Goal: Task Accomplishment & Management: Manage account settings

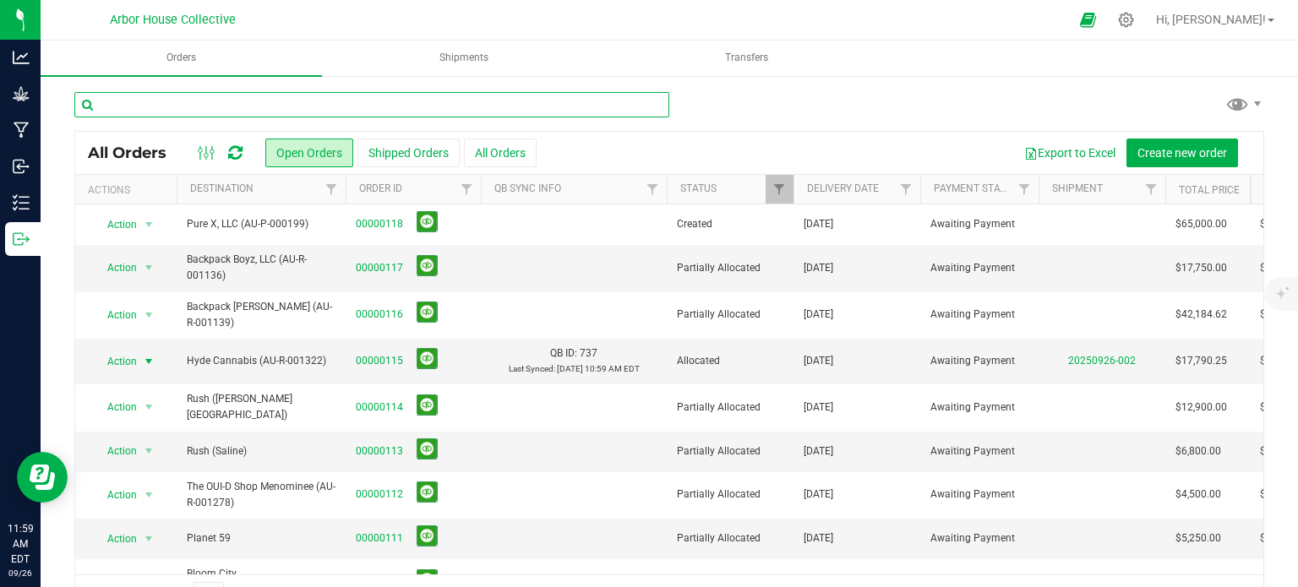
click at [263, 102] on input "text" at bounding box center [371, 104] width 595 height 25
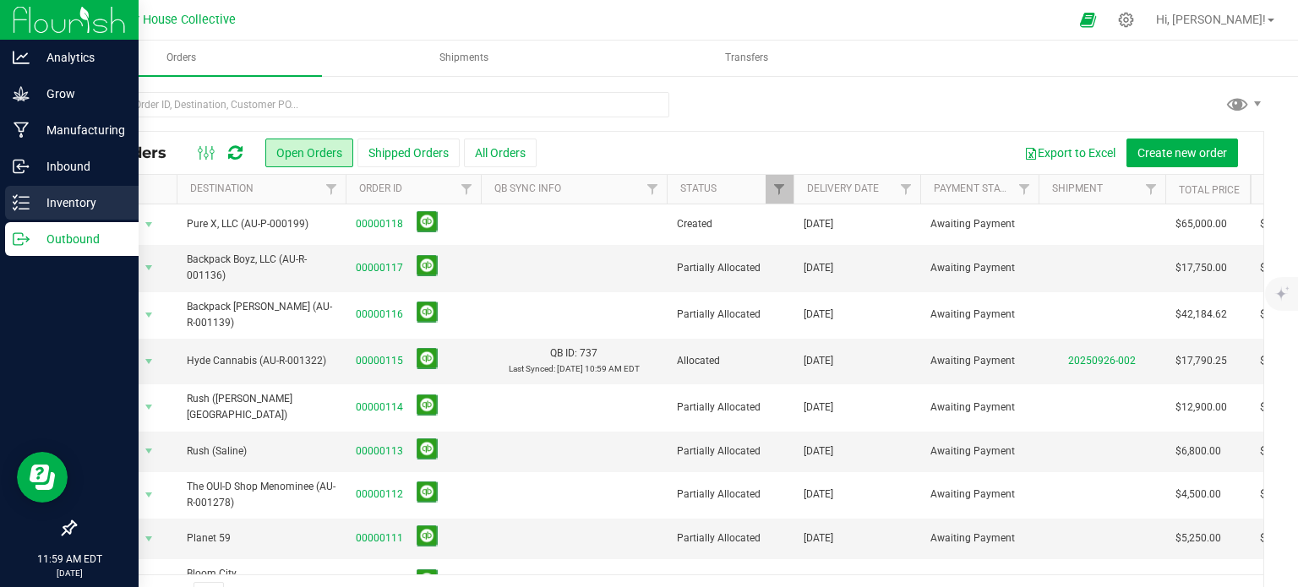
click at [36, 199] on p "Inventory" at bounding box center [80, 203] width 101 height 20
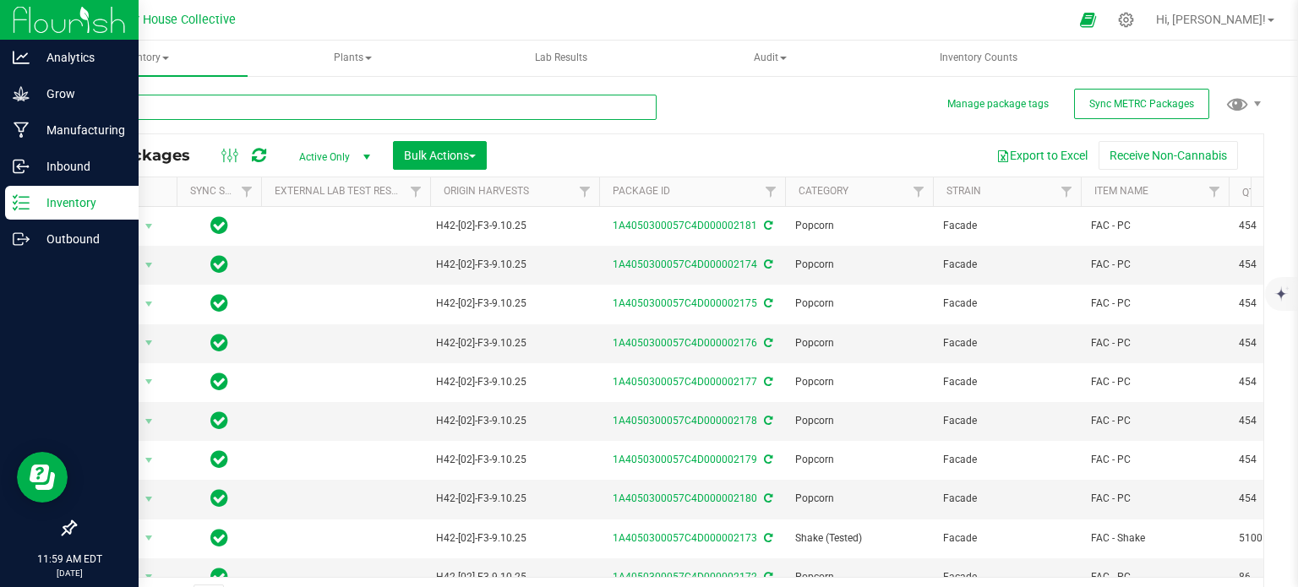
click at [241, 101] on input "text" at bounding box center [365, 107] width 582 height 25
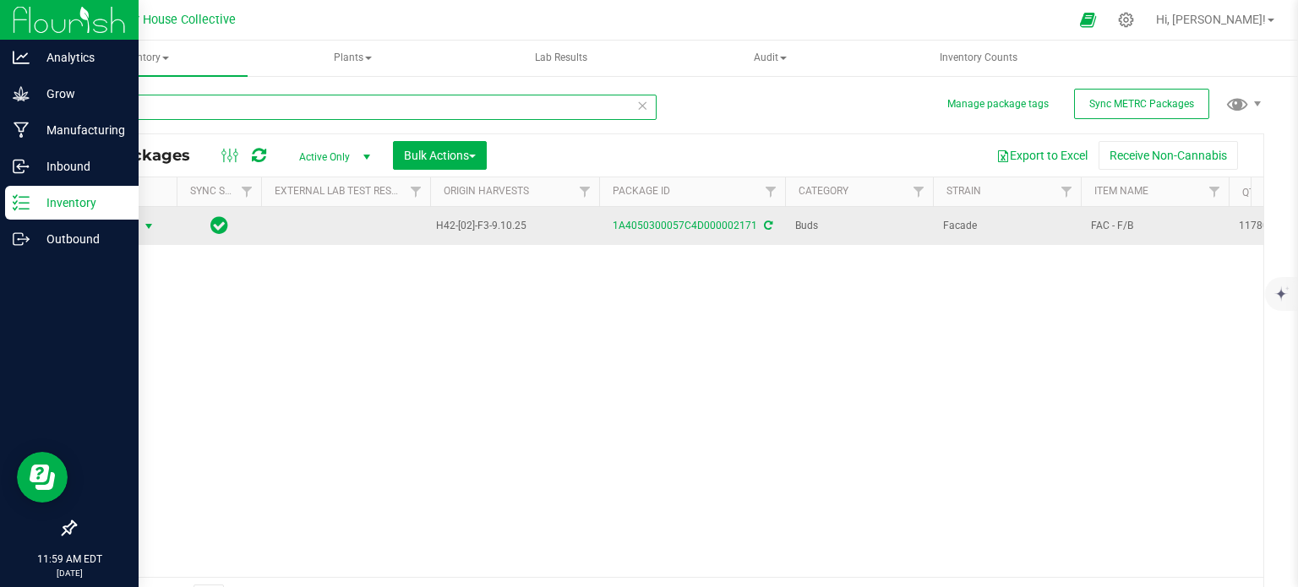
type input "2171"
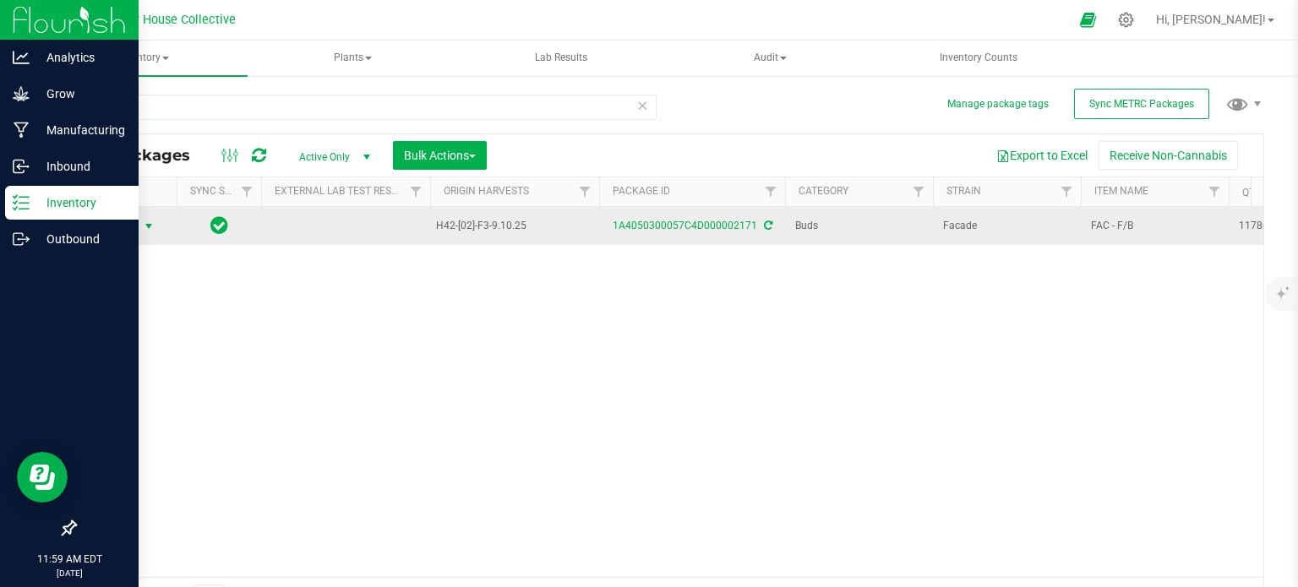
click at [145, 225] on span "select" at bounding box center [149, 227] width 14 height 14
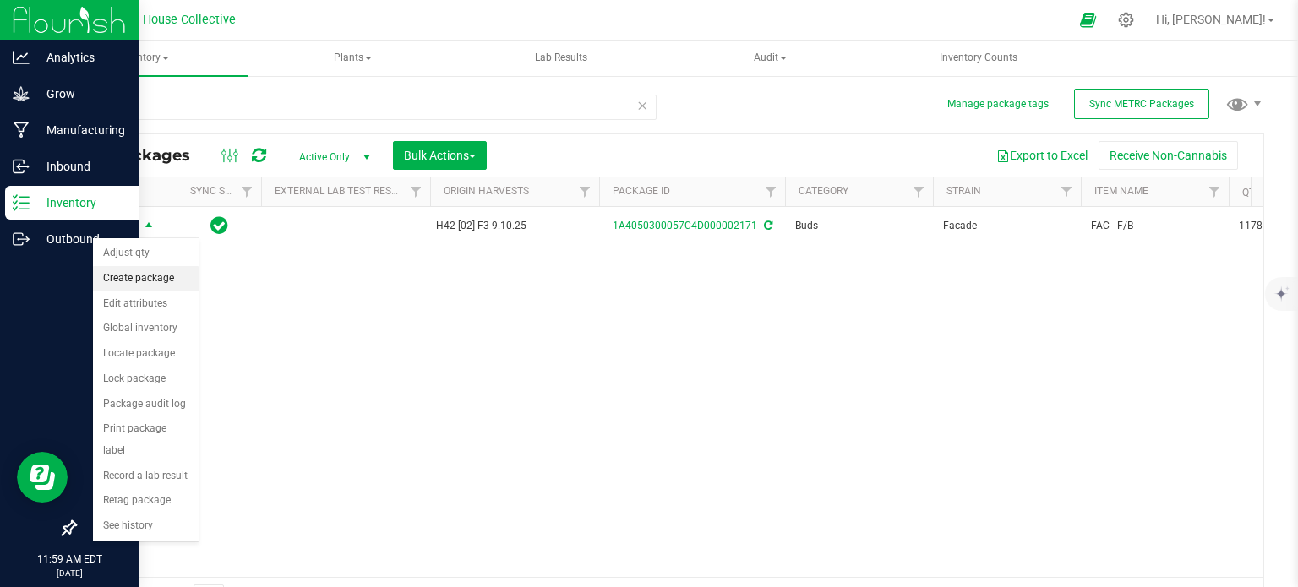
click at [137, 281] on li "Create package" at bounding box center [146, 278] width 106 height 25
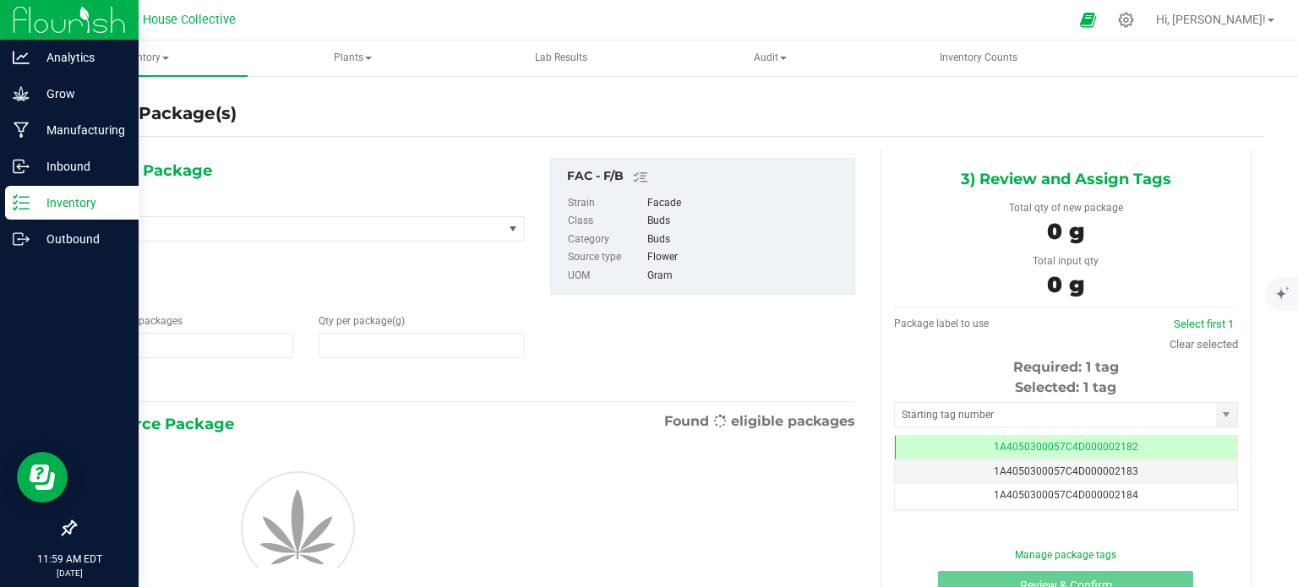
type input "1"
type input "0.0000"
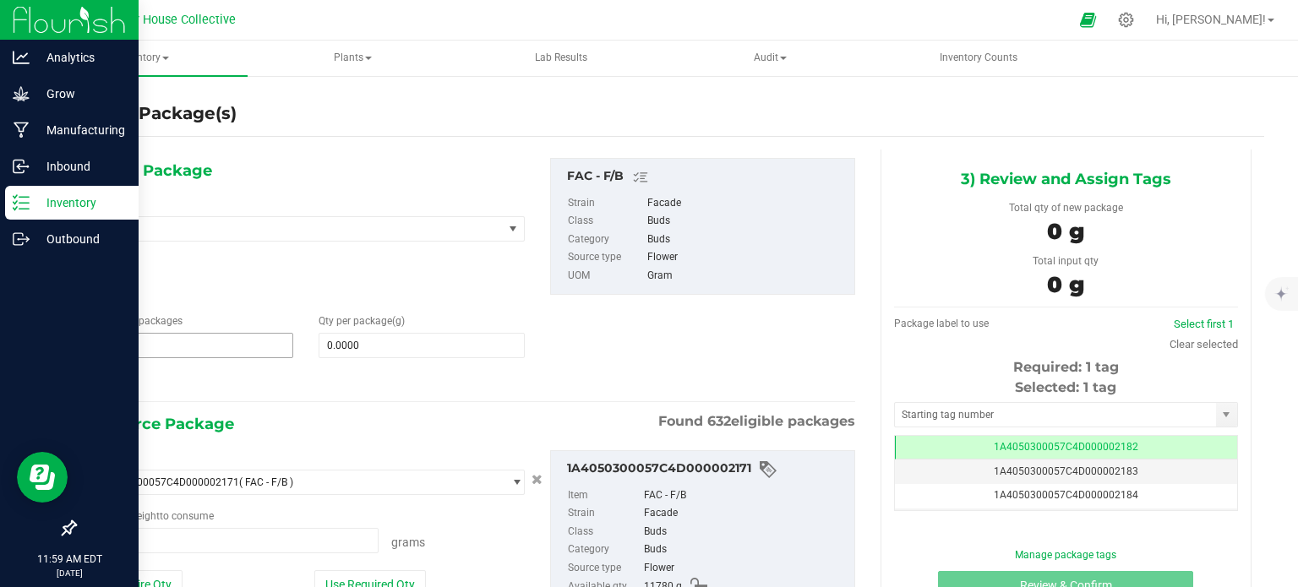
click at [145, 335] on span "1 1" at bounding box center [190, 345] width 206 height 25
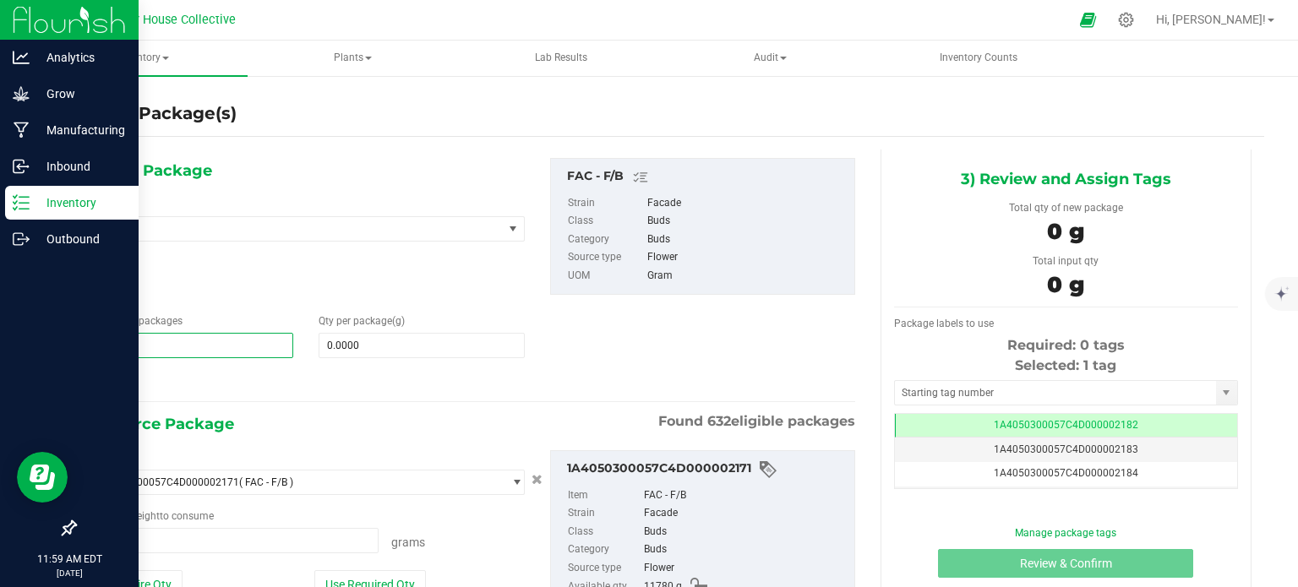
type input "16"
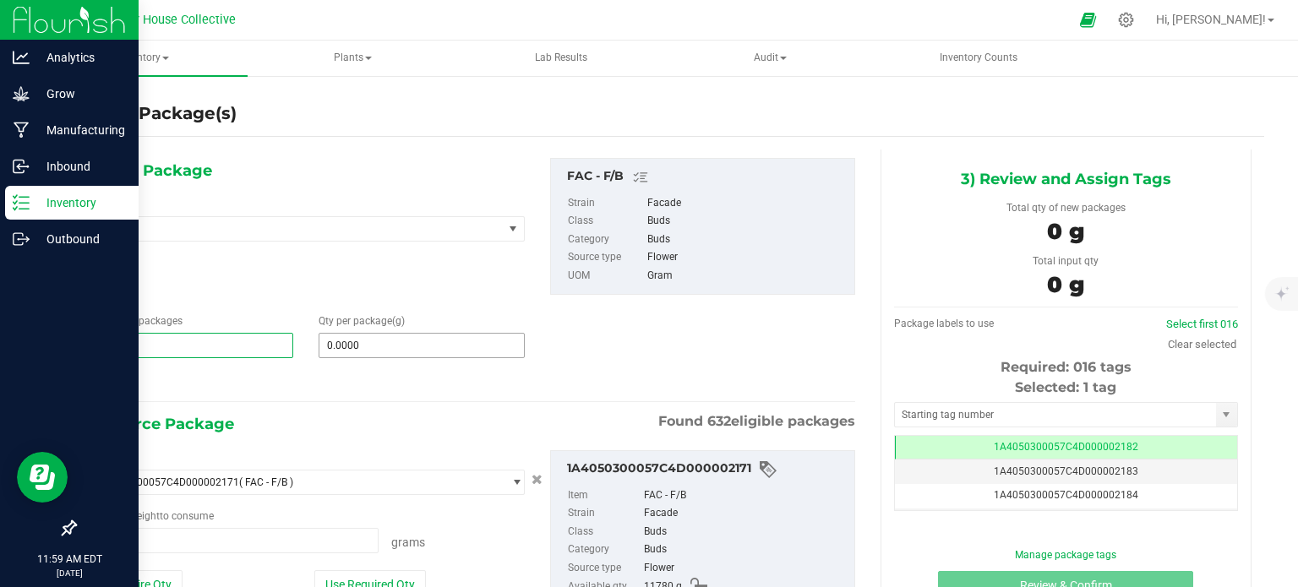
click at [328, 344] on input "0.0000" at bounding box center [421, 346] width 205 height 24
type input "16"
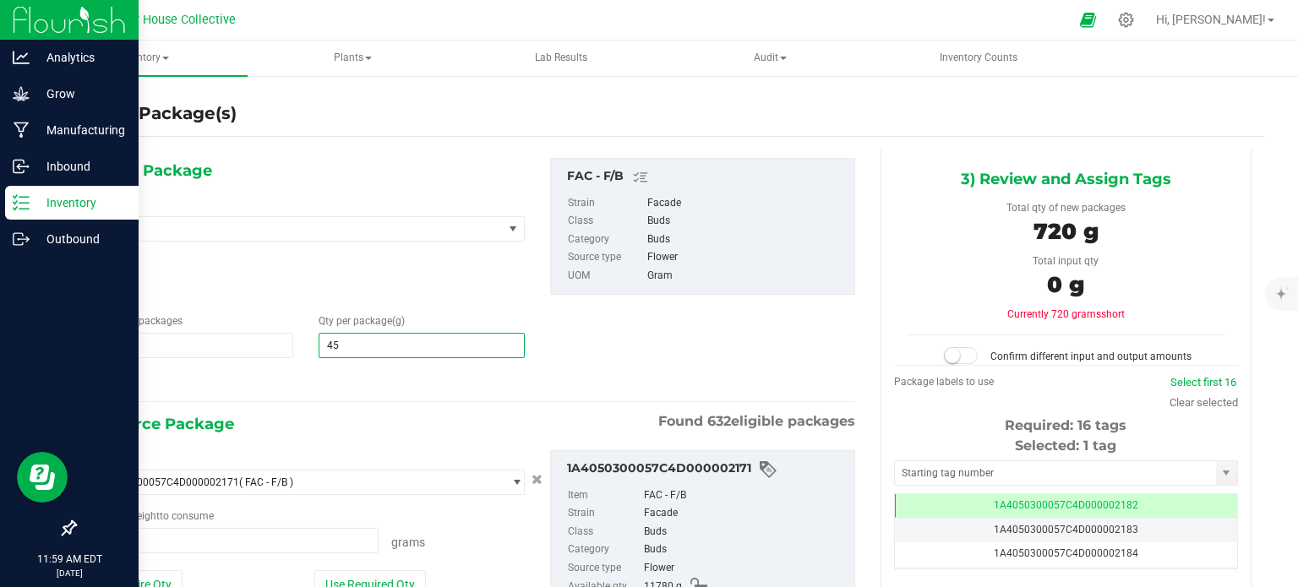
type input "454"
type input "454.0000"
click at [183, 534] on span "0.0000 g 0" at bounding box center [233, 540] width 292 height 25
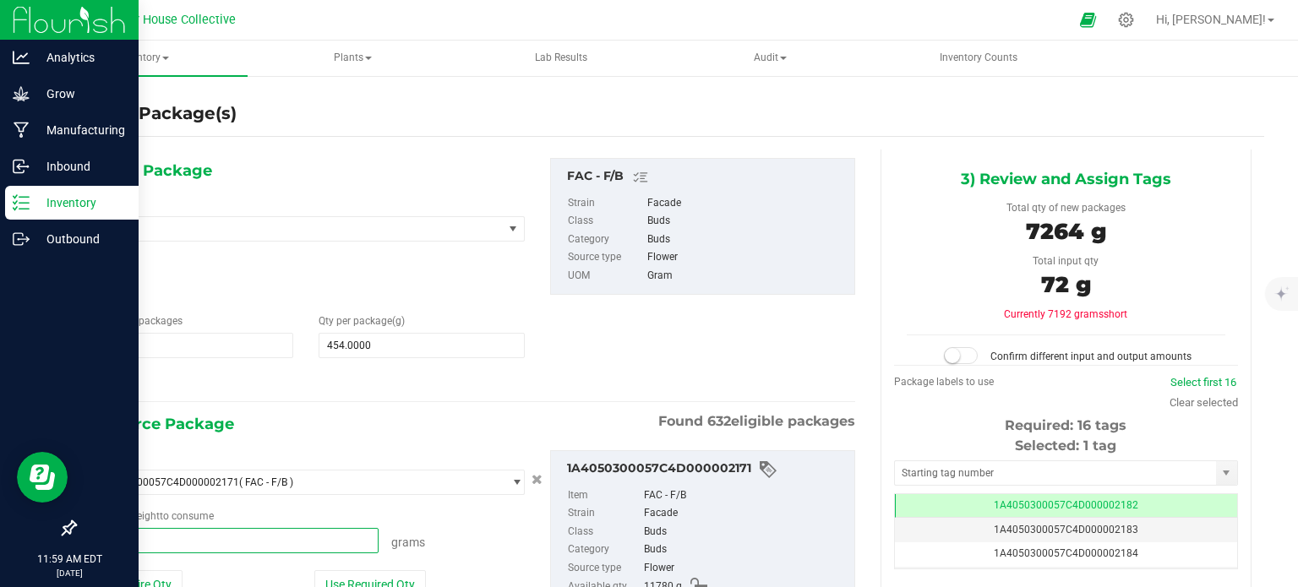
type input "7264"
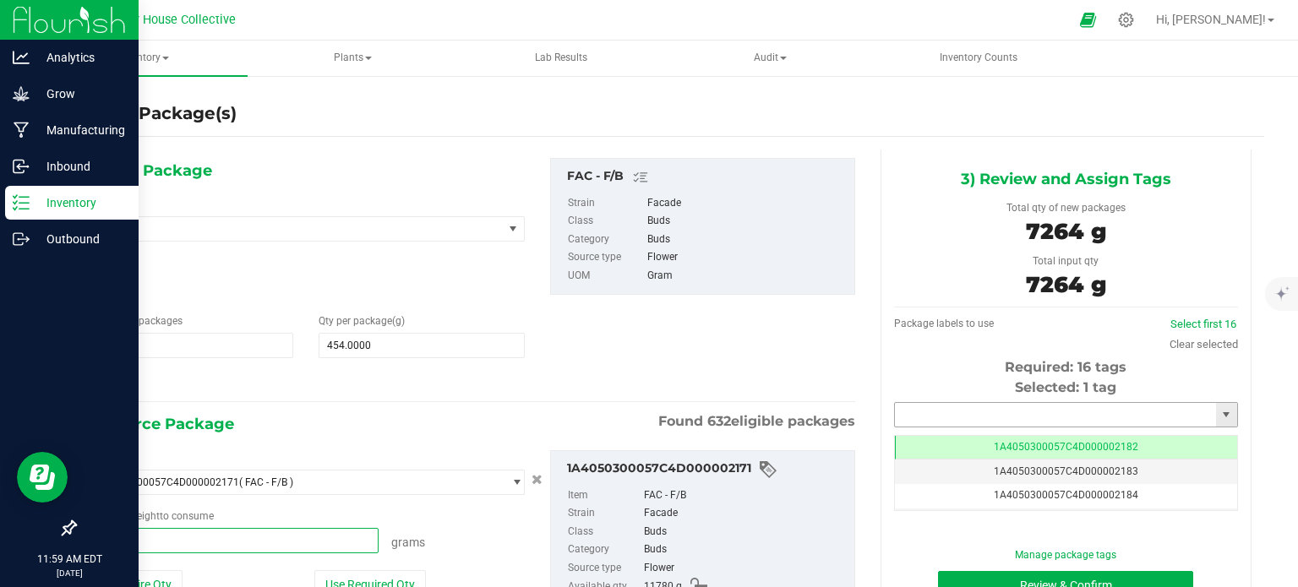
type input "7264.0000 g"
click at [957, 419] on input "text" at bounding box center [1055, 415] width 321 height 24
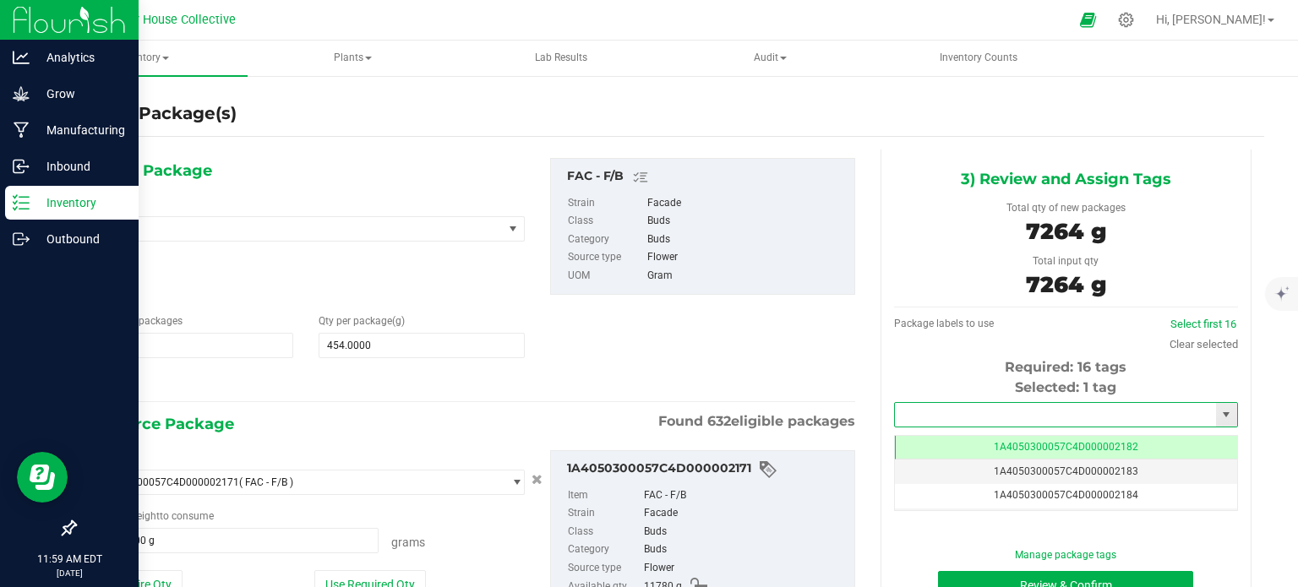
type input "1"
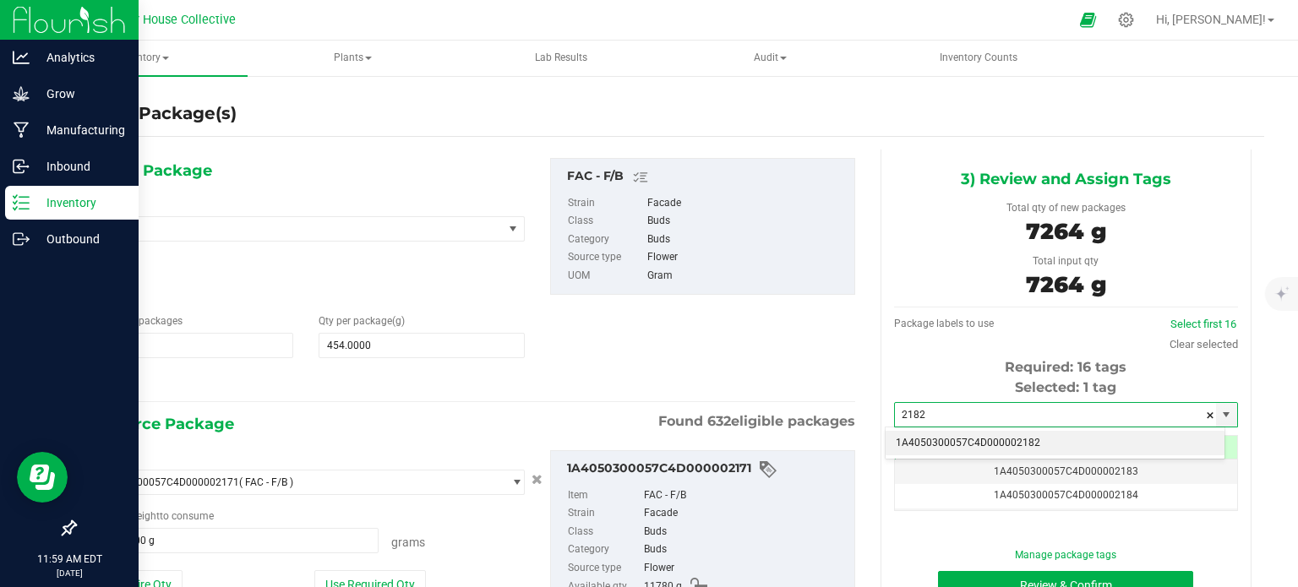
click at [974, 436] on li "1A4050300057C4D000002182" at bounding box center [1055, 443] width 339 height 25
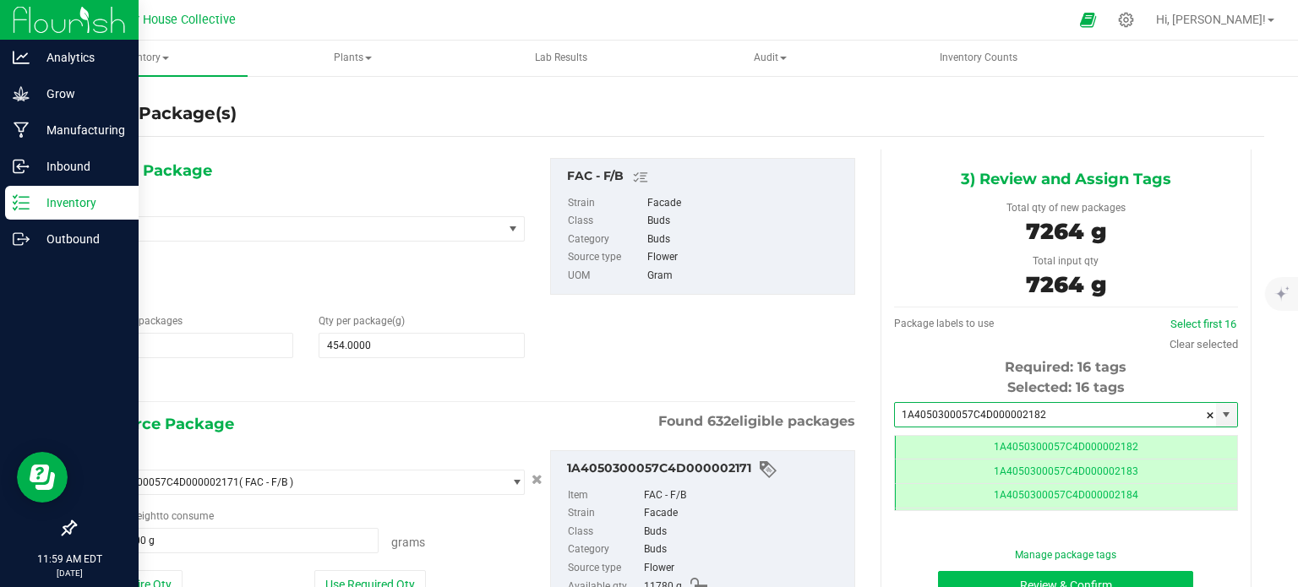
type input "1A4050300057C4D000002182"
click at [953, 581] on button "Review & Confirm" at bounding box center [1065, 585] width 255 height 29
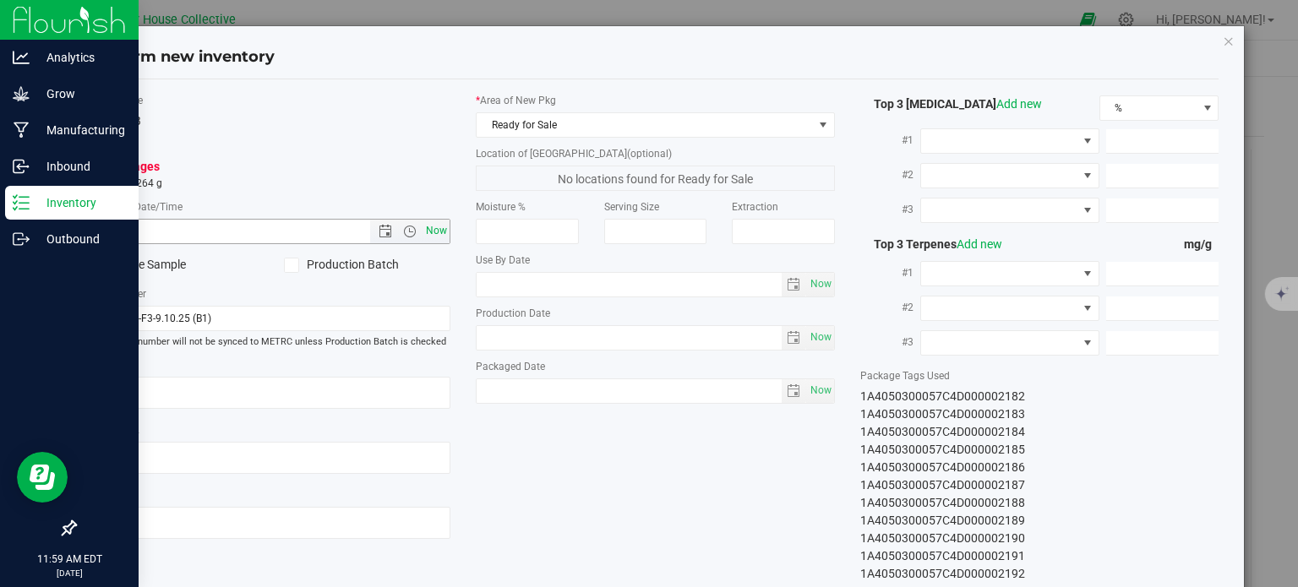
click at [429, 228] on span "Now" at bounding box center [437, 231] width 29 height 25
type input "[DATE] 11:59 AM"
click at [811, 395] on span "Now" at bounding box center [820, 391] width 29 height 25
type input "[DATE]"
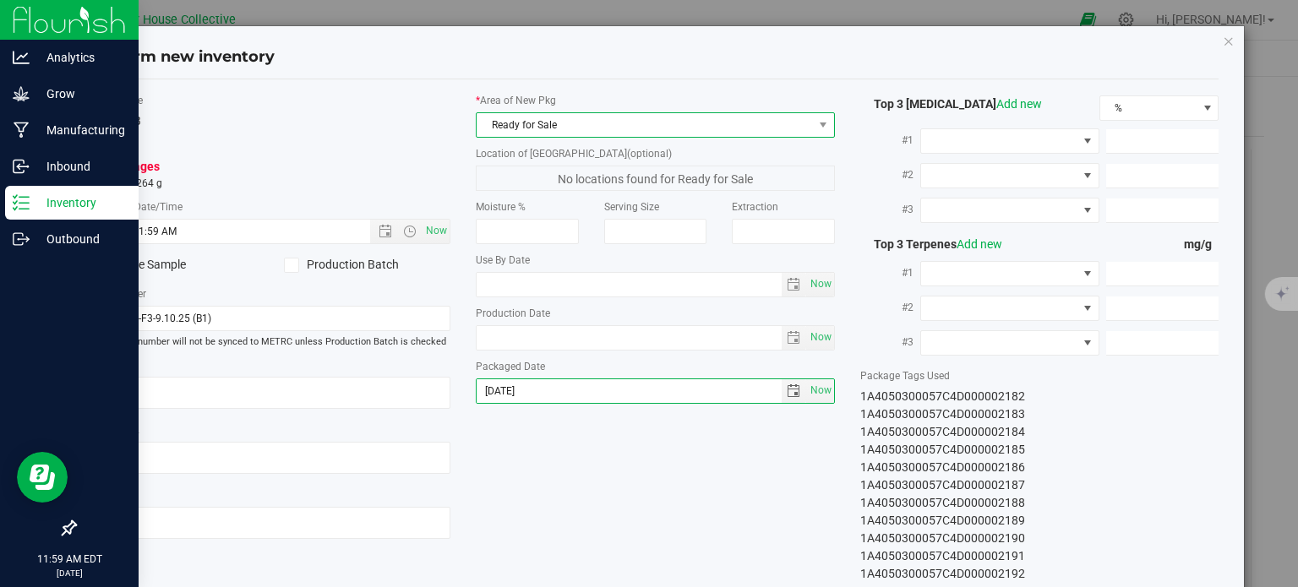
click at [723, 123] on span "Ready for Sale" at bounding box center [645, 125] width 336 height 24
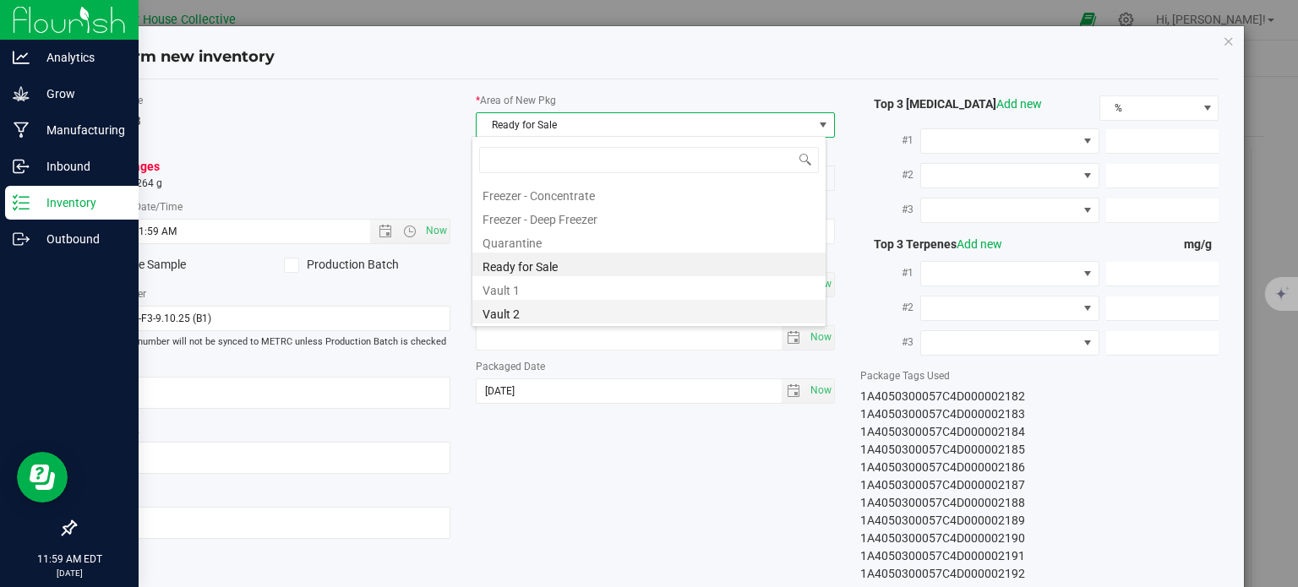
click at [586, 314] on li "Vault 2" at bounding box center [648, 312] width 353 height 24
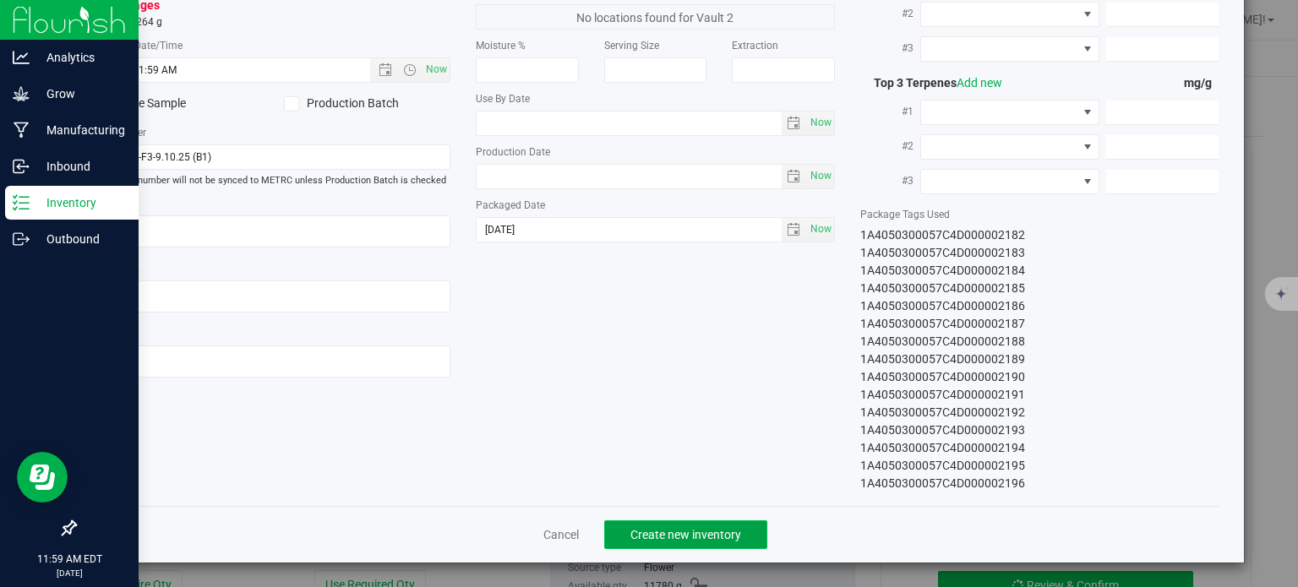
click at [670, 533] on span "Create new inventory" at bounding box center [685, 535] width 111 height 14
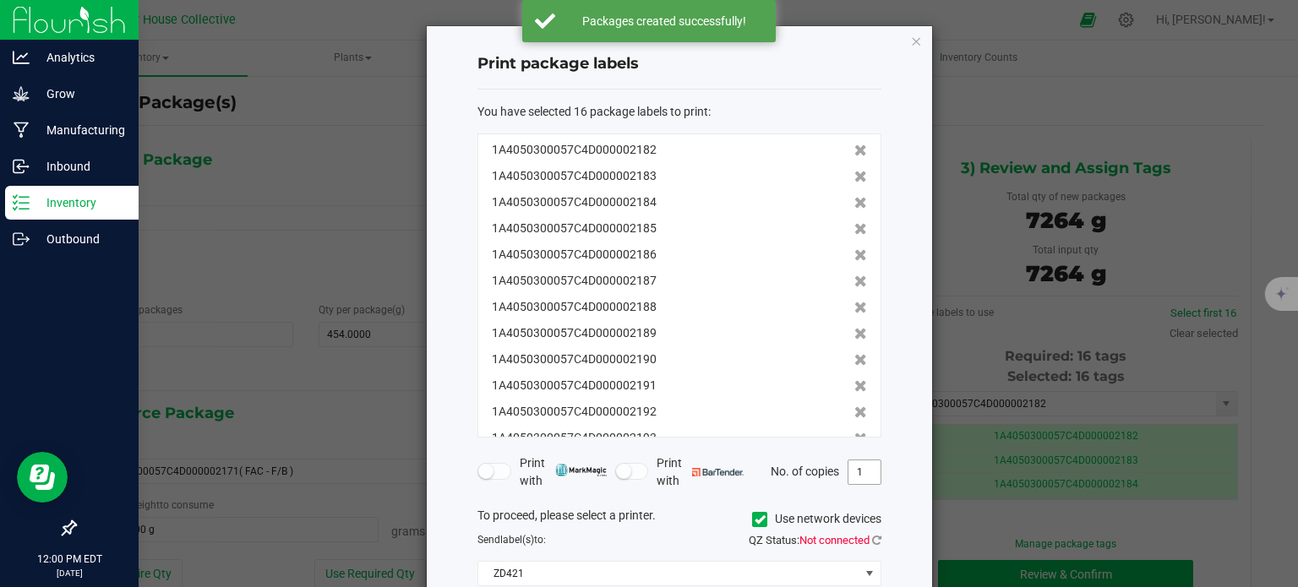
click at [869, 463] on input "1" at bounding box center [864, 473] width 32 height 24
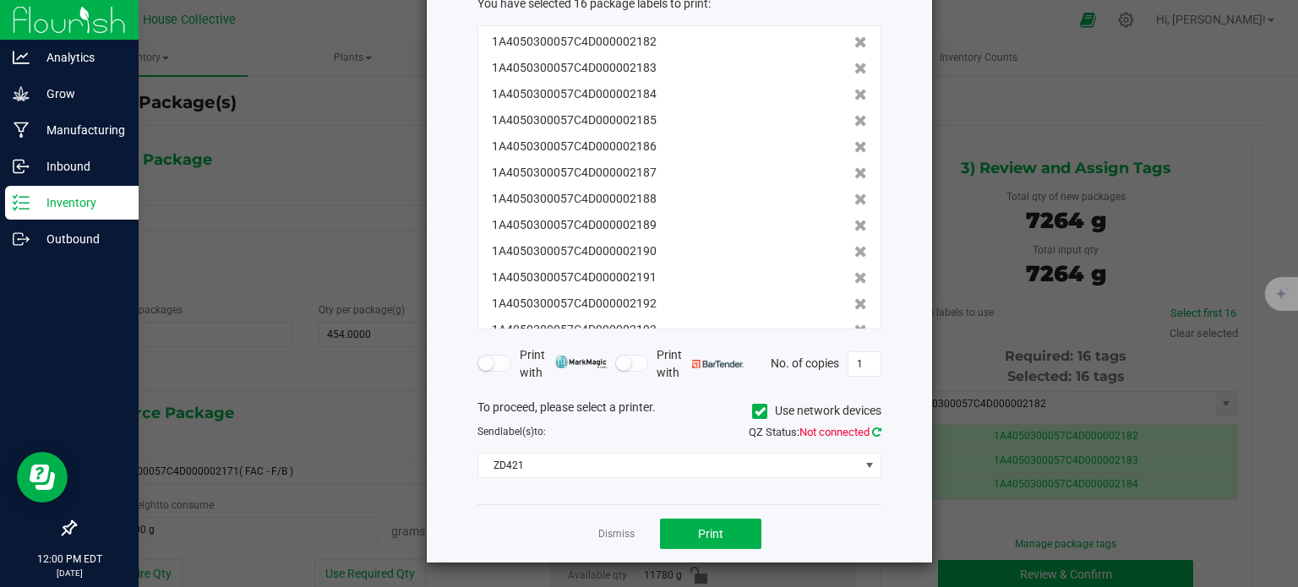
click at [876, 429] on icon at bounding box center [876, 432] width 9 height 11
click at [706, 523] on button "Print" at bounding box center [710, 534] width 101 height 30
click at [618, 530] on link "Dismiss" at bounding box center [616, 534] width 36 height 14
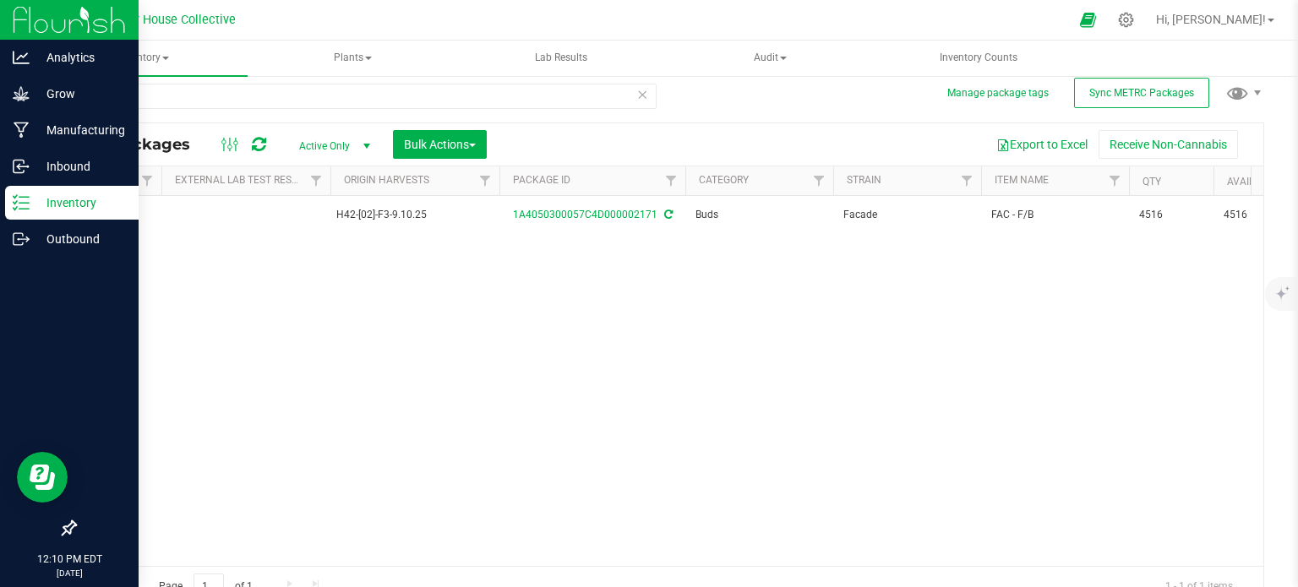
scroll to position [0, 90]
click at [25, 232] on icon at bounding box center [21, 239] width 17 height 17
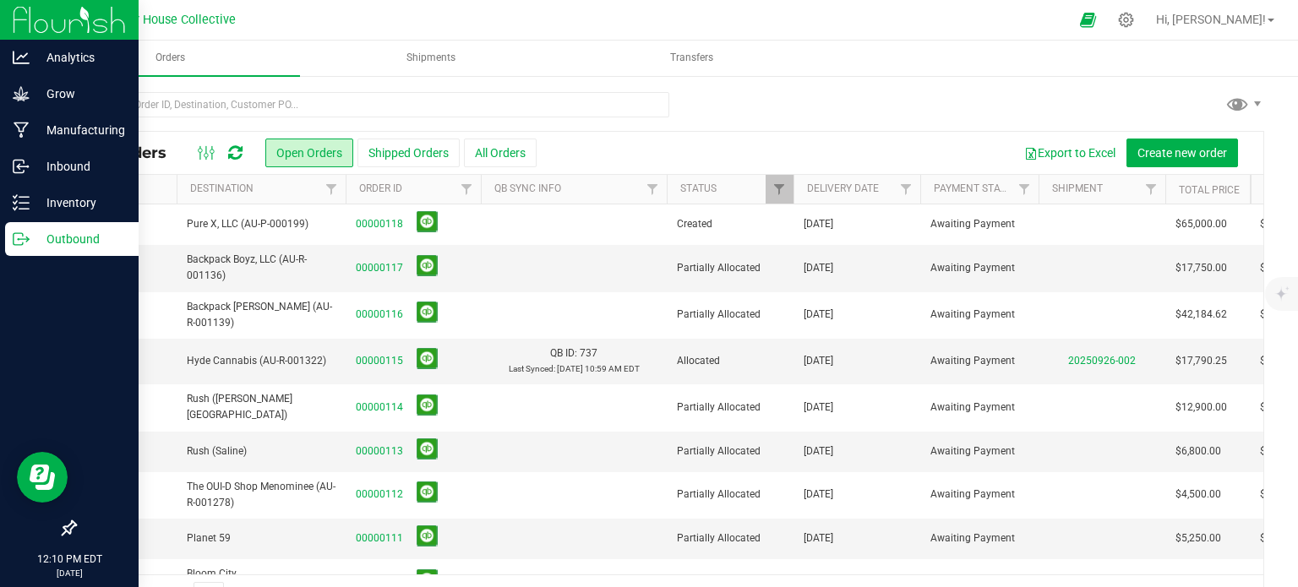
scroll to position [148, 0]
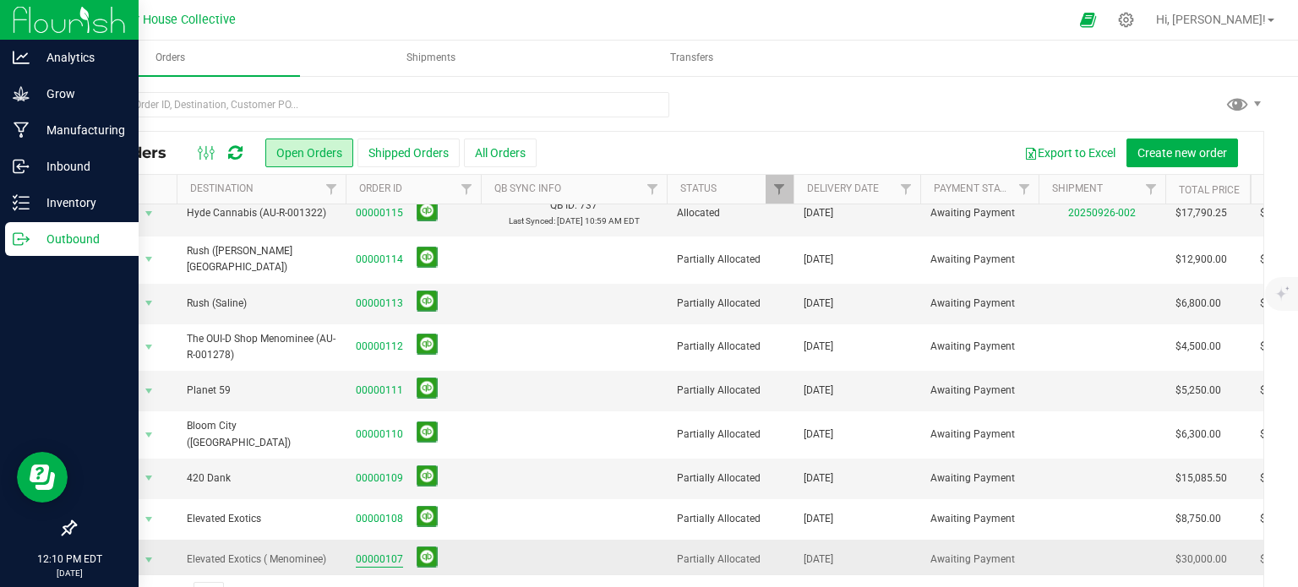
click at [390, 552] on link "00000107" at bounding box center [379, 560] width 47 height 16
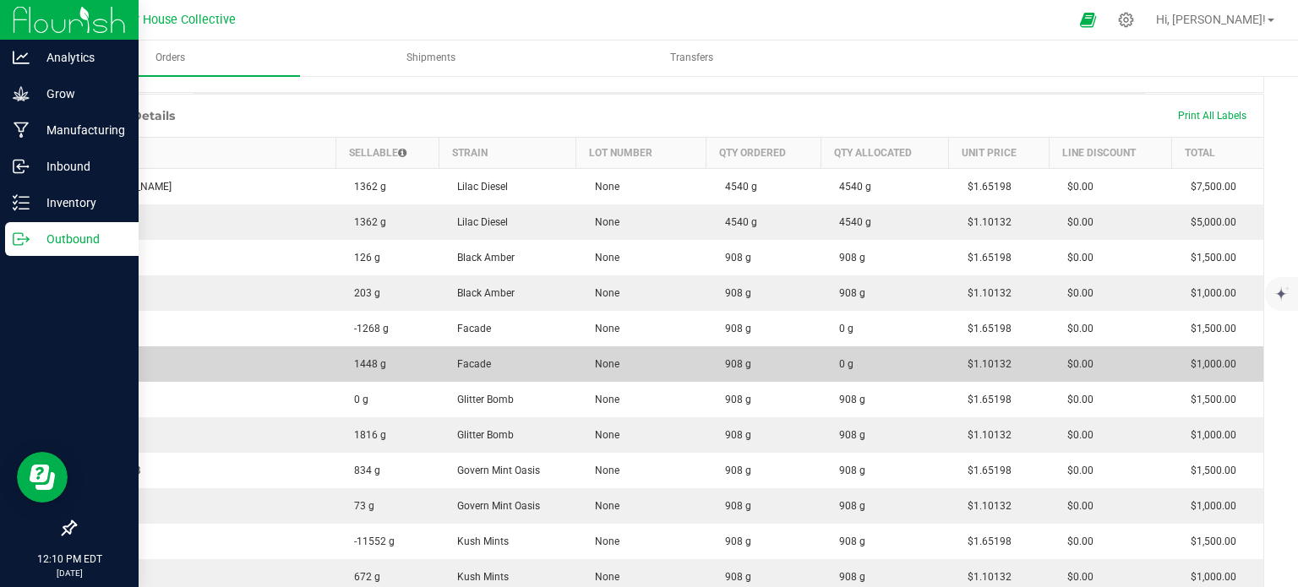
scroll to position [416, 0]
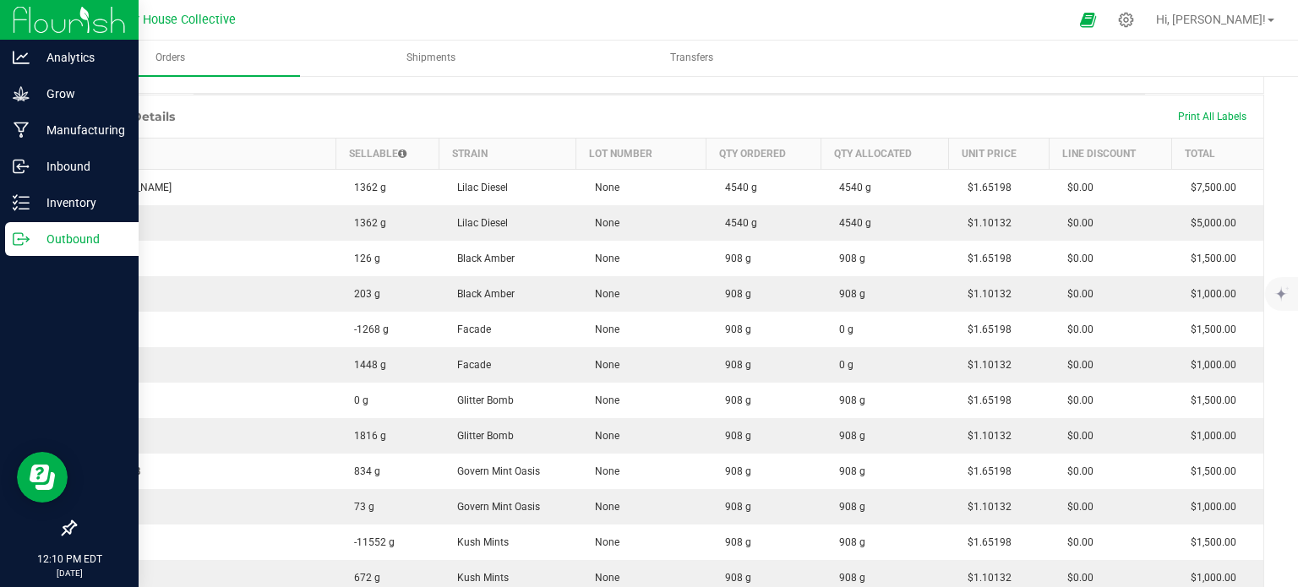
click at [22, 234] on icon at bounding box center [18, 239] width 9 height 12
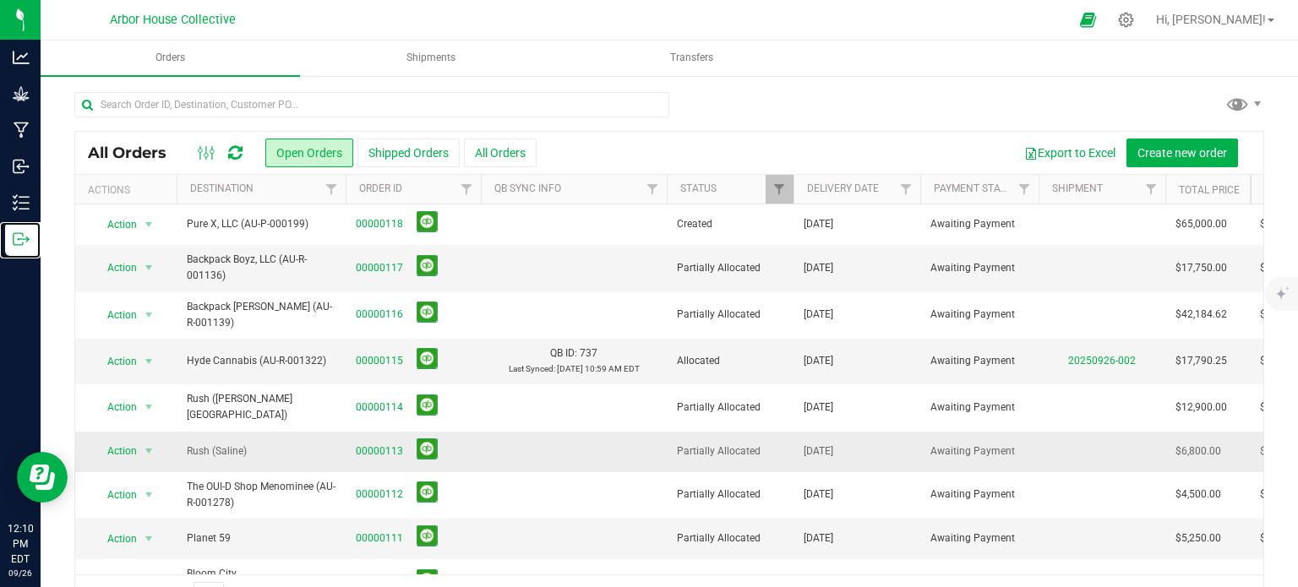
scroll to position [148, 0]
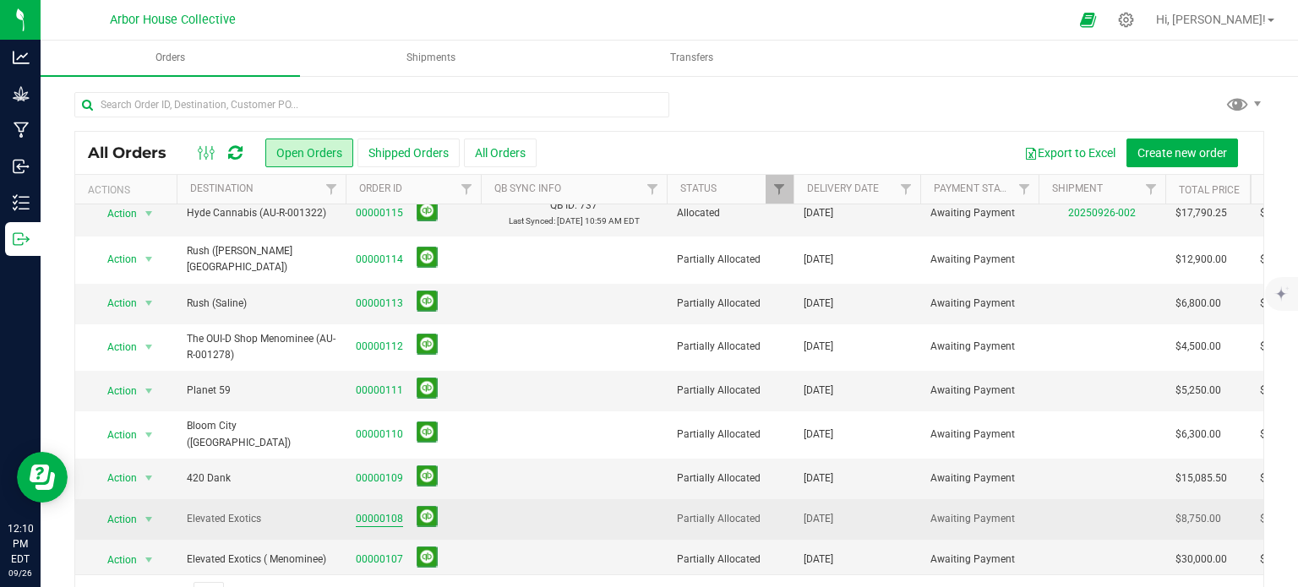
click at [366, 511] on link "00000108" at bounding box center [379, 519] width 47 height 16
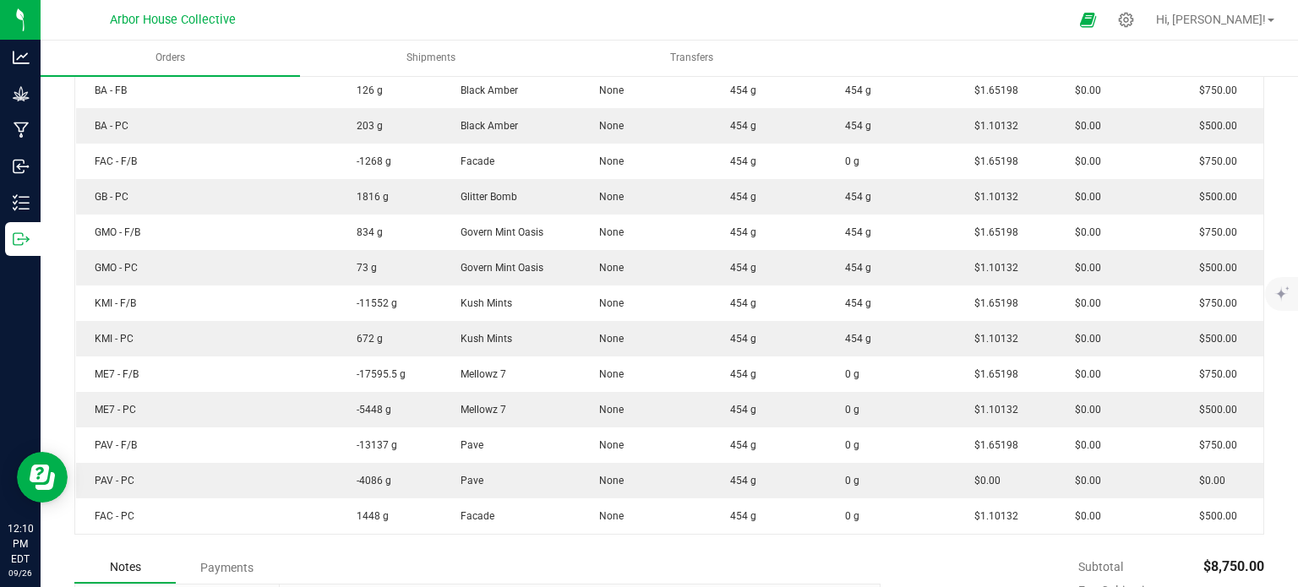
scroll to position [598, 0]
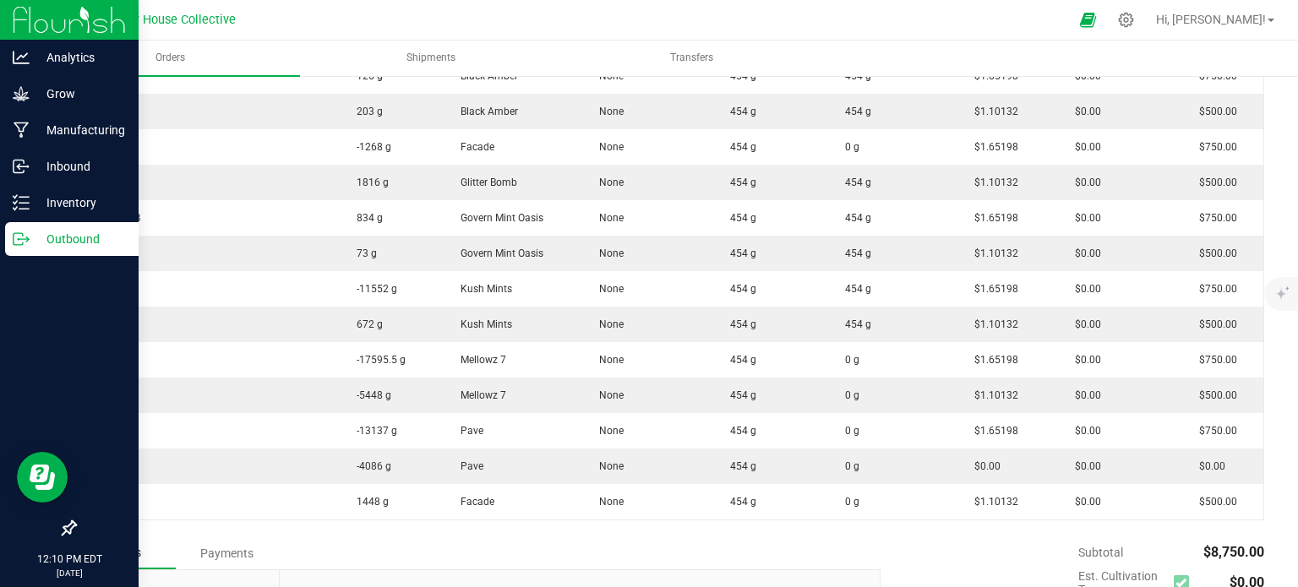
click at [30, 238] on p "Outbound" at bounding box center [80, 239] width 101 height 20
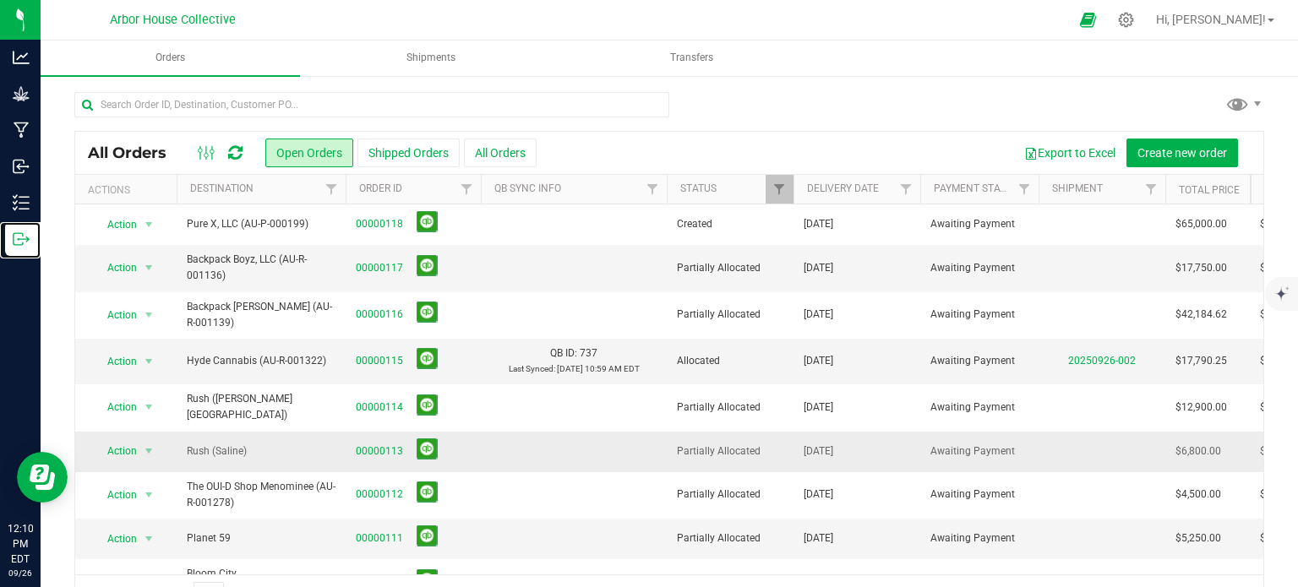
scroll to position [148, 0]
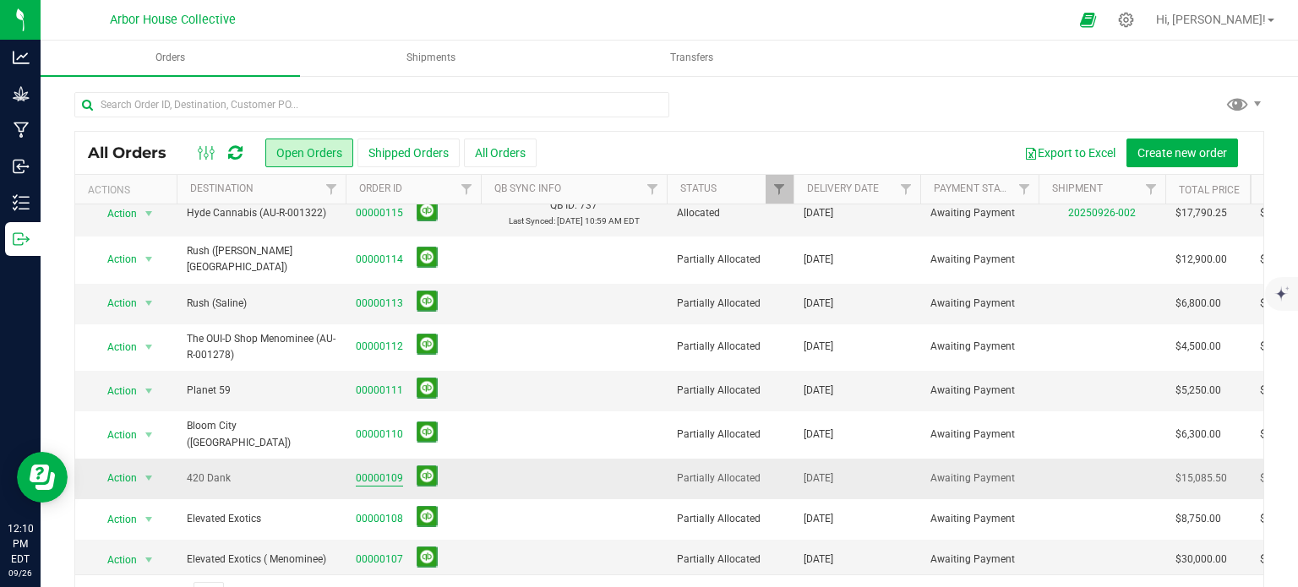
click at [380, 471] on link "00000109" at bounding box center [379, 479] width 47 height 16
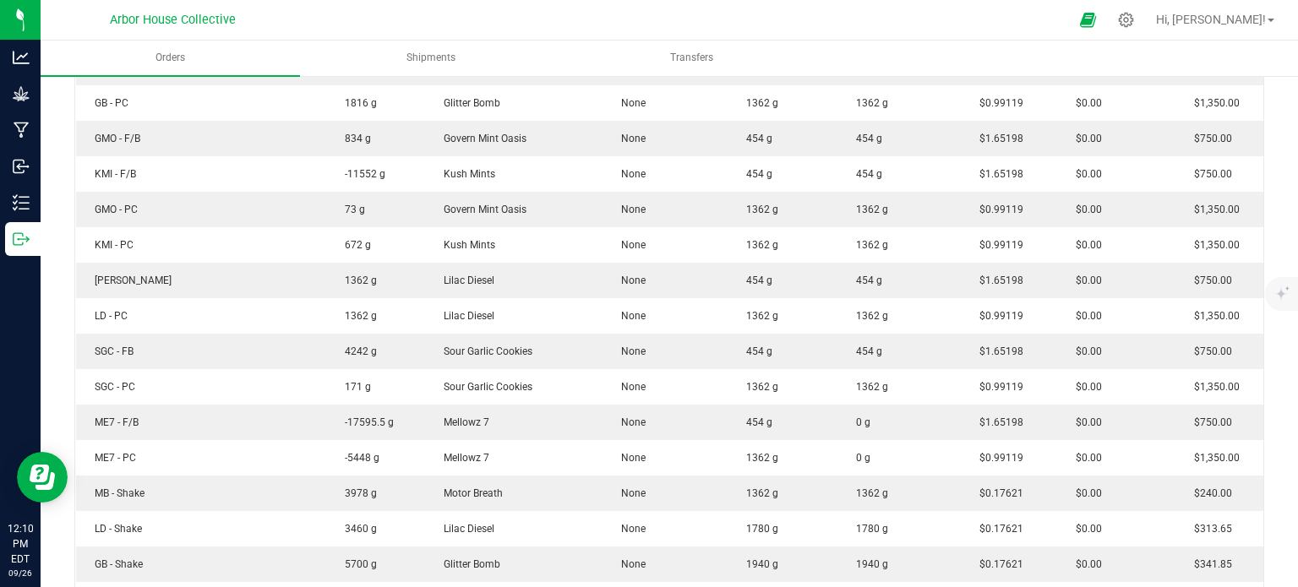
scroll to position [651, 0]
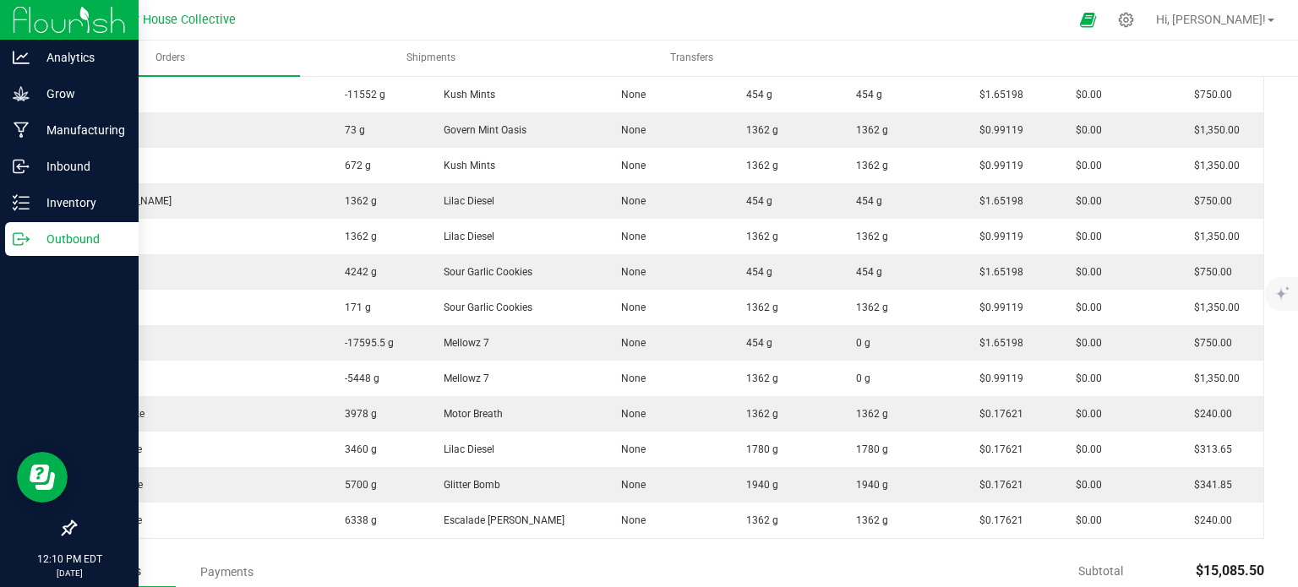
click at [28, 232] on icon at bounding box center [21, 239] width 17 height 17
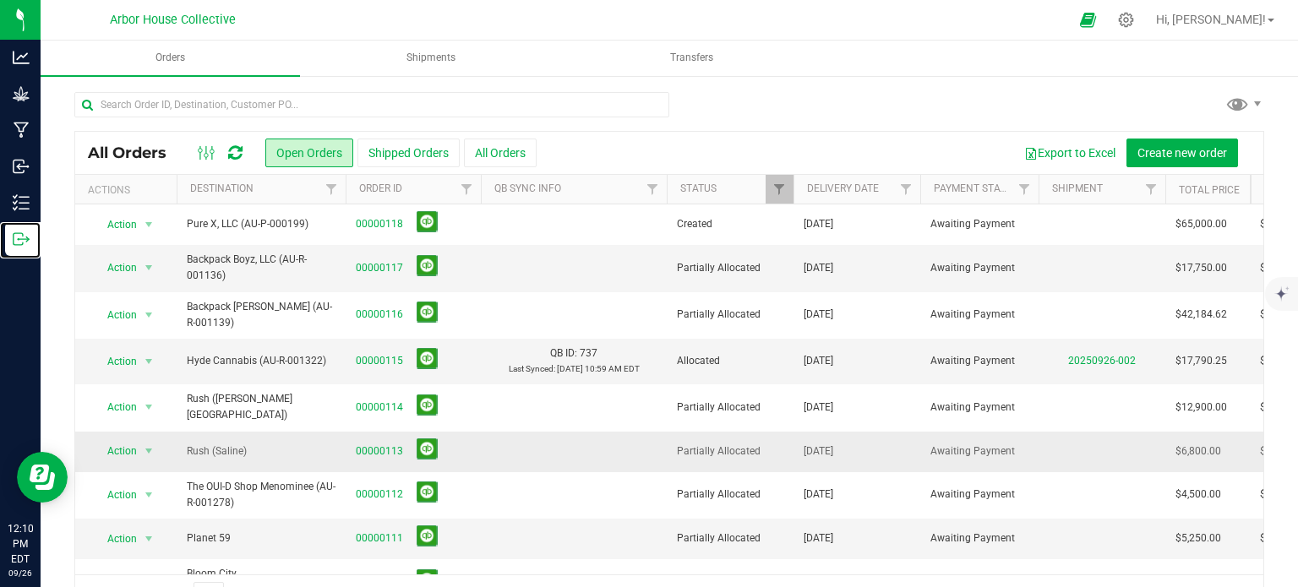
scroll to position [148, 0]
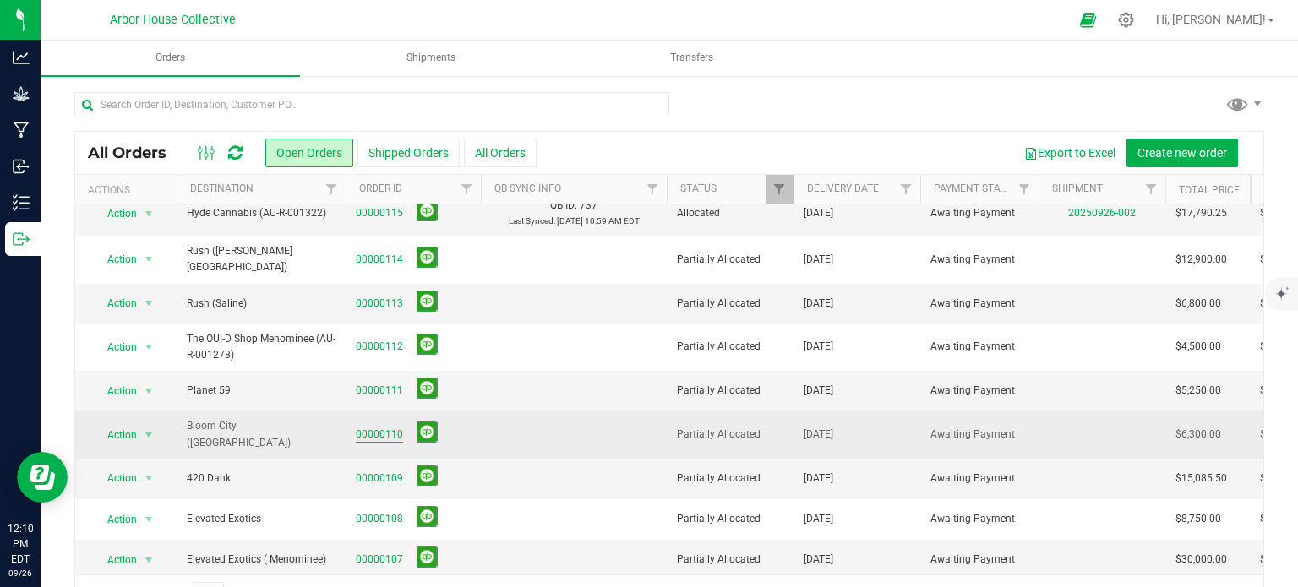
click at [368, 427] on link "00000110" at bounding box center [379, 435] width 47 height 16
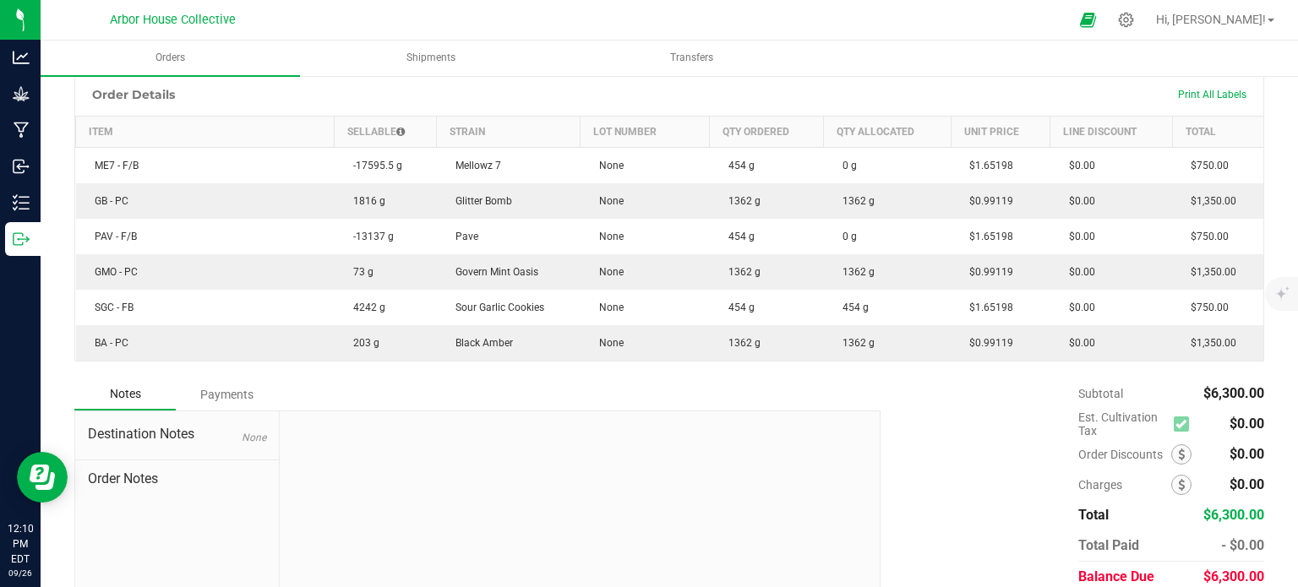
scroll to position [442, 0]
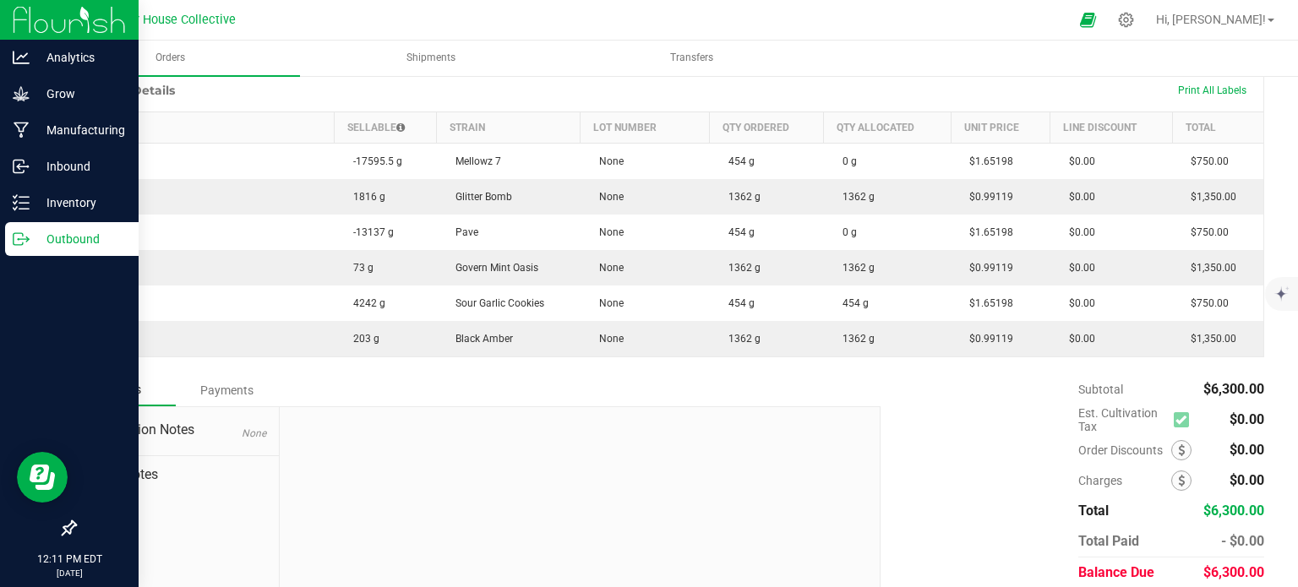
click at [23, 236] on icon at bounding box center [18, 239] width 9 height 12
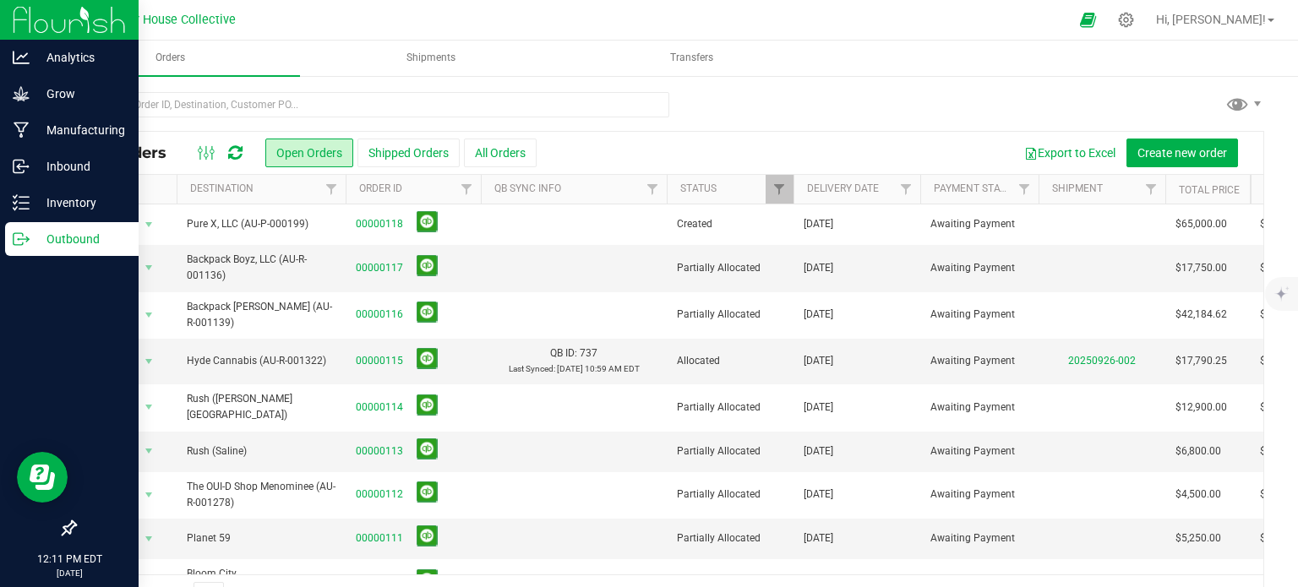
scroll to position [147, 0]
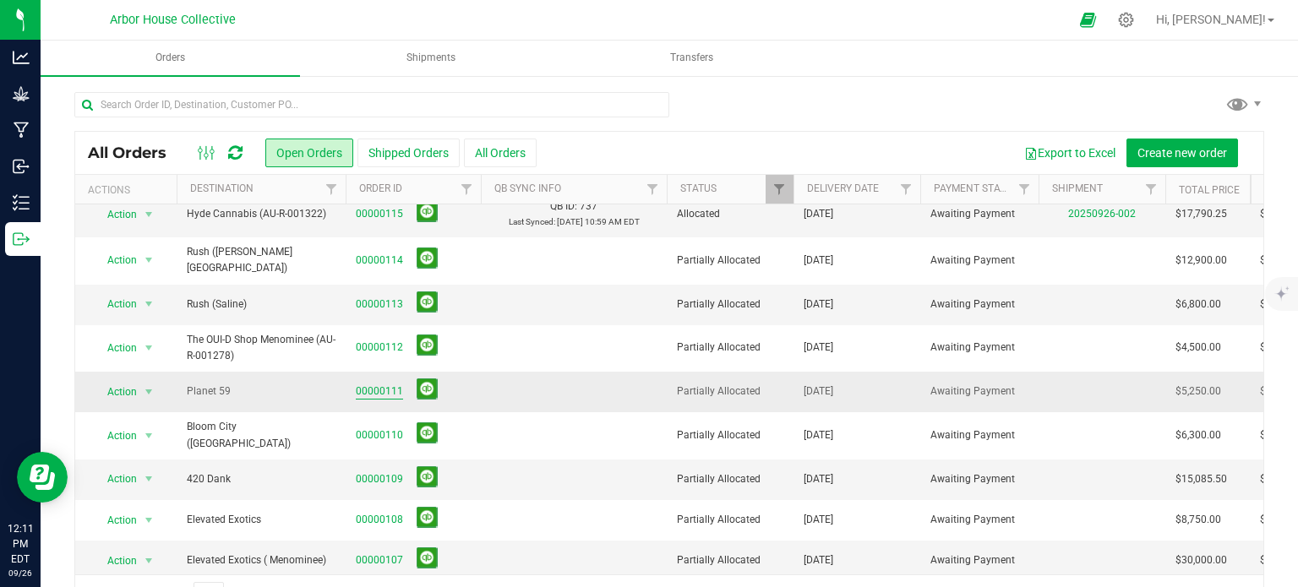
click at [381, 384] on link "00000111" at bounding box center [379, 392] width 47 height 16
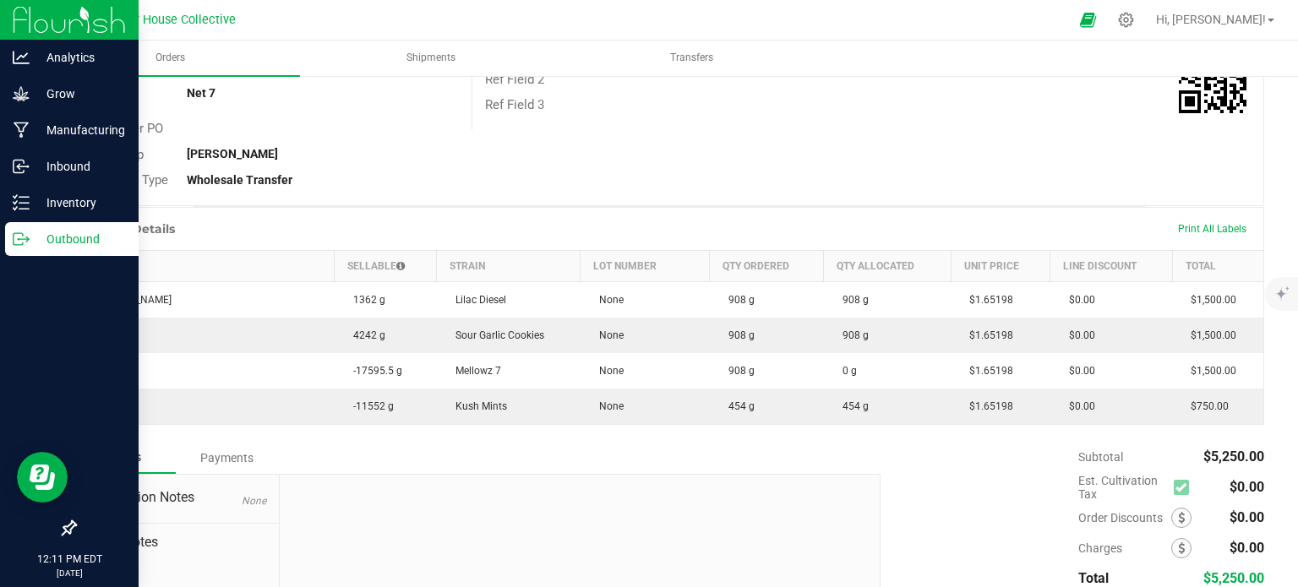
click at [31, 233] on p "Outbound" at bounding box center [80, 239] width 101 height 20
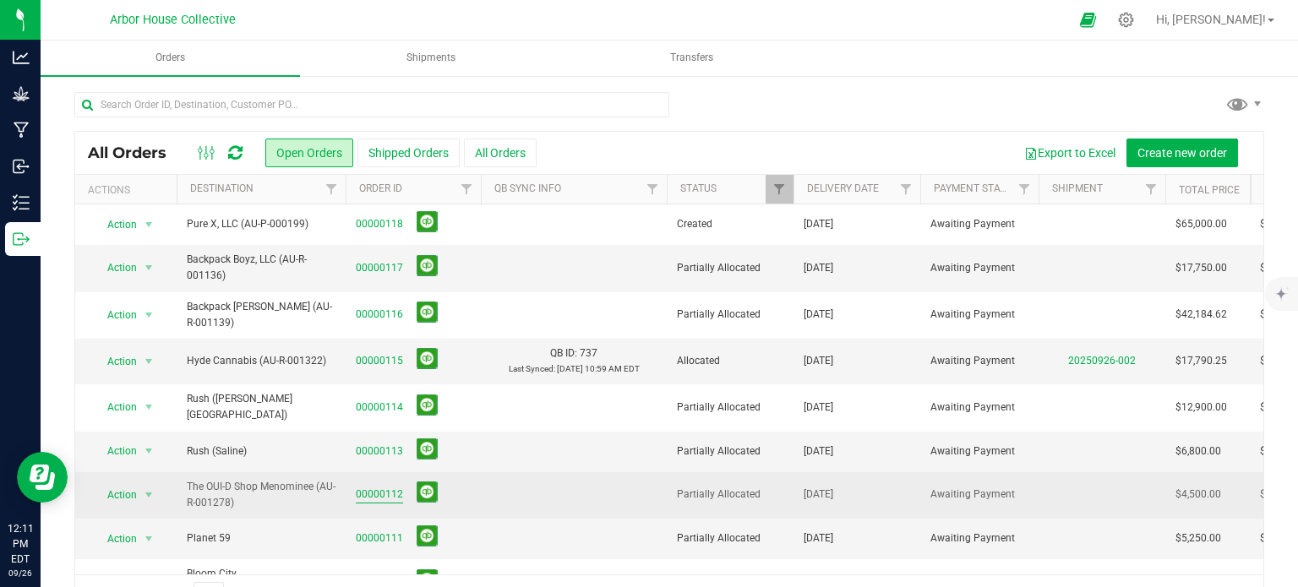
click at [379, 488] on link "00000112" at bounding box center [379, 495] width 47 height 16
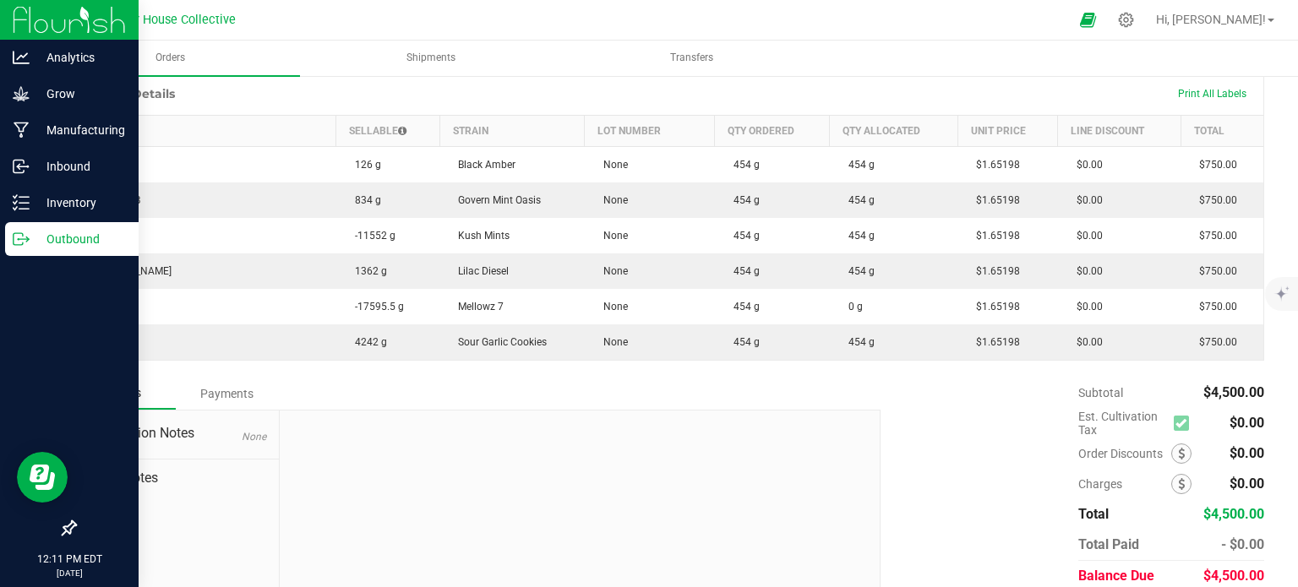
click at [34, 232] on p "Outbound" at bounding box center [80, 239] width 101 height 20
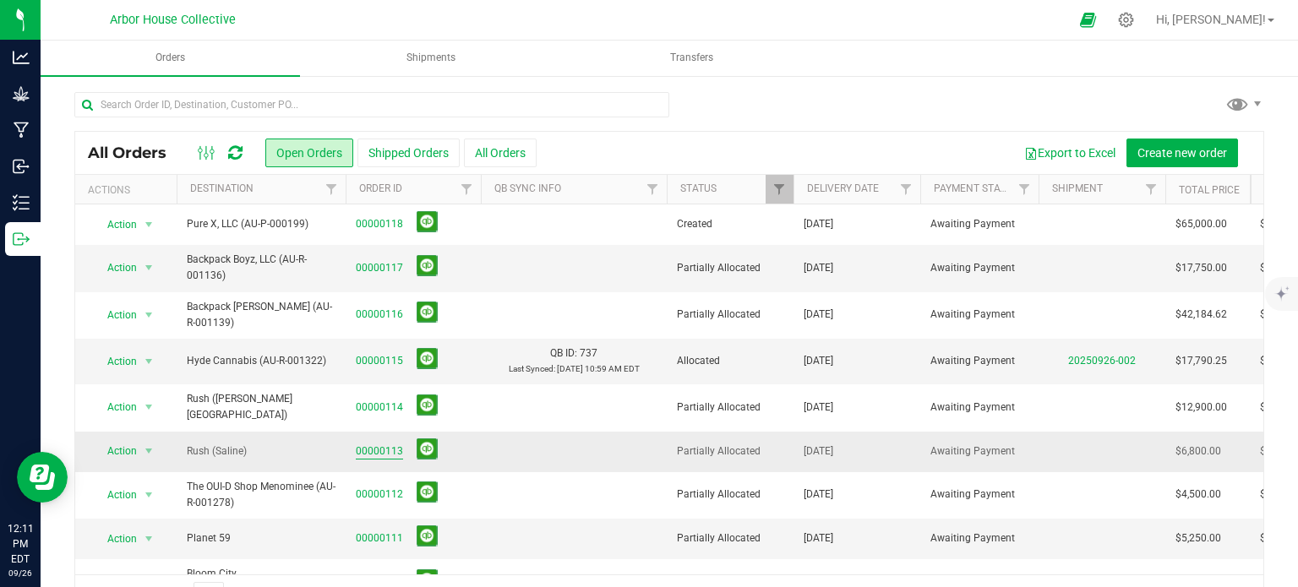
click at [359, 444] on link "00000113" at bounding box center [379, 452] width 47 height 16
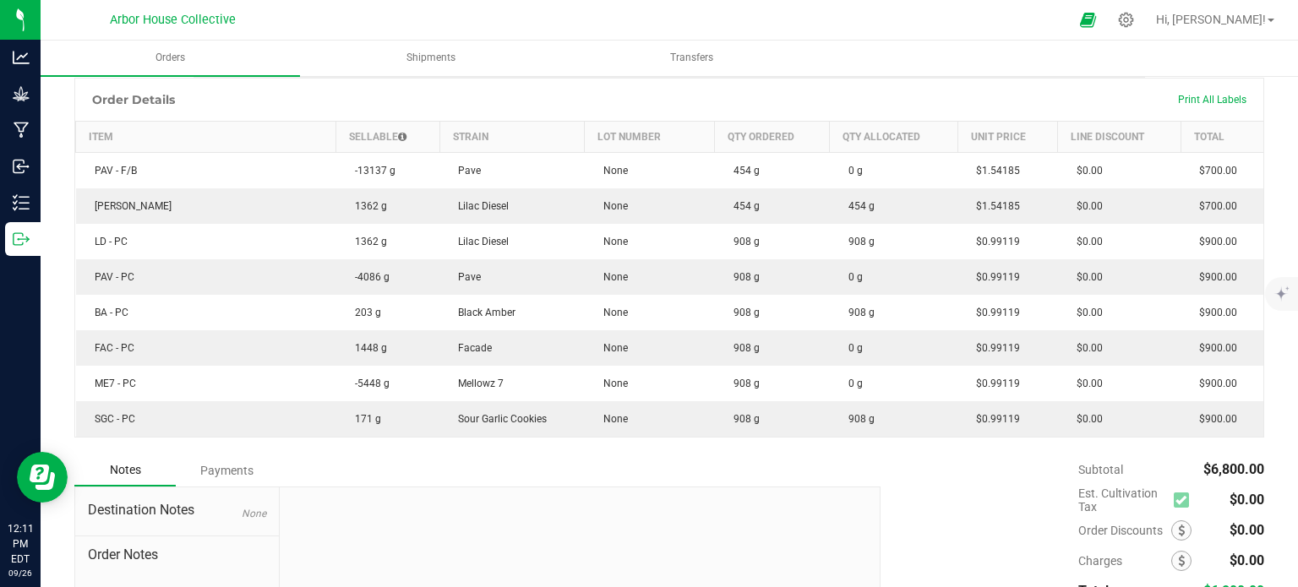
scroll to position [433, 0]
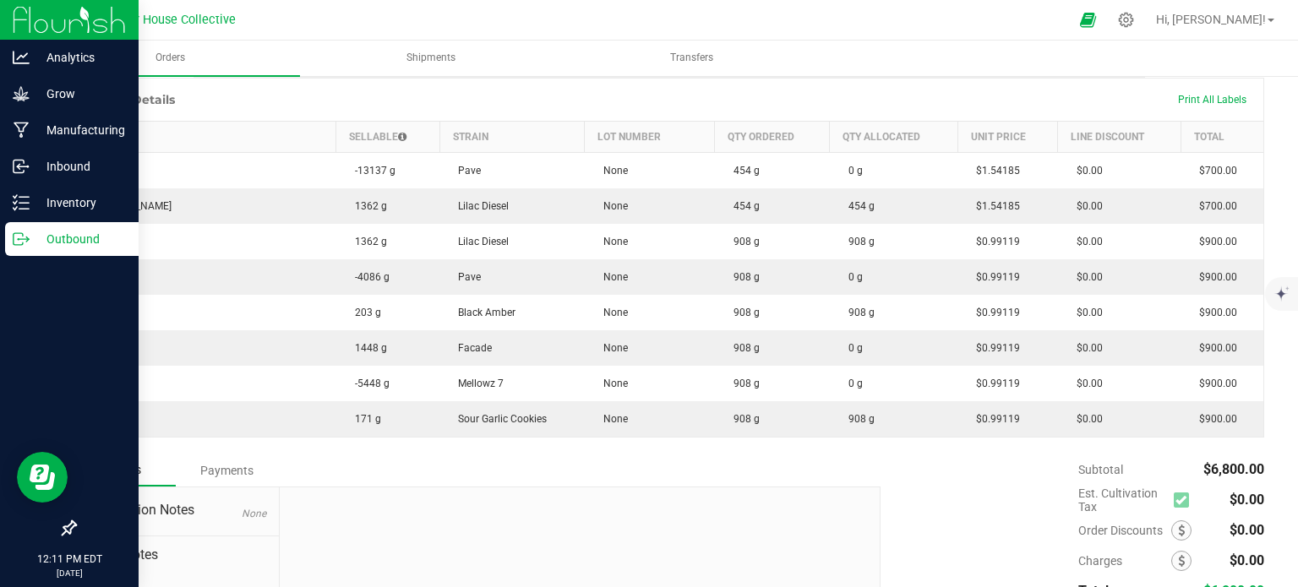
click at [28, 233] on icon at bounding box center [21, 239] width 17 height 17
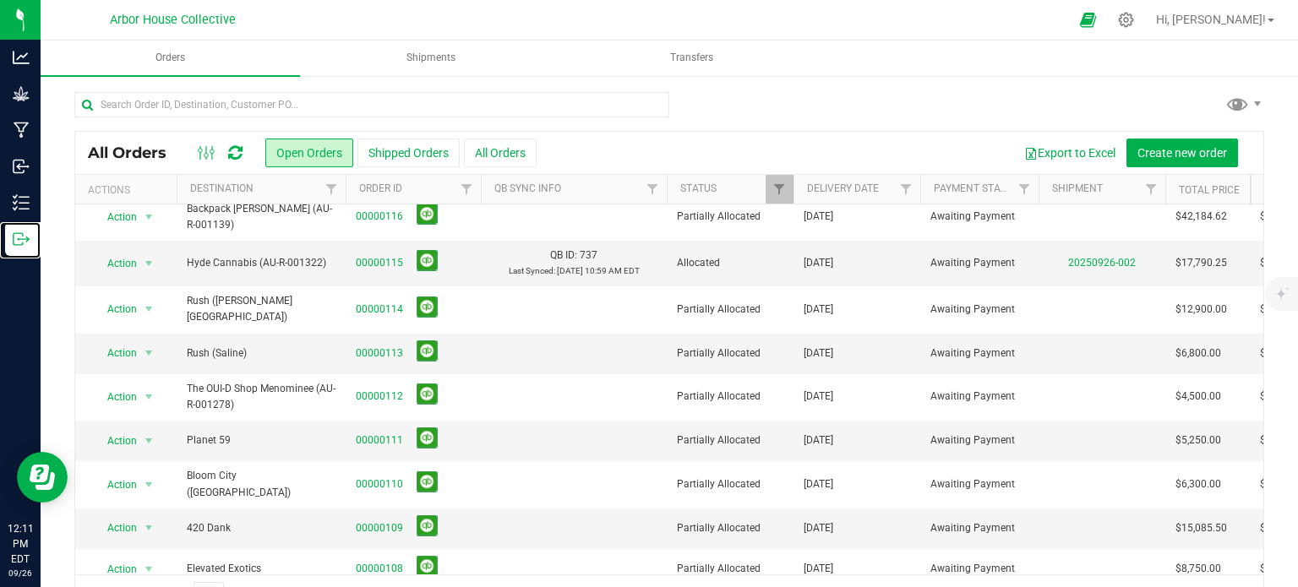
scroll to position [97, 0]
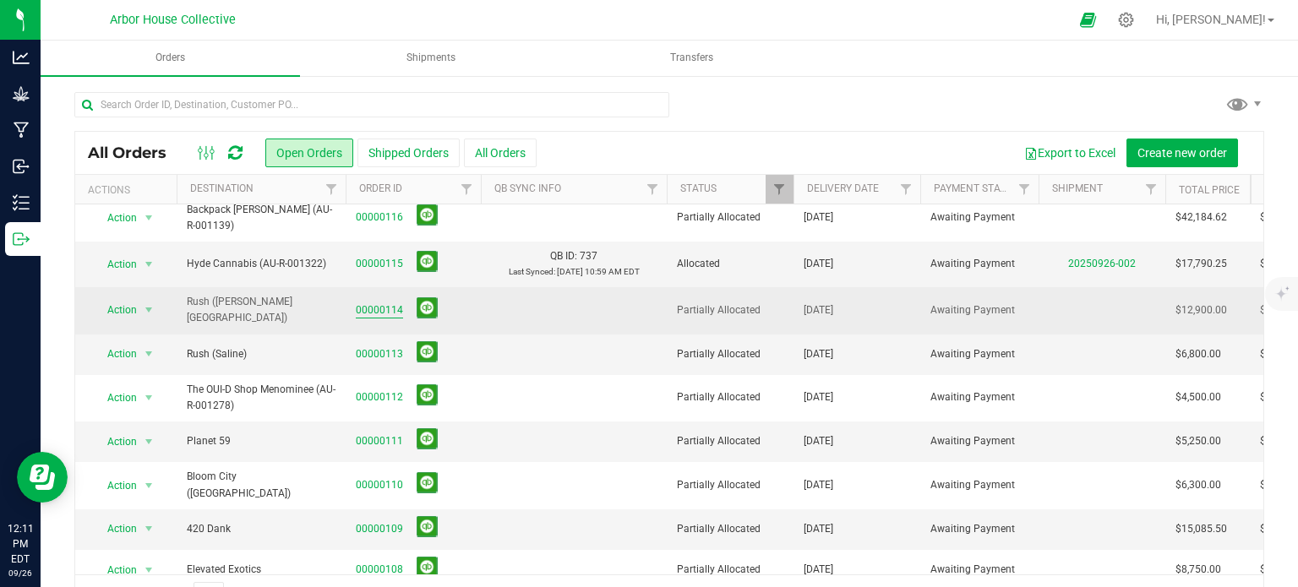
click at [372, 309] on link "00000114" at bounding box center [379, 311] width 47 height 16
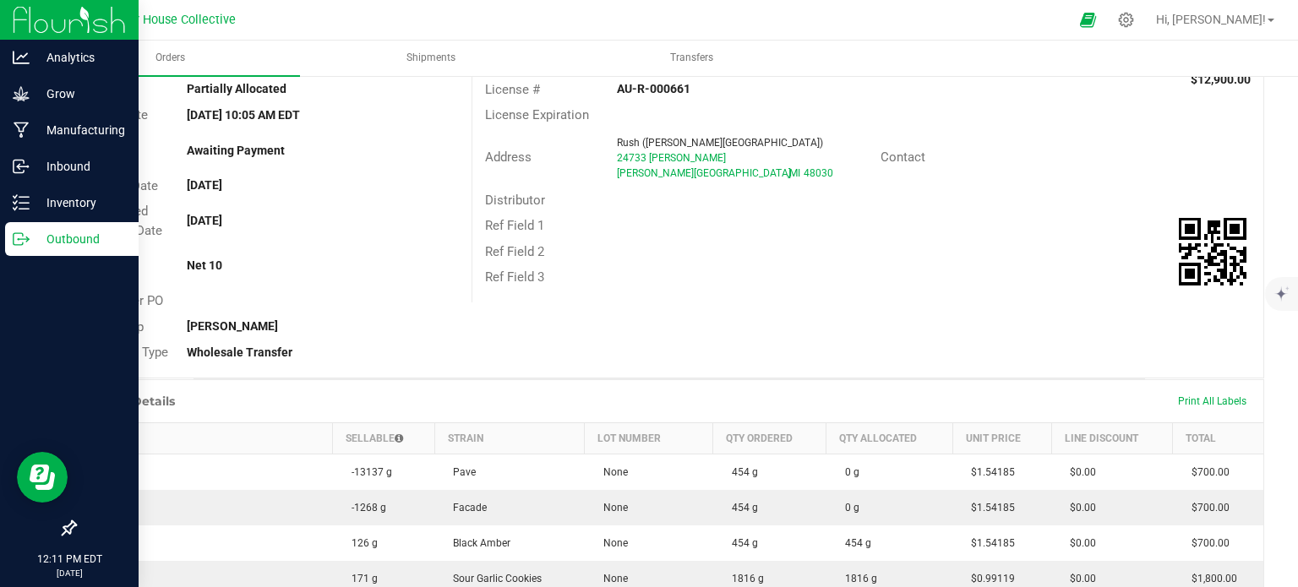
scroll to position [130, 0]
click at [54, 235] on p "Outbound" at bounding box center [80, 239] width 101 height 20
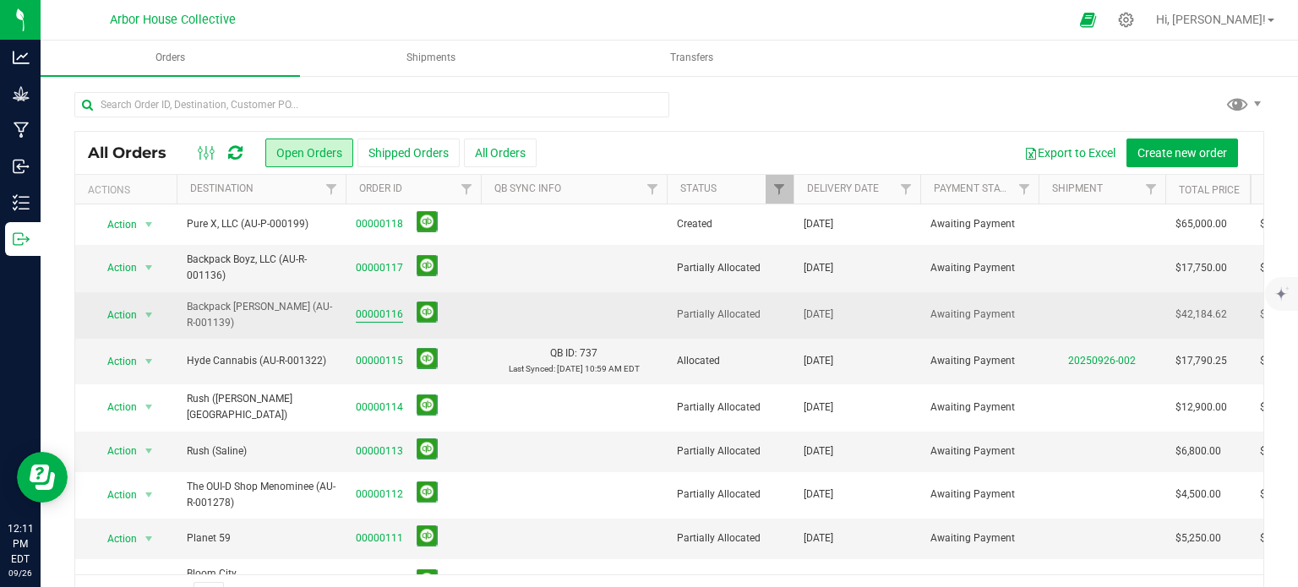
click at [376, 314] on link "00000116" at bounding box center [379, 315] width 47 height 16
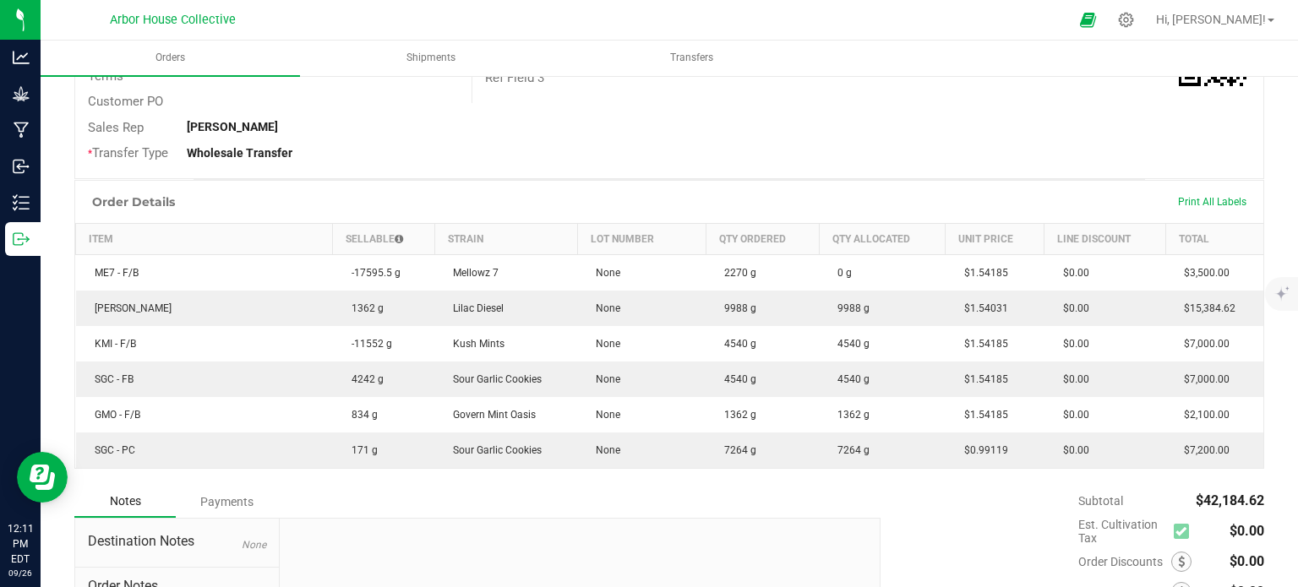
scroll to position [331, 0]
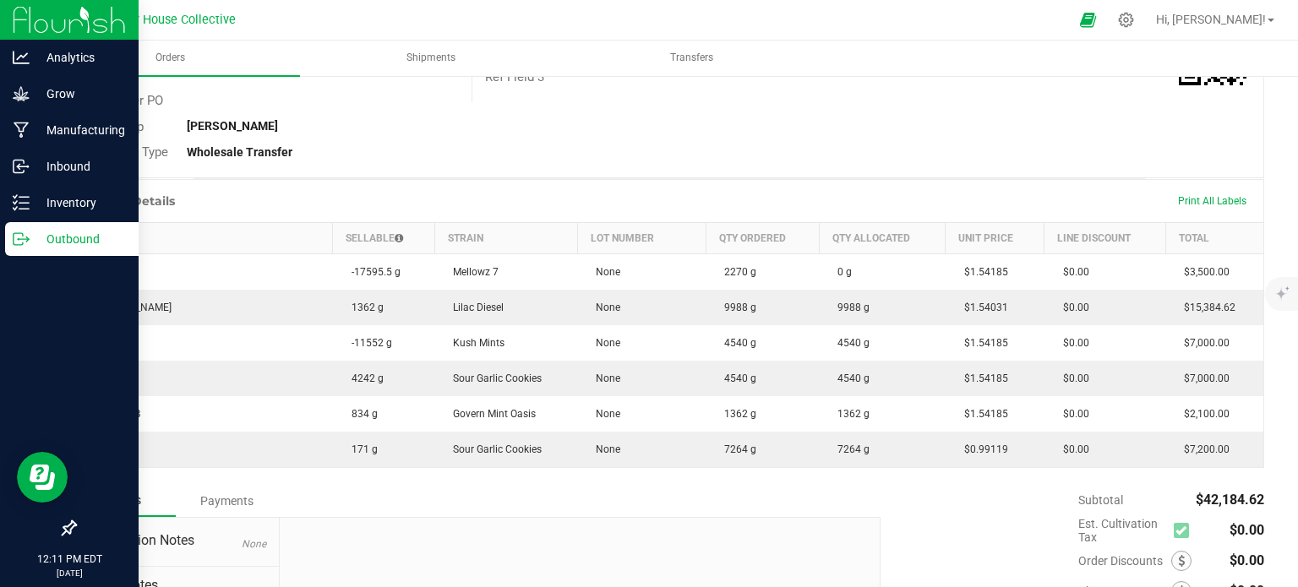
click at [30, 232] on p "Outbound" at bounding box center [80, 239] width 101 height 20
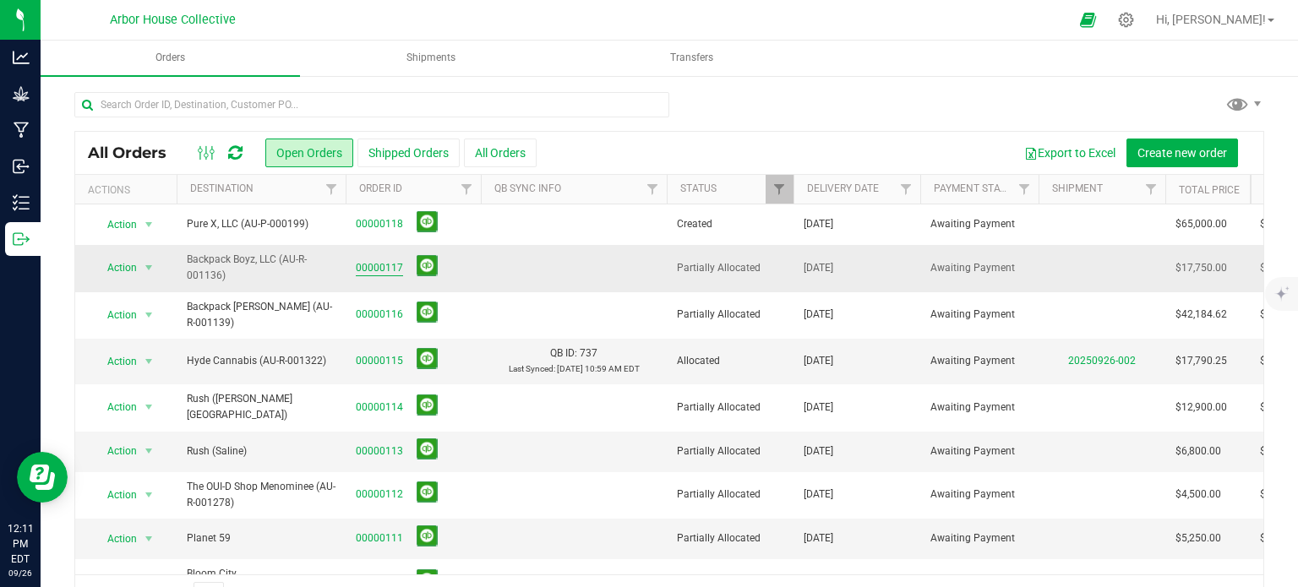
click at [375, 264] on link "00000117" at bounding box center [379, 268] width 47 height 16
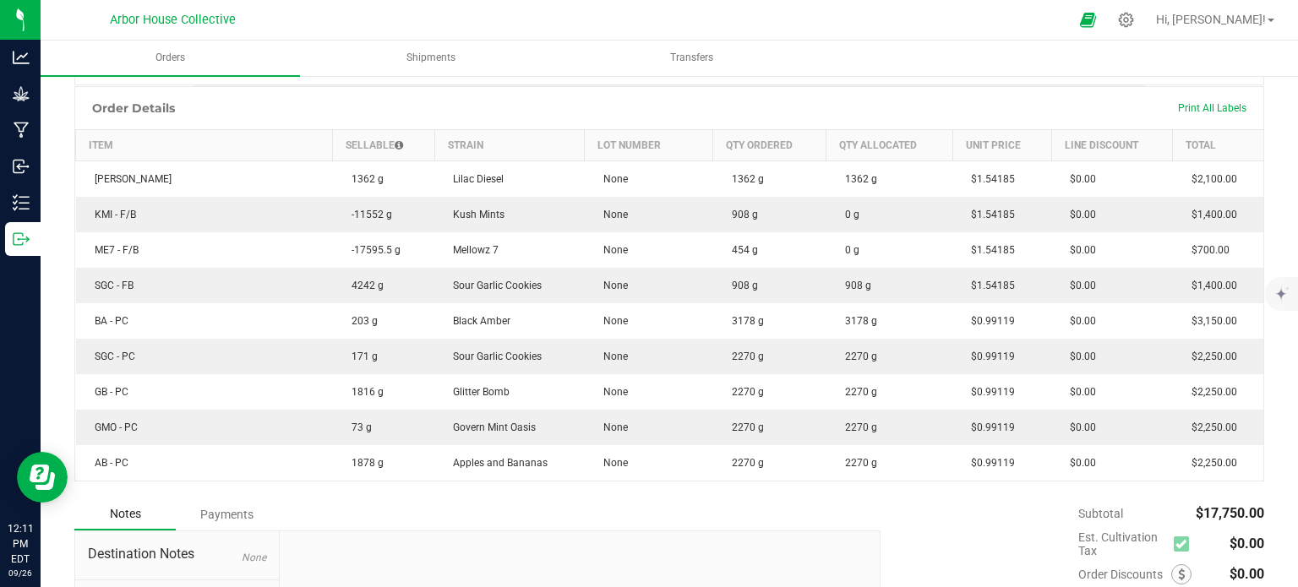
scroll to position [423, 0]
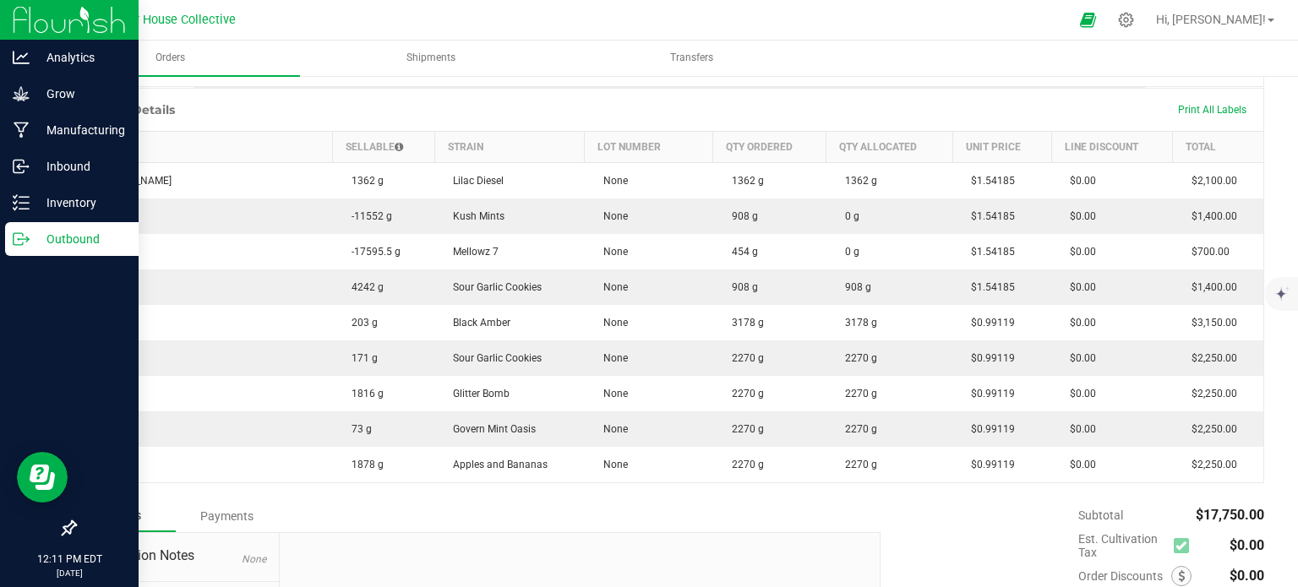
click at [40, 239] on p "Outbound" at bounding box center [80, 239] width 101 height 20
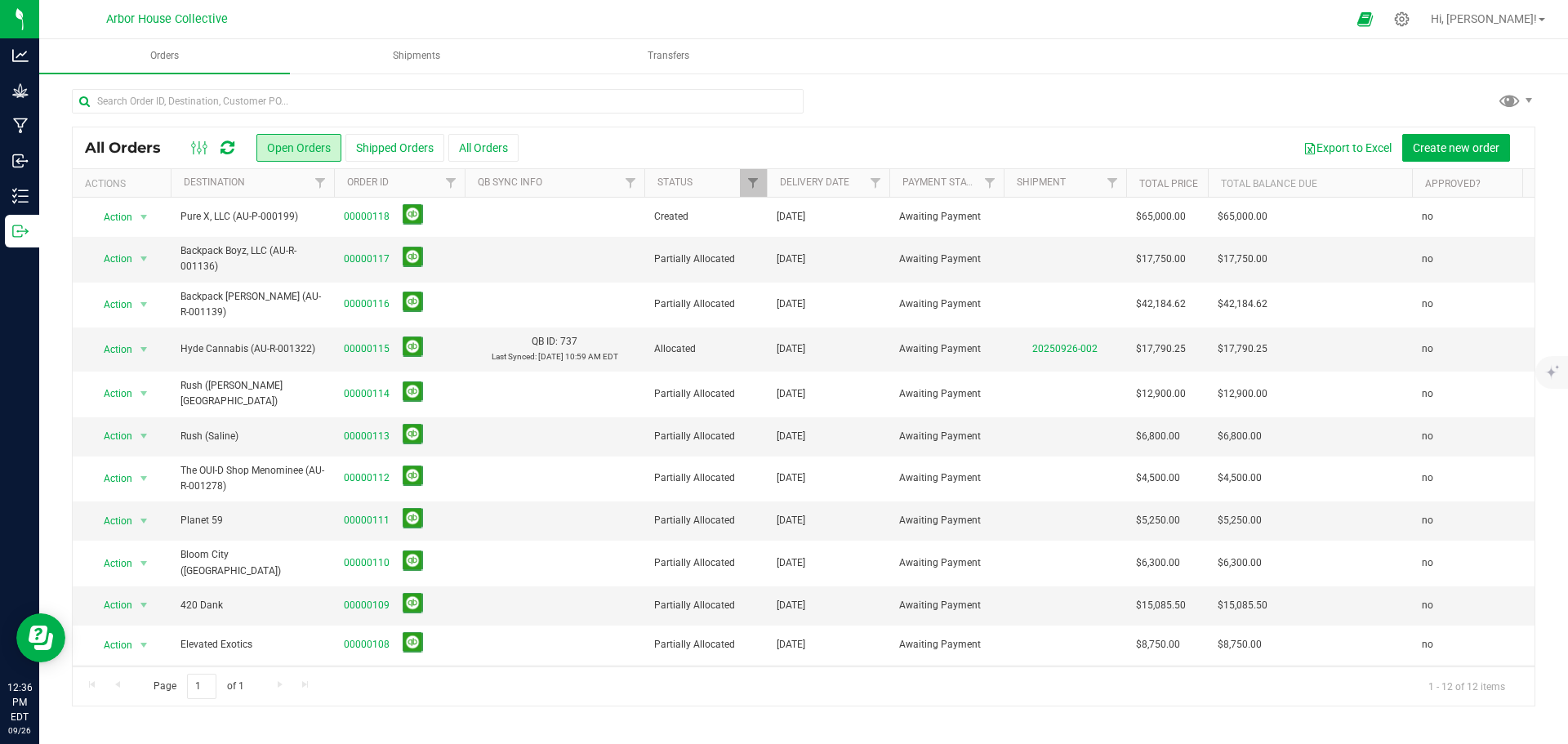
drag, startPoint x: 956, startPoint y: 95, endPoint x: 888, endPoint y: 119, distance: 72.1
drag, startPoint x: 888, startPoint y: 119, endPoint x: 871, endPoint y: 93, distance: 31.1
click at [872, 93] on div at bounding box center [803, 107] width 1463 height 38
drag, startPoint x: 1043, startPoint y: 86, endPoint x: 989, endPoint y: 87, distance: 54.0
drag, startPoint x: 989, startPoint y: 87, endPoint x: 833, endPoint y: 129, distance: 161.6
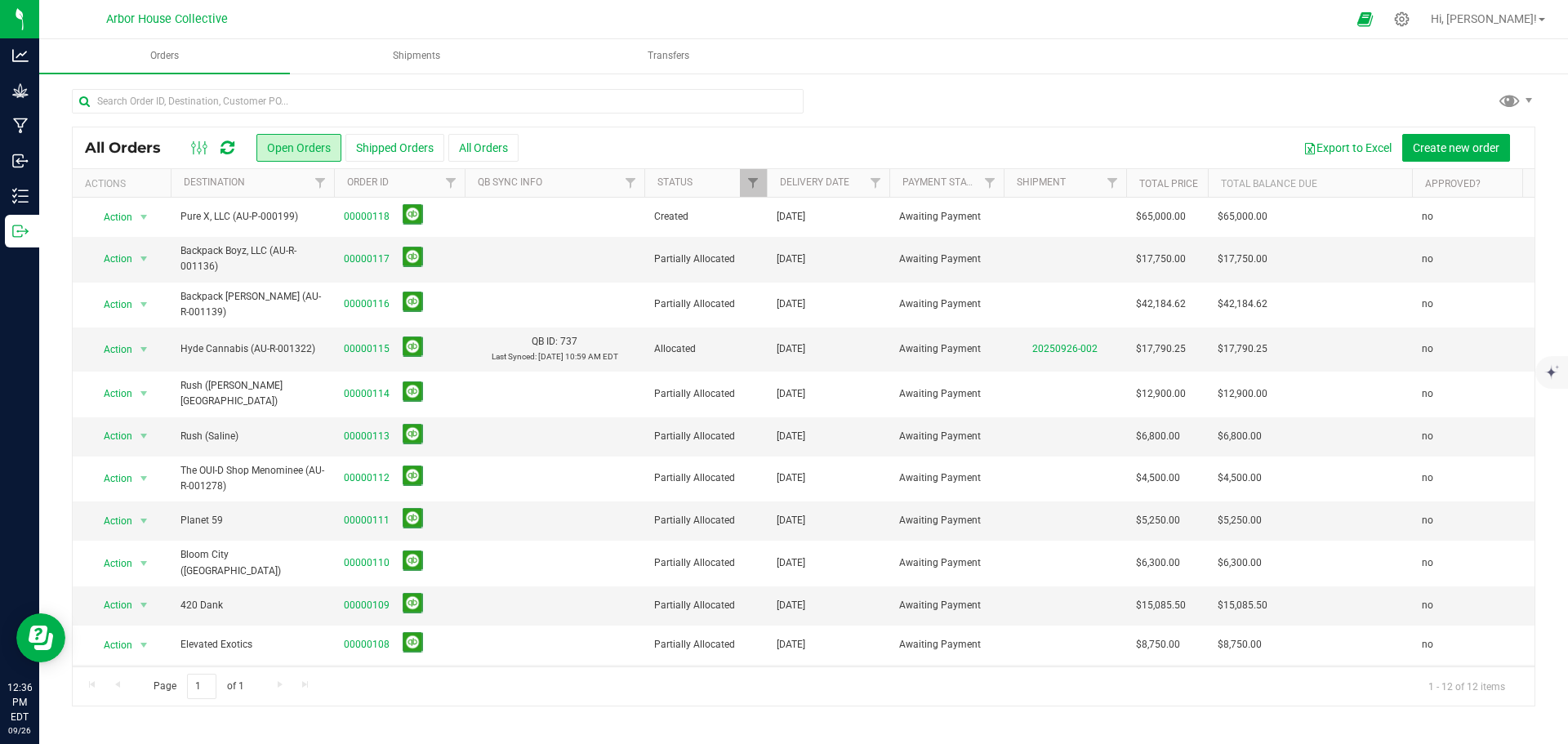
click at [833, 129] on div "All Orders Open Orders Shipped Orders All Orders Export to Excel Create new ord…" at bounding box center [803, 148] width 1462 height 41
click at [935, 102] on div at bounding box center [803, 107] width 1463 height 38
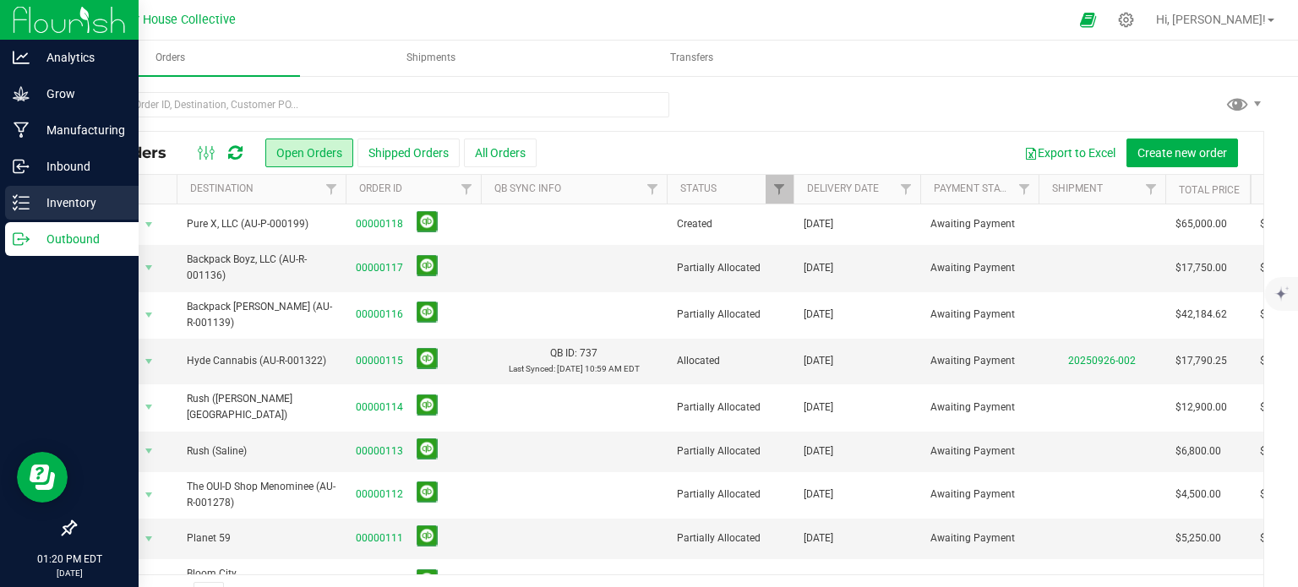
click at [25, 197] on line at bounding box center [23, 197] width 9 height 0
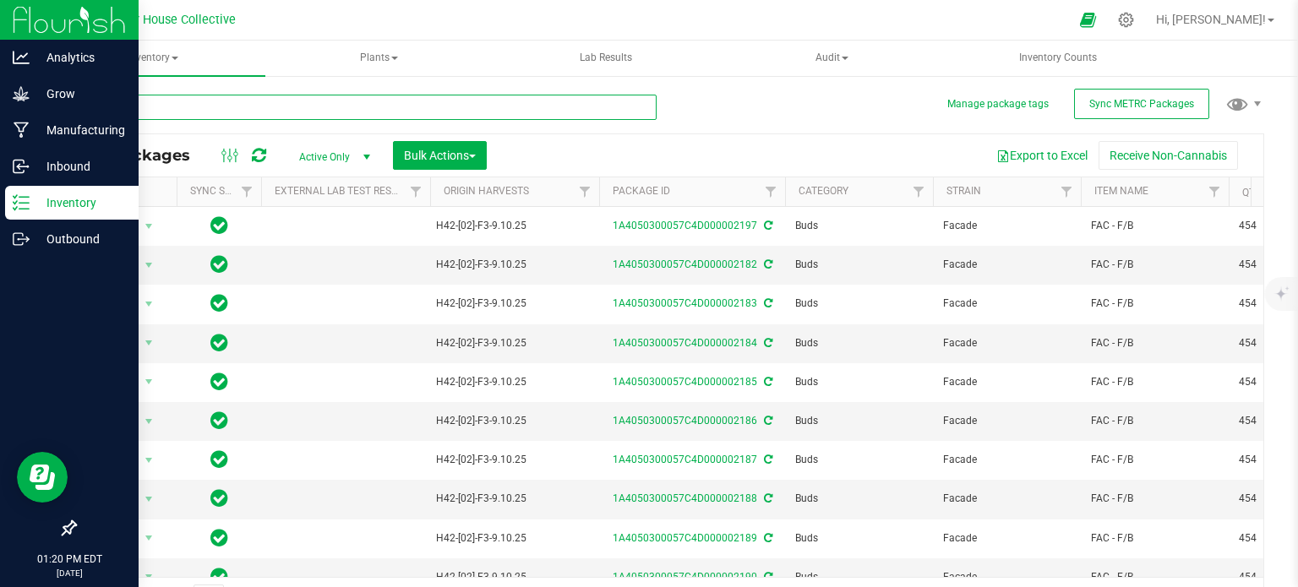
click at [227, 107] on input "text" at bounding box center [365, 107] width 582 height 25
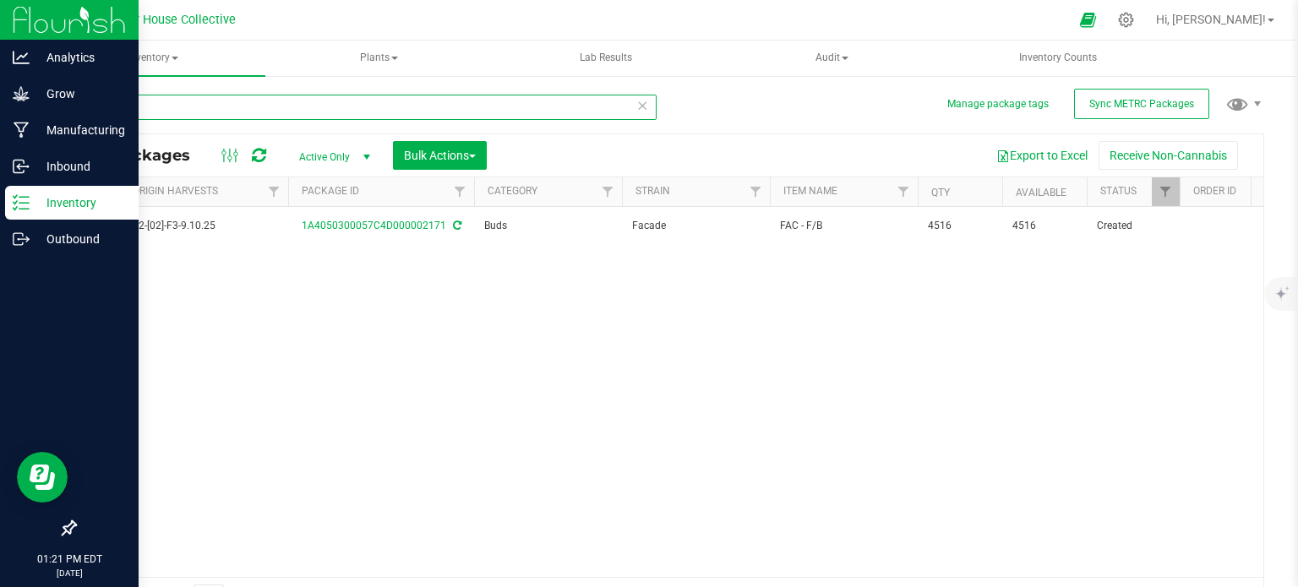
scroll to position [0, 311]
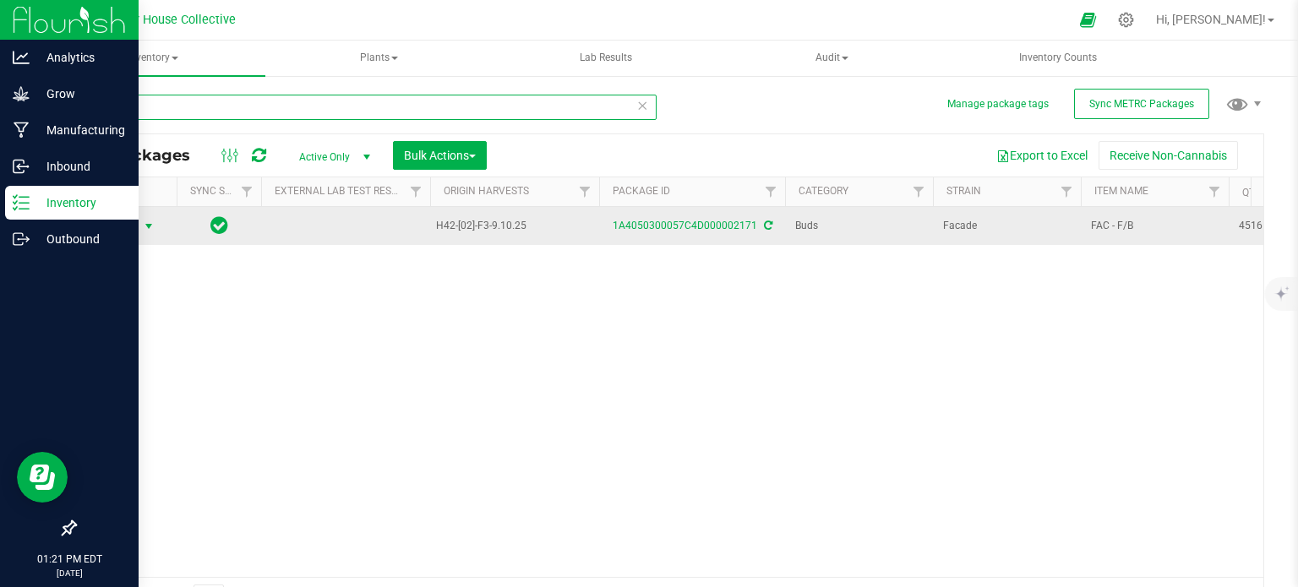
type input "2171"
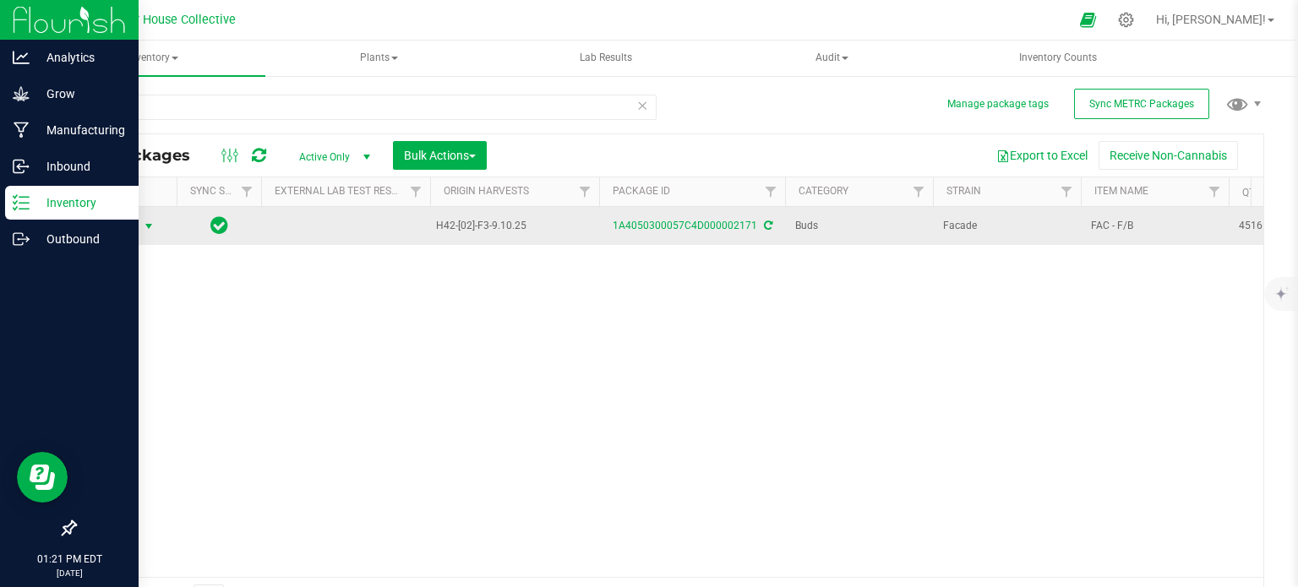
click at [147, 231] on span "select" at bounding box center [149, 227] width 14 height 14
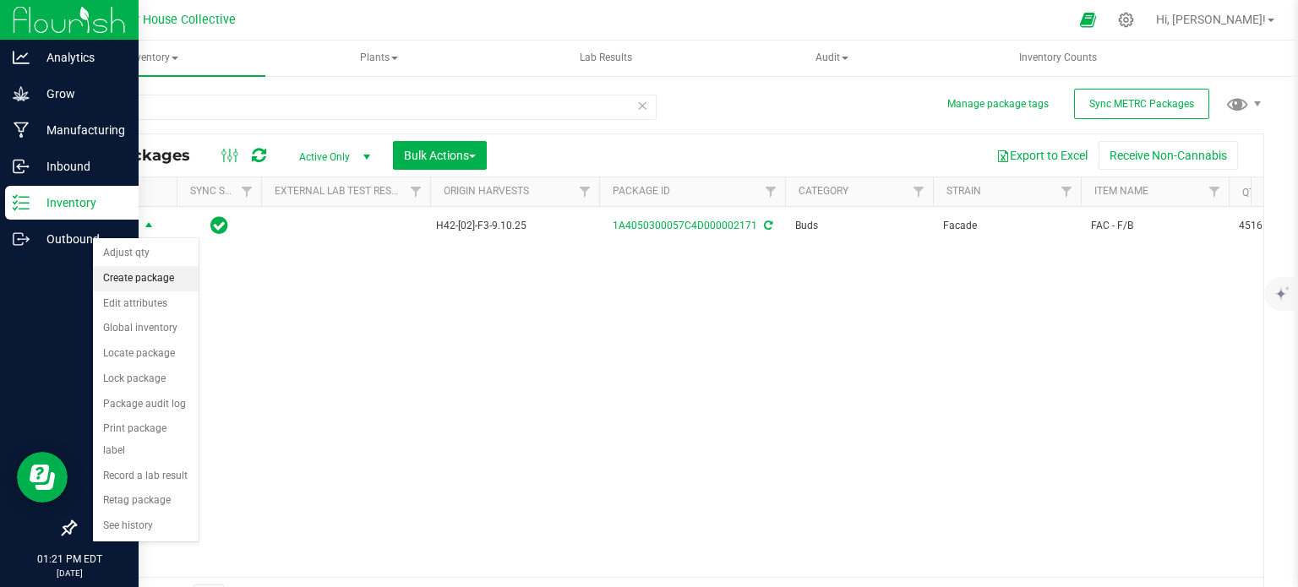
click at [150, 281] on li "Create package" at bounding box center [146, 278] width 106 height 25
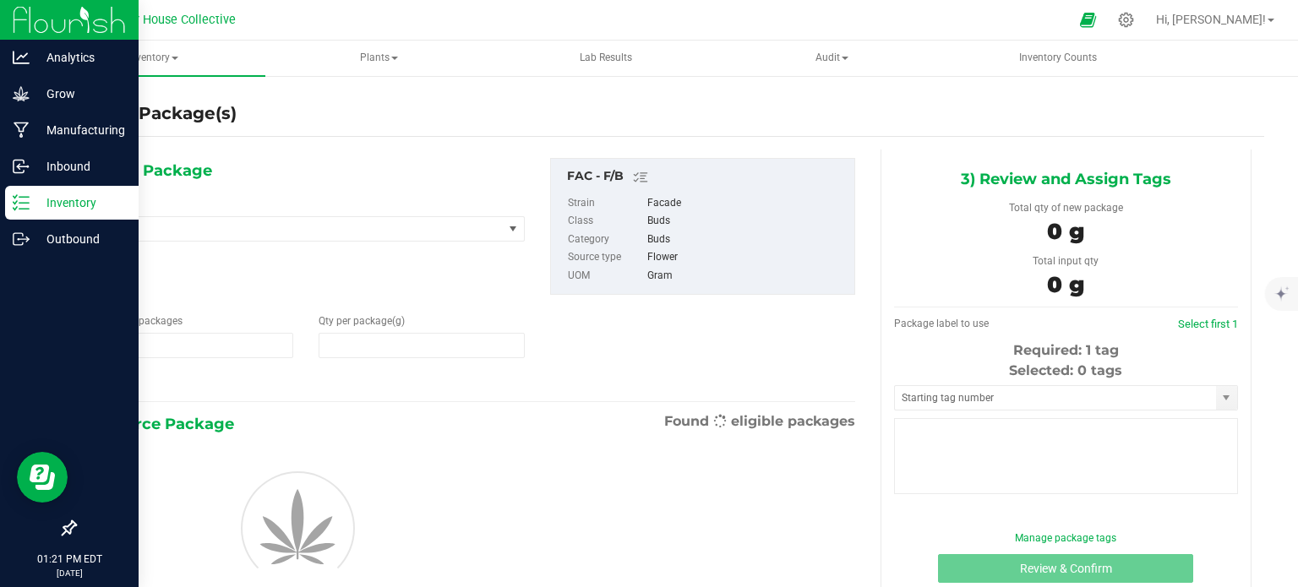
type input "1"
type input "0.0000"
type input "0"
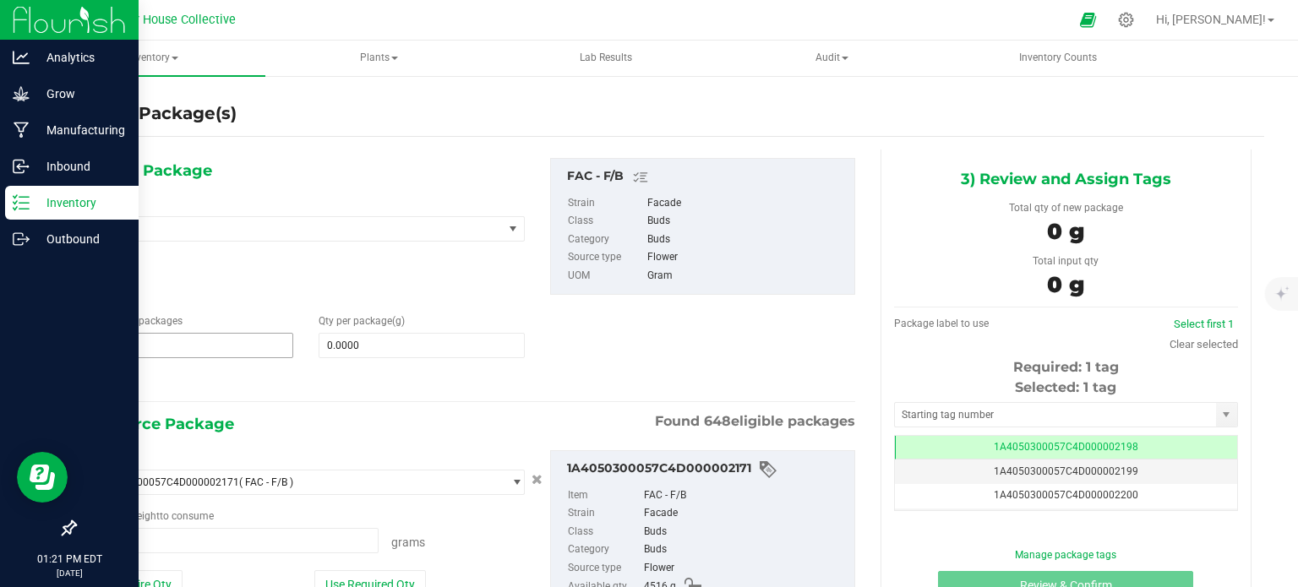
click at [145, 345] on span "1 1" at bounding box center [190, 345] width 206 height 25
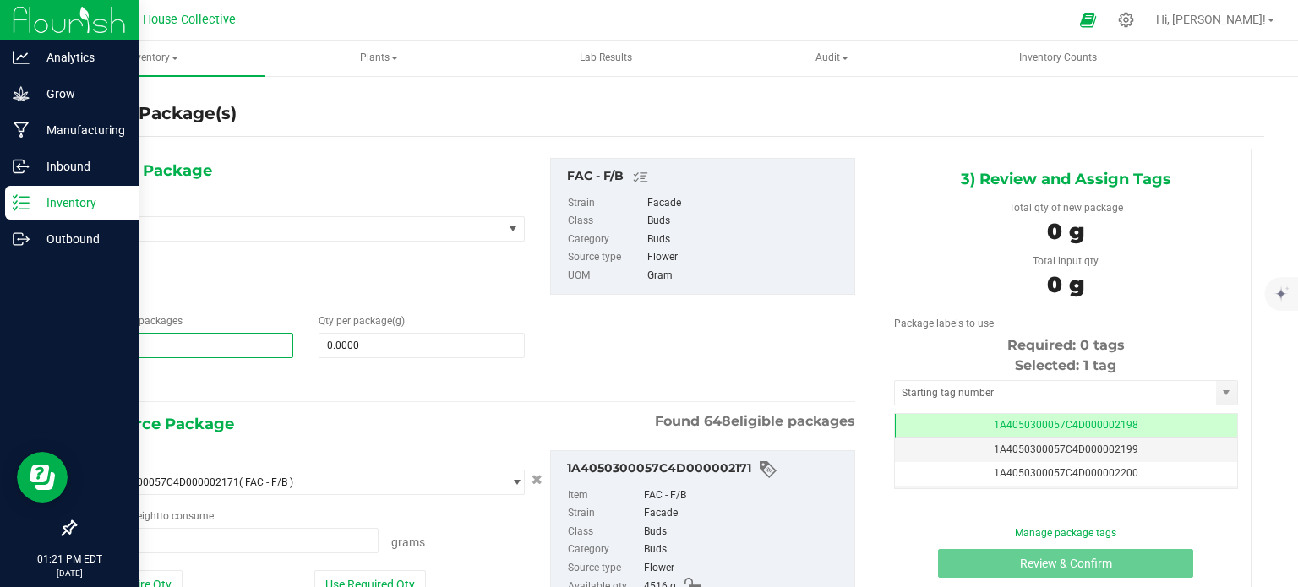
type input "9"
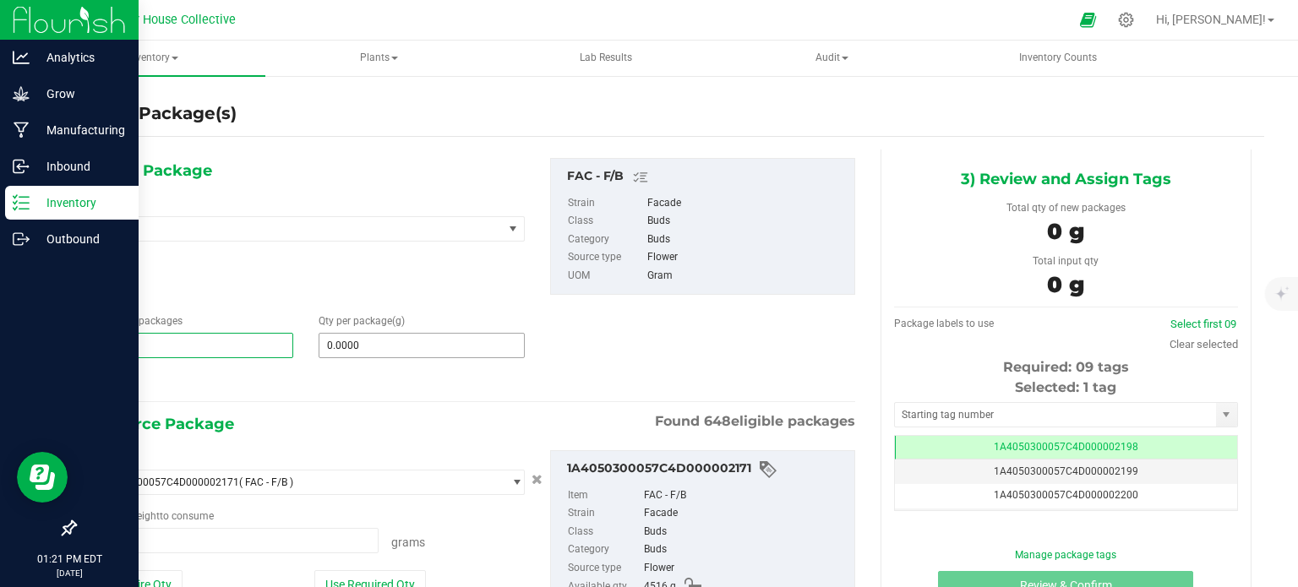
type input "9"
click at [367, 344] on span "0.0000 0" at bounding box center [422, 345] width 206 height 25
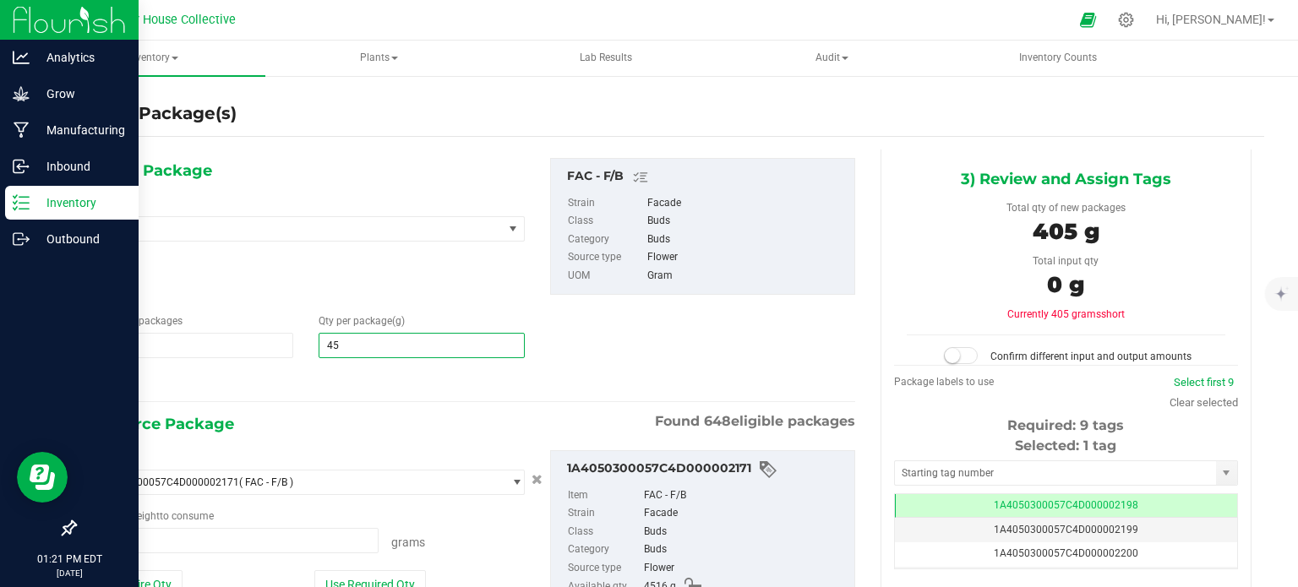
type input "454"
type input "454.0000"
click at [236, 531] on span "0.0000 g 0" at bounding box center [233, 540] width 292 height 25
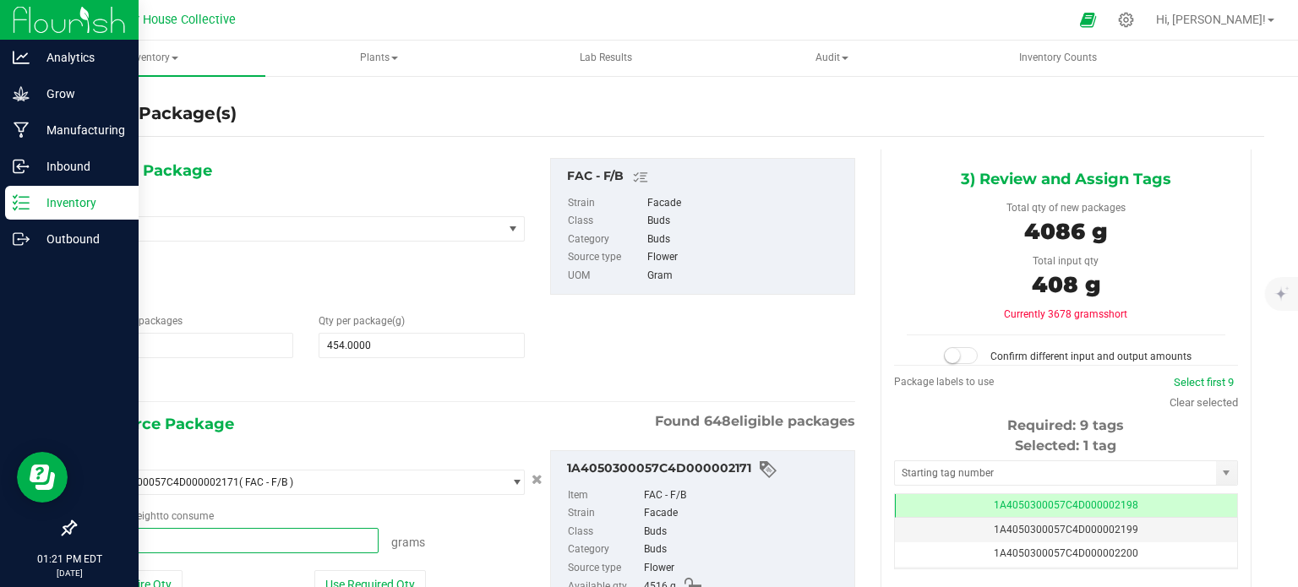
type input "4086"
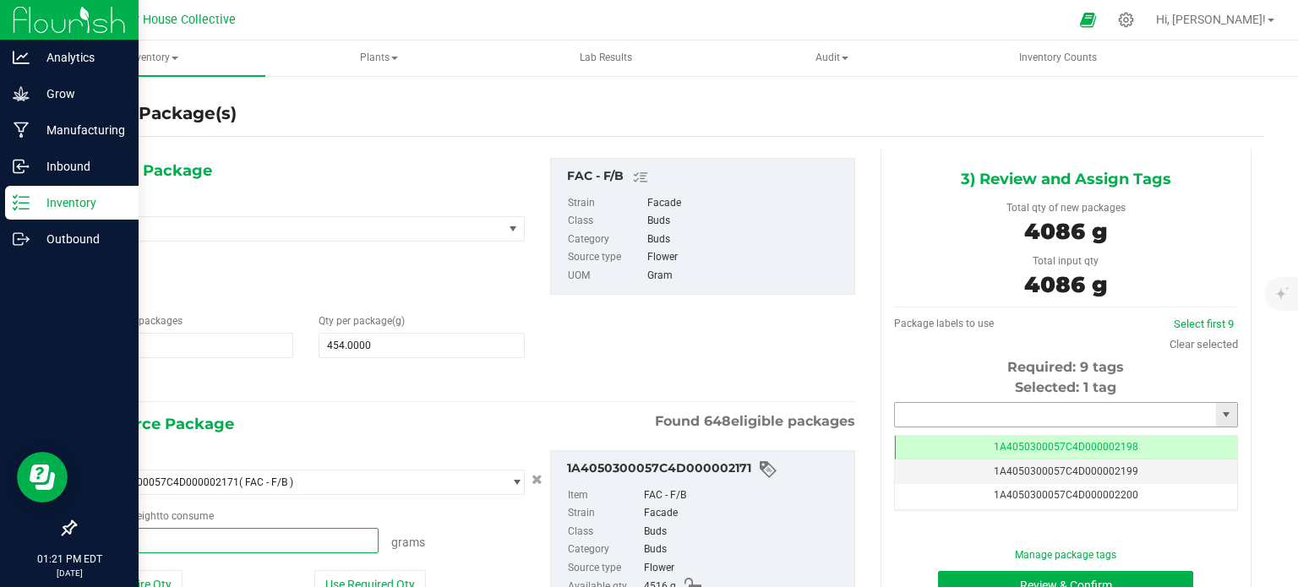
click at [966, 415] on input "text" at bounding box center [1055, 415] width 321 height 24
type input "4086.0000 g"
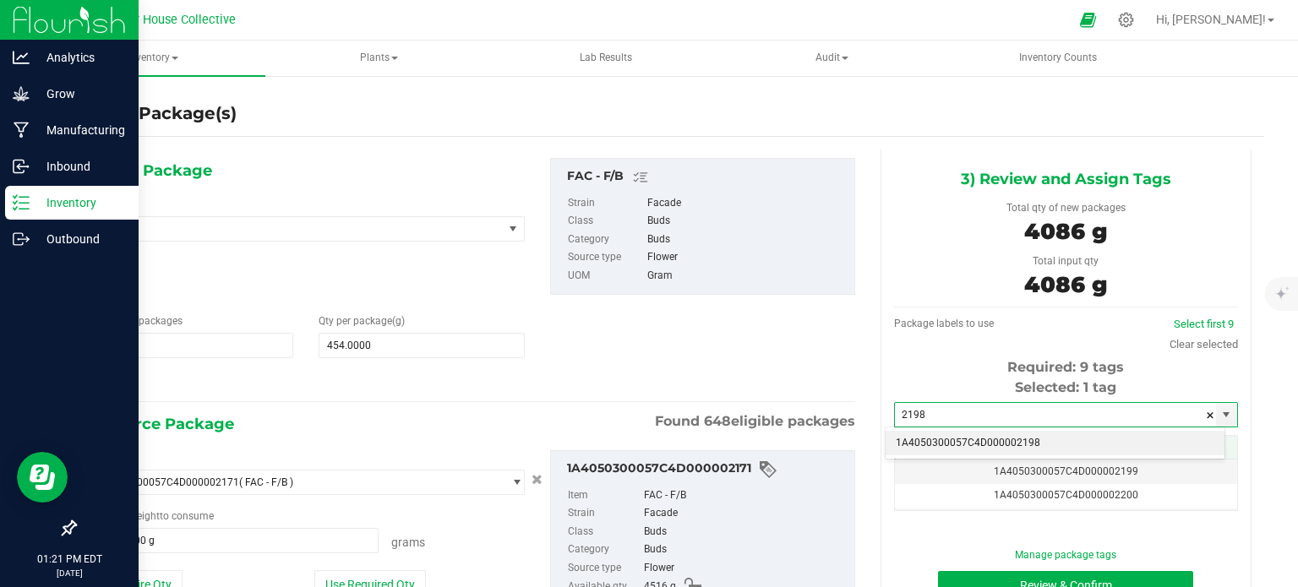
click at [996, 442] on li "1A4050300057C4D000002198" at bounding box center [1055, 443] width 339 height 25
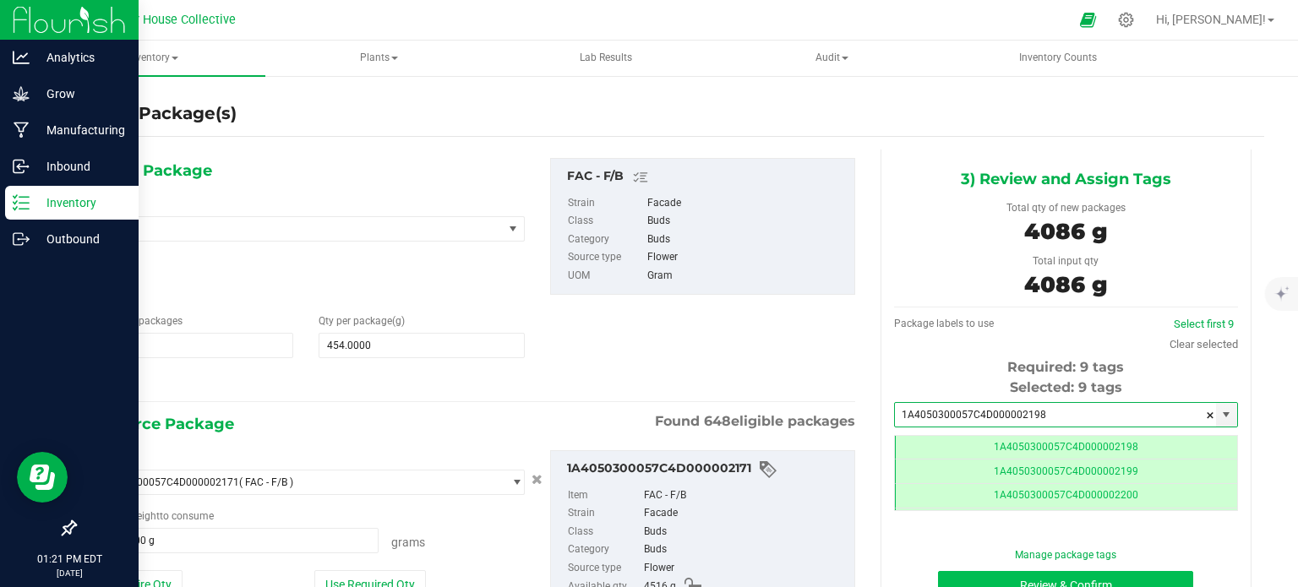
type input "1A4050300057C4D000002198"
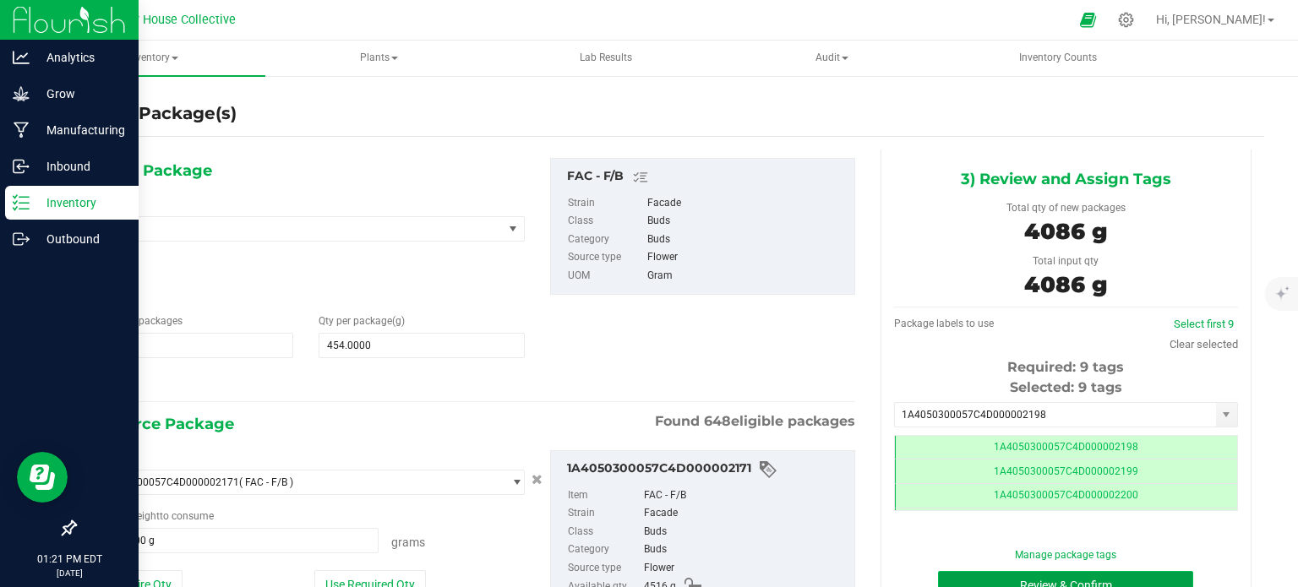
click at [967, 574] on button "Review & Confirm" at bounding box center [1065, 585] width 255 height 29
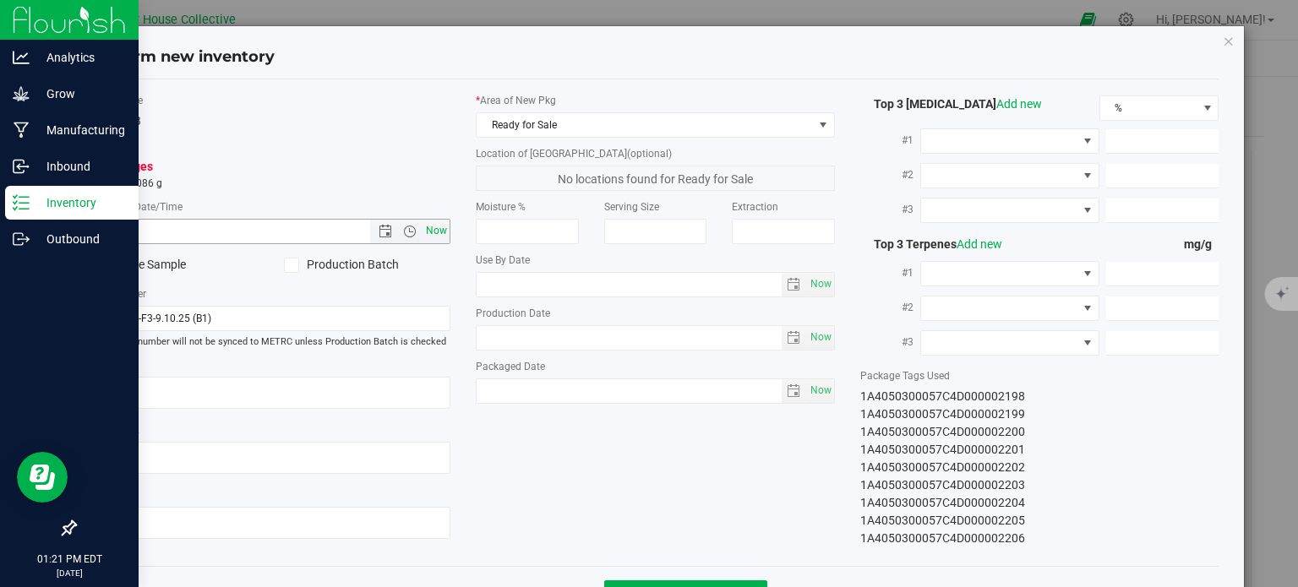
click at [429, 232] on span "Now" at bounding box center [437, 231] width 29 height 25
type input "[DATE] 1:21 PM"
click at [715, 128] on span "Ready for Sale" at bounding box center [645, 125] width 336 height 24
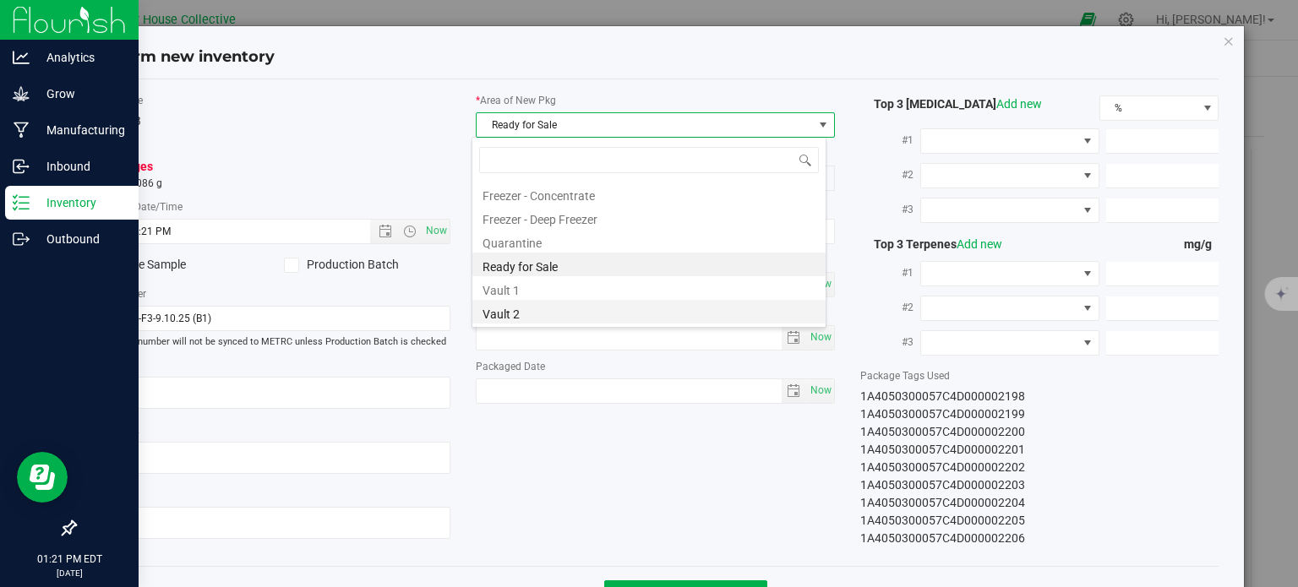
click at [616, 320] on li "Vault 2" at bounding box center [648, 312] width 353 height 24
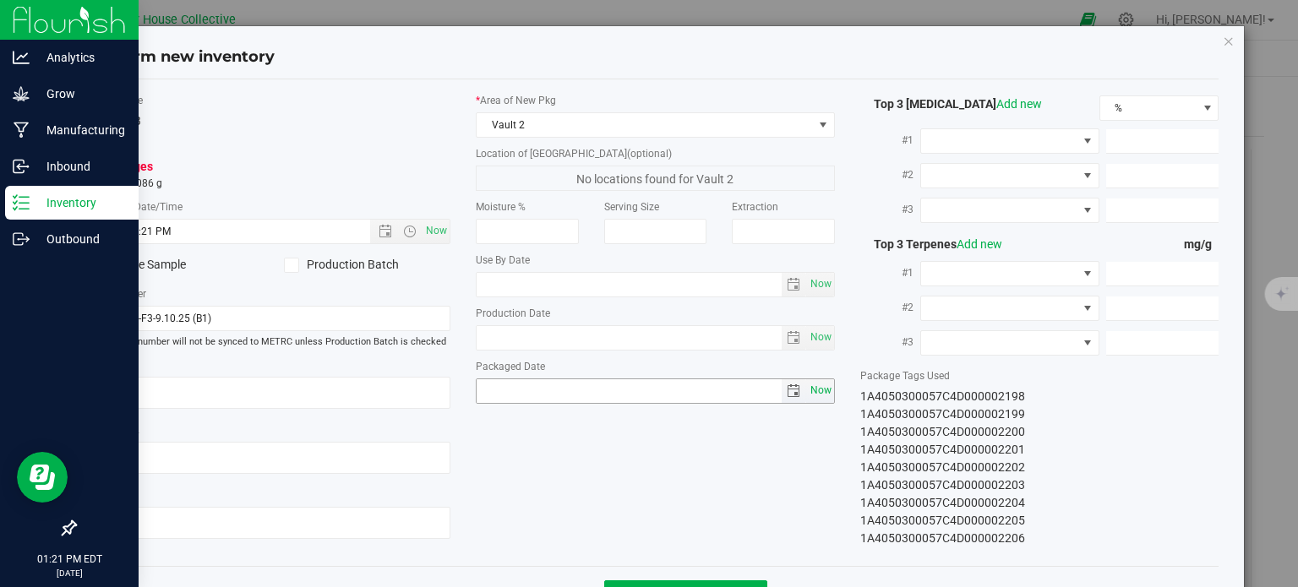
click at [813, 390] on span "Now" at bounding box center [820, 391] width 29 height 25
type input "[DATE]"
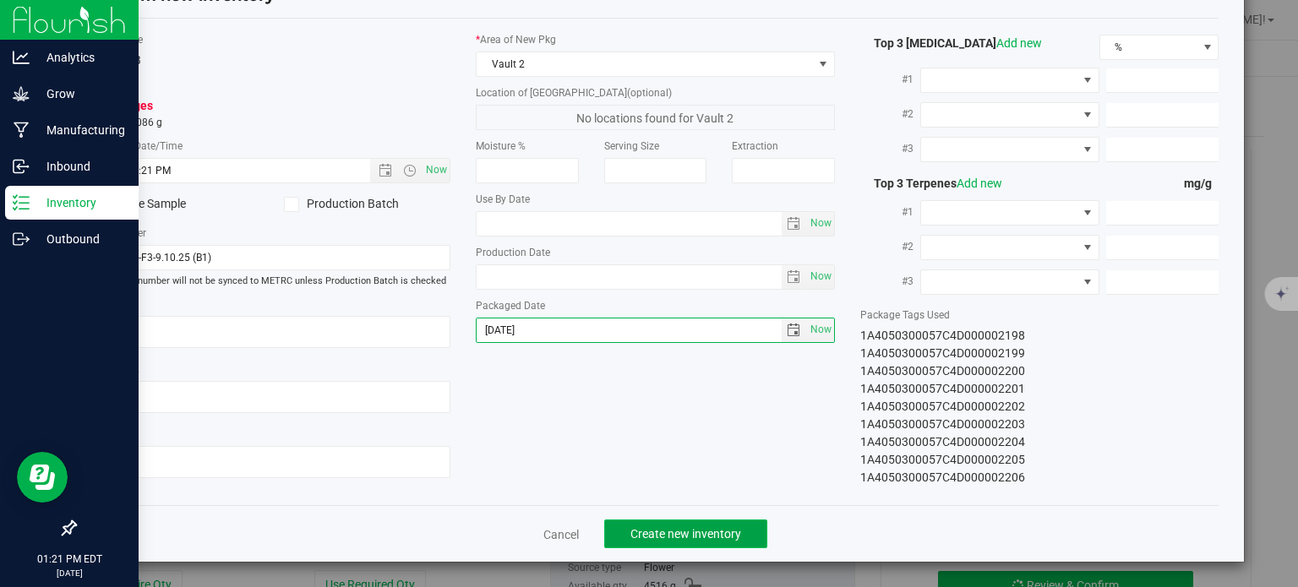
click at [673, 536] on span "Create new inventory" at bounding box center [685, 534] width 111 height 14
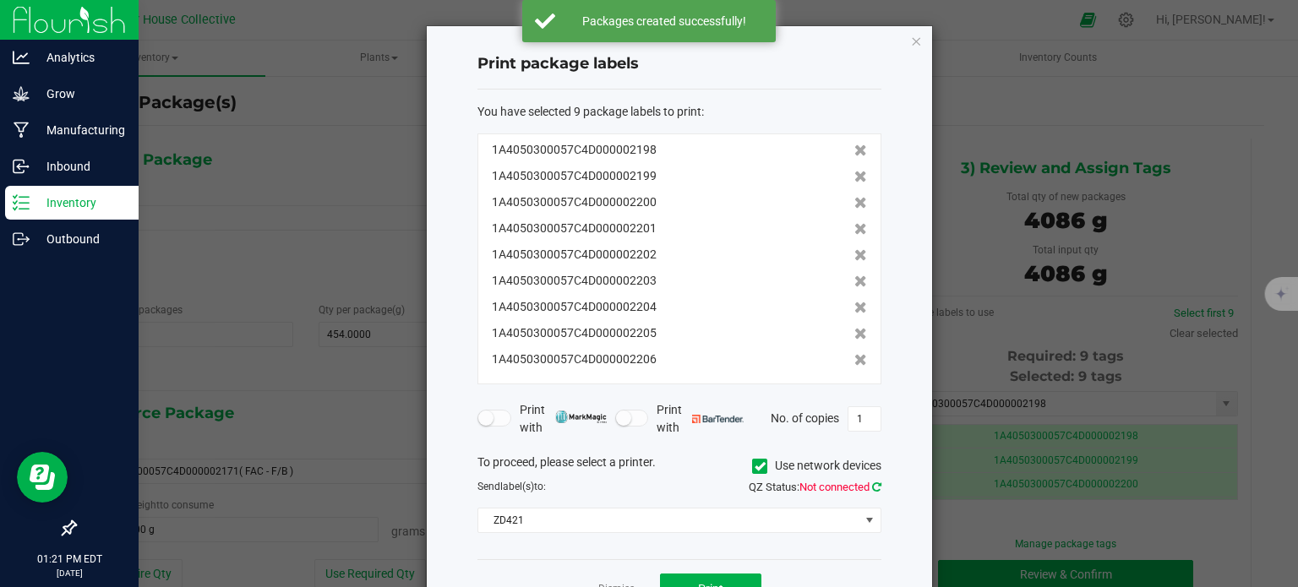
click at [875, 485] on icon at bounding box center [876, 487] width 9 height 11
click at [717, 582] on span "Print" at bounding box center [710, 589] width 25 height 14
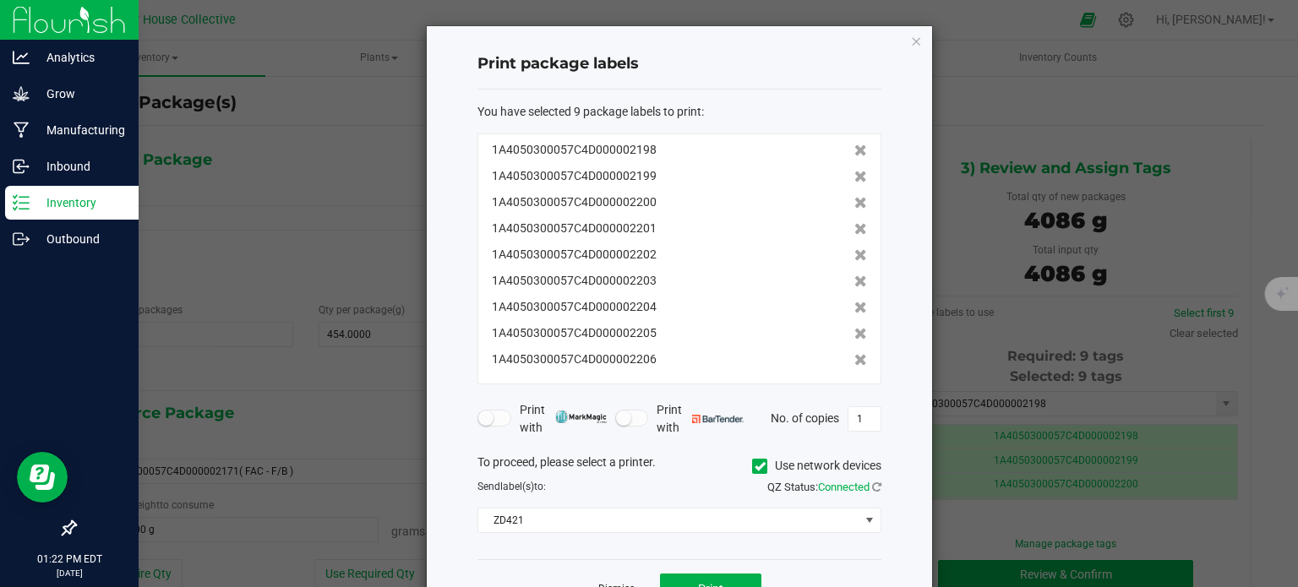
click at [623, 586] on link "Dismiss" at bounding box center [616, 589] width 36 height 14
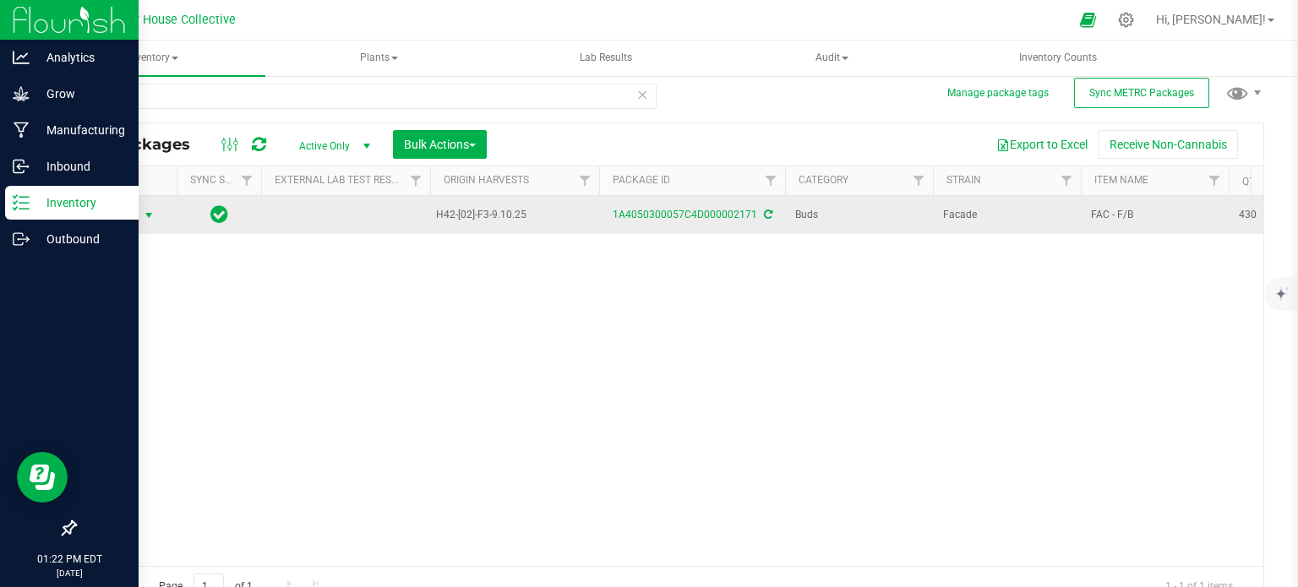
click at [152, 211] on span "select" at bounding box center [149, 216] width 14 height 14
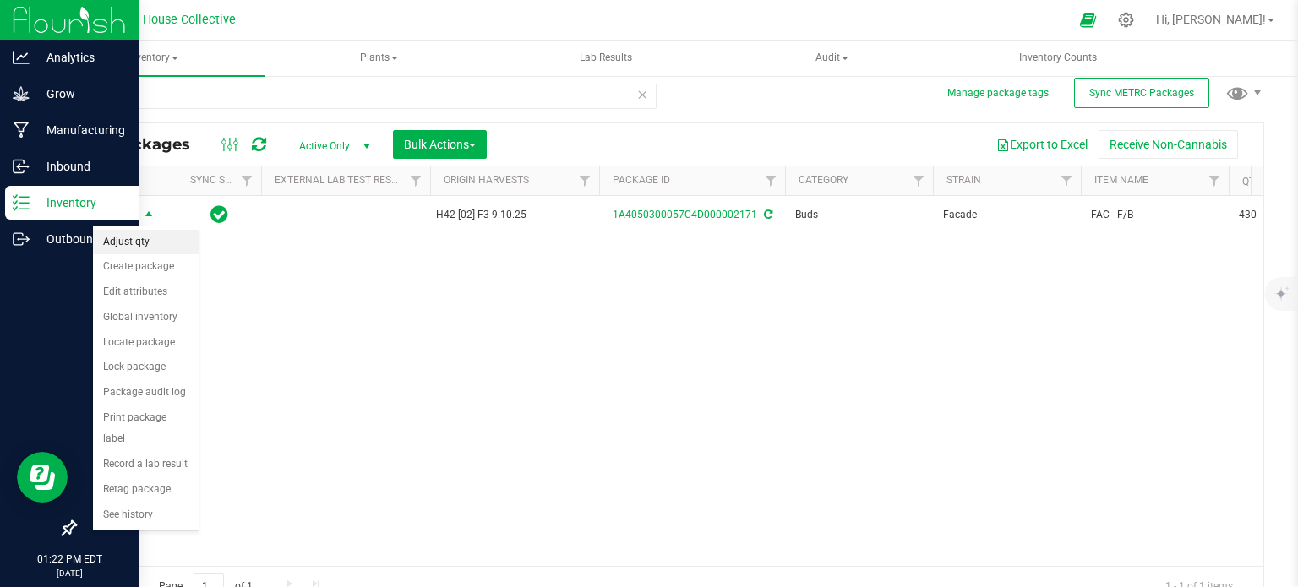
click at [148, 243] on li "Adjust qty" at bounding box center [146, 242] width 106 height 25
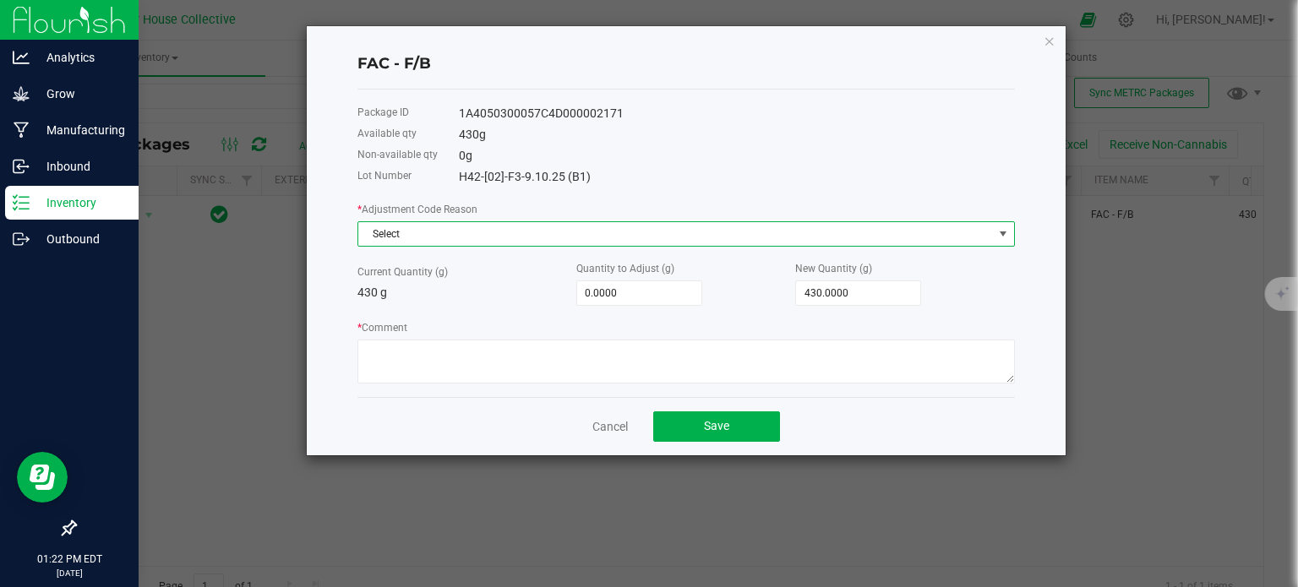
click at [425, 236] on span "Select" at bounding box center [675, 234] width 635 height 24
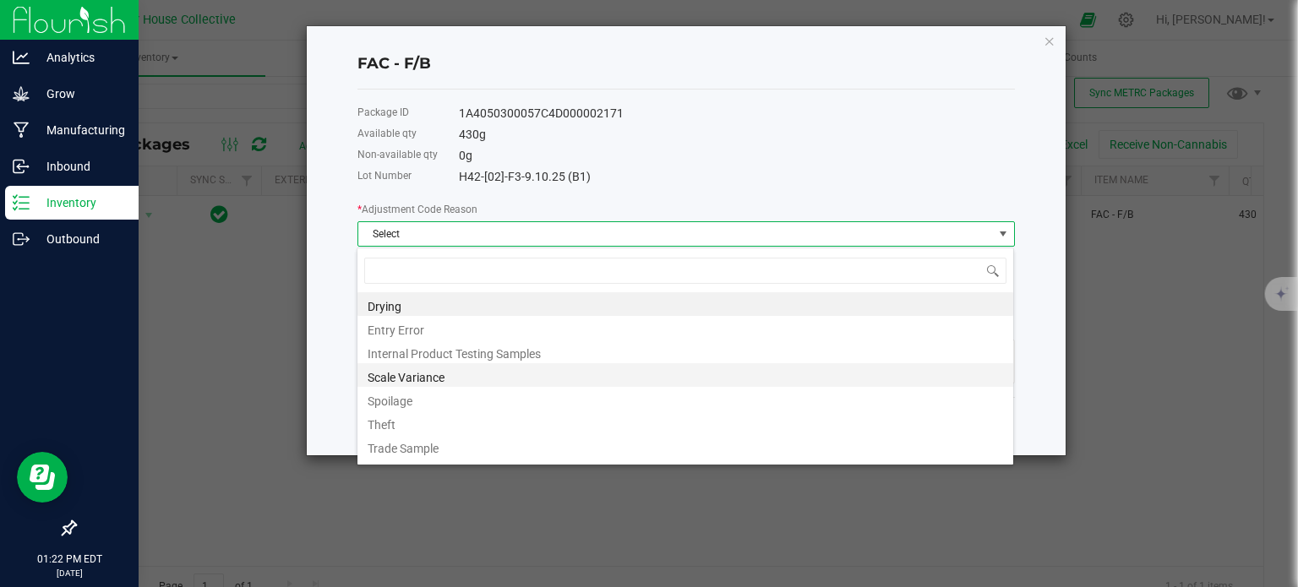
click at [453, 382] on li "Scale Variance" at bounding box center [685, 375] width 656 height 24
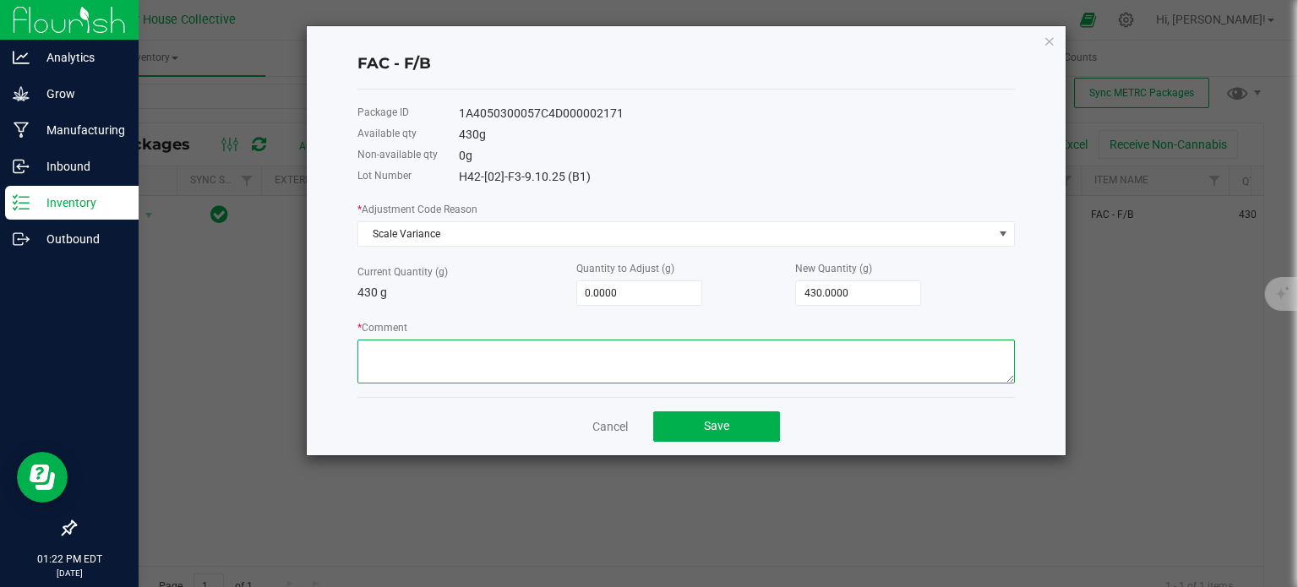
click at [450, 374] on textarea "* Comment" at bounding box center [685, 362] width 657 height 44
type textarea "Scale Variance"
click at [625, 283] on input "0" at bounding box center [639, 293] width 124 height 24
type input "-3"
type input "427.0000"
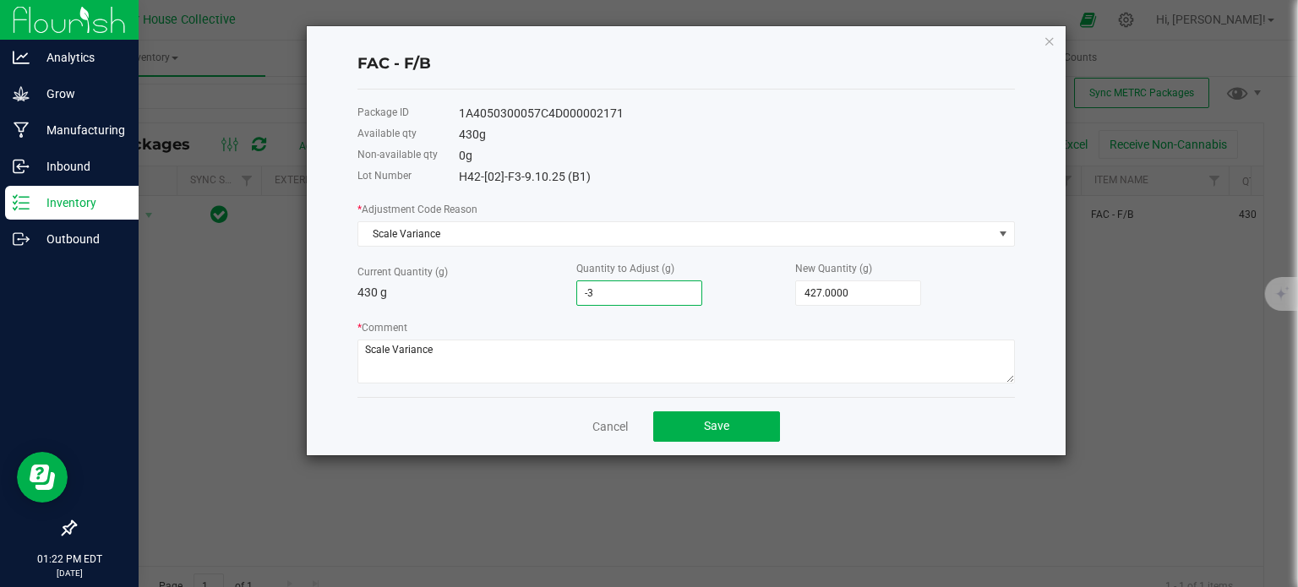
type input "-30"
type input "400.0000"
type input "-30.0000"
click at [677, 423] on button "Save" at bounding box center [716, 427] width 127 height 30
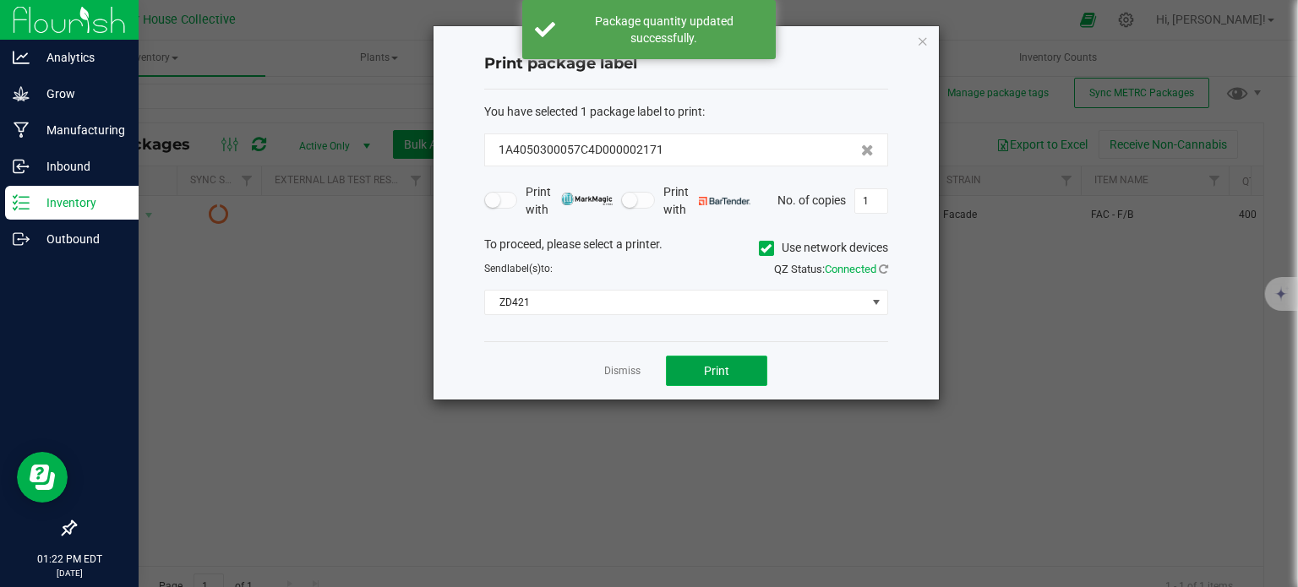
click at [723, 373] on span "Print" at bounding box center [716, 371] width 25 height 14
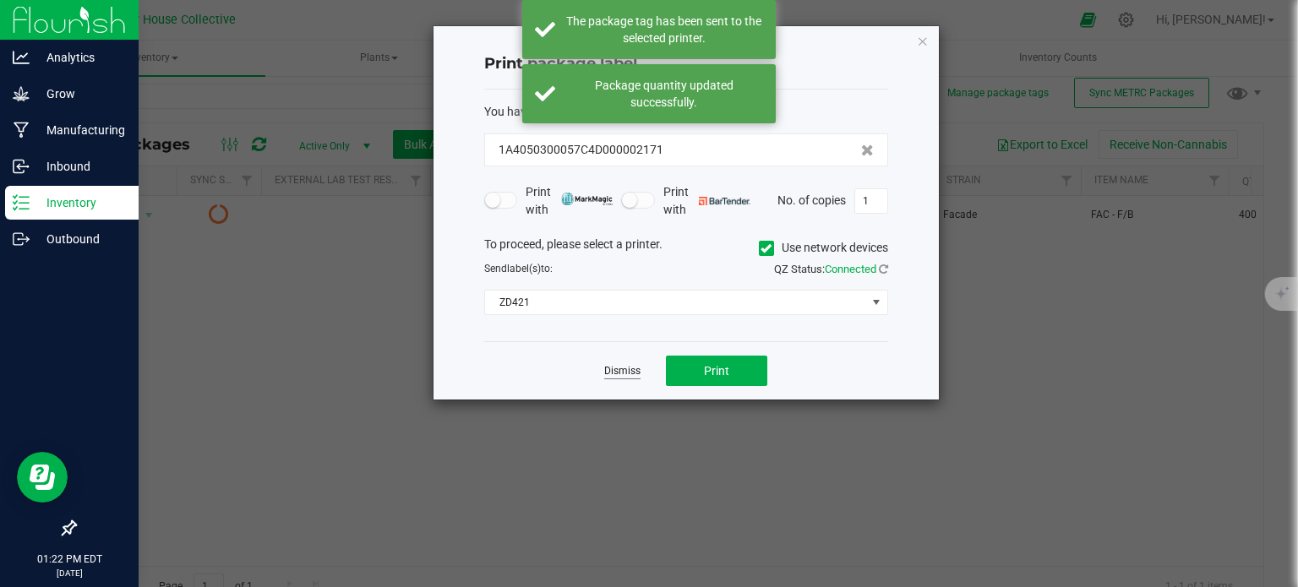
click at [624, 368] on link "Dismiss" at bounding box center [622, 371] width 36 height 14
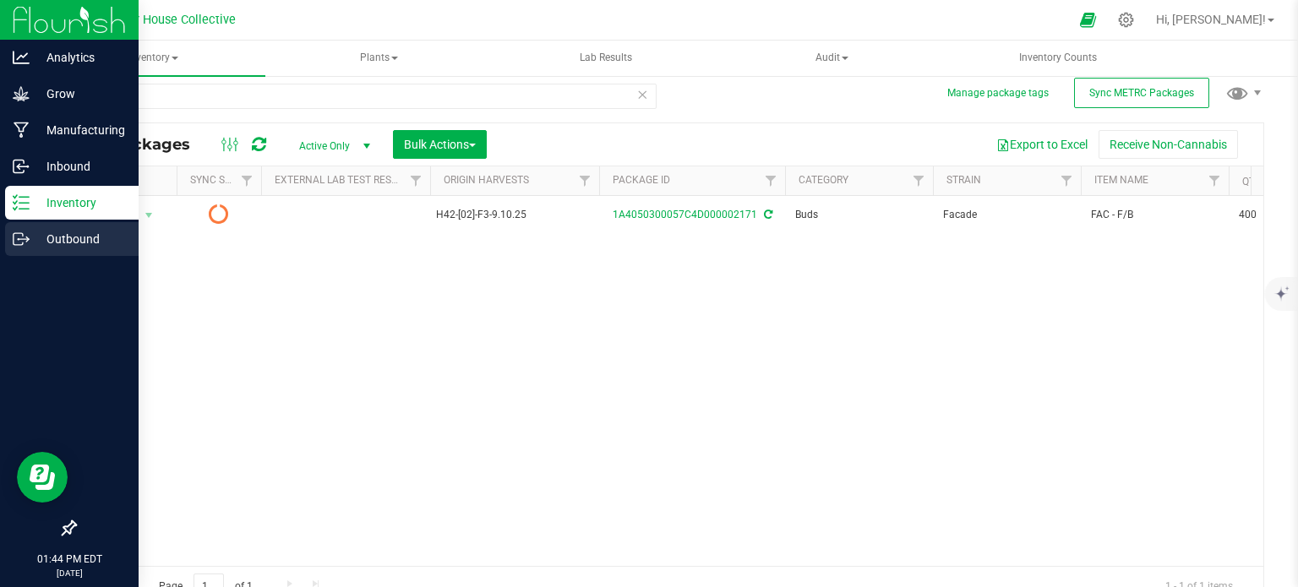
click at [55, 236] on p "Outbound" at bounding box center [80, 239] width 101 height 20
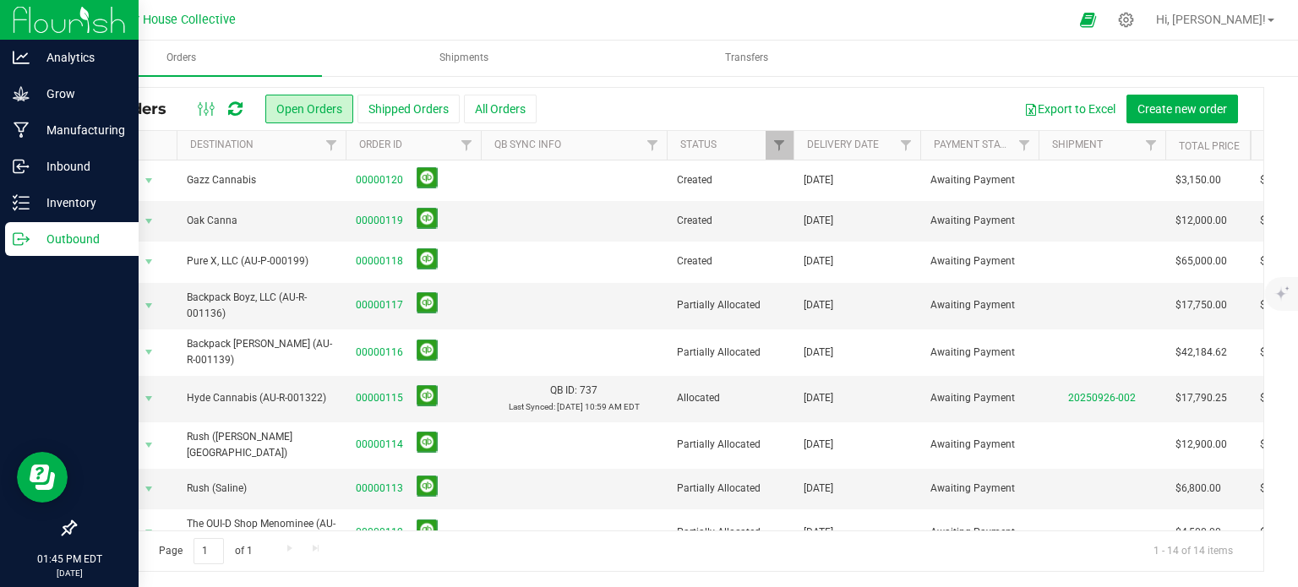
scroll to position [0, 23]
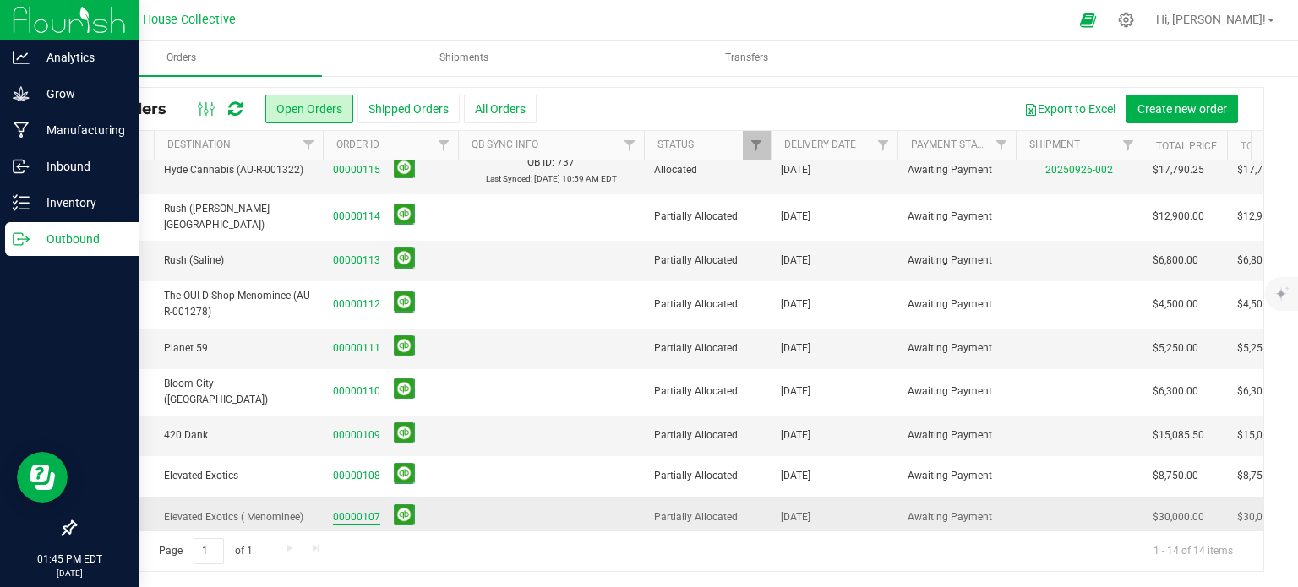
click at [346, 510] on link "00000107" at bounding box center [356, 518] width 47 height 16
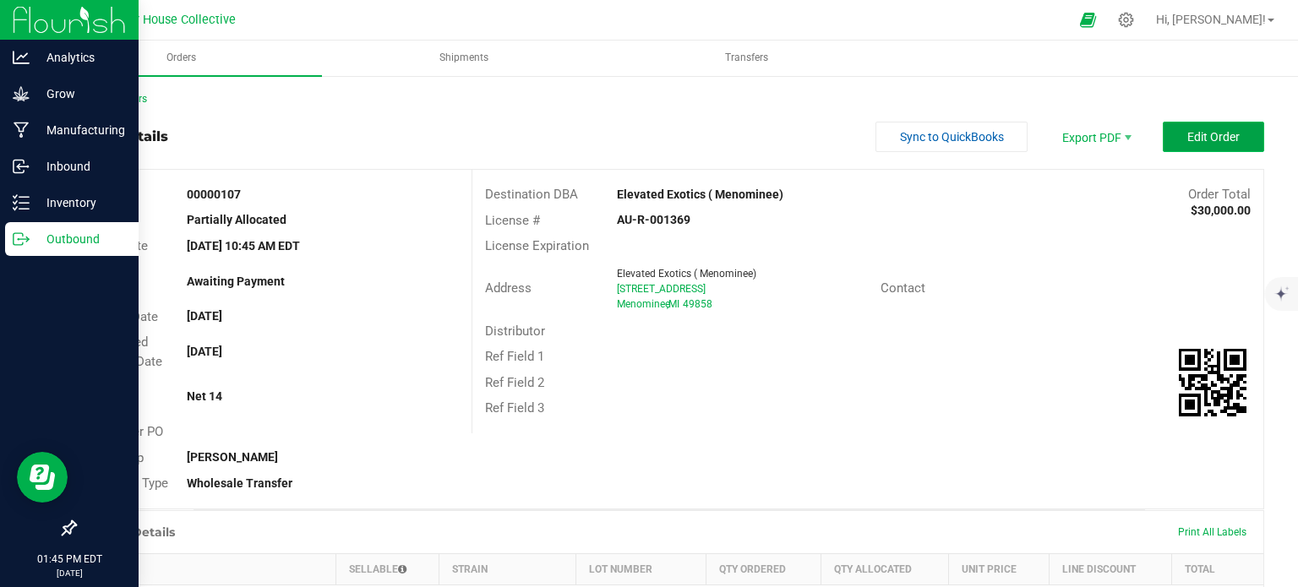
click at [1170, 139] on button "Edit Order" at bounding box center [1213, 137] width 101 height 30
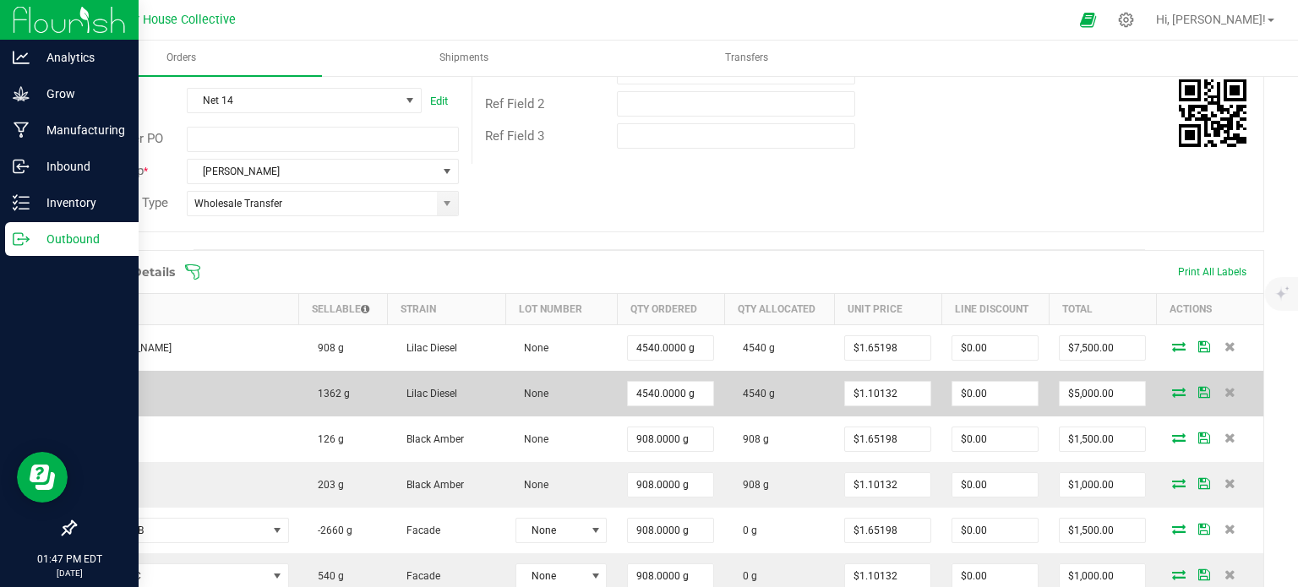
scroll to position [286, 0]
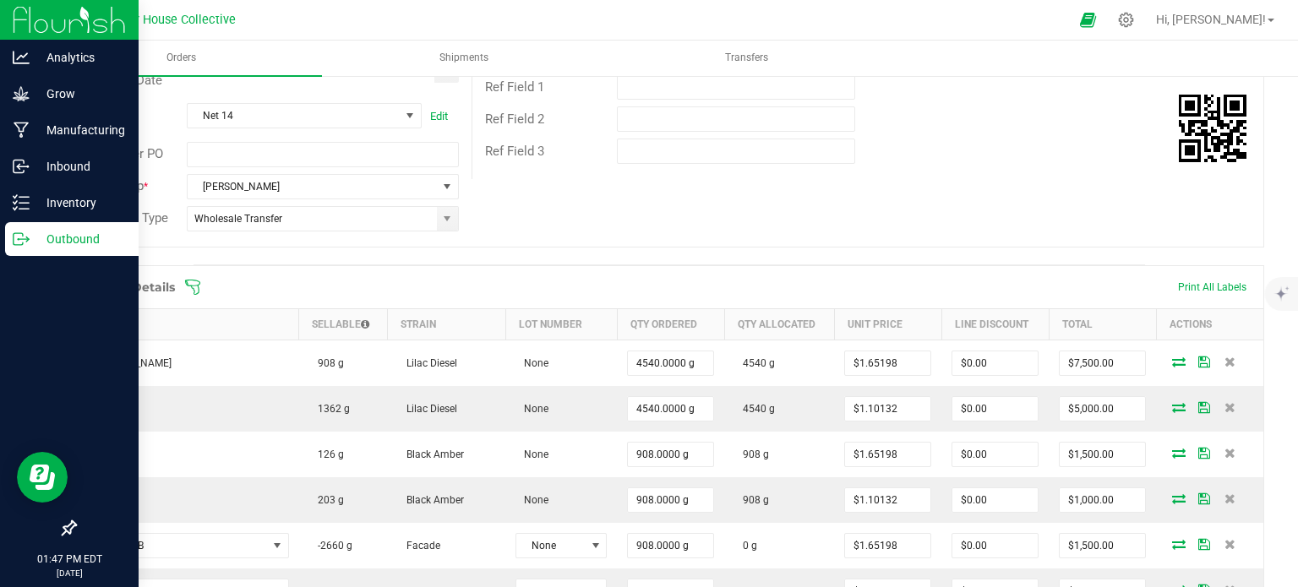
click at [200, 279] on icon at bounding box center [192, 287] width 17 height 17
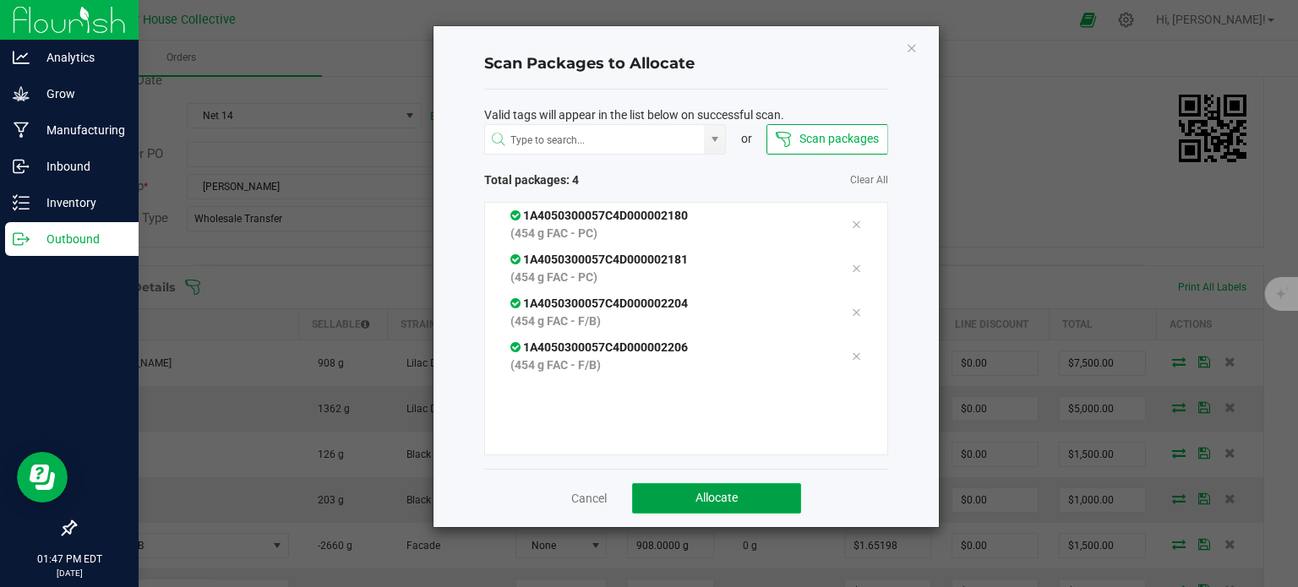
click at [697, 501] on span "Allocate" at bounding box center [716, 498] width 42 height 14
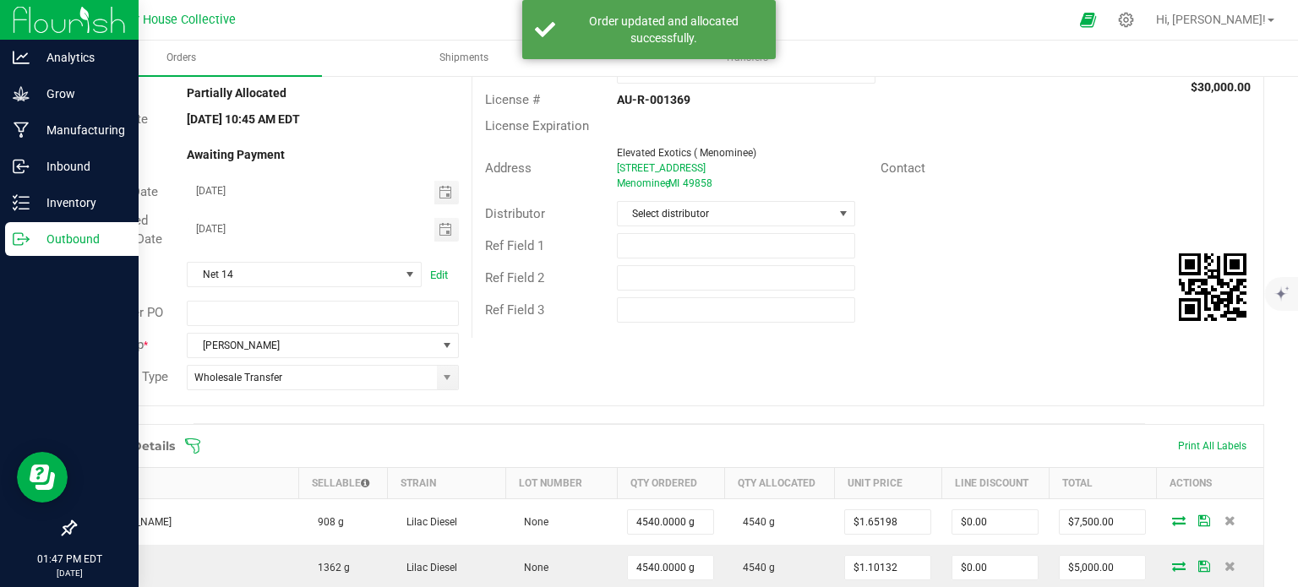
scroll to position [0, 0]
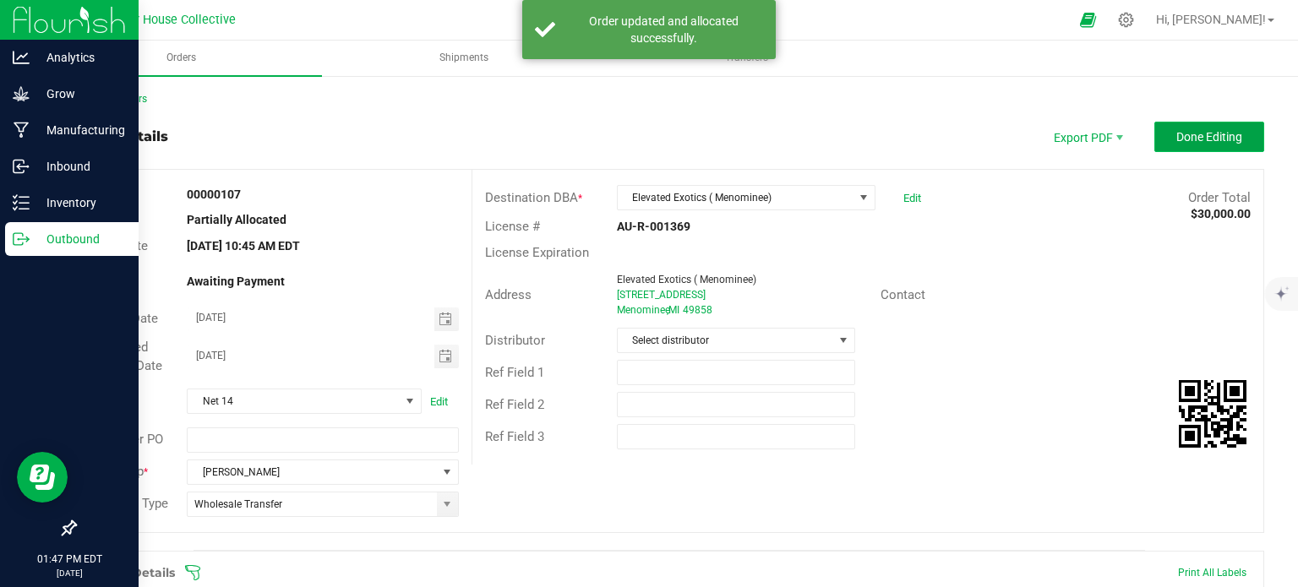
click at [1182, 135] on span "Done Editing" at bounding box center [1209, 137] width 66 height 14
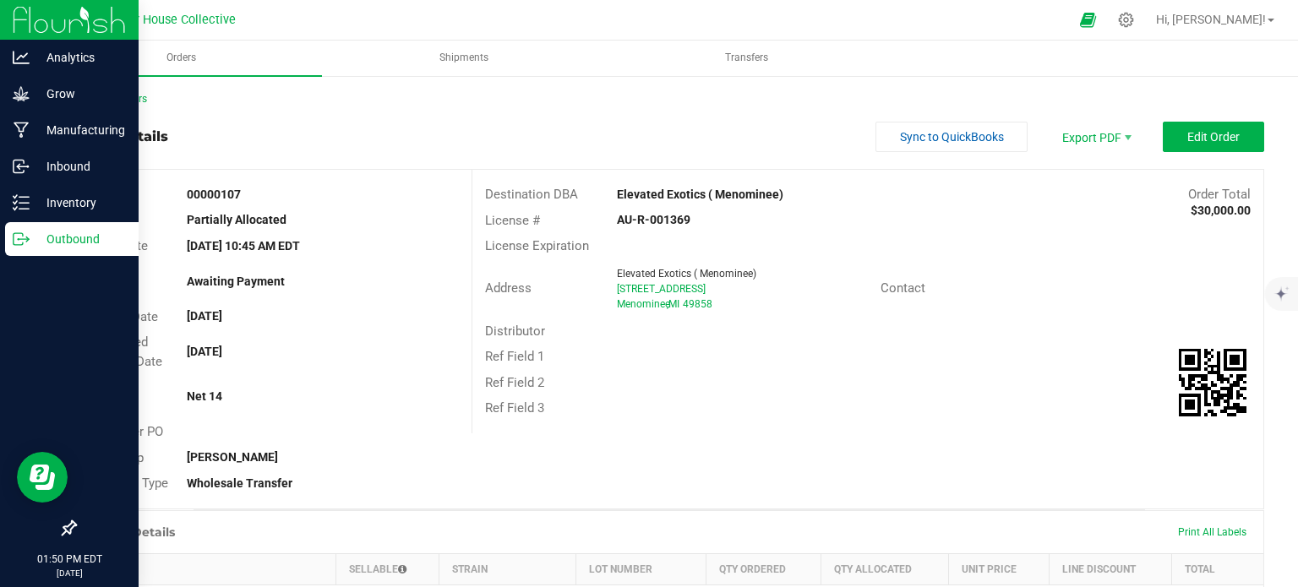
click at [33, 237] on p "Outbound" at bounding box center [80, 239] width 101 height 20
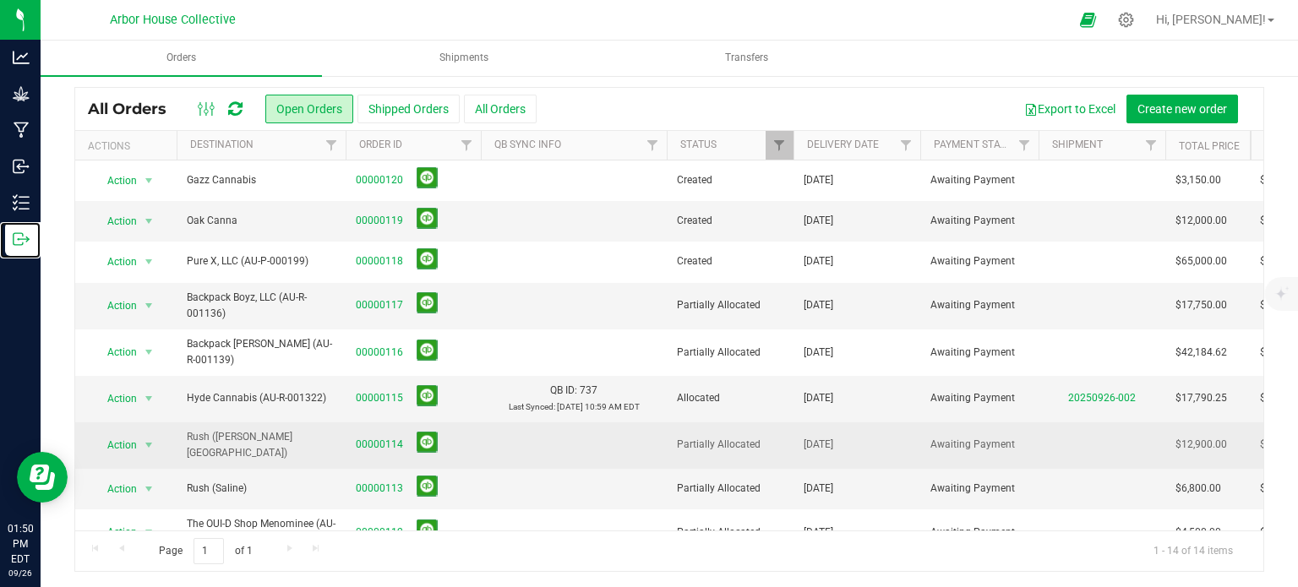
scroll to position [228, 0]
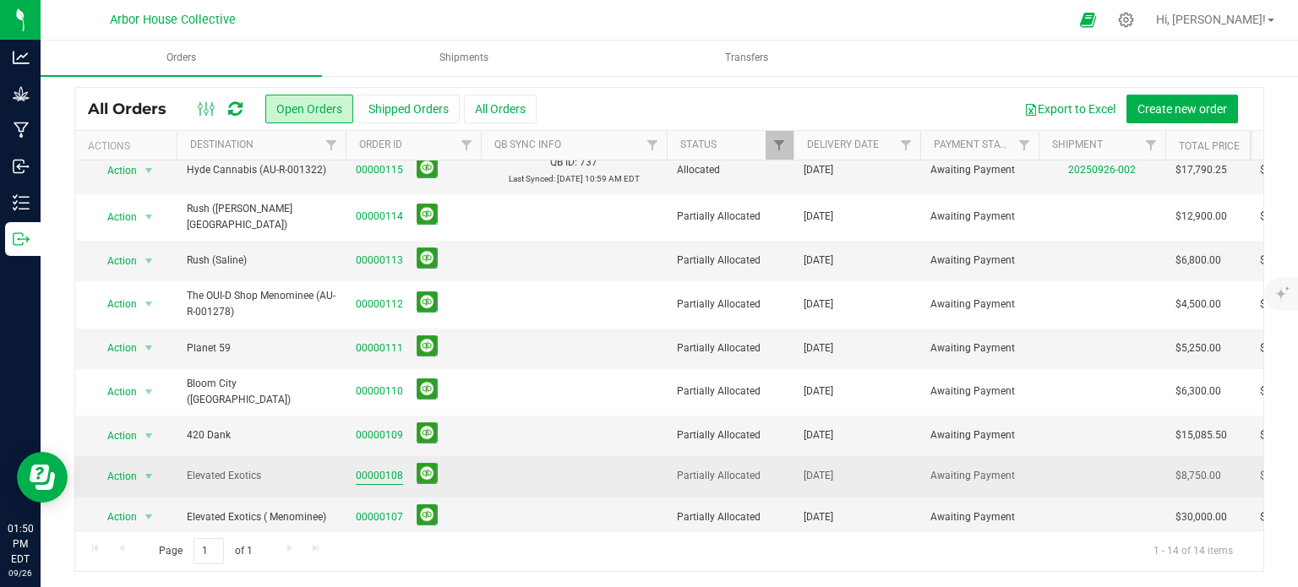
click at [381, 468] on link "00000108" at bounding box center [379, 476] width 47 height 16
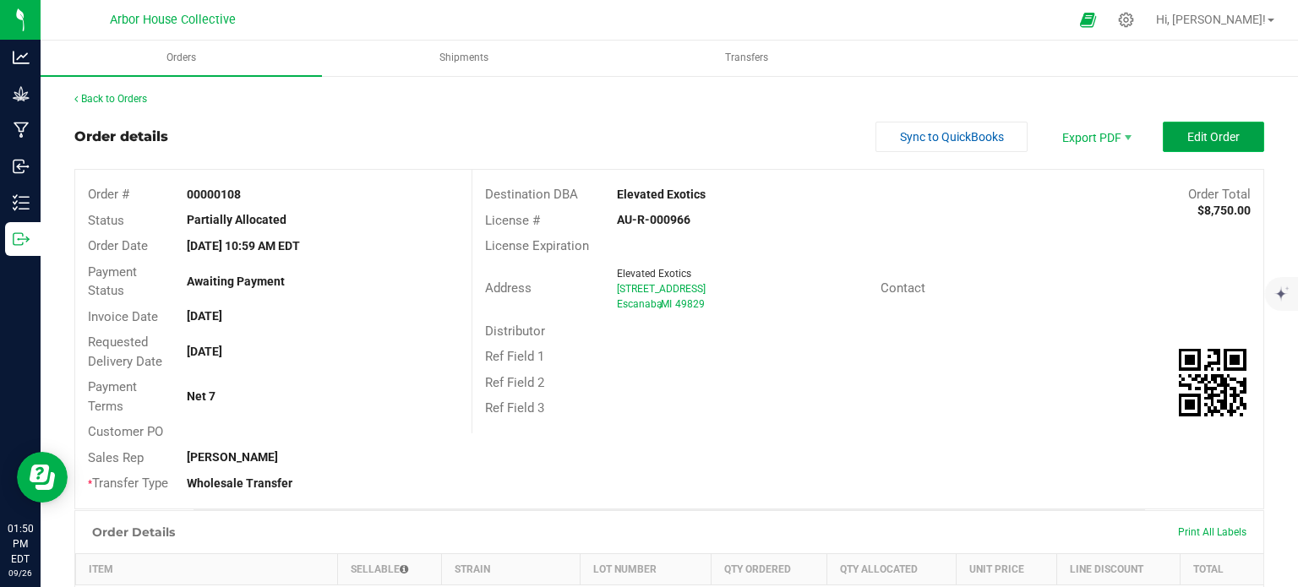
click at [1168, 138] on button "Edit Order" at bounding box center [1213, 137] width 101 height 30
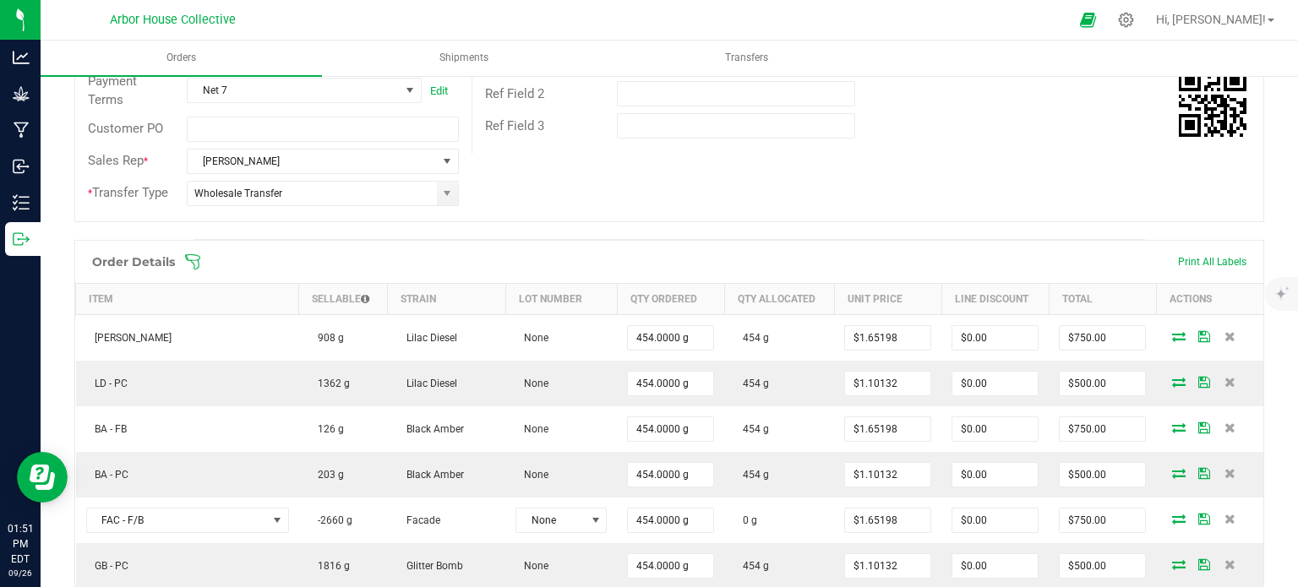
scroll to position [299, 0]
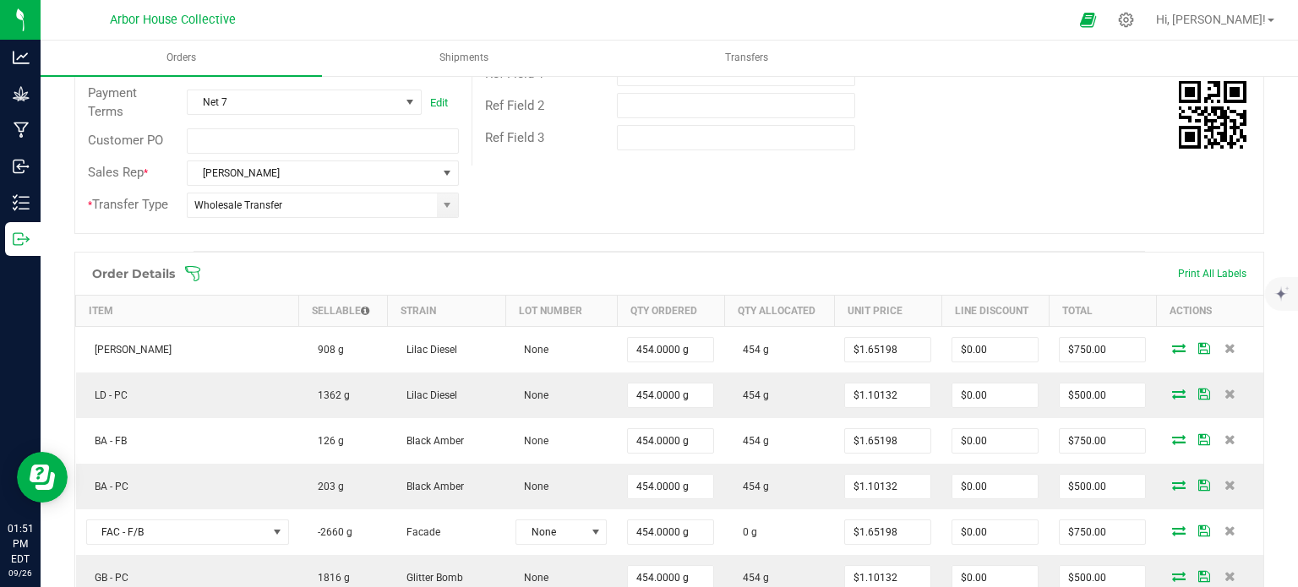
click at [190, 273] on icon at bounding box center [192, 273] width 17 height 17
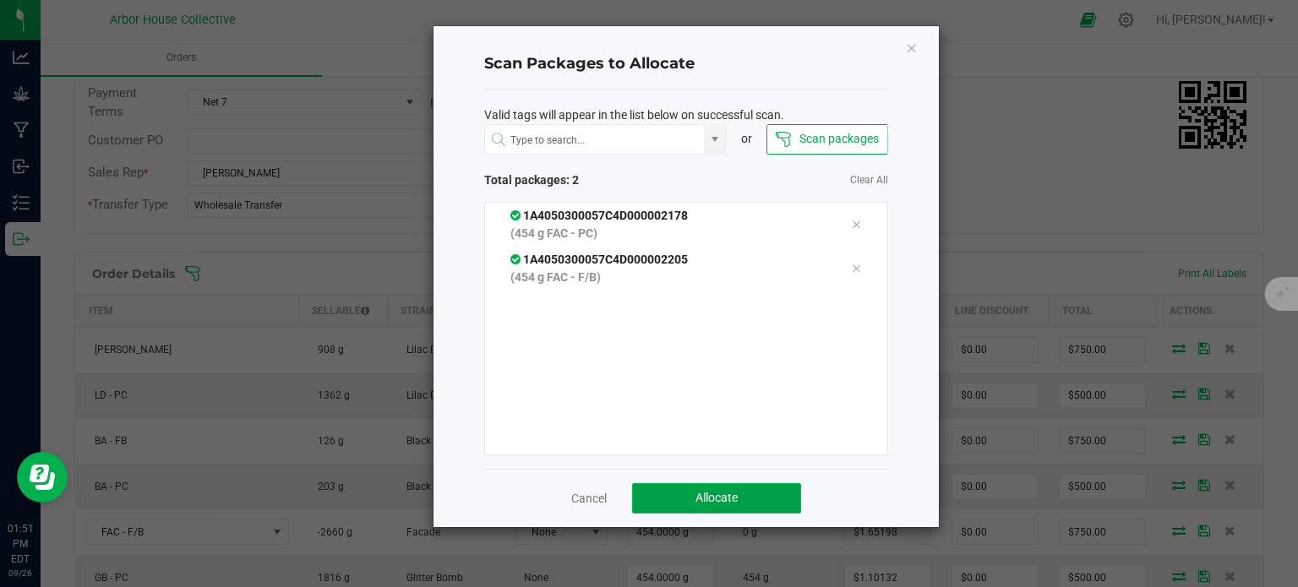
click at [727, 493] on span "Allocate" at bounding box center [716, 498] width 42 height 14
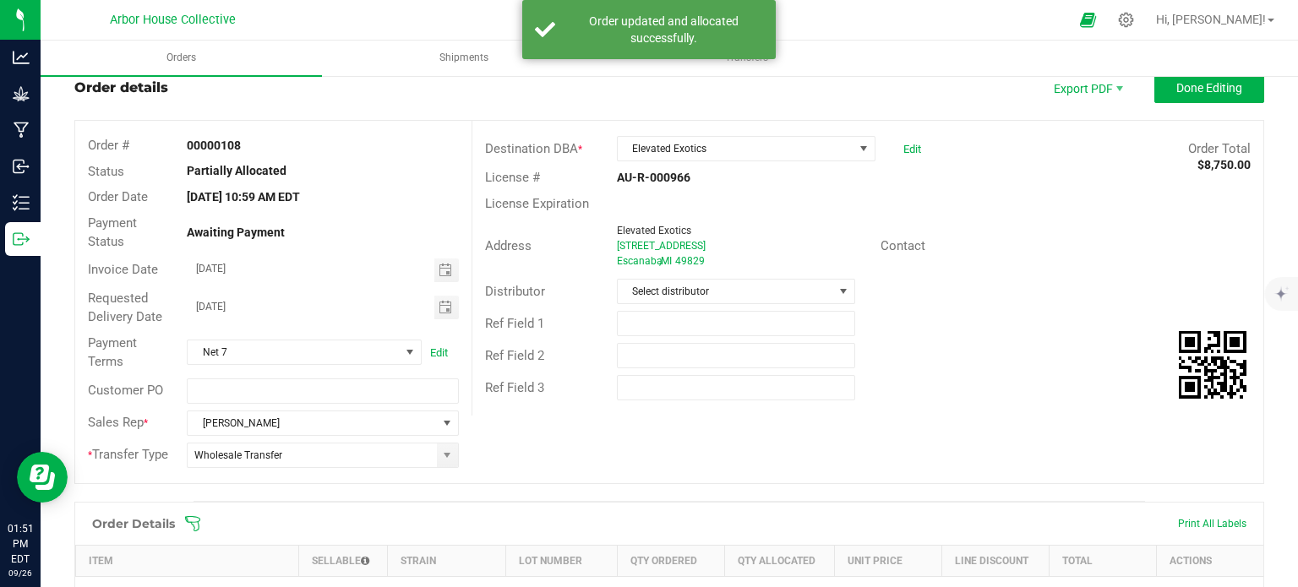
scroll to position [0, 0]
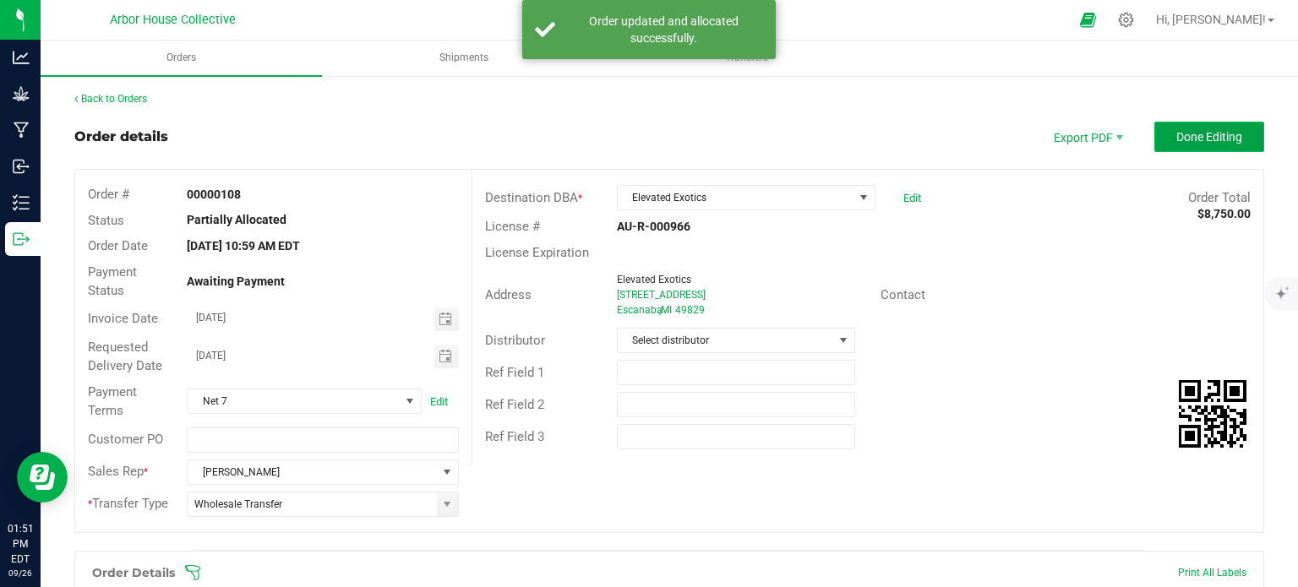
click at [1189, 130] on span "Done Editing" at bounding box center [1209, 137] width 66 height 14
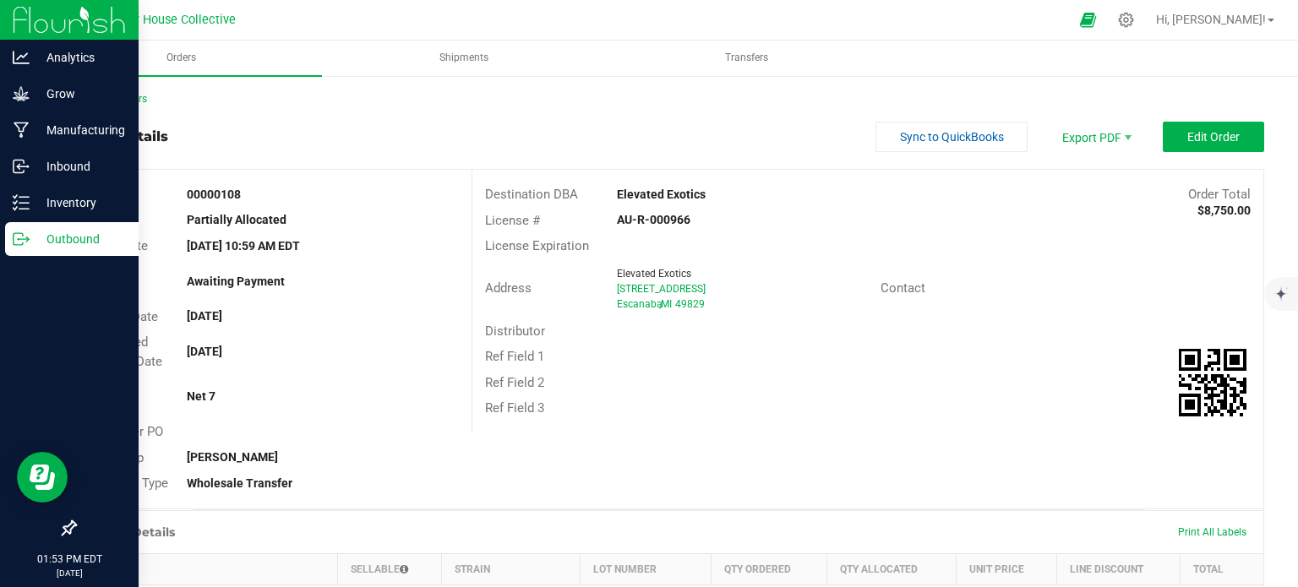
click at [17, 241] on icon at bounding box center [21, 239] width 17 height 17
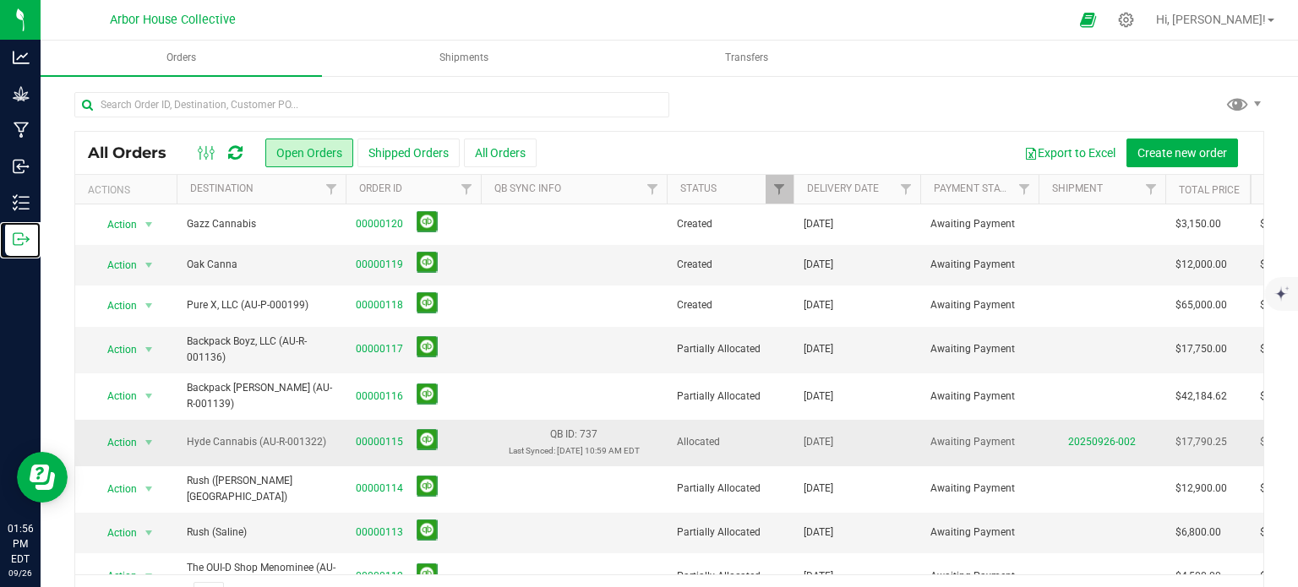
scroll to position [228, 0]
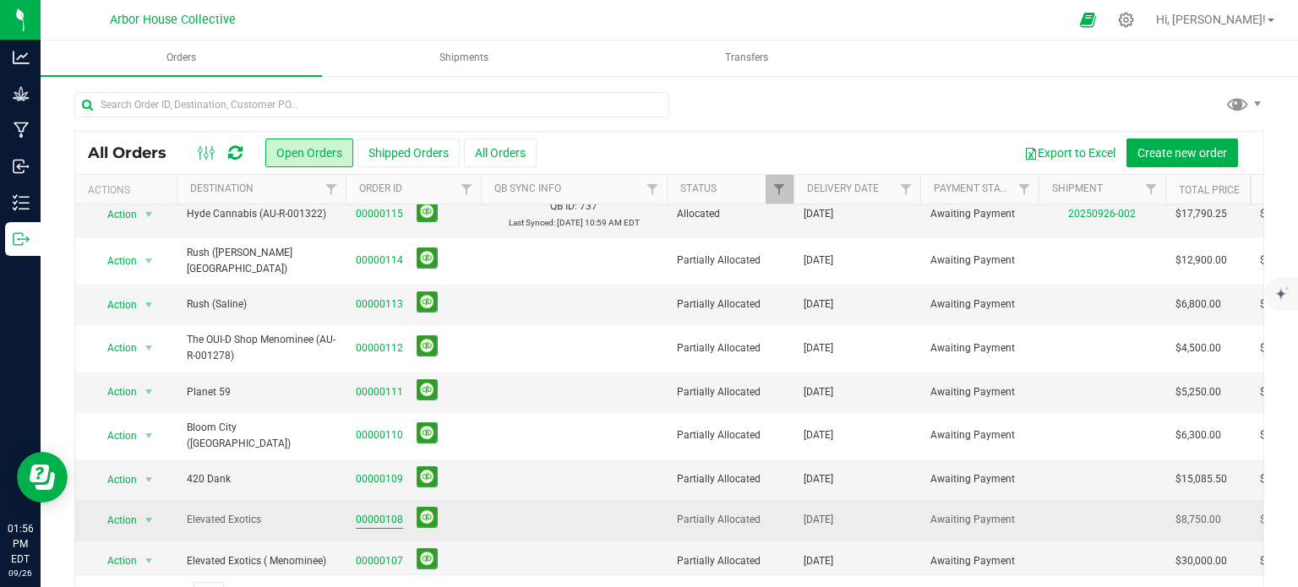
click at [370, 512] on link "00000108" at bounding box center [379, 520] width 47 height 16
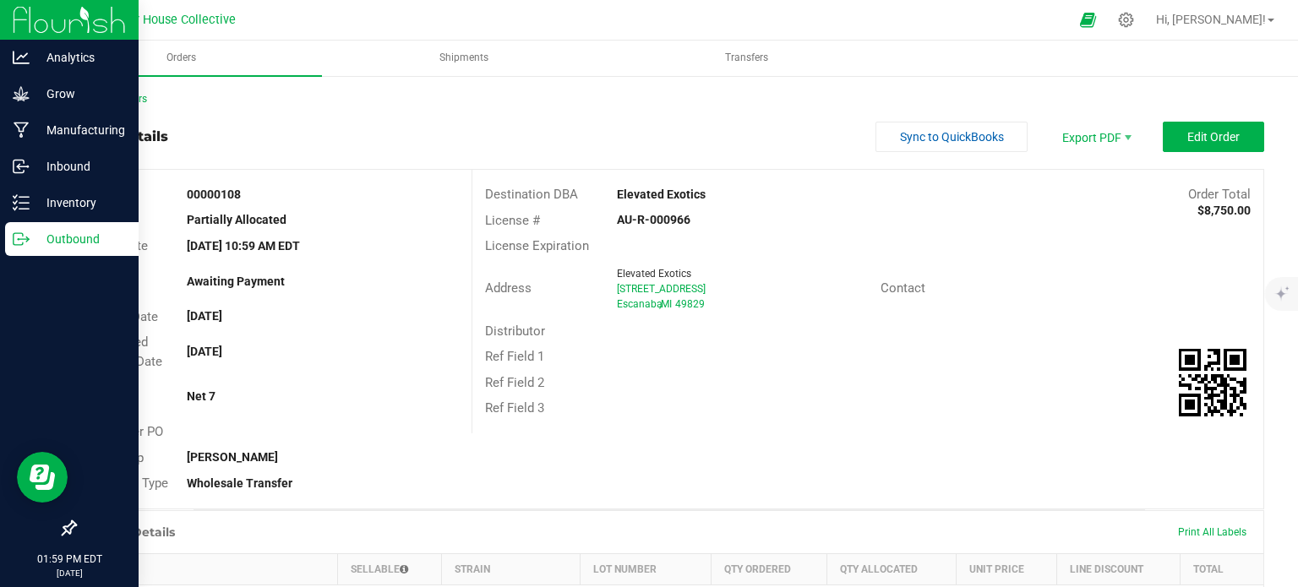
click at [63, 232] on p "Outbound" at bounding box center [80, 239] width 101 height 20
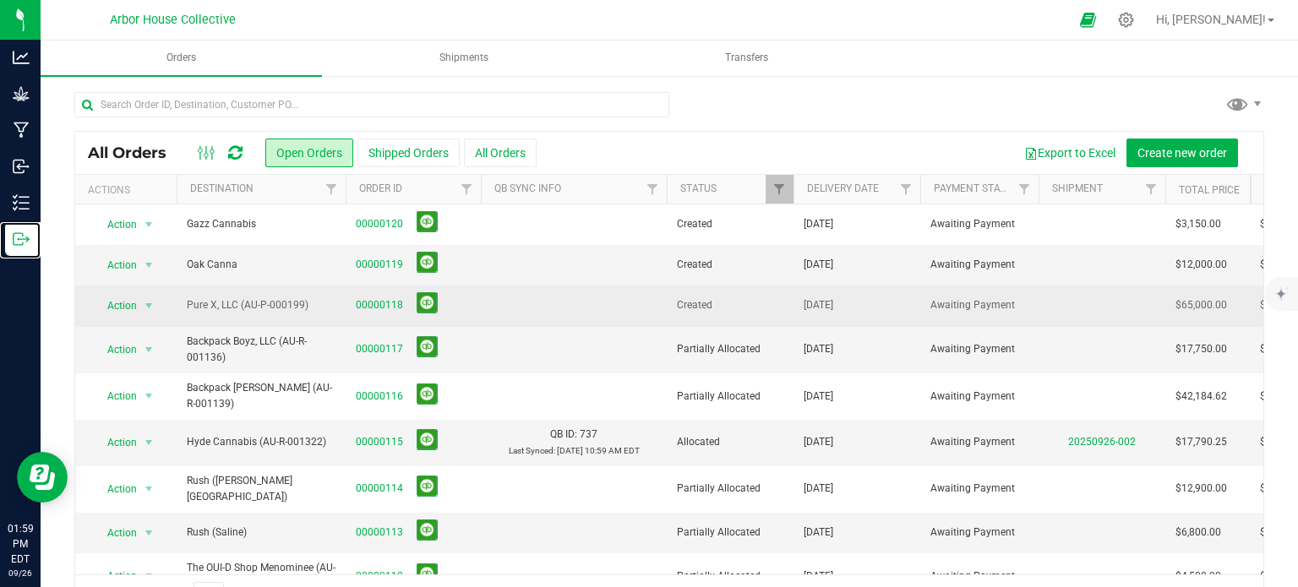
scroll to position [228, 0]
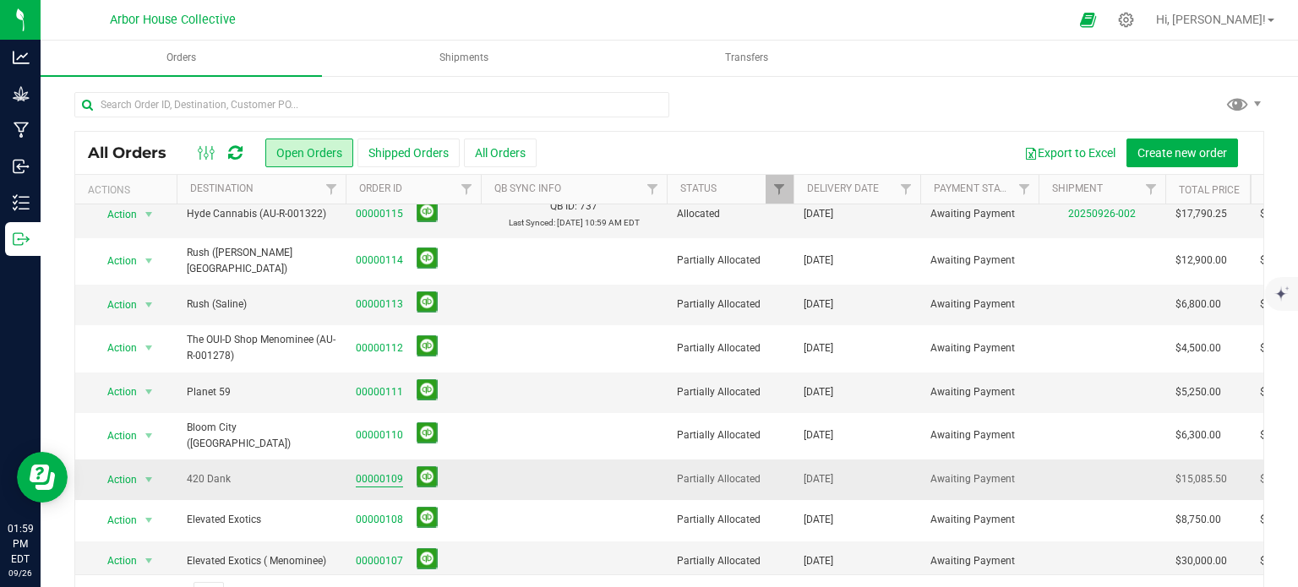
click at [363, 472] on link "00000109" at bounding box center [379, 480] width 47 height 16
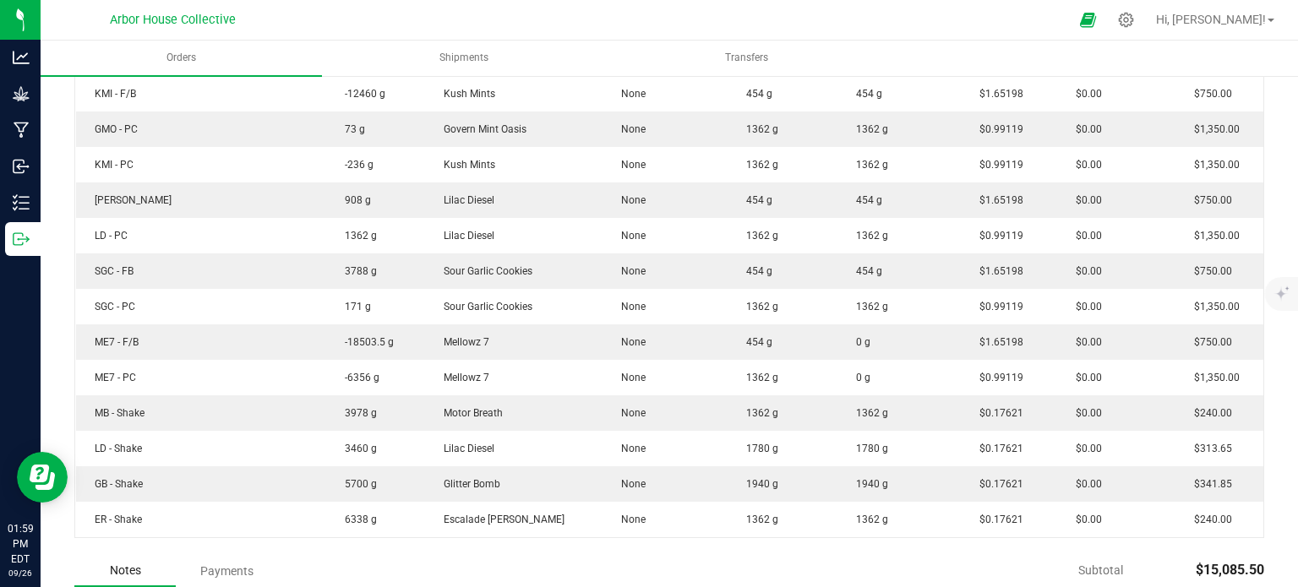
scroll to position [652, 0]
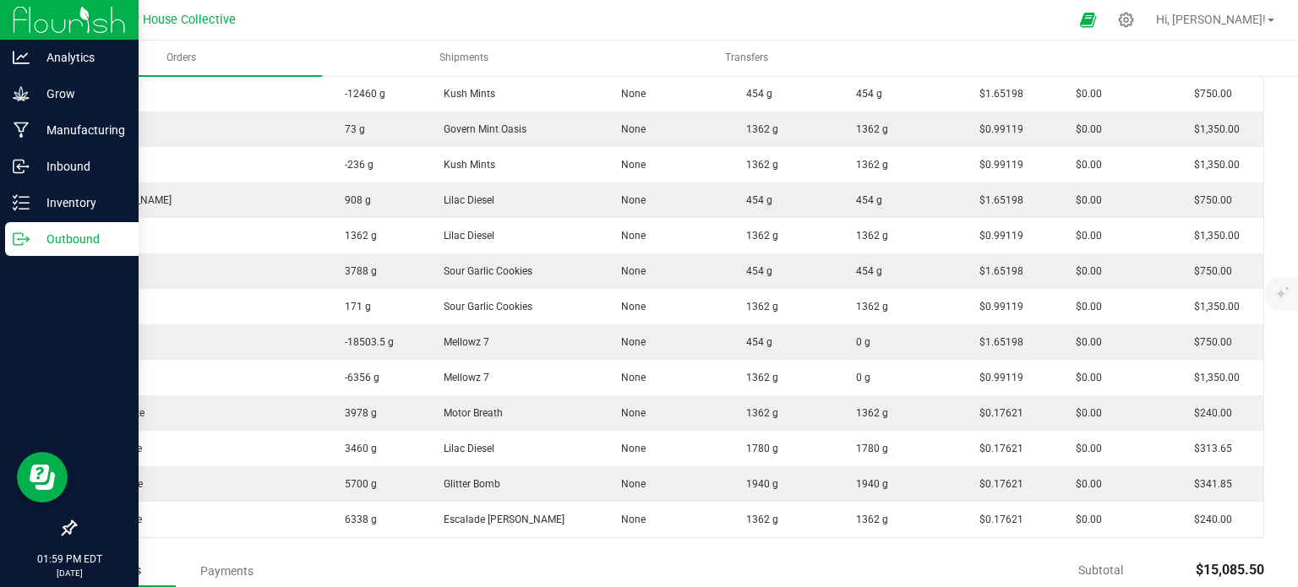
click at [52, 244] on p "Outbound" at bounding box center [80, 239] width 101 height 20
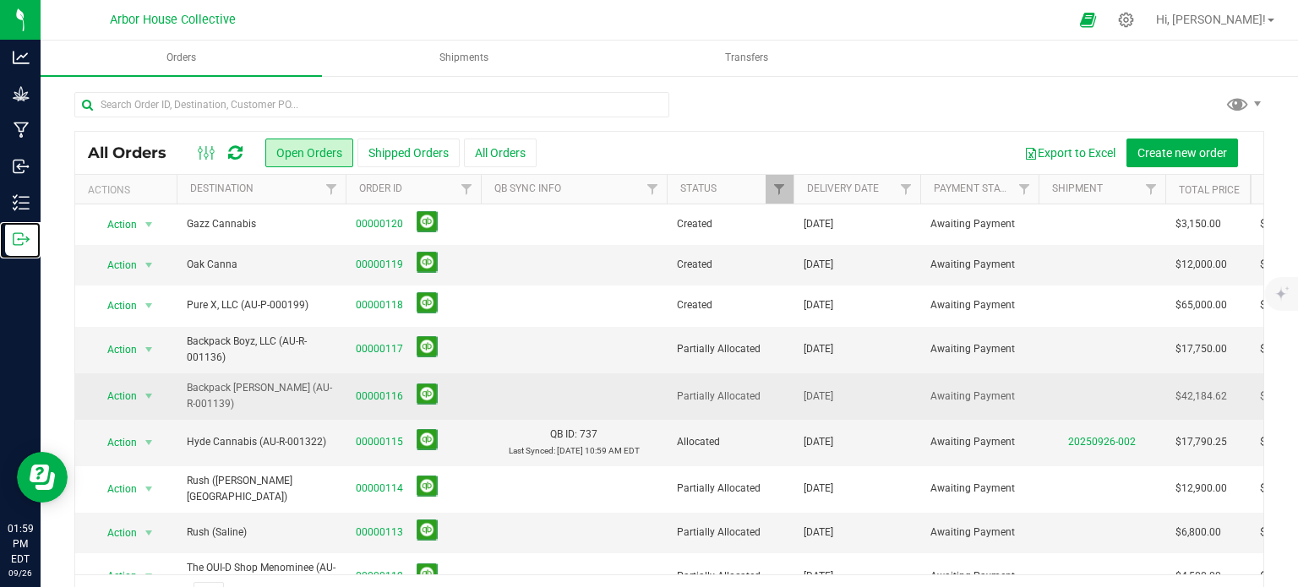
scroll to position [228, 0]
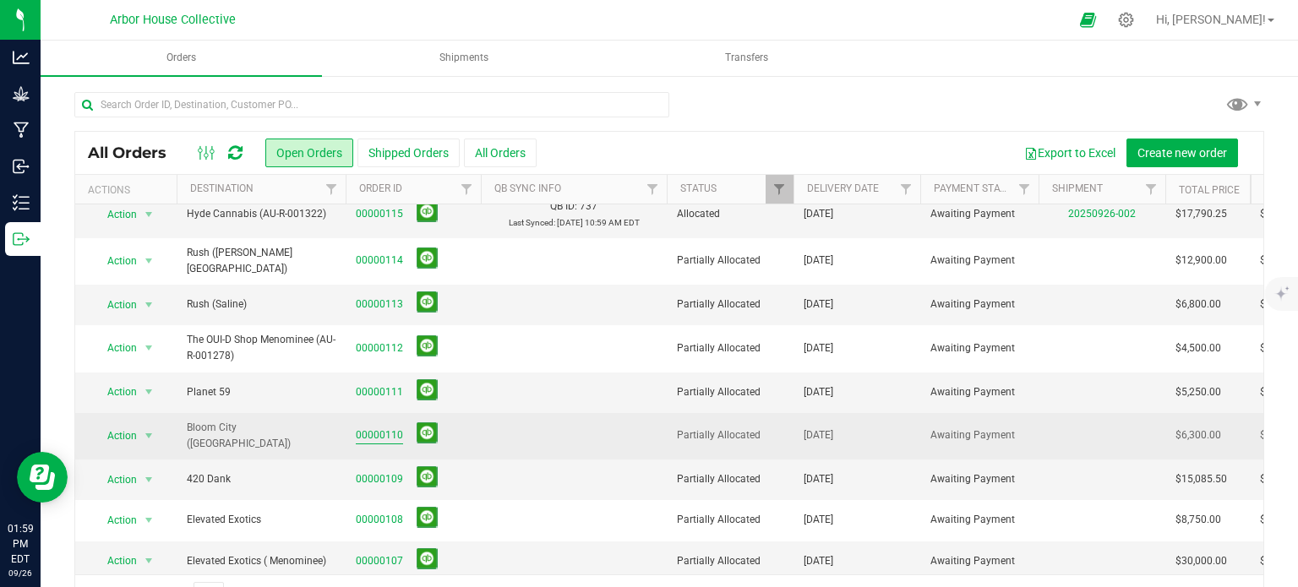
click at [388, 428] on link "00000110" at bounding box center [379, 436] width 47 height 16
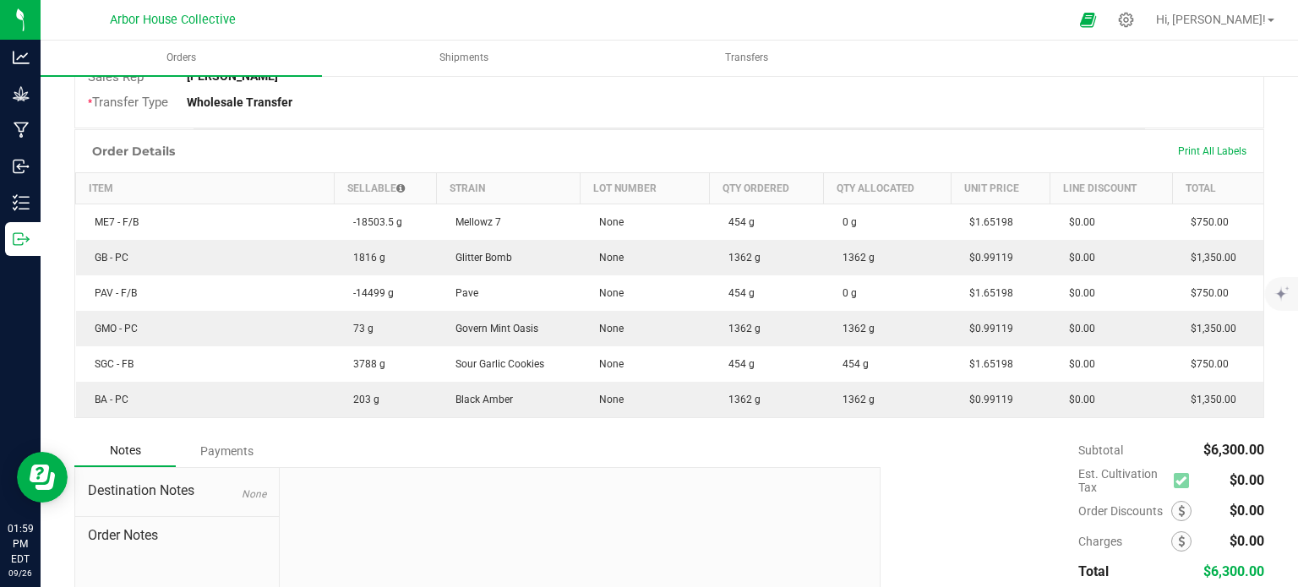
scroll to position [382, 0]
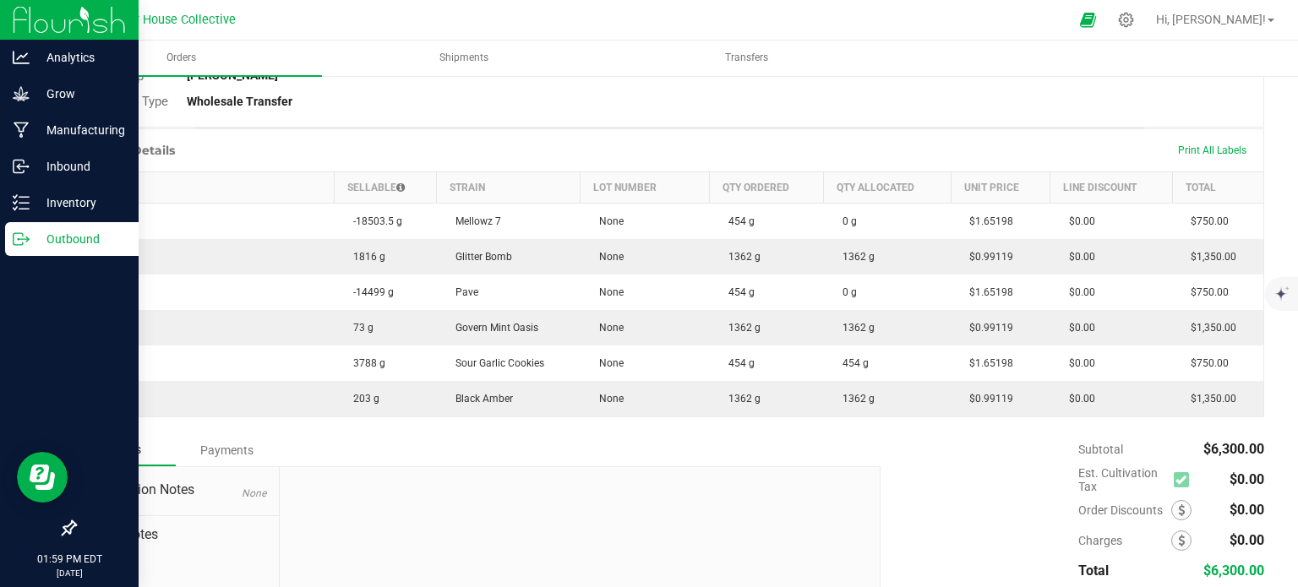
click at [30, 238] on p "Outbound" at bounding box center [80, 239] width 101 height 20
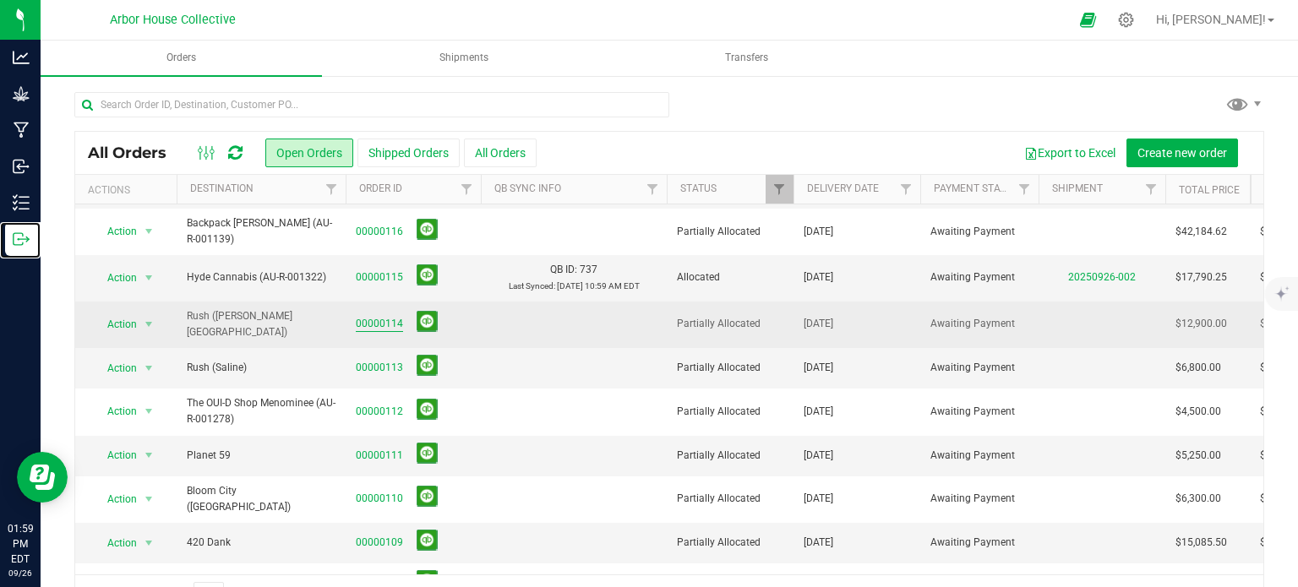
scroll to position [169, 0]
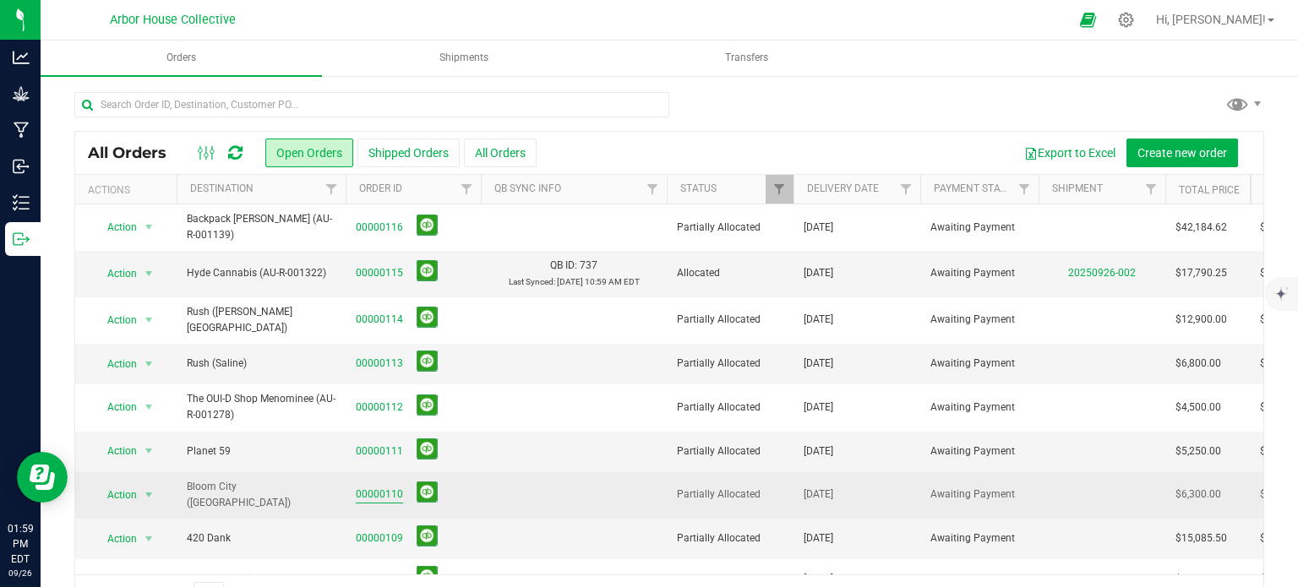
click at [373, 487] on link "00000110" at bounding box center [379, 495] width 47 height 16
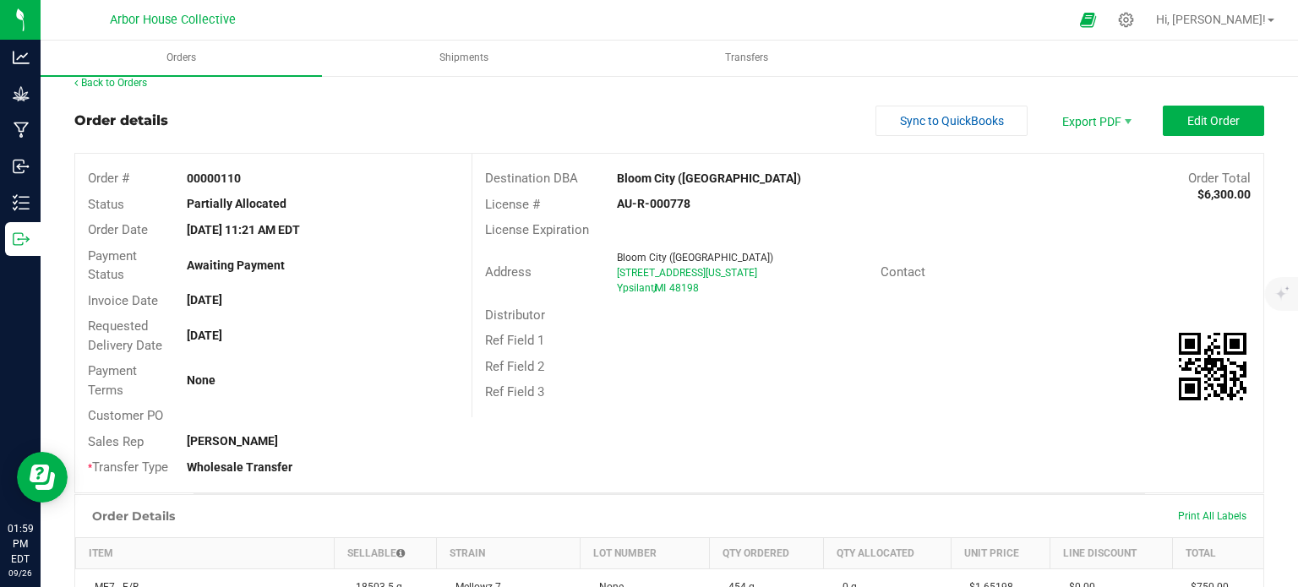
scroll to position [12, 0]
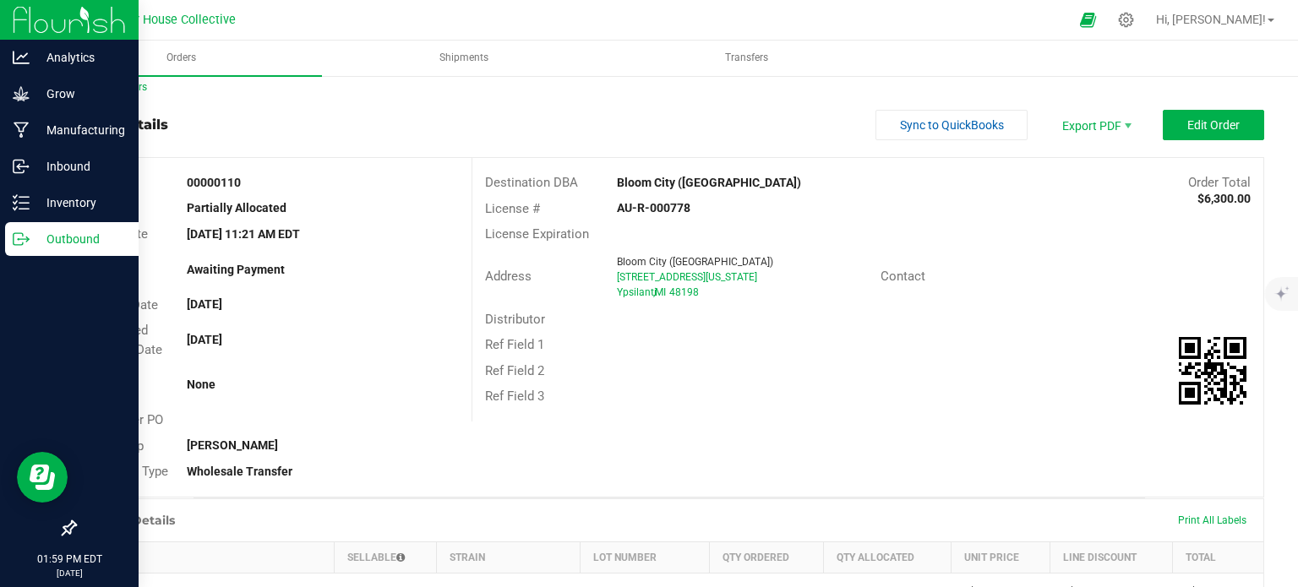
click at [30, 236] on p "Outbound" at bounding box center [80, 239] width 101 height 20
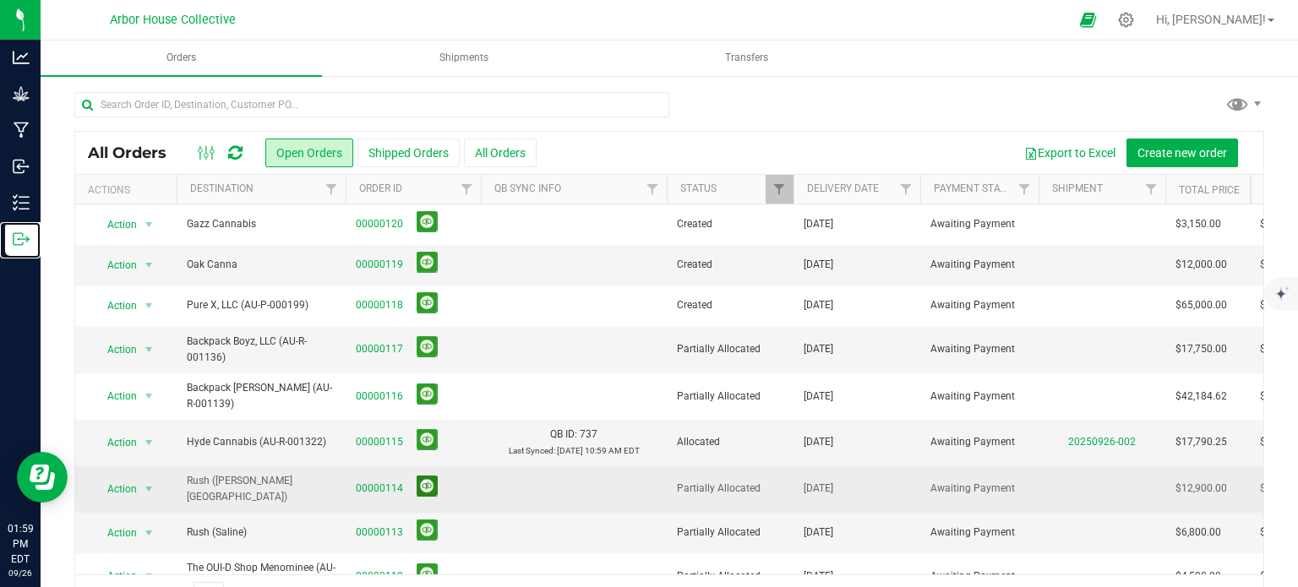
scroll to position [228, 0]
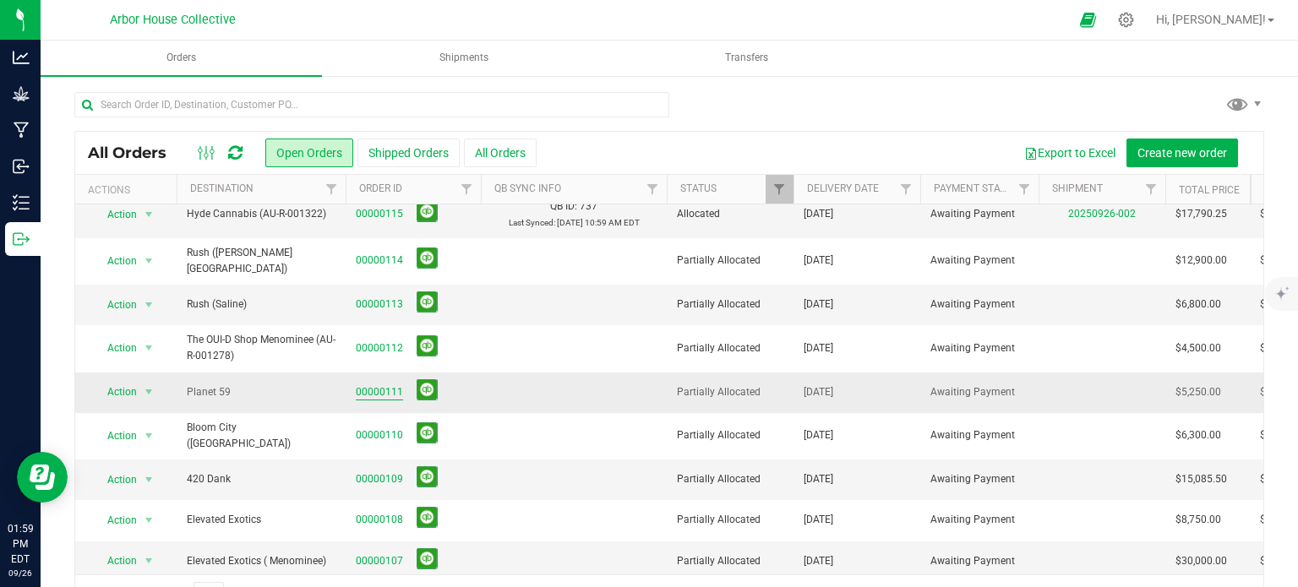
click at [374, 385] on link "00000111" at bounding box center [379, 393] width 47 height 16
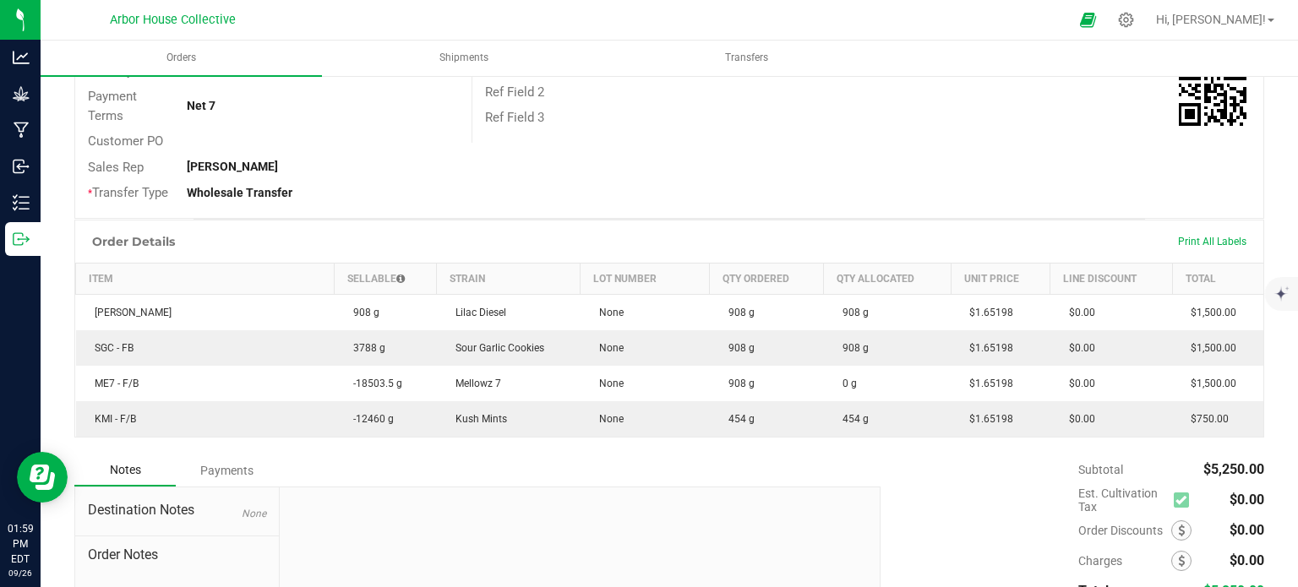
scroll to position [299, 0]
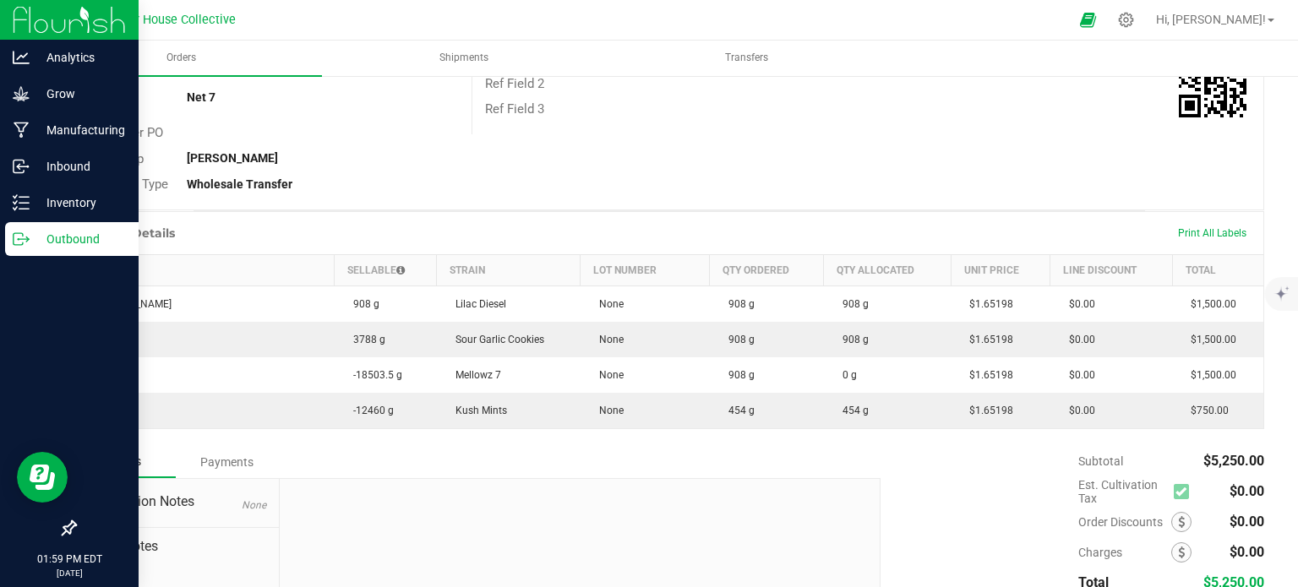
click at [26, 237] on icon at bounding box center [27, 238] width 3 height 3
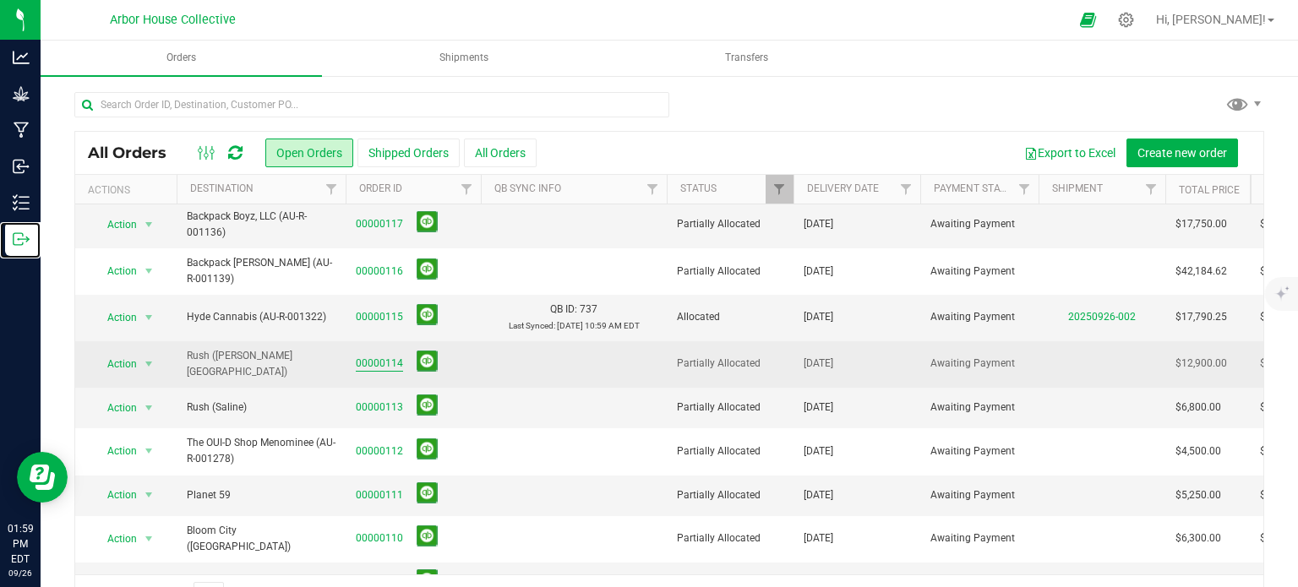
scroll to position [132, 0]
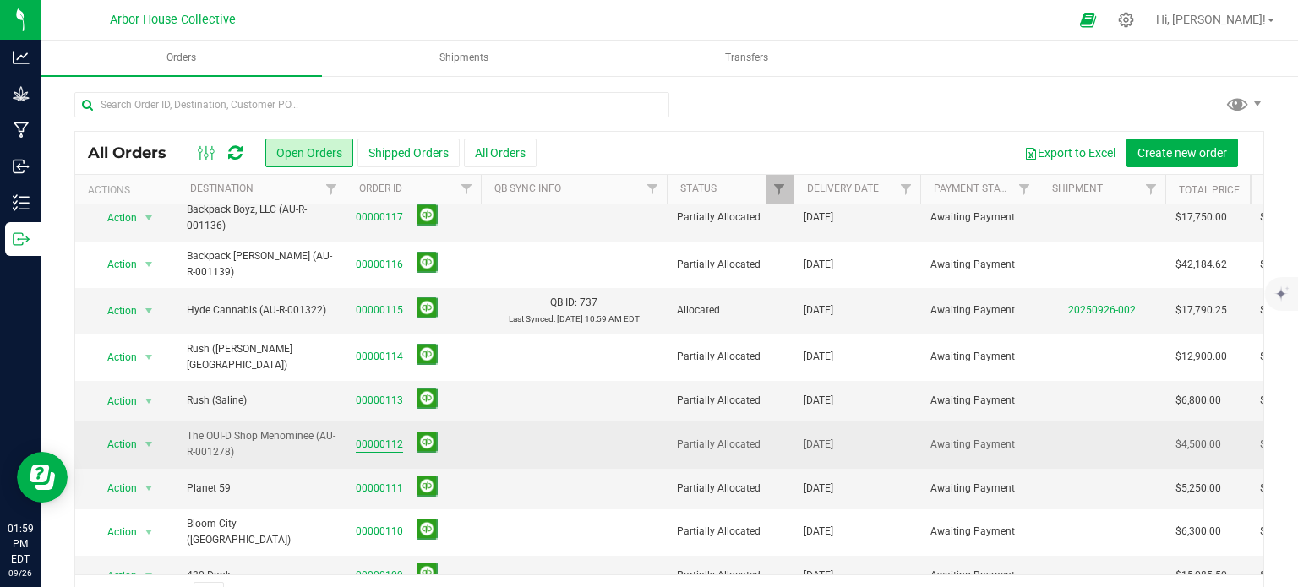
click at [388, 437] on link "00000112" at bounding box center [379, 445] width 47 height 16
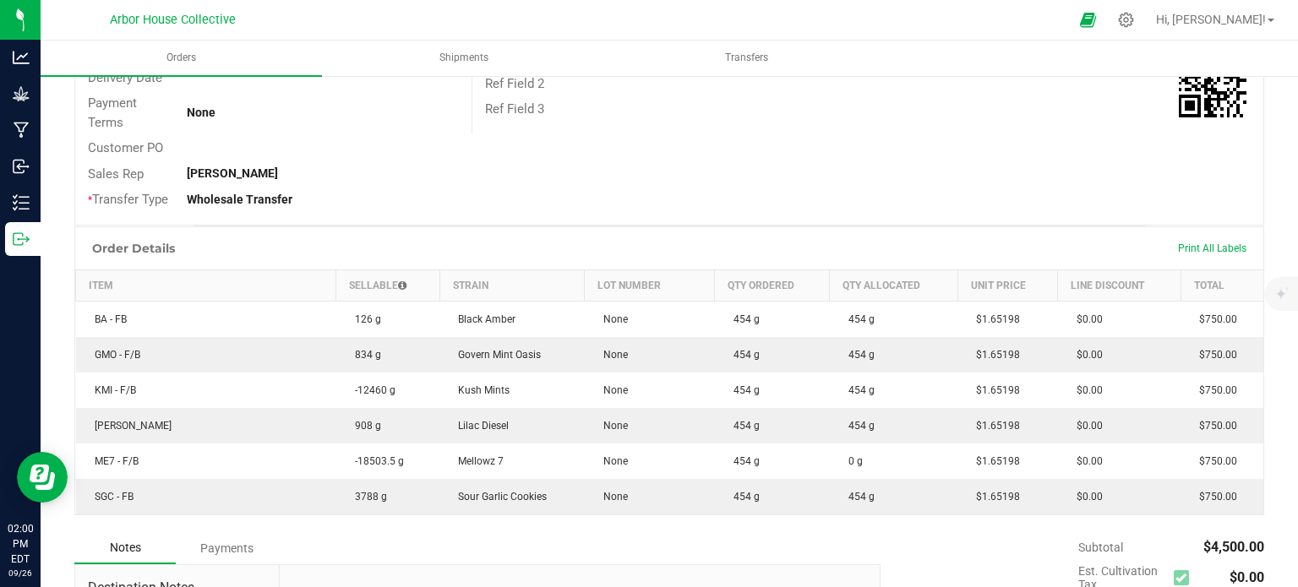
scroll to position [284, 0]
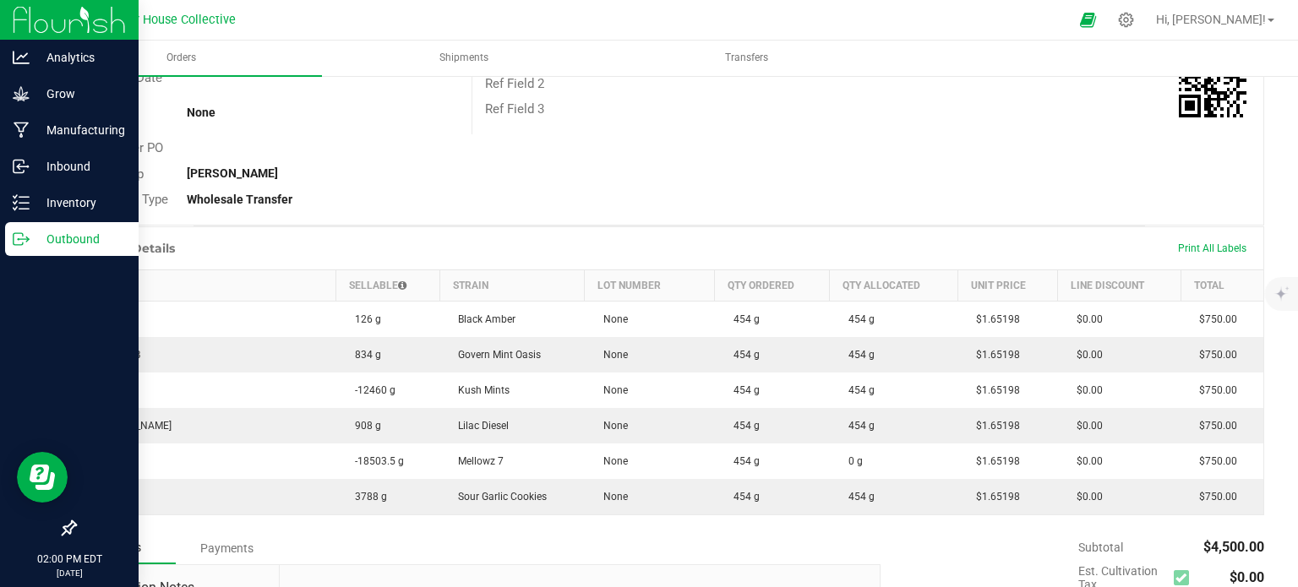
click at [35, 248] on p "Outbound" at bounding box center [80, 239] width 101 height 20
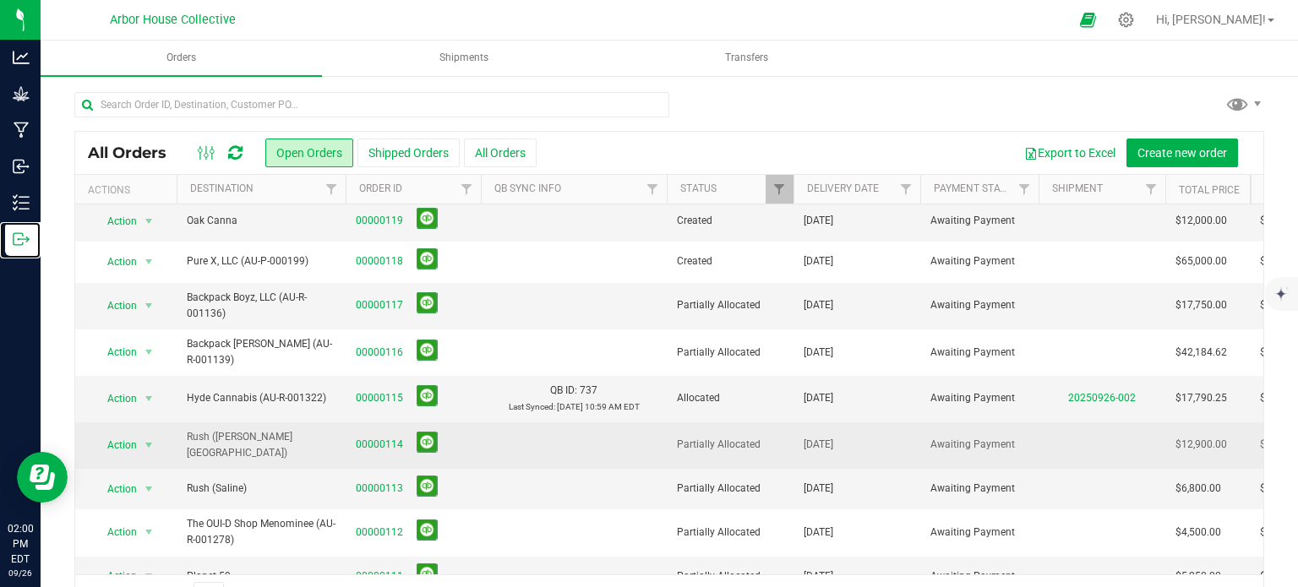
scroll to position [54, 0]
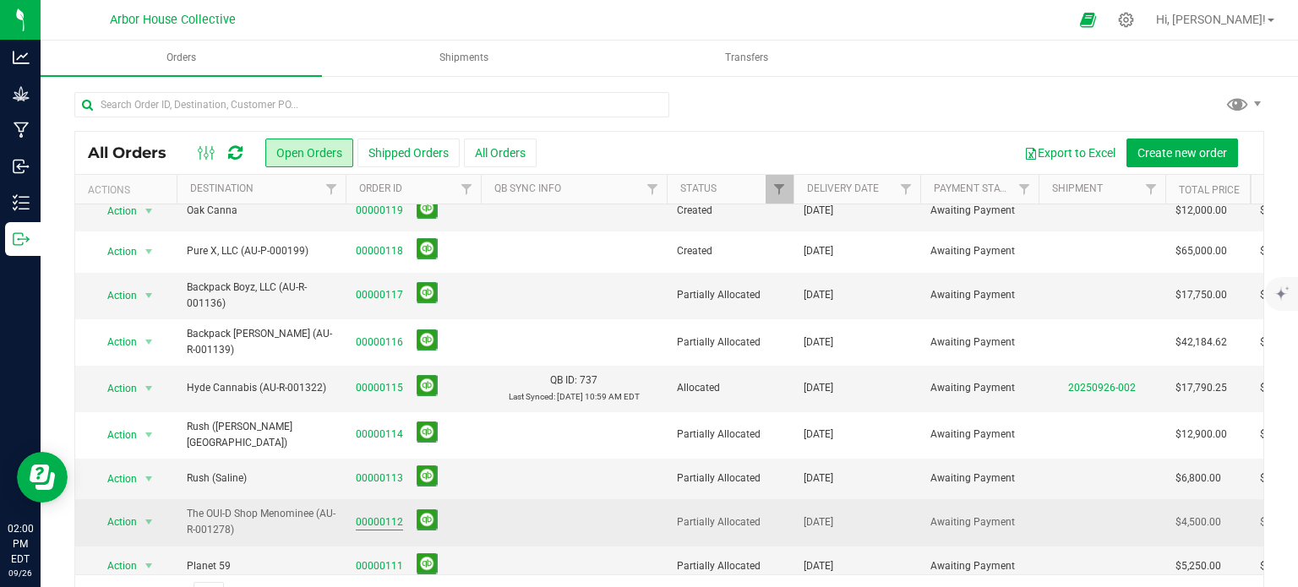
click at [390, 515] on link "00000112" at bounding box center [379, 523] width 47 height 16
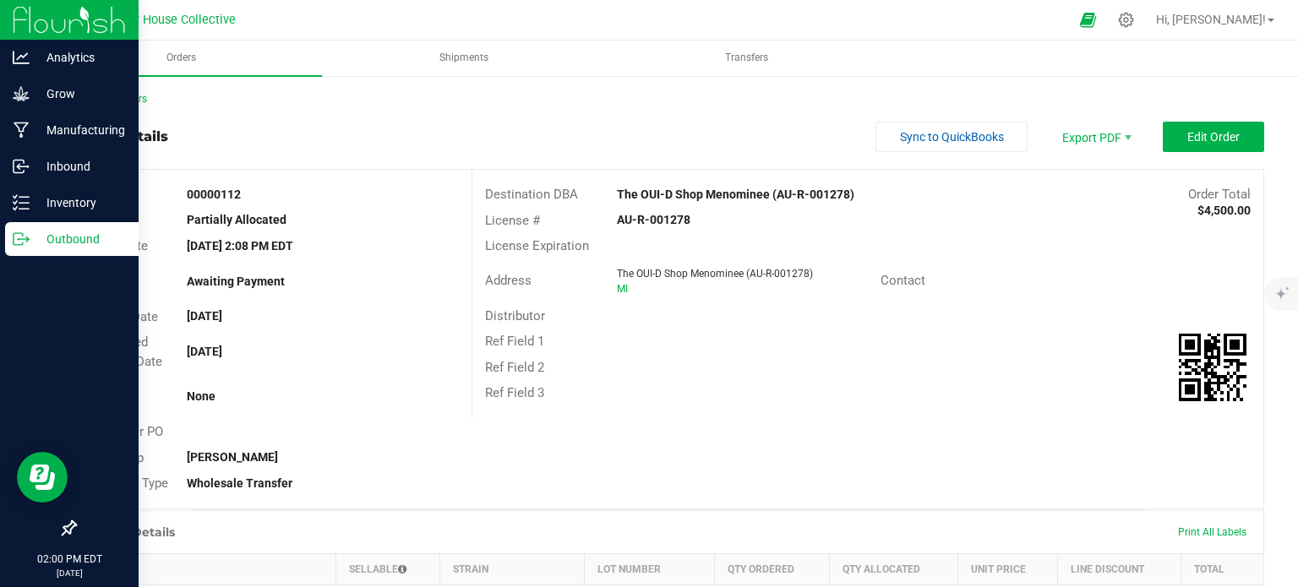
click at [33, 233] on p "Outbound" at bounding box center [80, 239] width 101 height 20
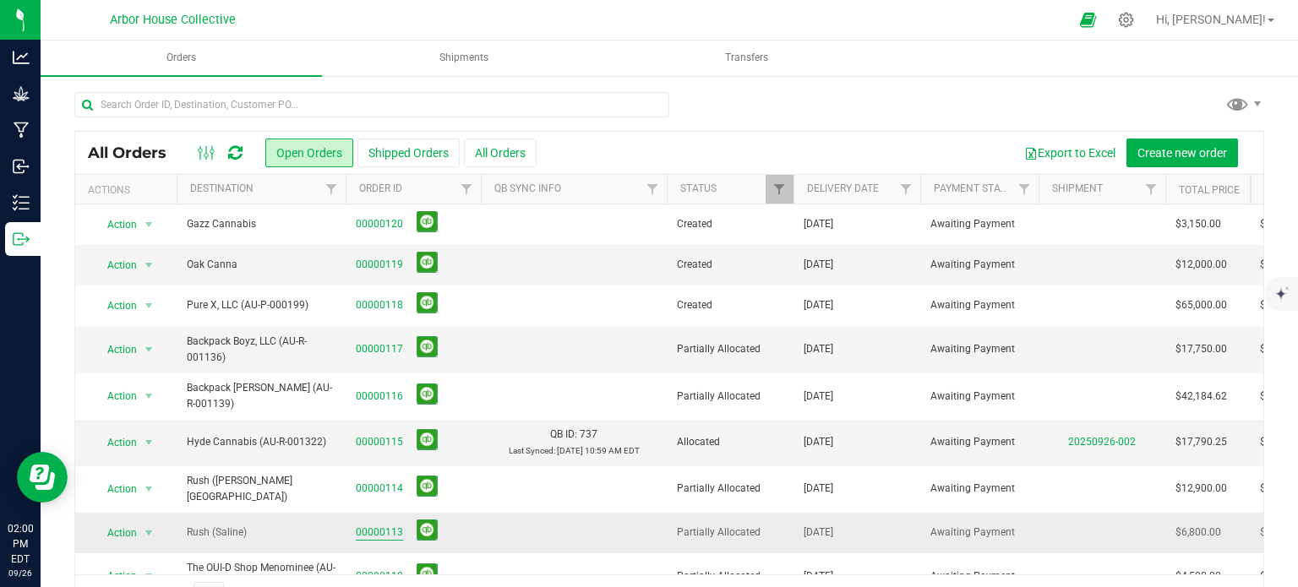
click at [377, 525] on link "00000113" at bounding box center [379, 533] width 47 height 16
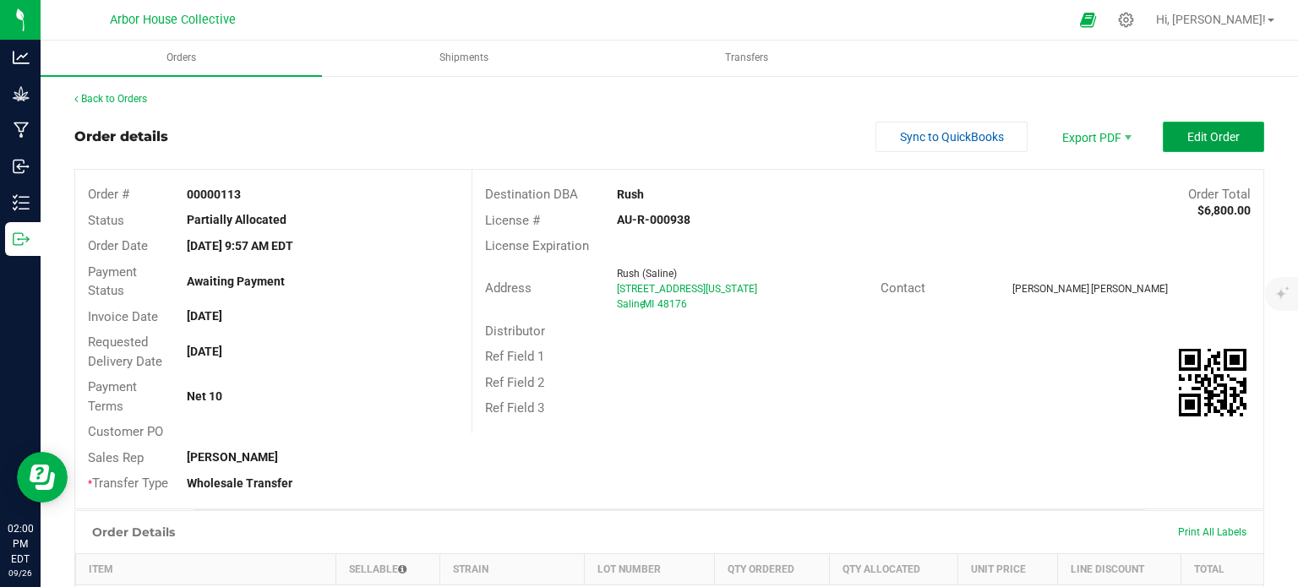
click at [1190, 140] on span "Edit Order" at bounding box center [1213, 137] width 52 height 14
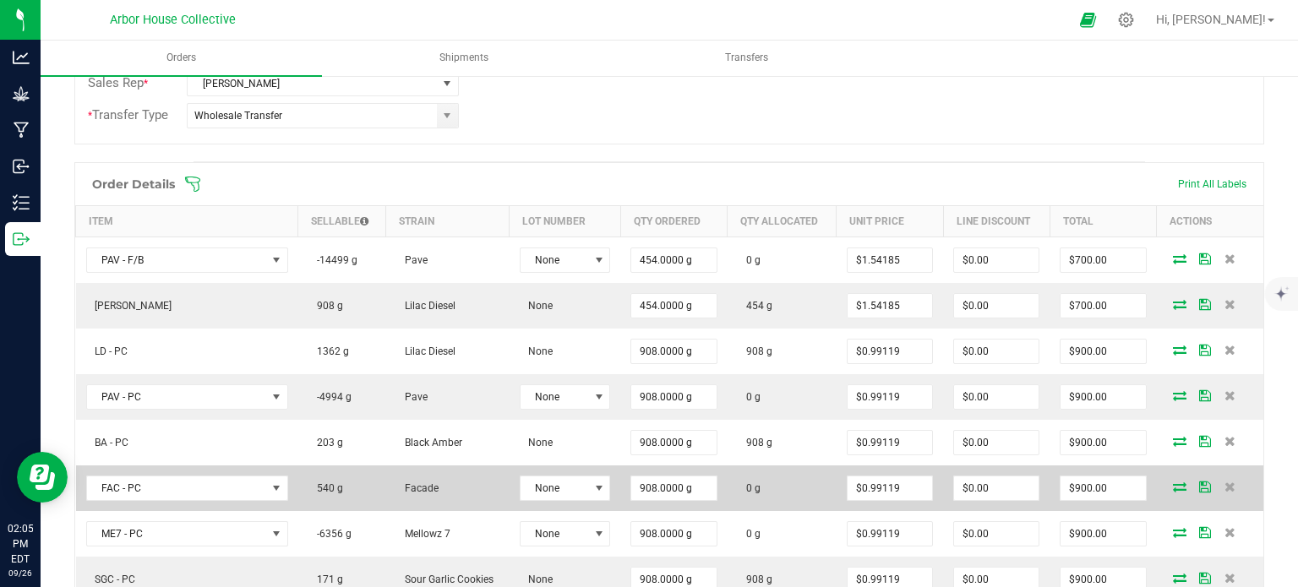
scroll to position [389, 0]
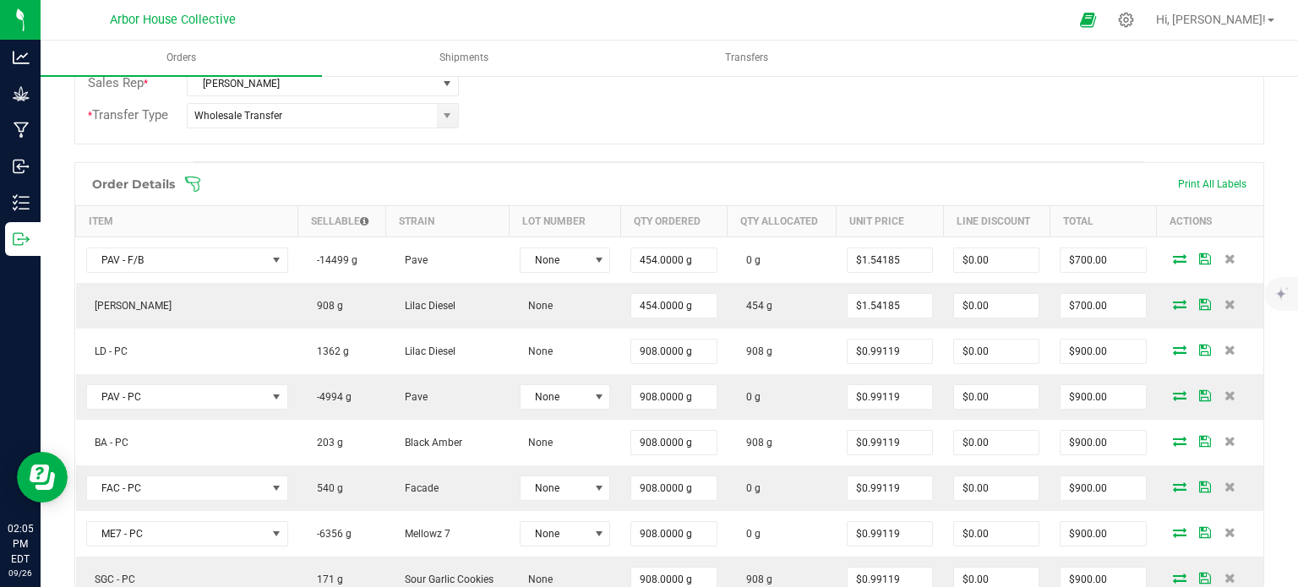
click at [195, 177] on icon at bounding box center [192, 184] width 17 height 17
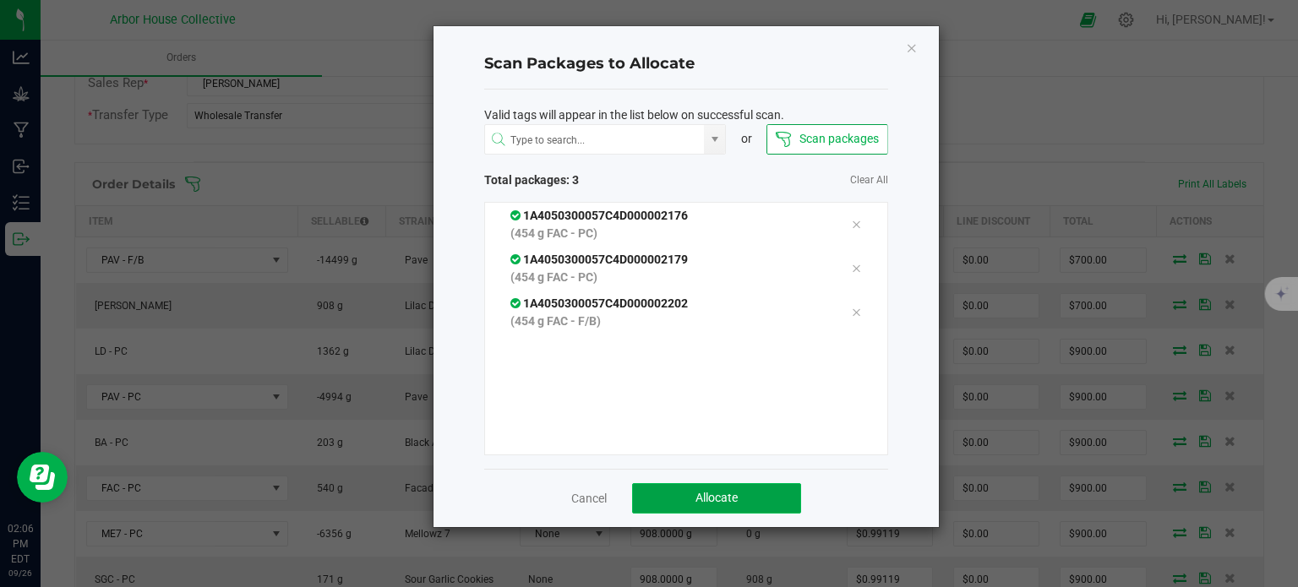
click at [734, 497] on span "Allocate" at bounding box center [716, 498] width 42 height 14
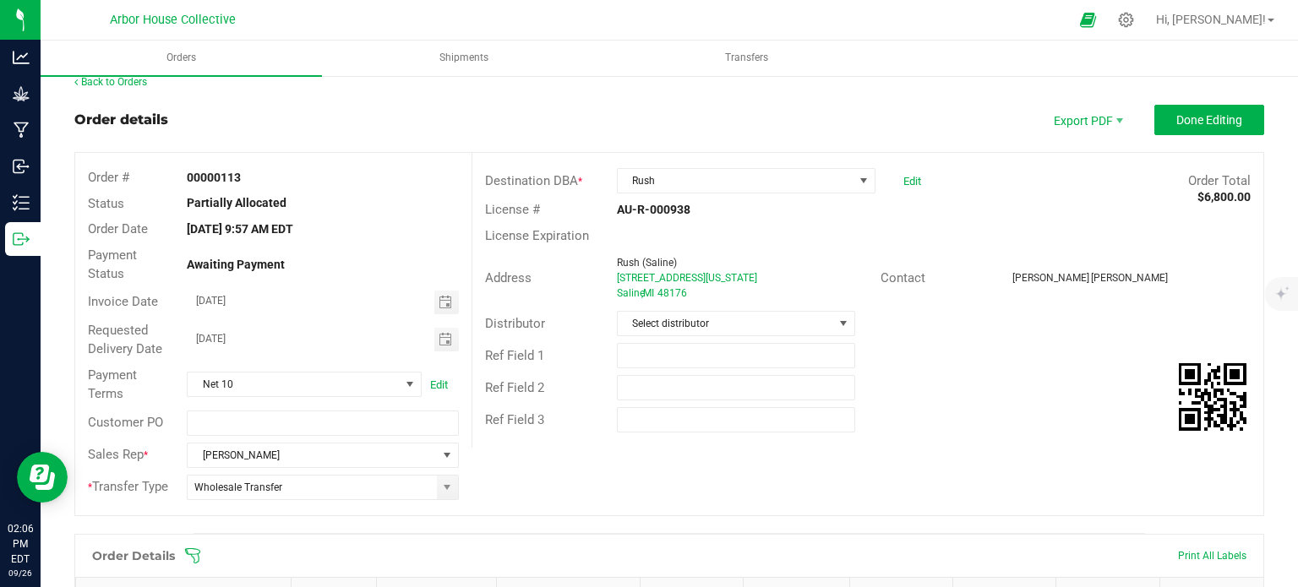
scroll to position [0, 0]
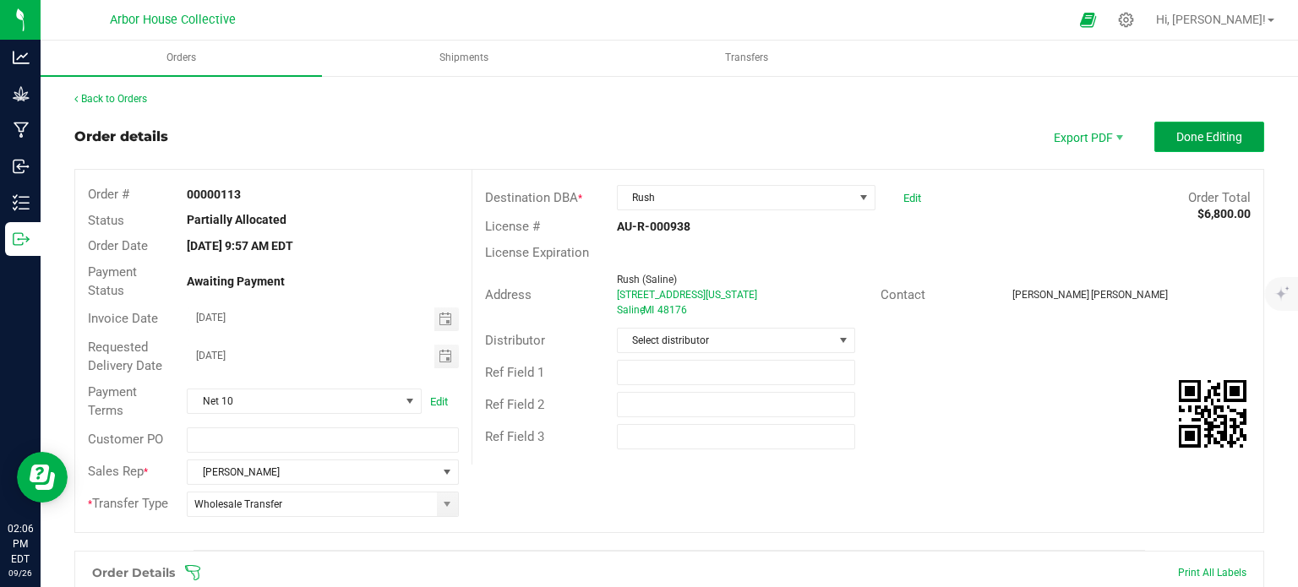
click at [1234, 132] on button "Done Editing" at bounding box center [1209, 137] width 110 height 30
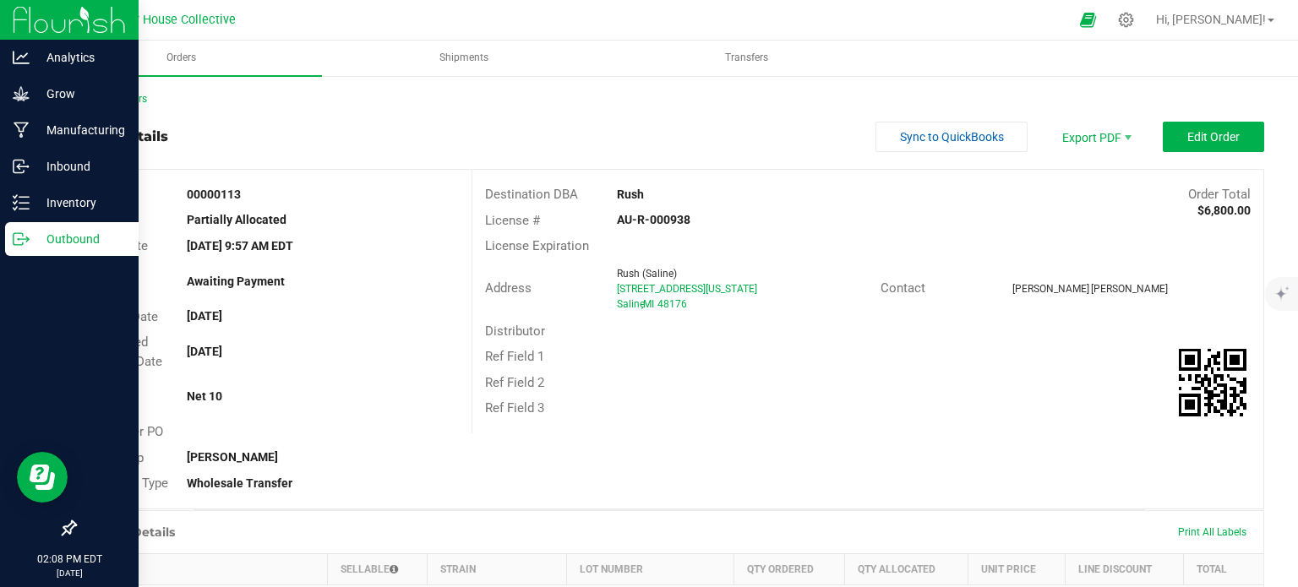
click at [63, 239] on p "Outbound" at bounding box center [80, 239] width 101 height 20
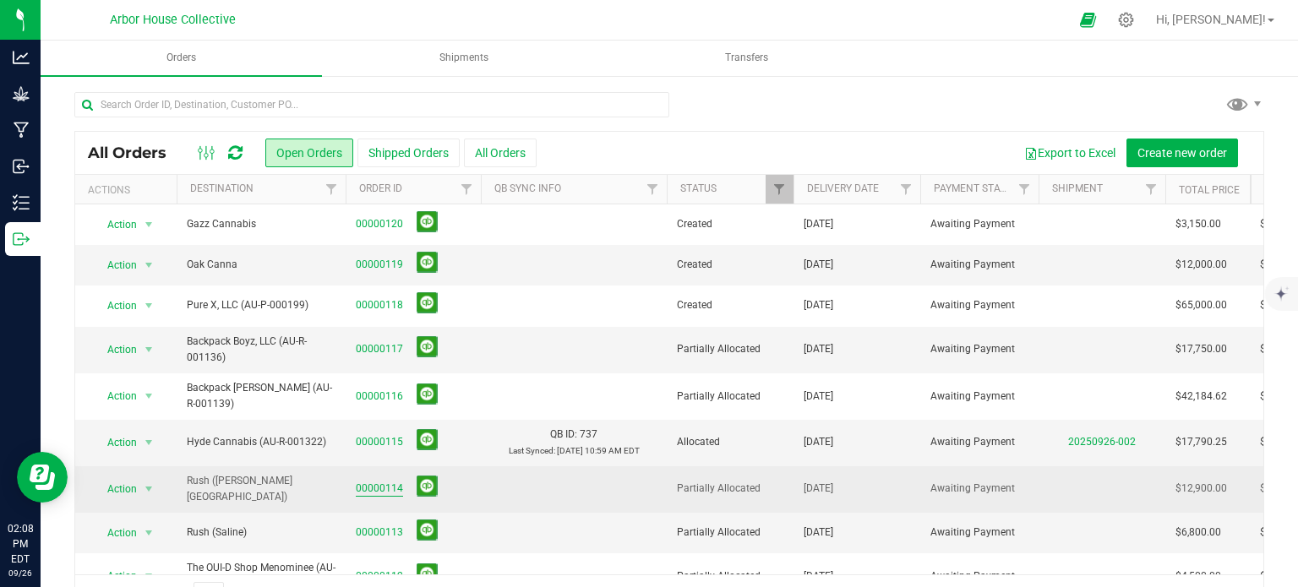
click at [372, 481] on link "00000114" at bounding box center [379, 489] width 47 height 16
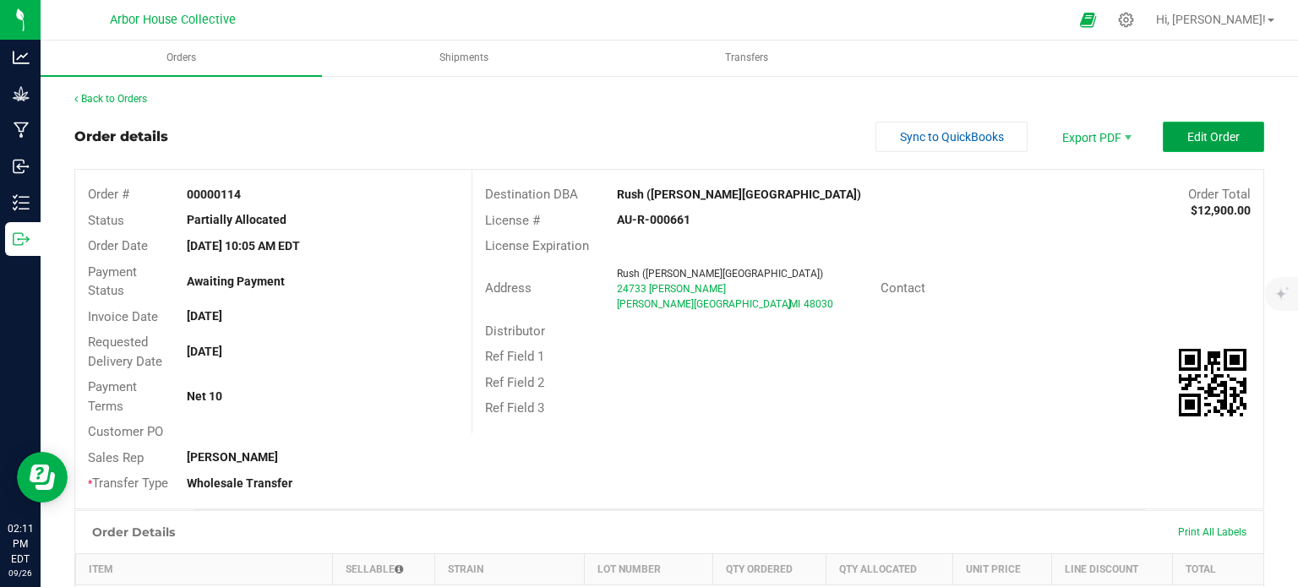
click at [1170, 141] on button "Edit Order" at bounding box center [1213, 137] width 101 height 30
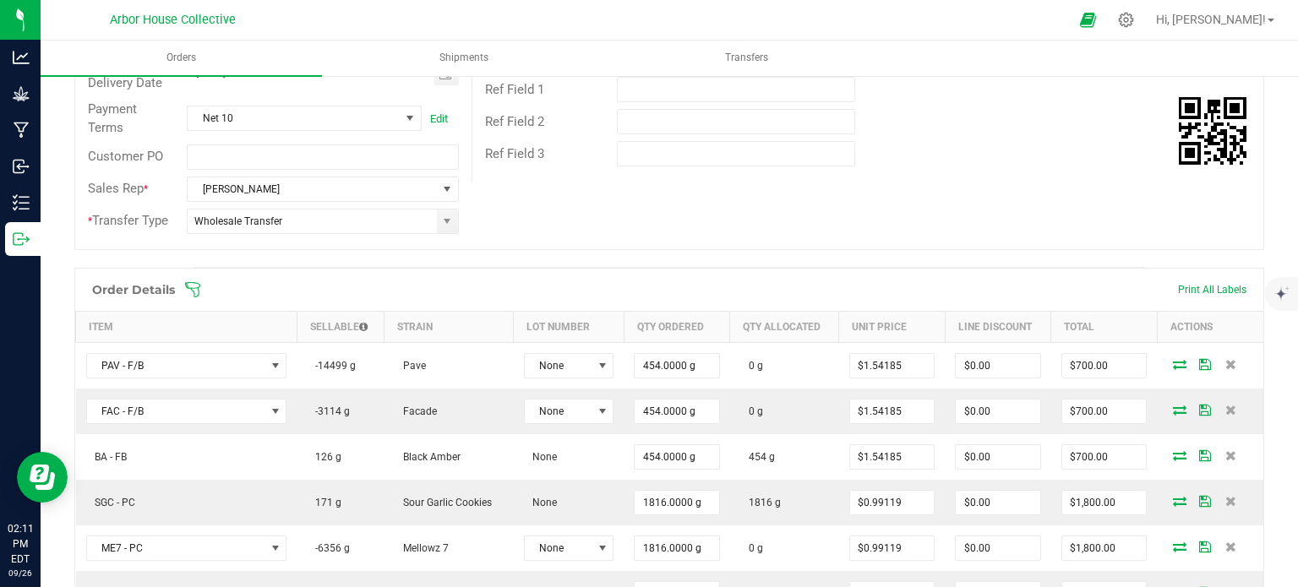
scroll to position [294, 0]
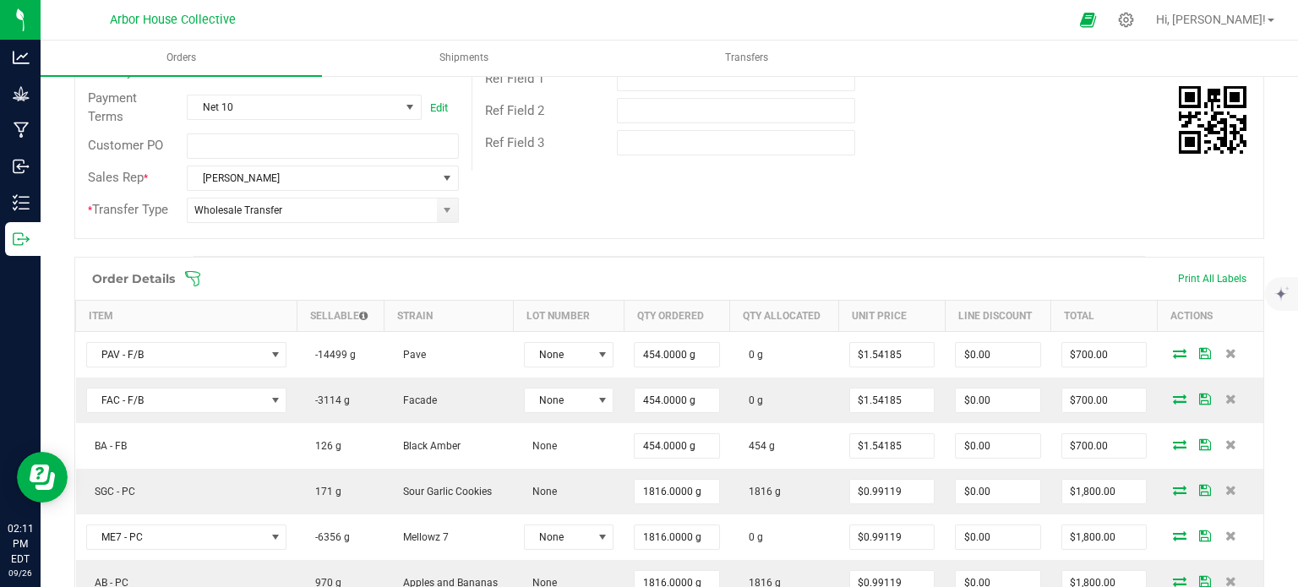
click at [194, 271] on icon at bounding box center [192, 278] width 17 height 17
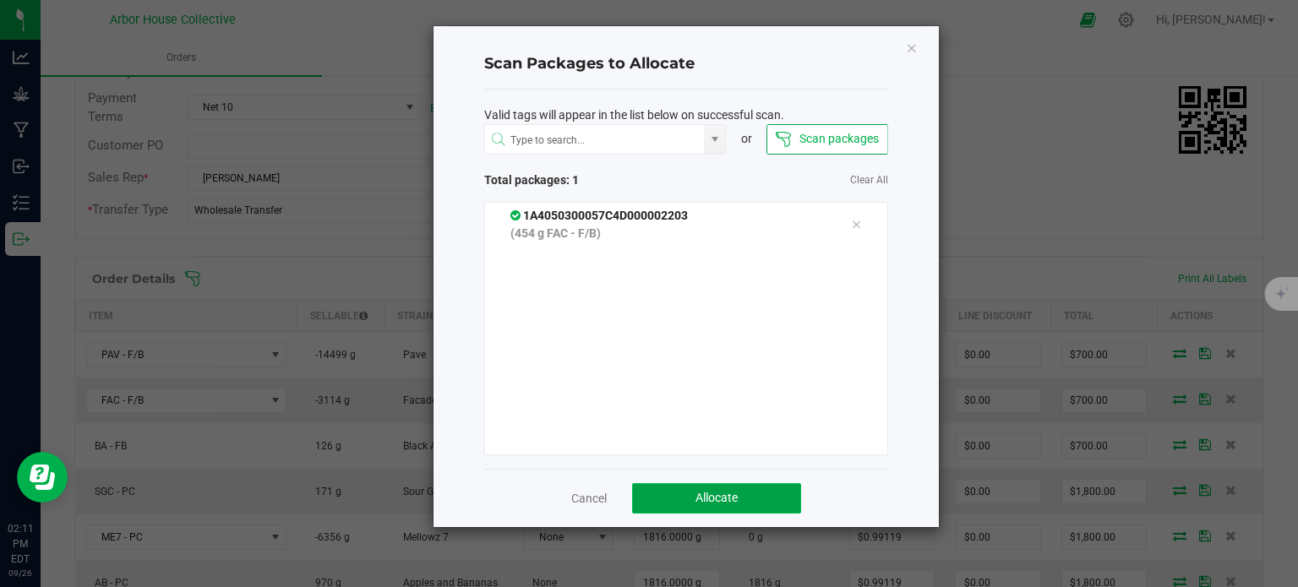
click at [675, 499] on button "Allocate" at bounding box center [716, 498] width 169 height 30
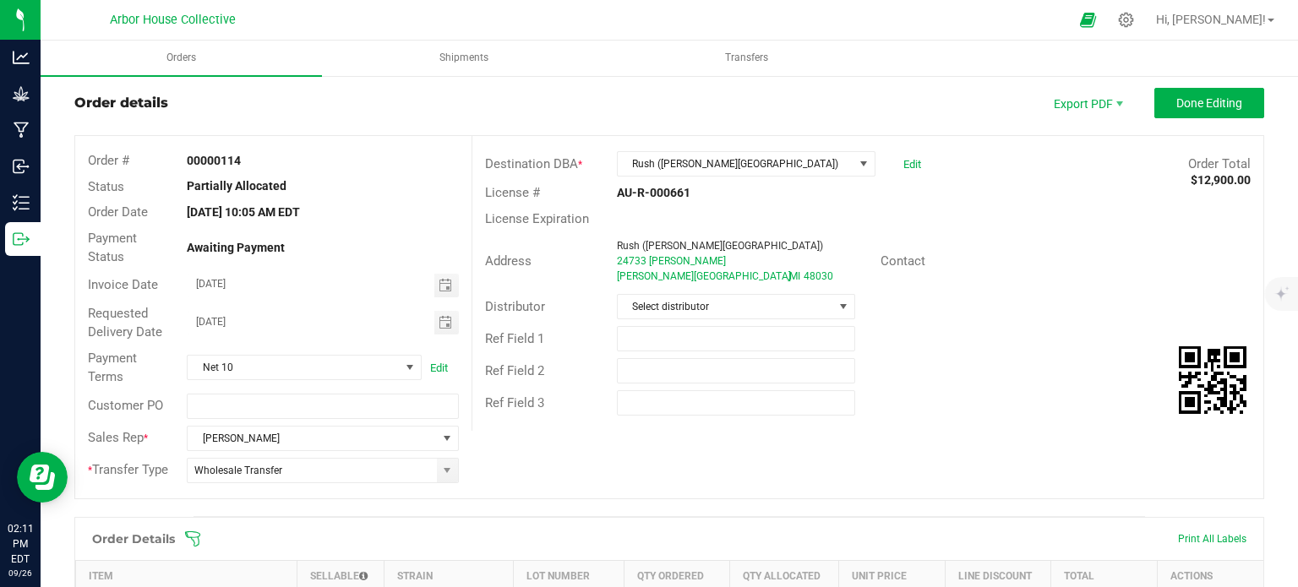
scroll to position [27, 0]
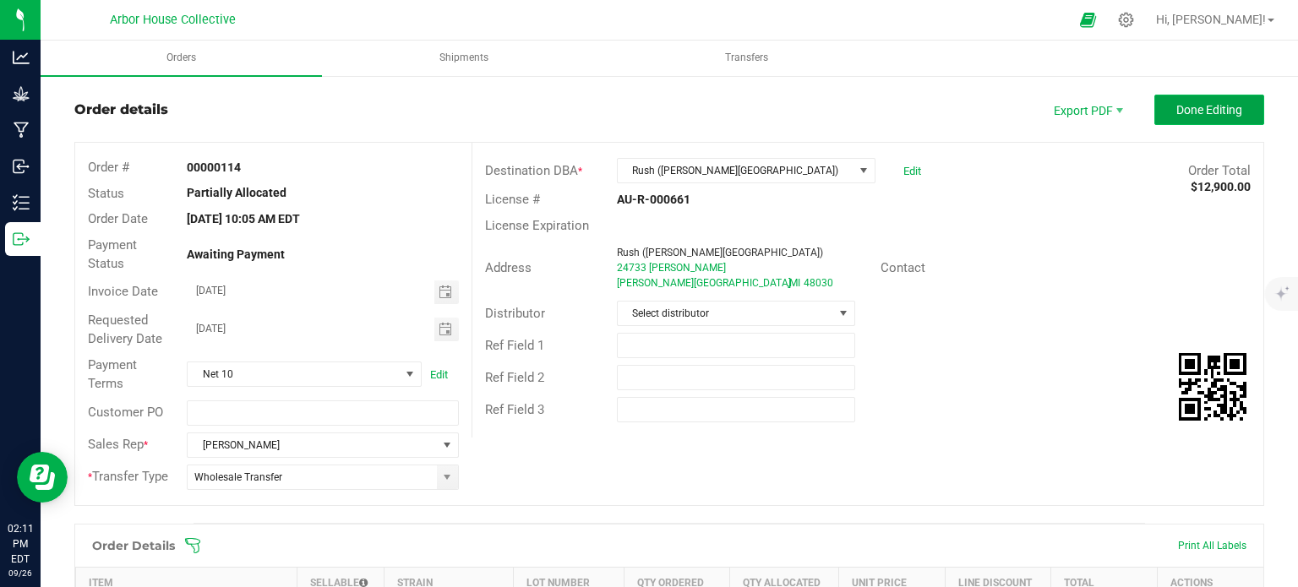
click at [1203, 112] on span "Done Editing" at bounding box center [1209, 110] width 66 height 14
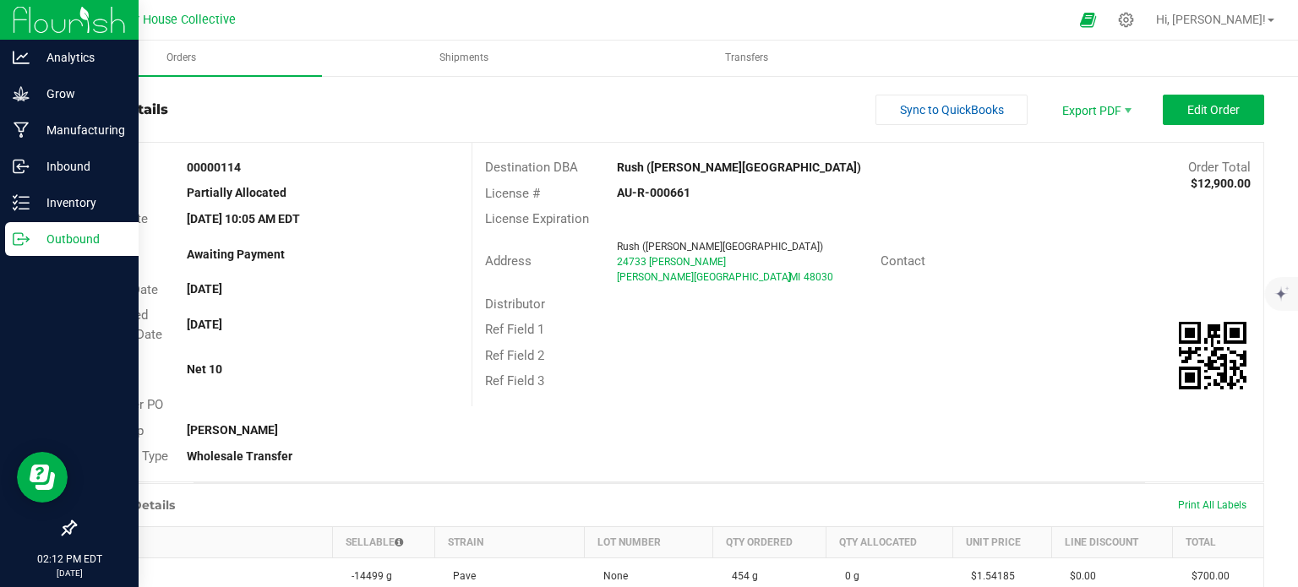
click at [23, 236] on icon at bounding box center [18, 239] width 9 height 12
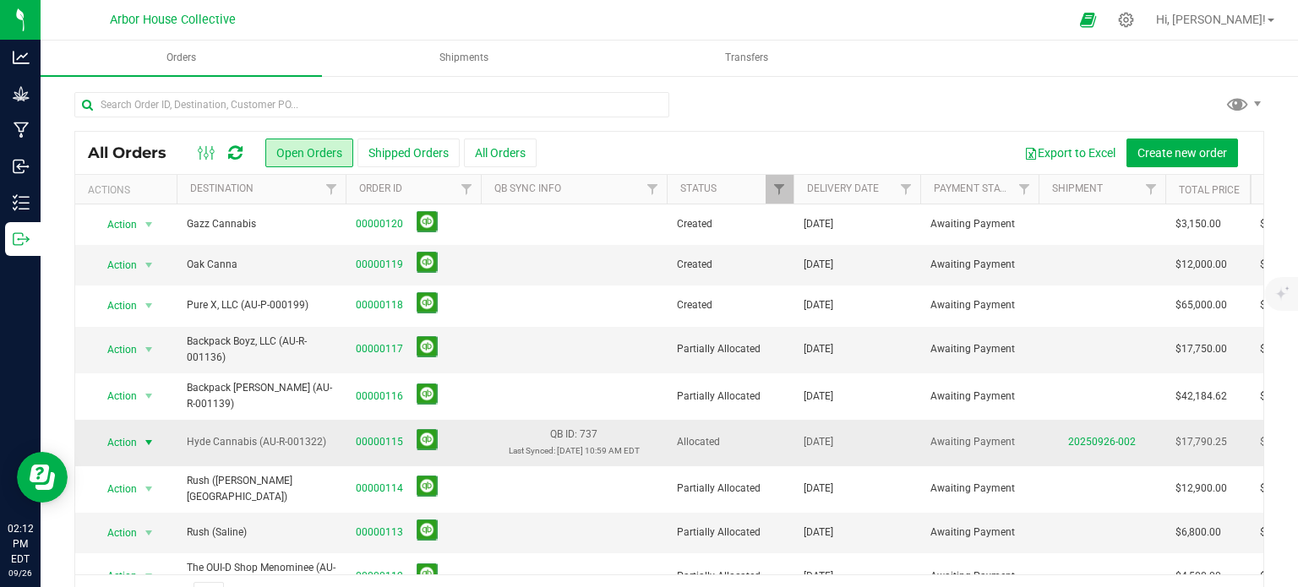
click at [147, 438] on span "select" at bounding box center [149, 443] width 14 height 14
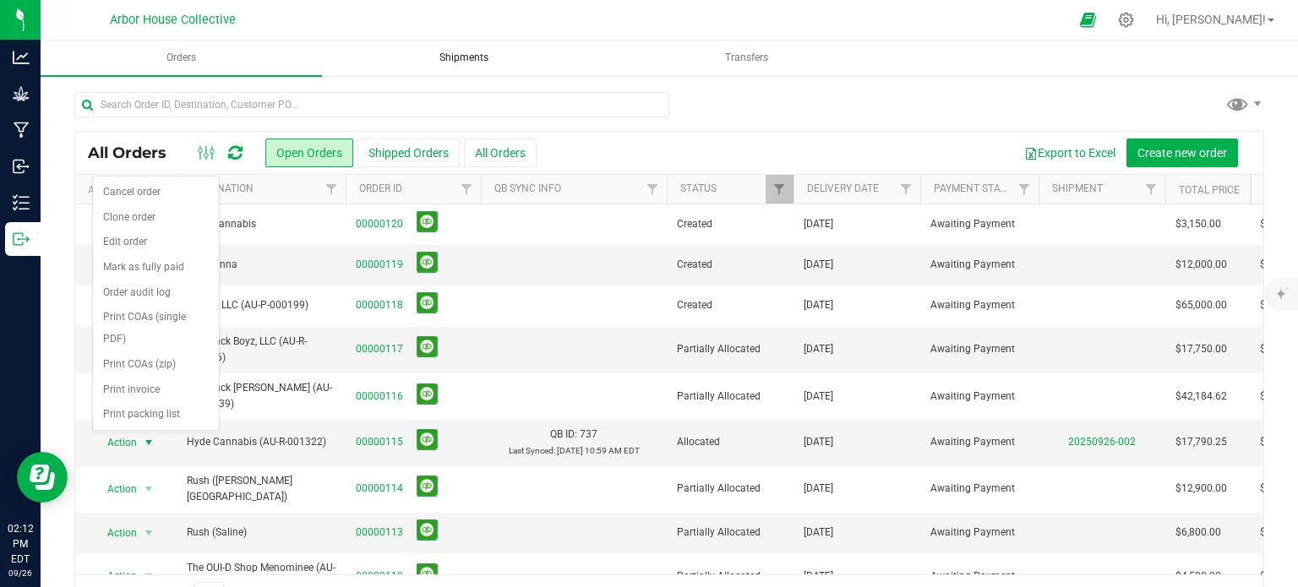
click at [441, 49] on uib-tab-heading "Shipments" at bounding box center [465, 58] width 280 height 34
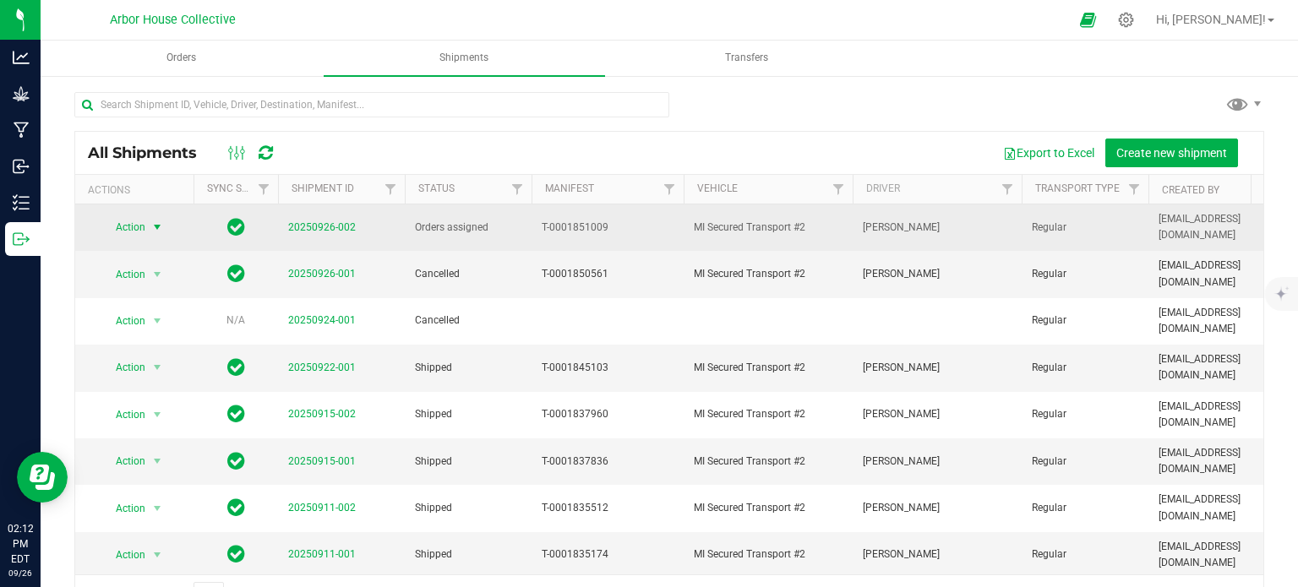
click at [156, 221] on span "select" at bounding box center [157, 228] width 14 height 14
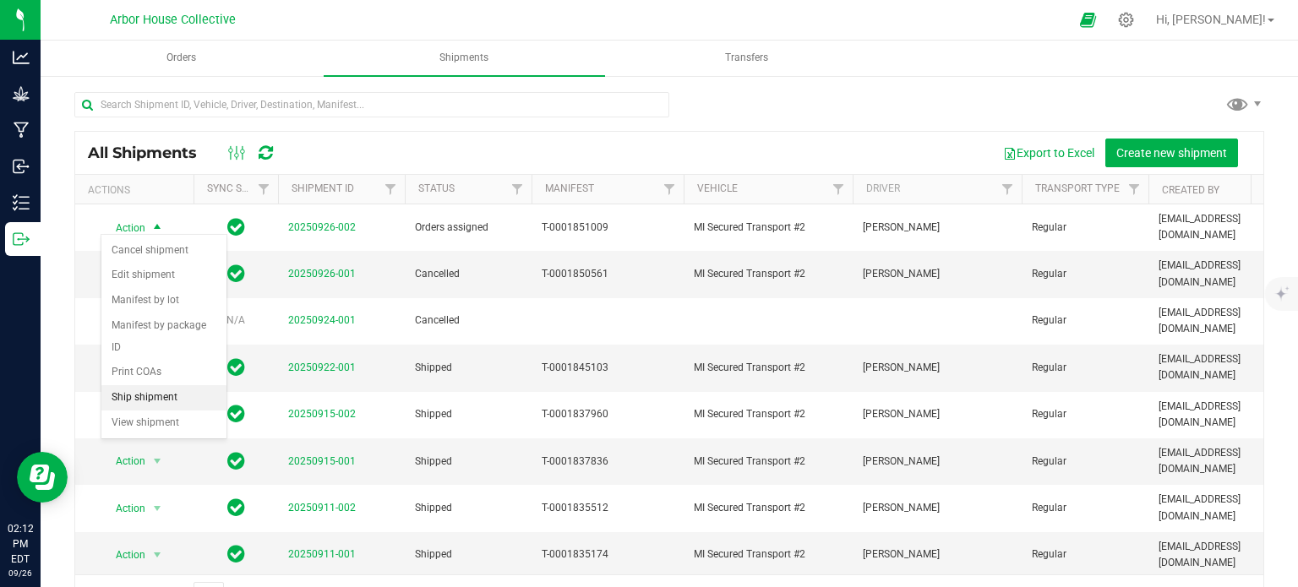
click at [154, 385] on li "Ship shipment" at bounding box center [163, 397] width 125 height 25
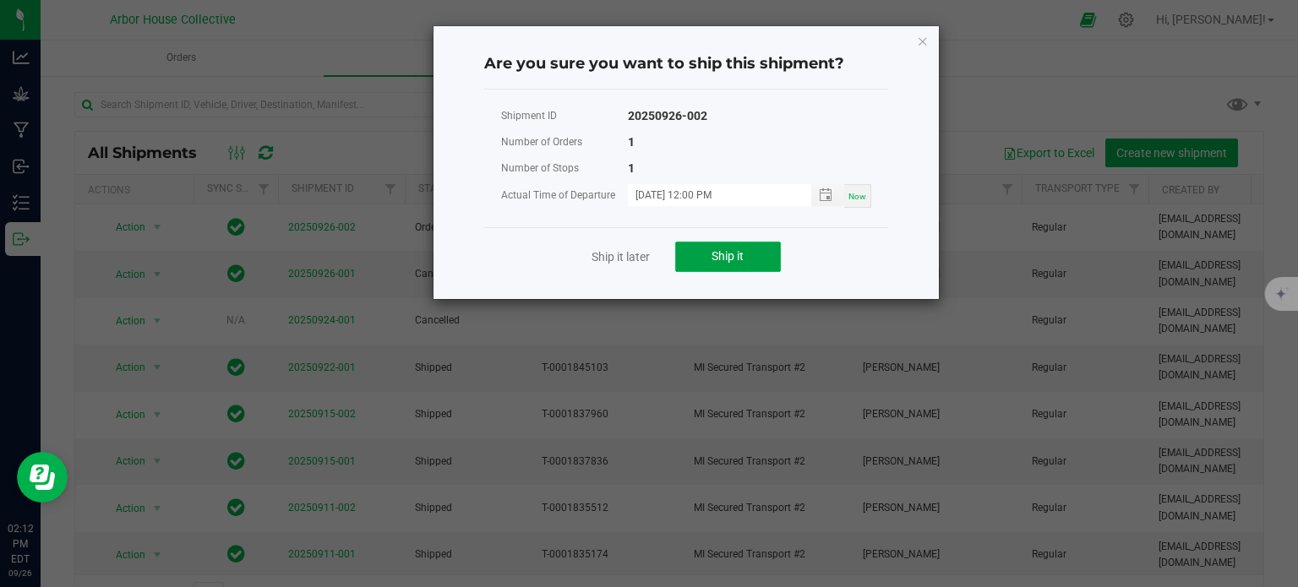
click at [755, 259] on button "Ship it" at bounding box center [728, 257] width 106 height 30
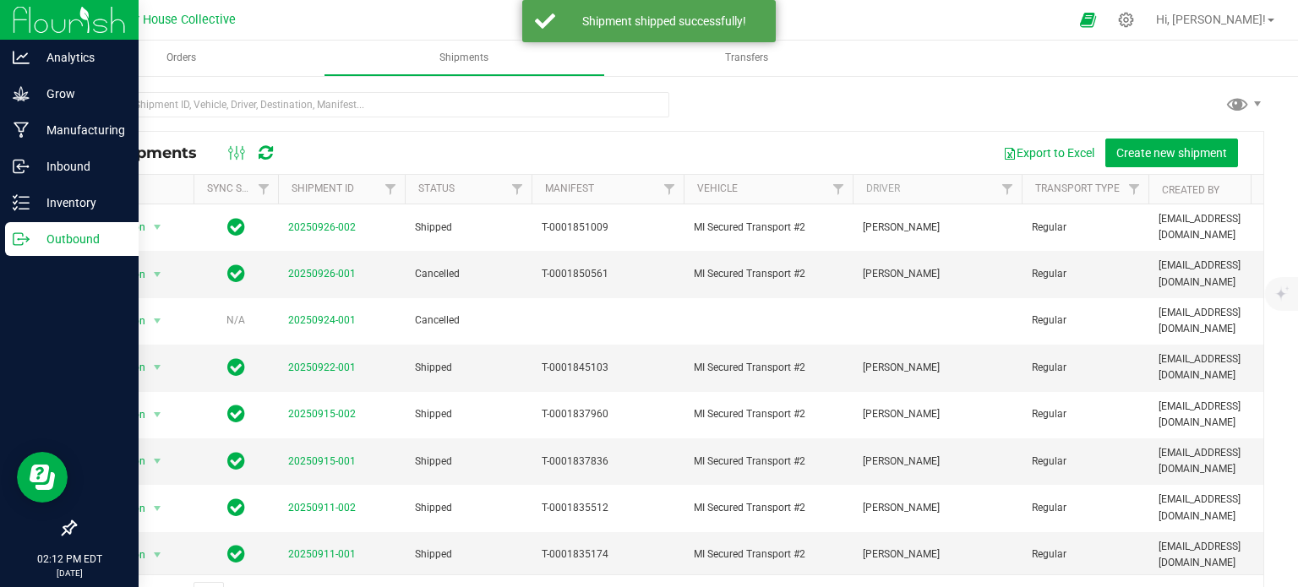
click at [30, 242] on p "Outbound" at bounding box center [80, 239] width 101 height 20
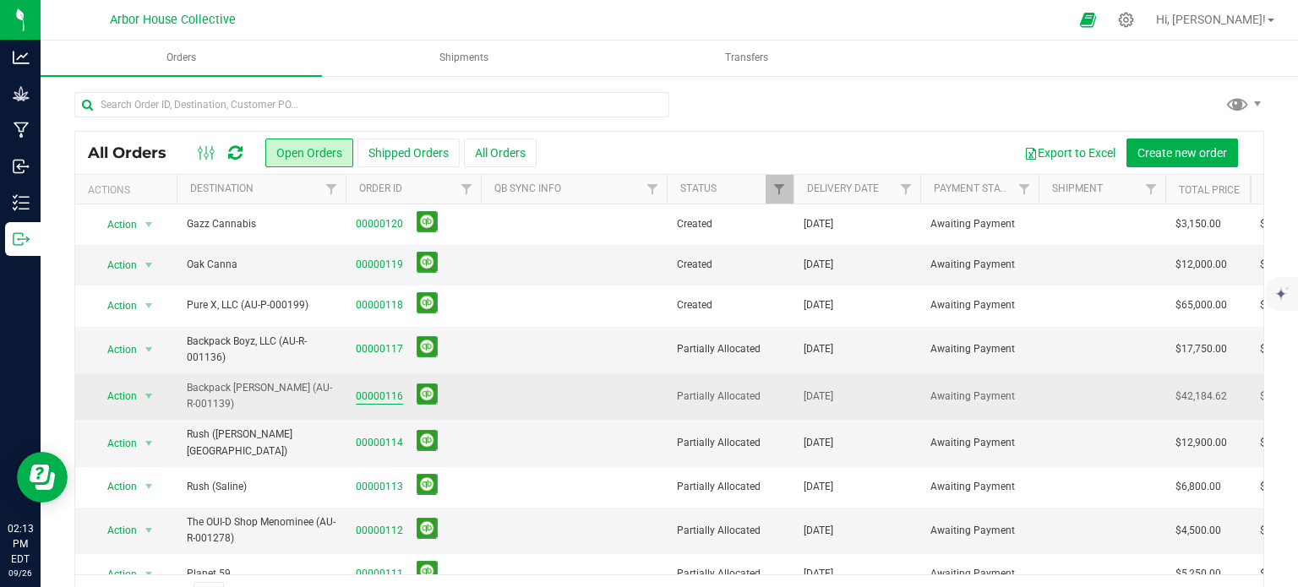
click at [365, 395] on link "00000116" at bounding box center [379, 397] width 47 height 16
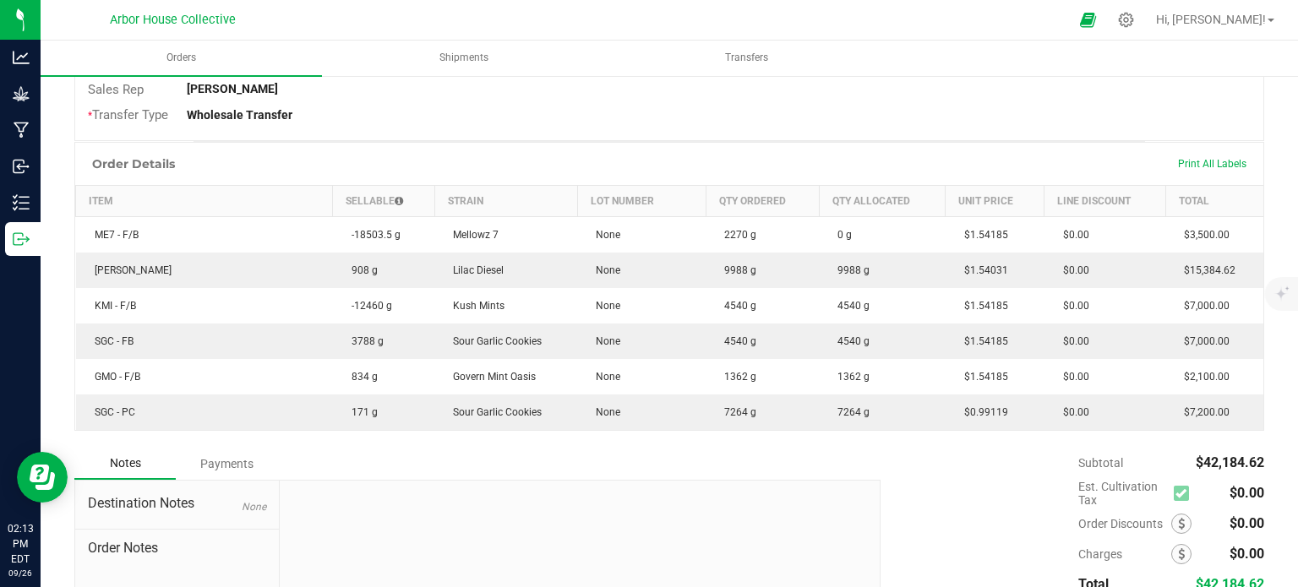
scroll to position [370, 0]
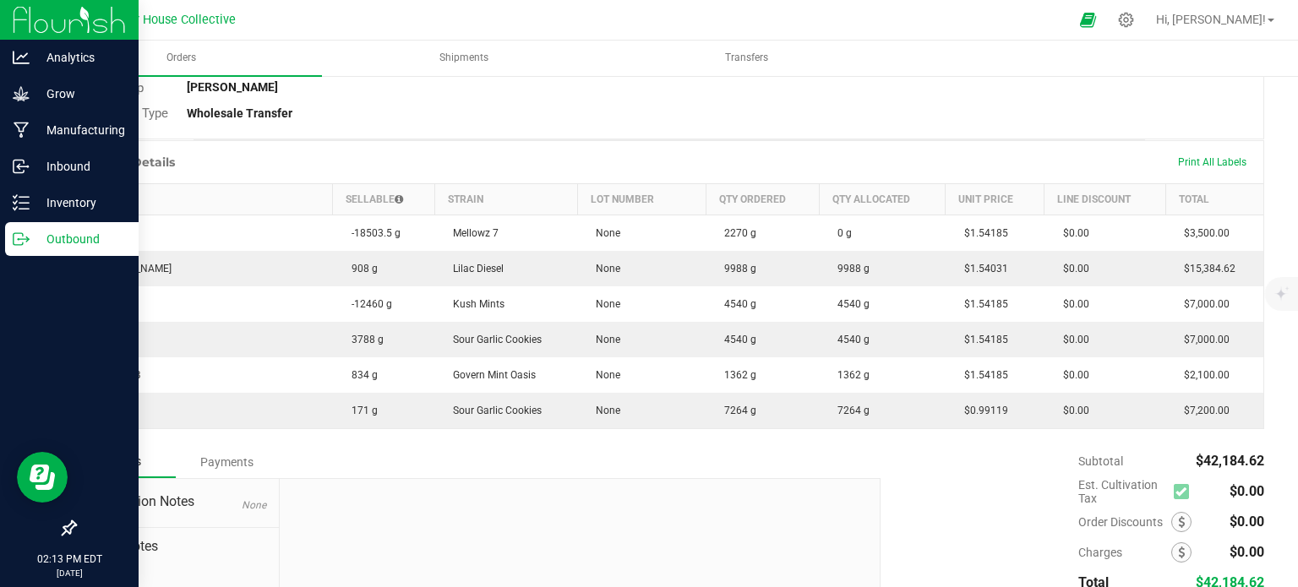
click at [25, 236] on icon at bounding box center [21, 239] width 17 height 17
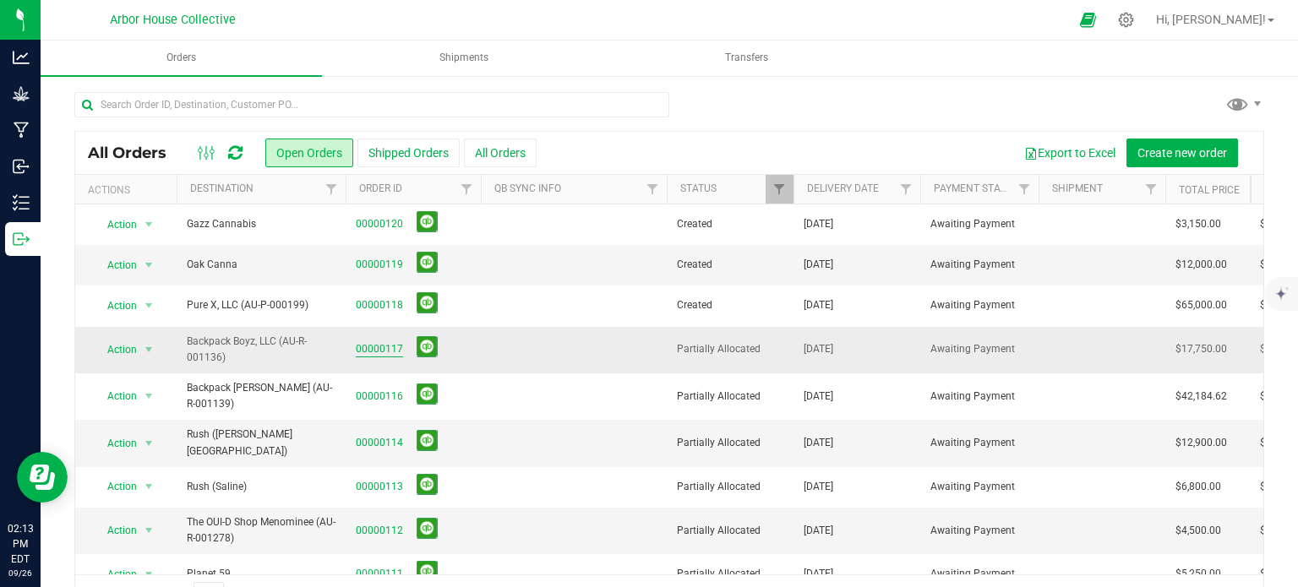
click at [381, 351] on link "00000117" at bounding box center [379, 349] width 47 height 16
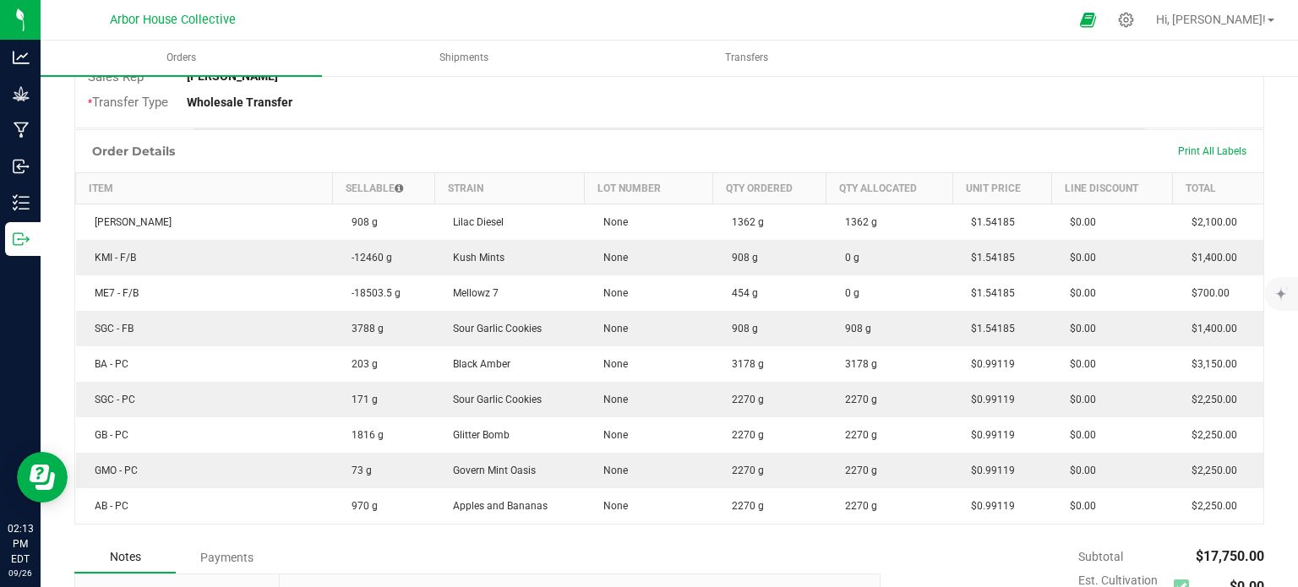
scroll to position [385, 0]
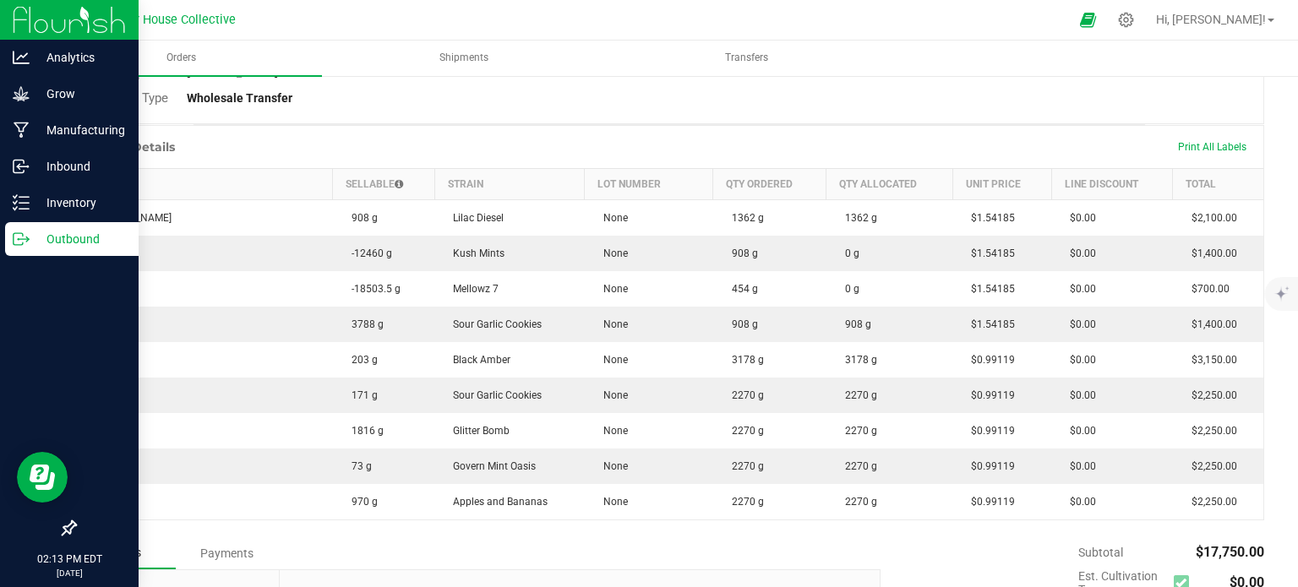
click at [31, 243] on p "Outbound" at bounding box center [80, 239] width 101 height 20
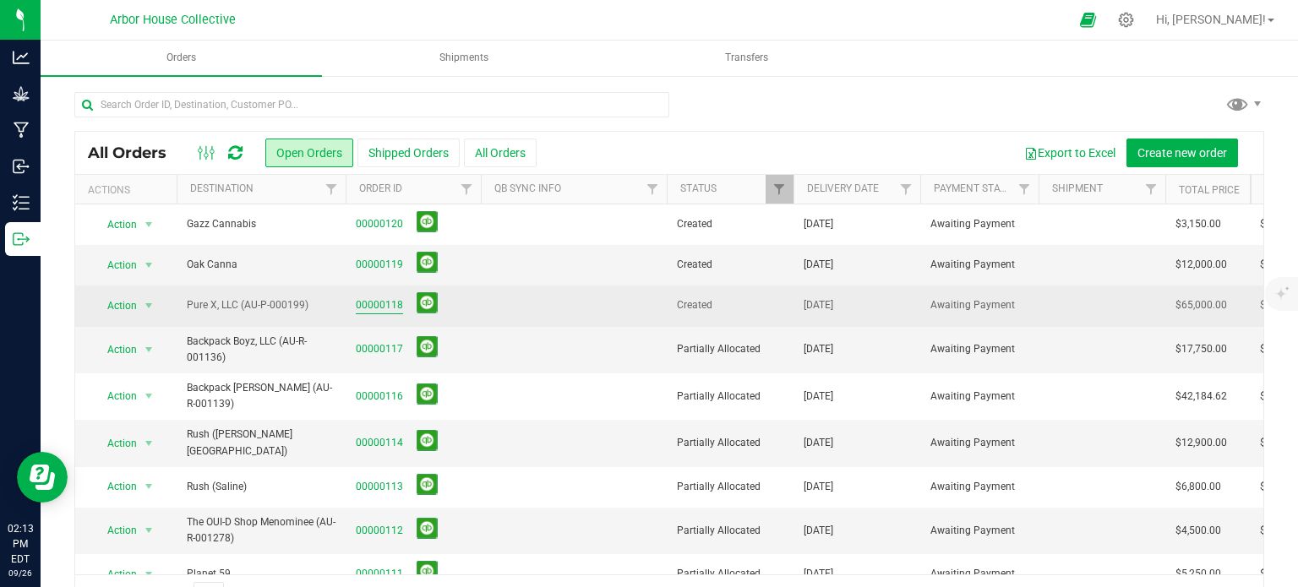
click at [364, 300] on link "00000118" at bounding box center [379, 305] width 47 height 16
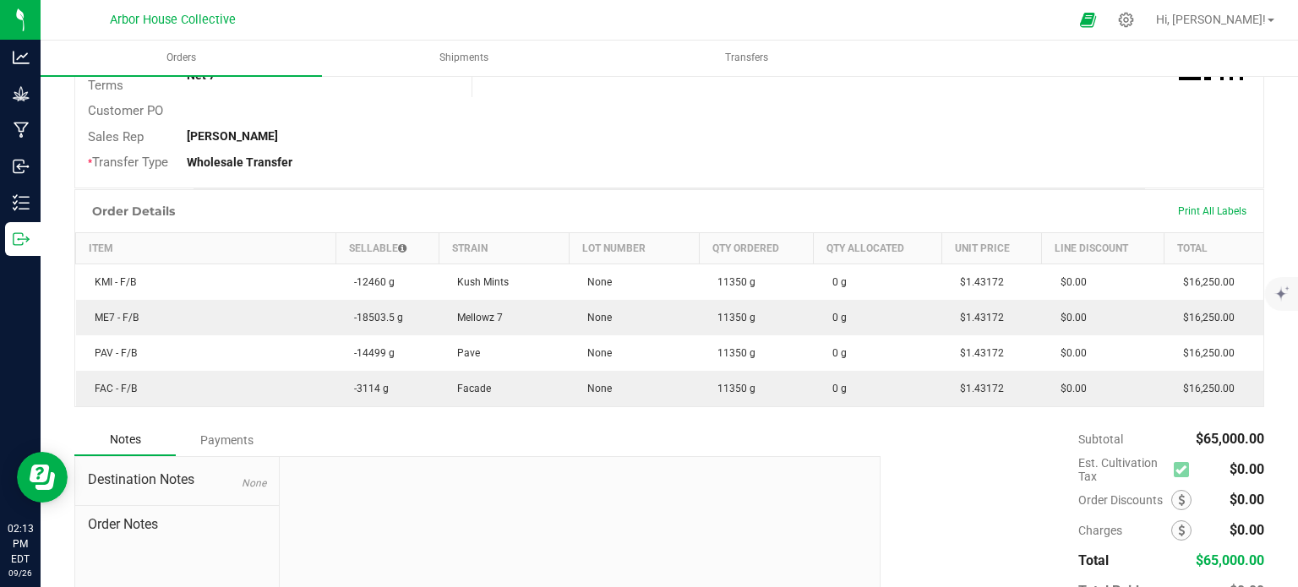
scroll to position [323, 0]
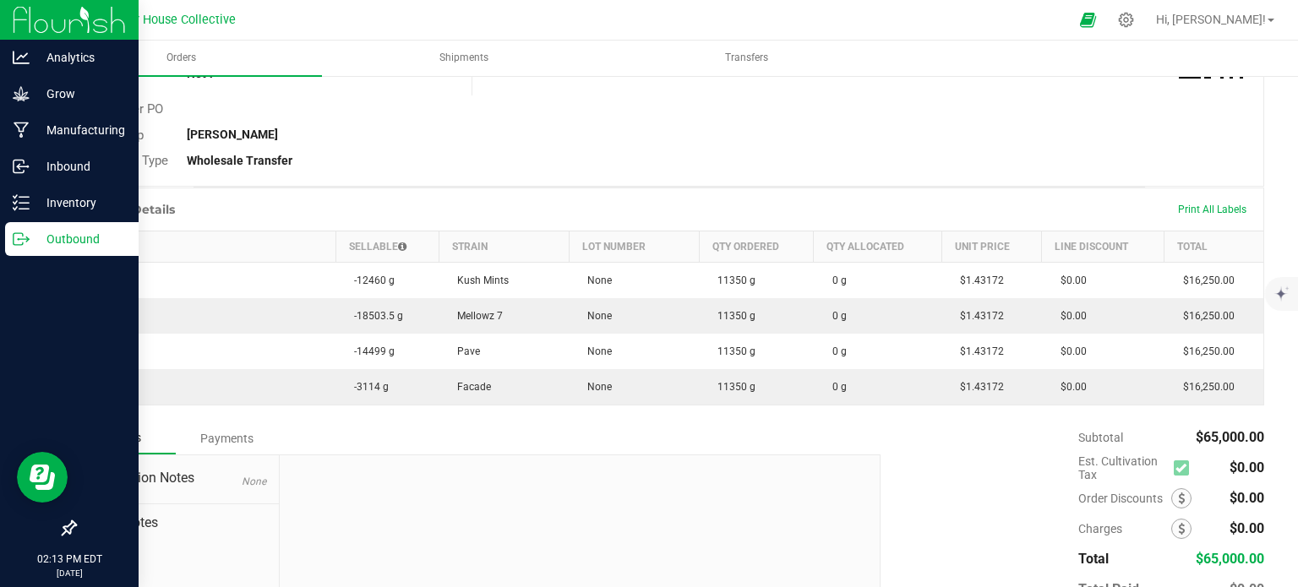
click at [24, 240] on icon at bounding box center [21, 239] width 17 height 17
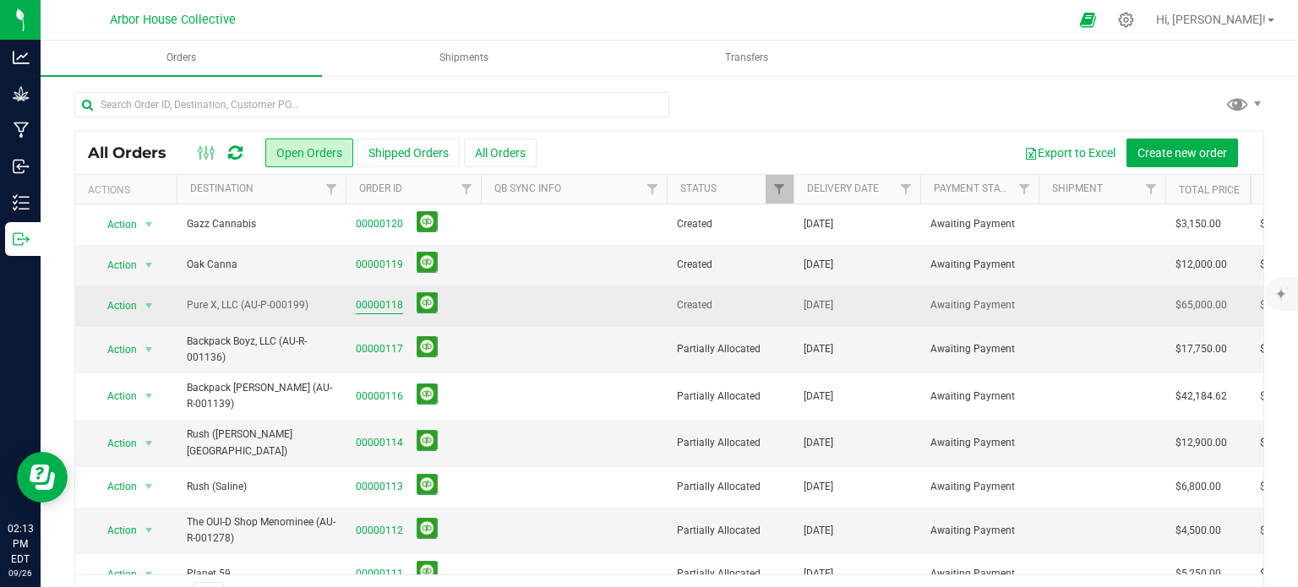
click at [373, 299] on link "00000118" at bounding box center [379, 305] width 47 height 16
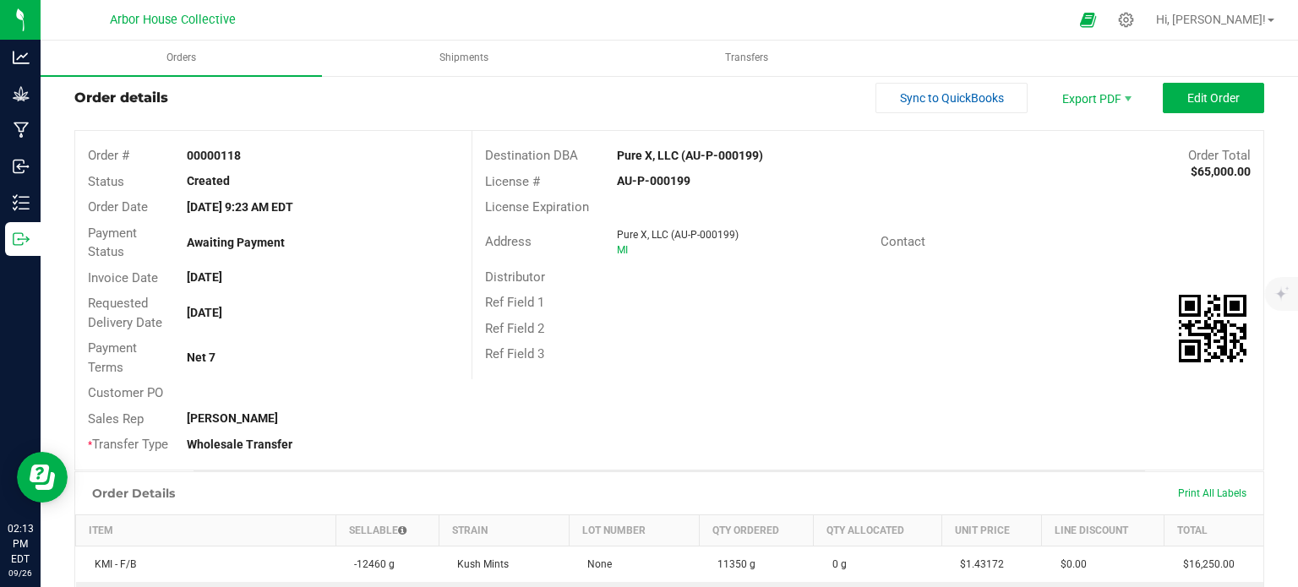
scroll to position [37, 0]
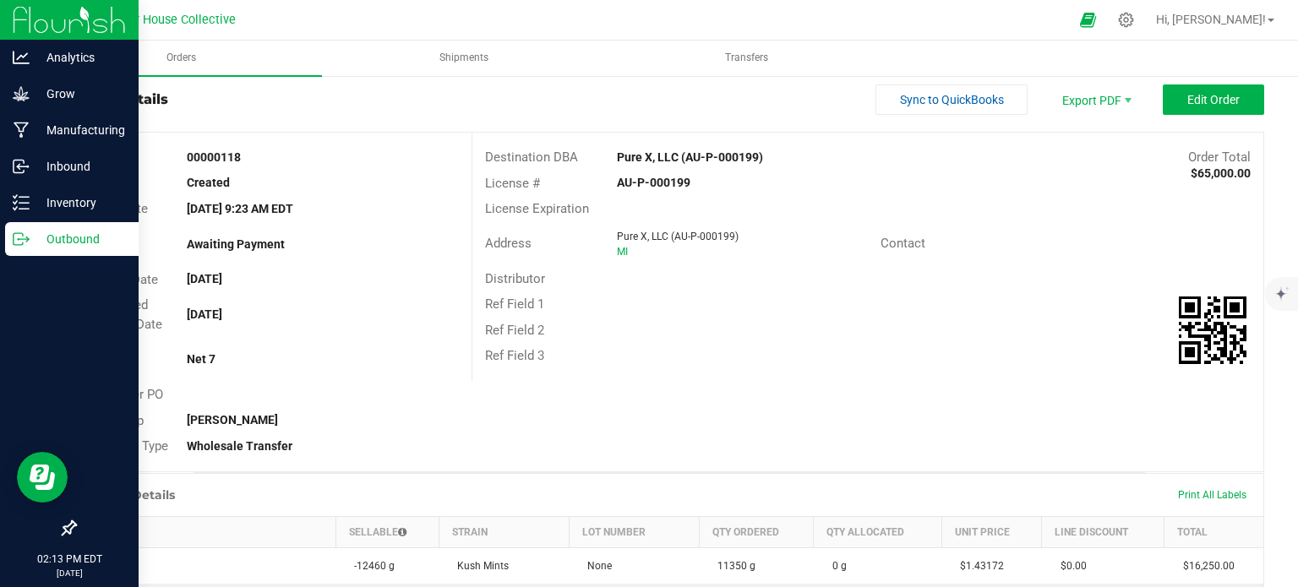
click at [23, 234] on icon at bounding box center [18, 239] width 9 height 12
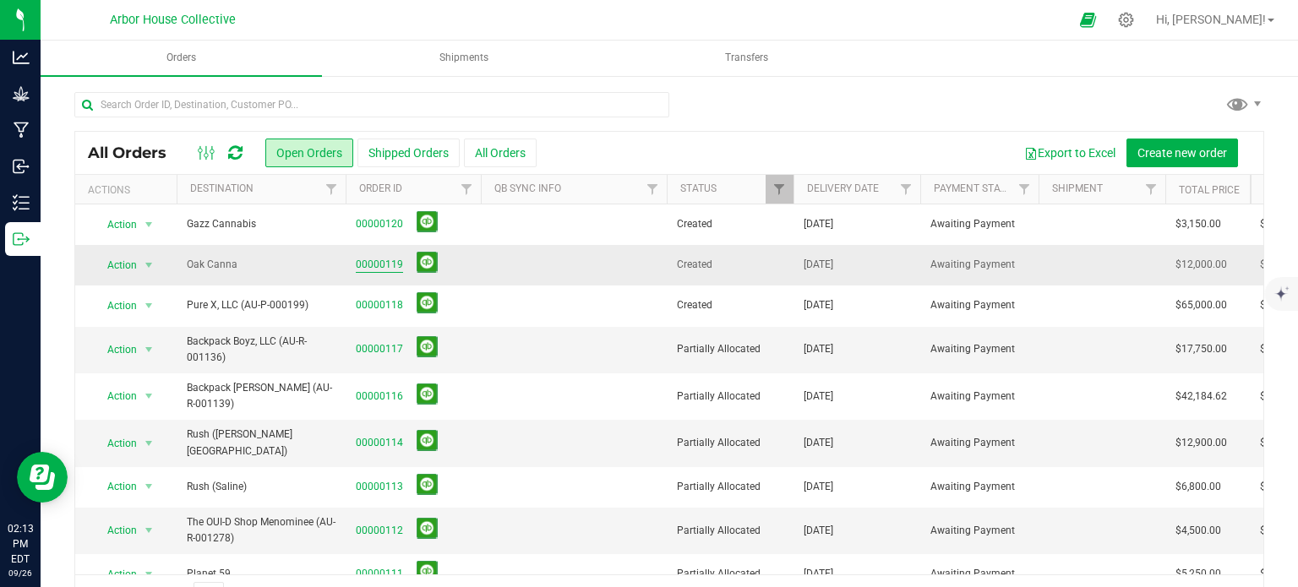
click at [376, 260] on link "00000119" at bounding box center [379, 265] width 47 height 16
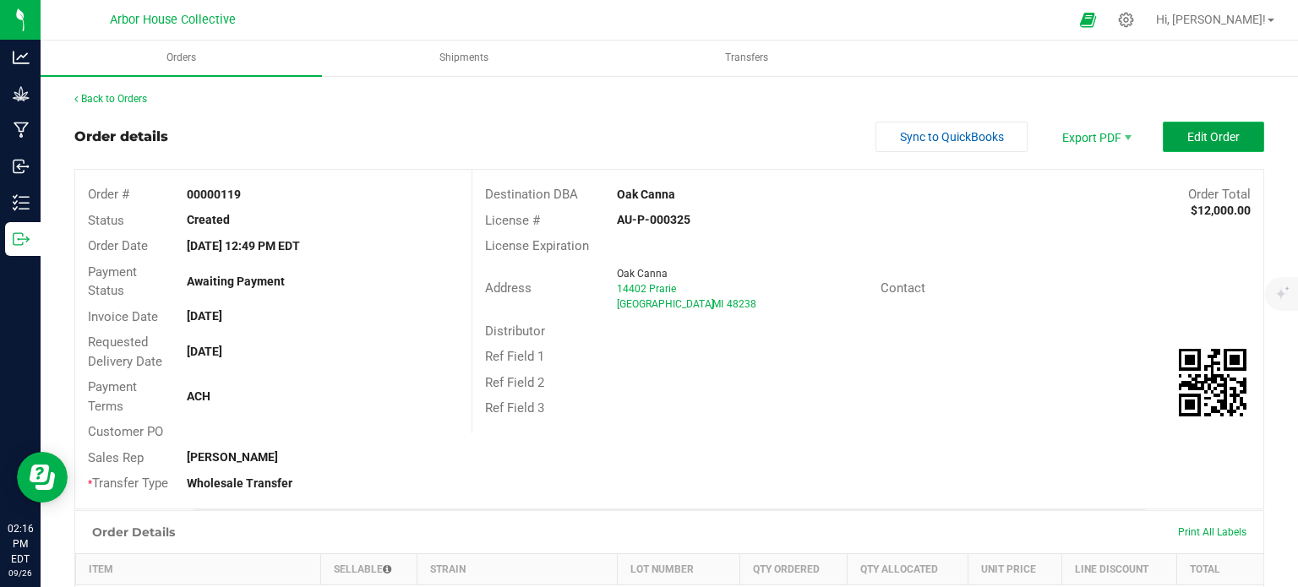
click at [1187, 131] on span "Edit Order" at bounding box center [1213, 137] width 52 height 14
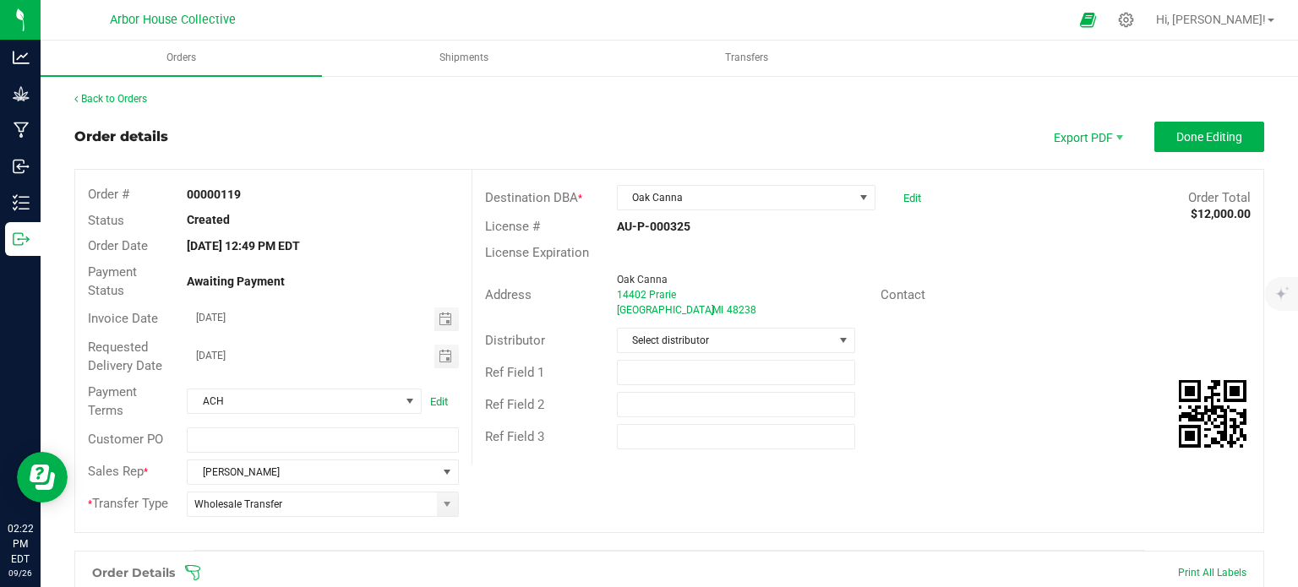
click at [193, 566] on icon at bounding box center [192, 573] width 17 height 17
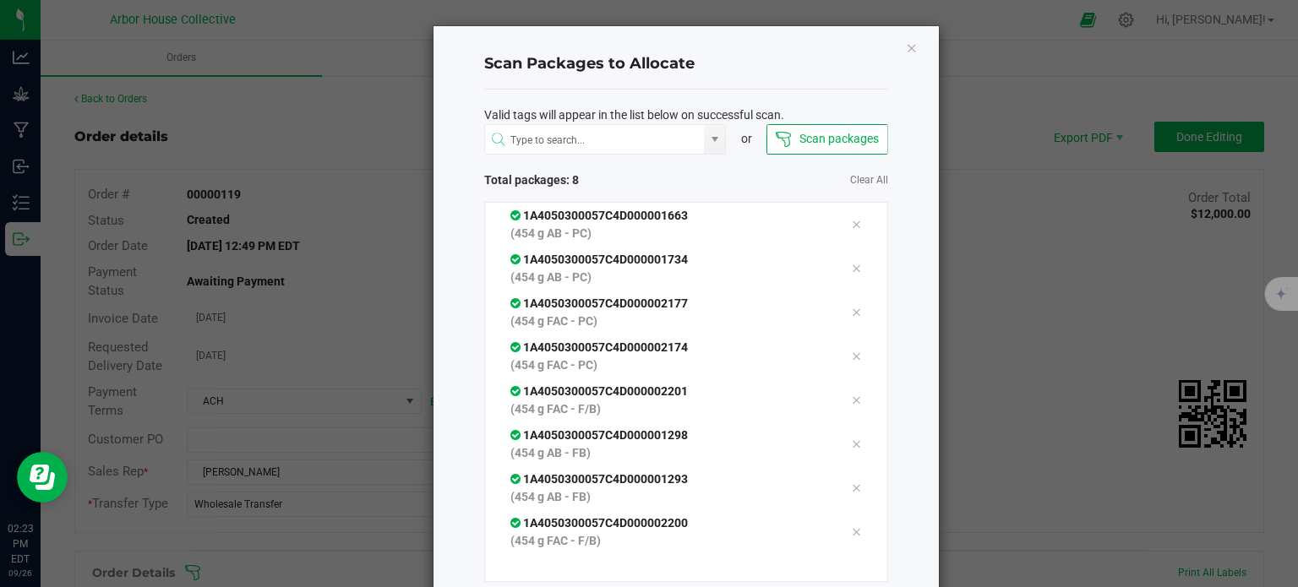
scroll to position [91, 0]
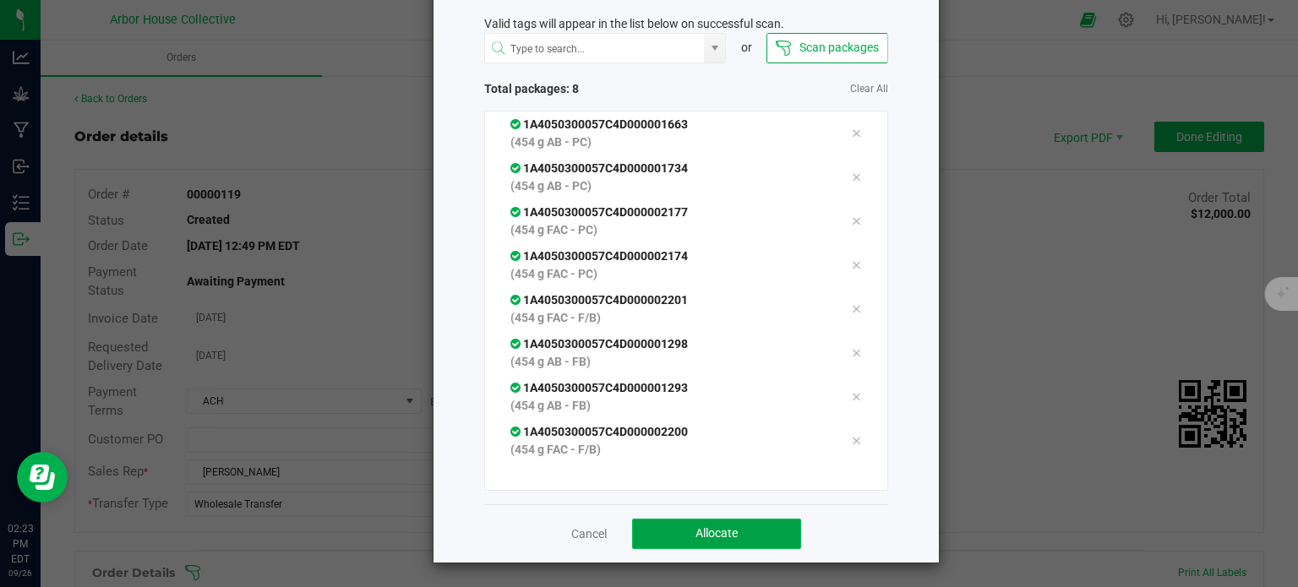
click at [672, 526] on button "Allocate" at bounding box center [716, 534] width 169 height 30
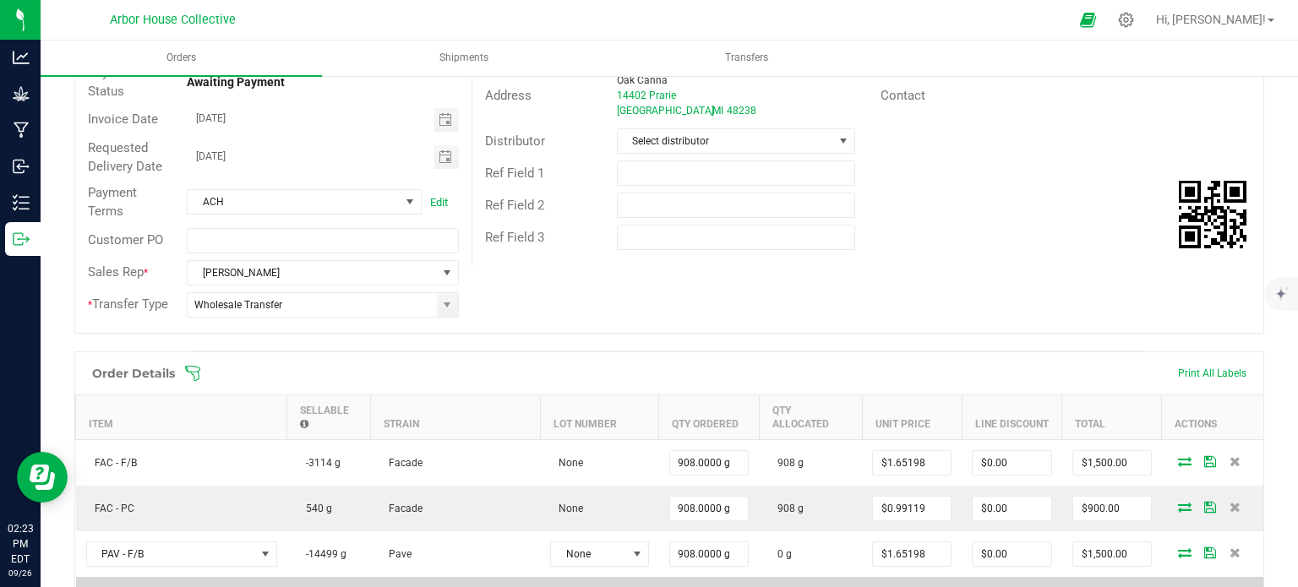
scroll to position [0, 0]
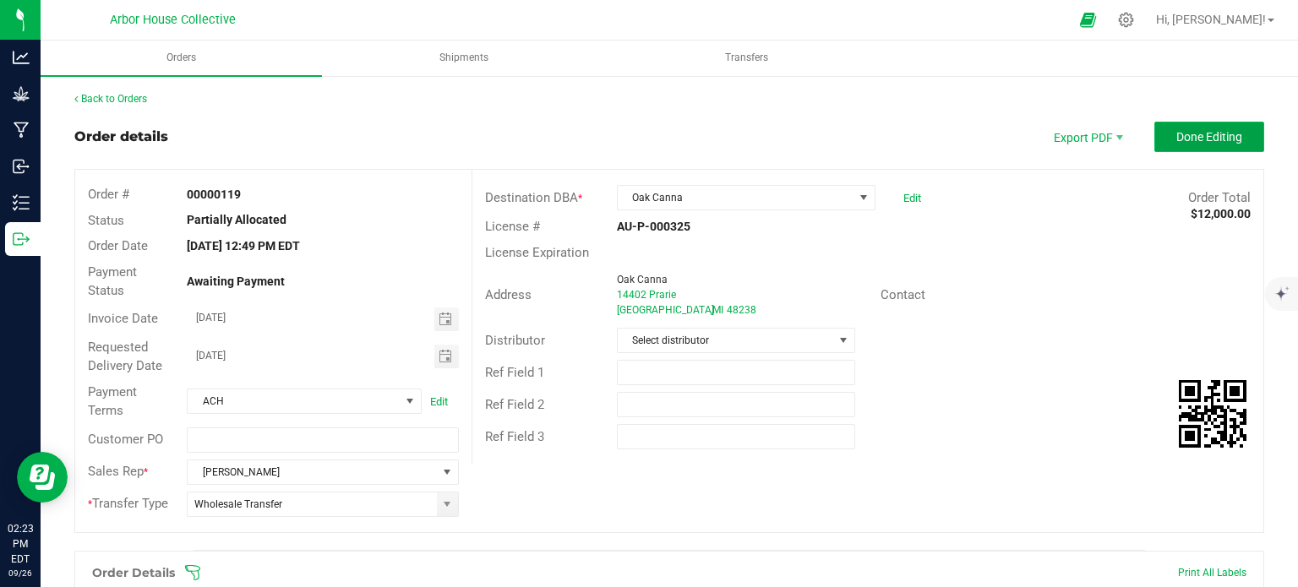
click at [1177, 142] on span "Done Editing" at bounding box center [1209, 137] width 66 height 14
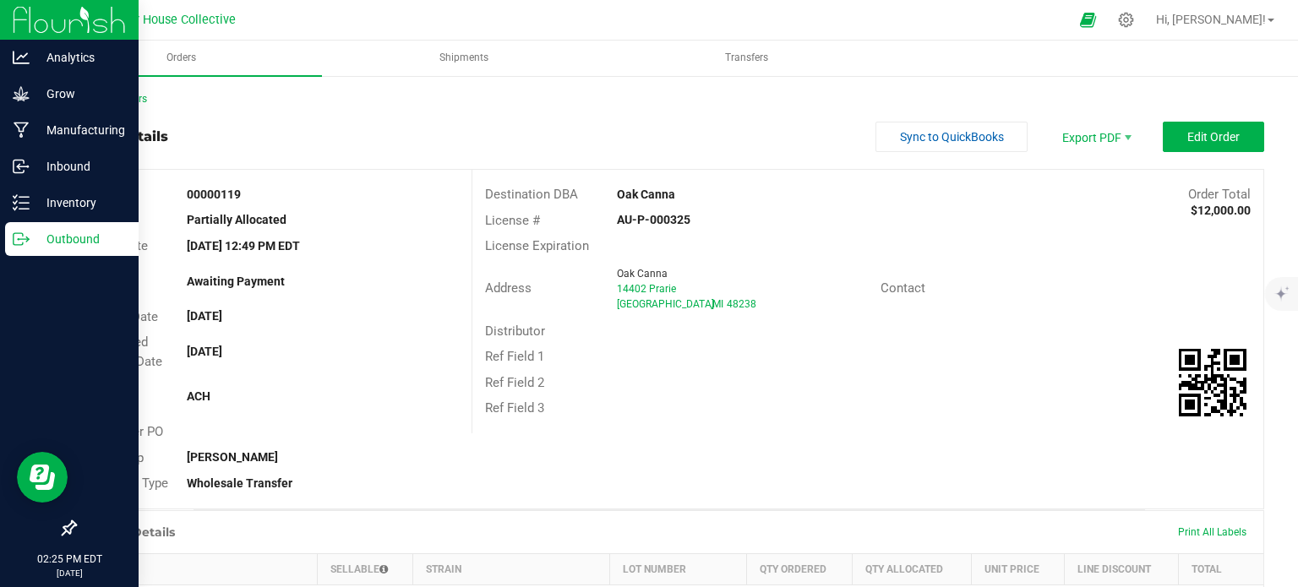
click at [41, 237] on p "Outbound" at bounding box center [80, 239] width 101 height 20
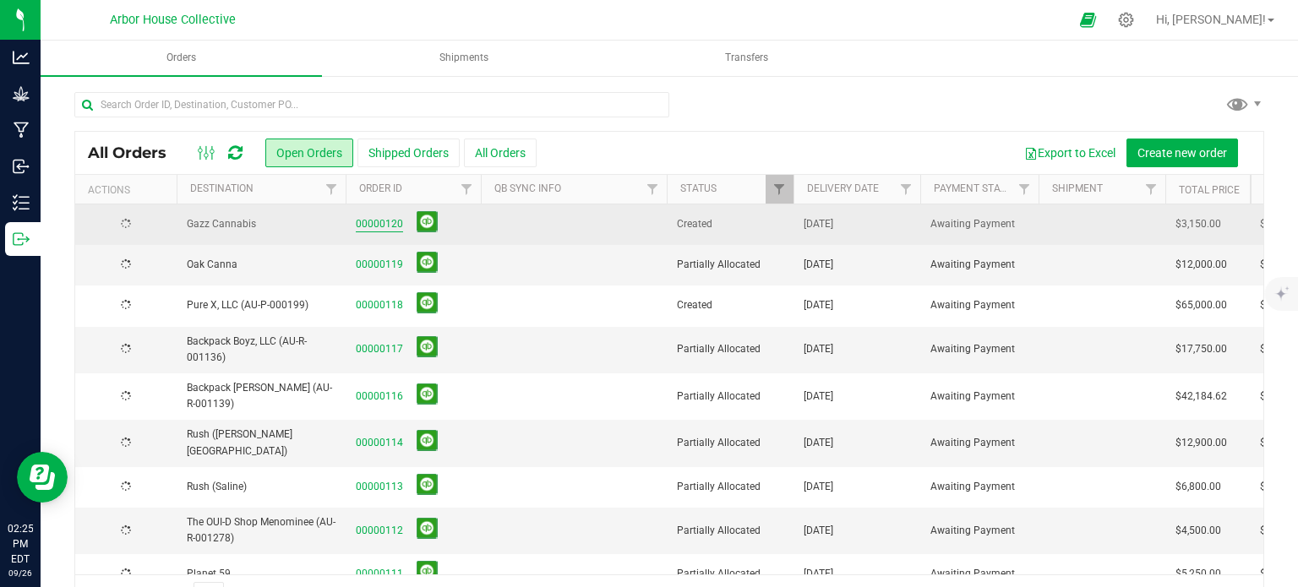
click at [381, 222] on link "00000120" at bounding box center [379, 224] width 47 height 16
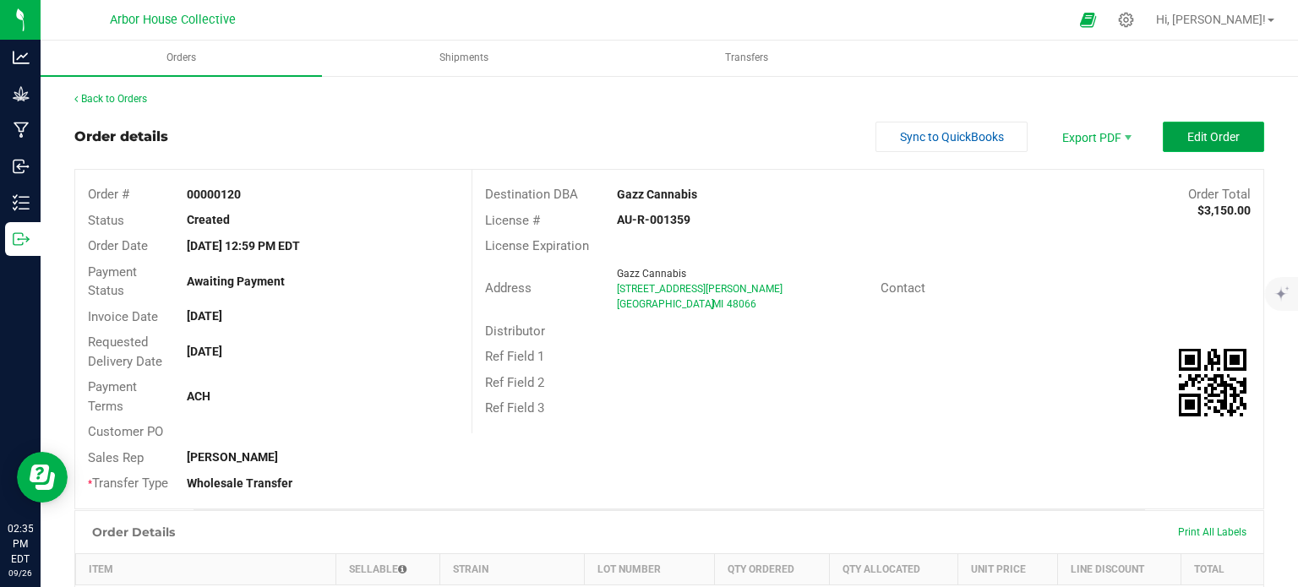
click at [1170, 135] on button "Edit Order" at bounding box center [1213, 137] width 101 height 30
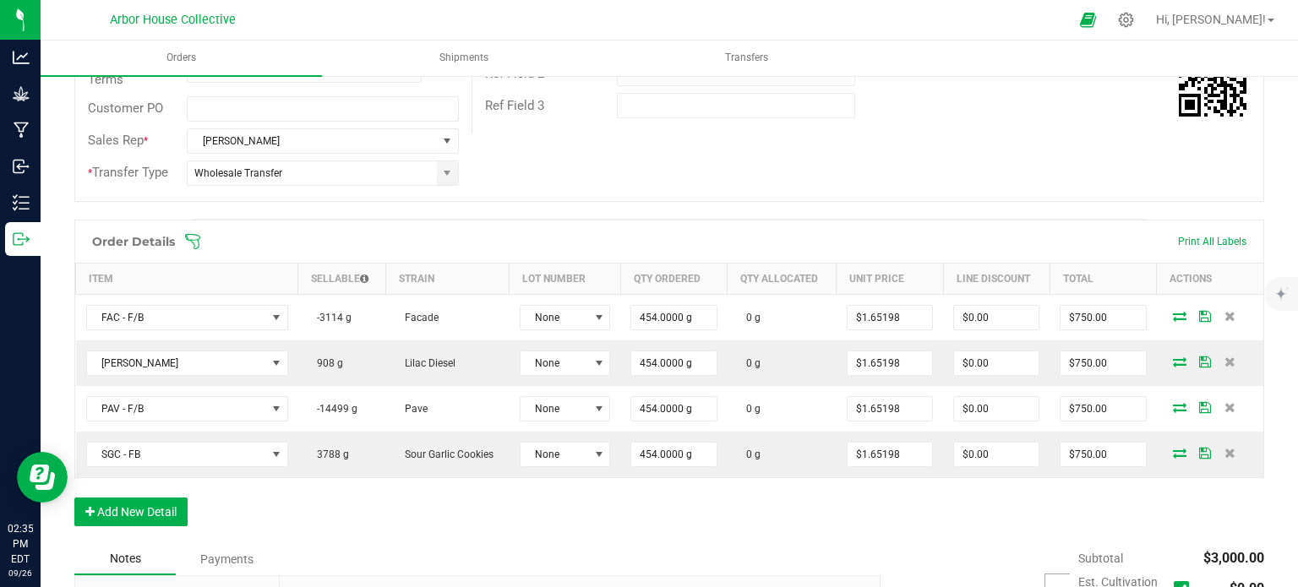
scroll to position [334, 0]
click at [192, 231] on icon at bounding box center [192, 239] width 17 height 17
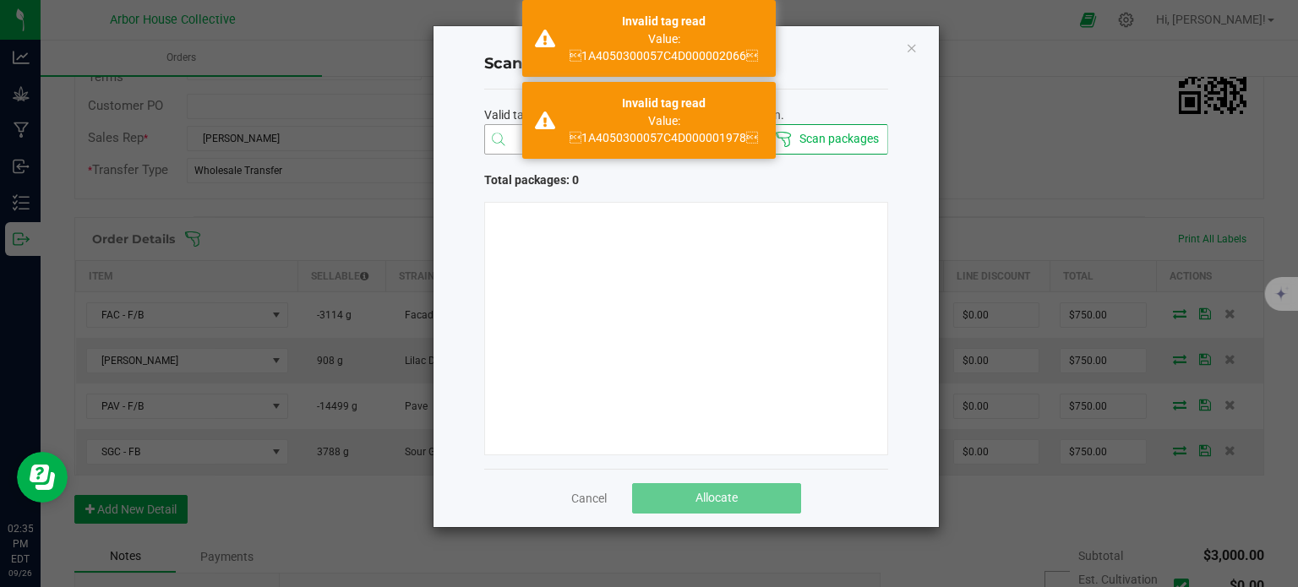
click at [519, 133] on input "NO DATA FOUND" at bounding box center [595, 140] width 220 height 30
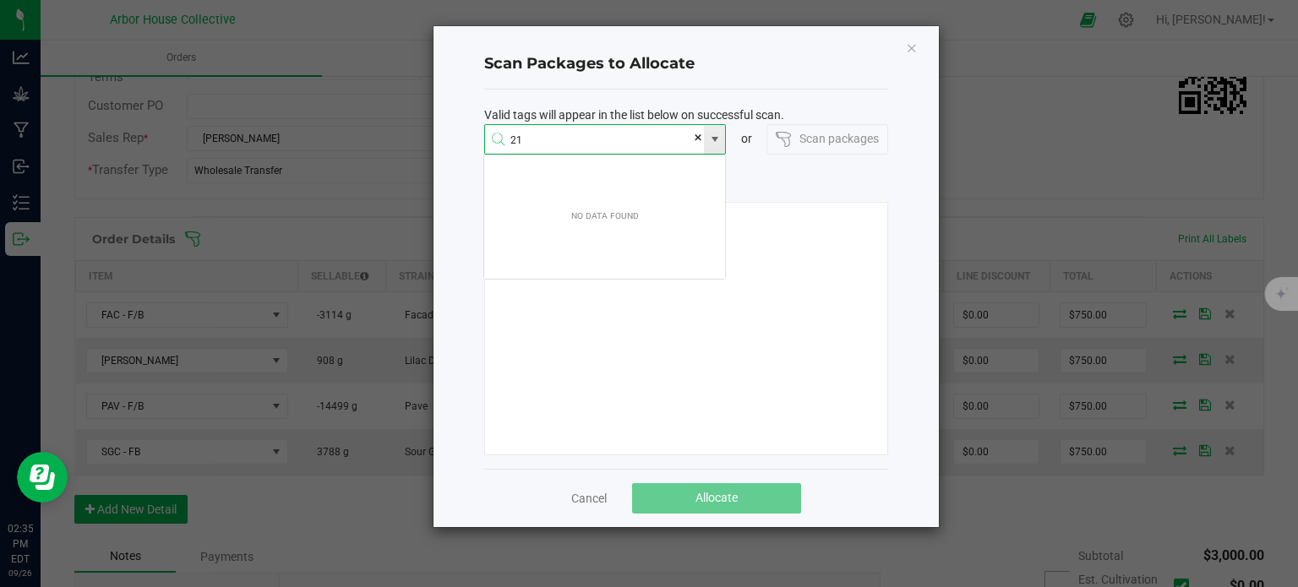
scroll to position [30, 243]
click at [575, 175] on li "1A4050300057C4D000002198" at bounding box center [604, 172] width 241 height 29
type input "1A4050300057C4D000002198"
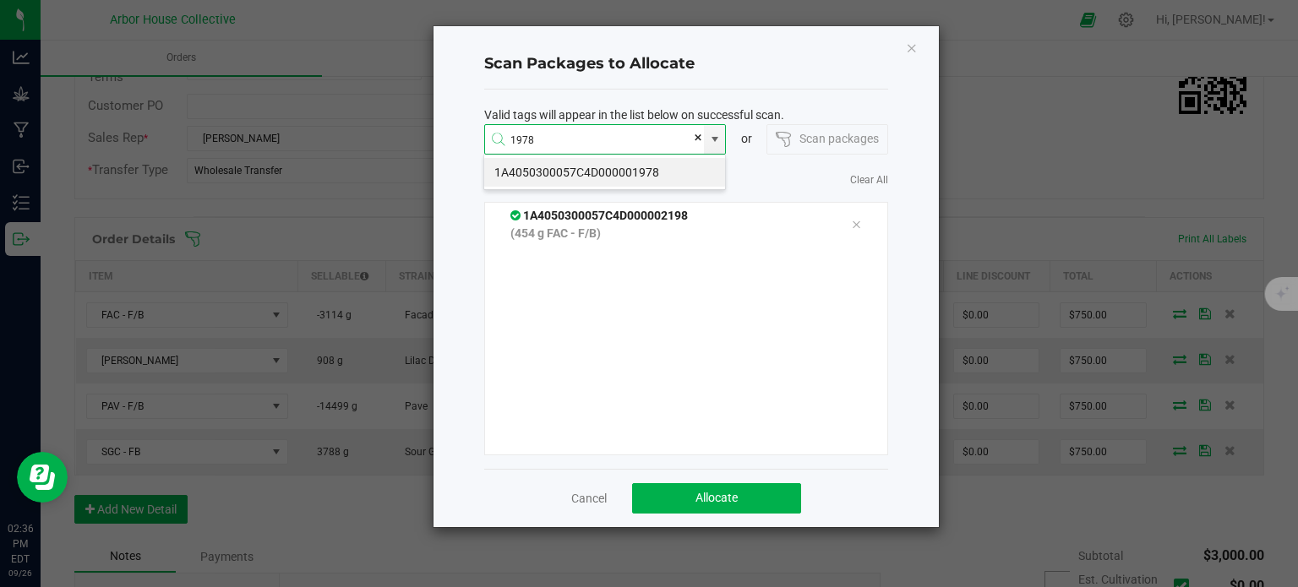
click at [575, 175] on li "1A4050300057C4D000001978" at bounding box center [604, 172] width 241 height 29
type input "1A4050300057C4D000001978"
click at [575, 175] on li "1A4050300057C4D000002066" at bounding box center [604, 172] width 241 height 29
type input "1A4050300057C4D000002066"
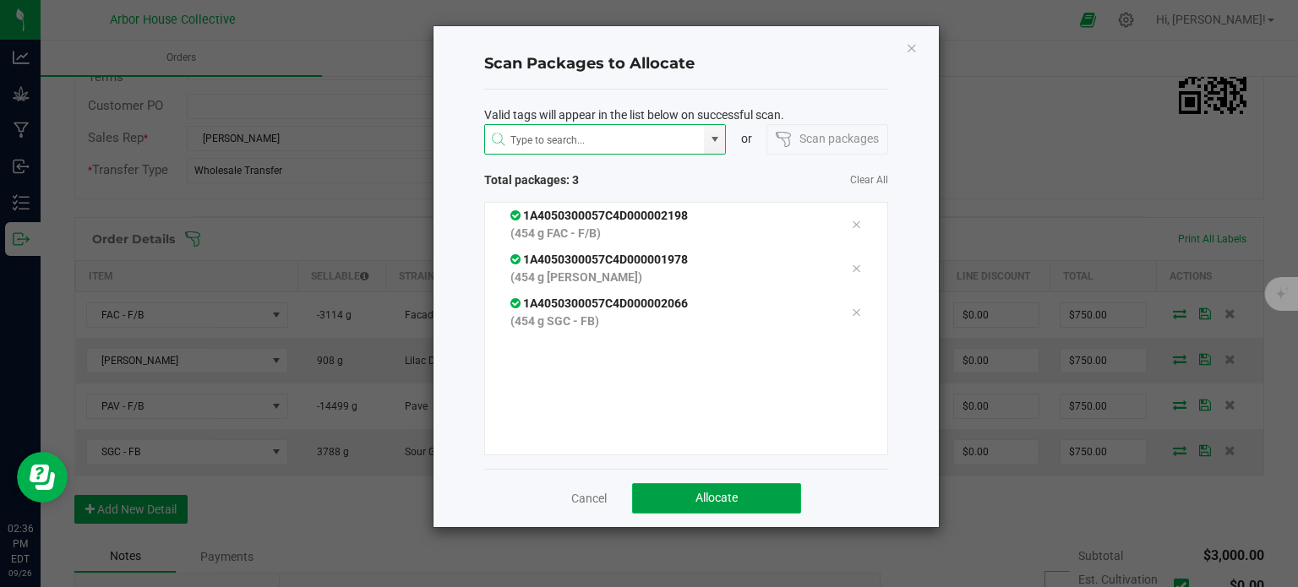
click at [717, 493] on span "Allocate" at bounding box center [716, 498] width 42 height 14
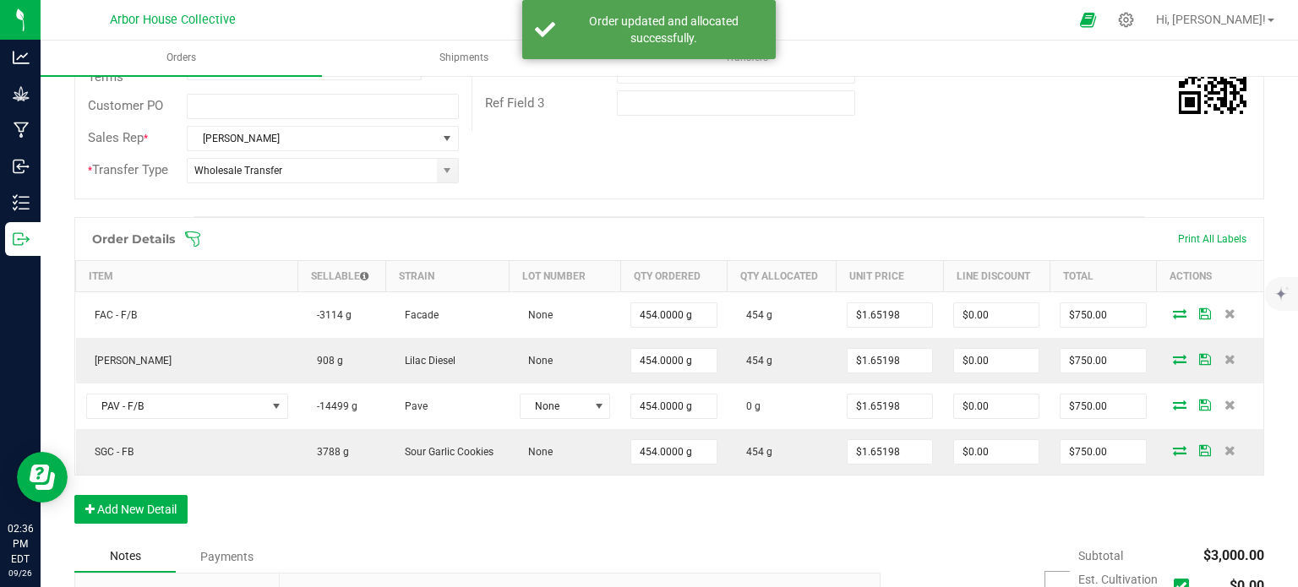
drag, startPoint x: 717, startPoint y: 493, endPoint x: 657, endPoint y: 516, distance: 64.5
click at [657, 516] on div "Order Details Print All Labels Item Sellable Strain Lot Number Qty Ordered Qty …" at bounding box center [669, 379] width 1190 height 324
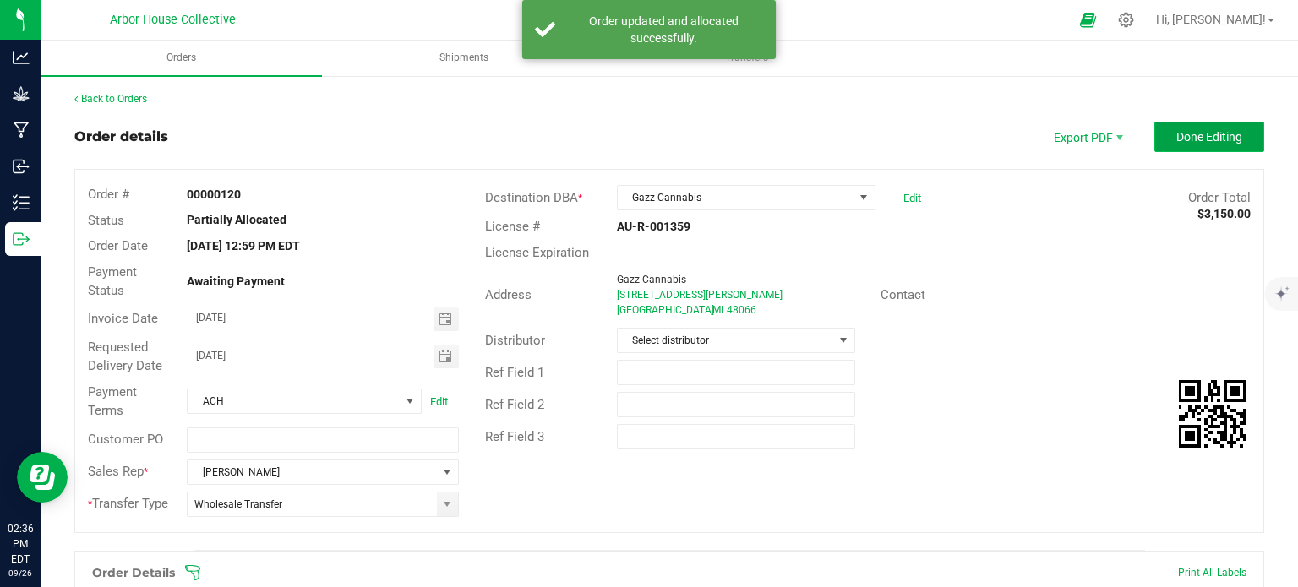
click at [1223, 131] on span "Done Editing" at bounding box center [1209, 137] width 66 height 14
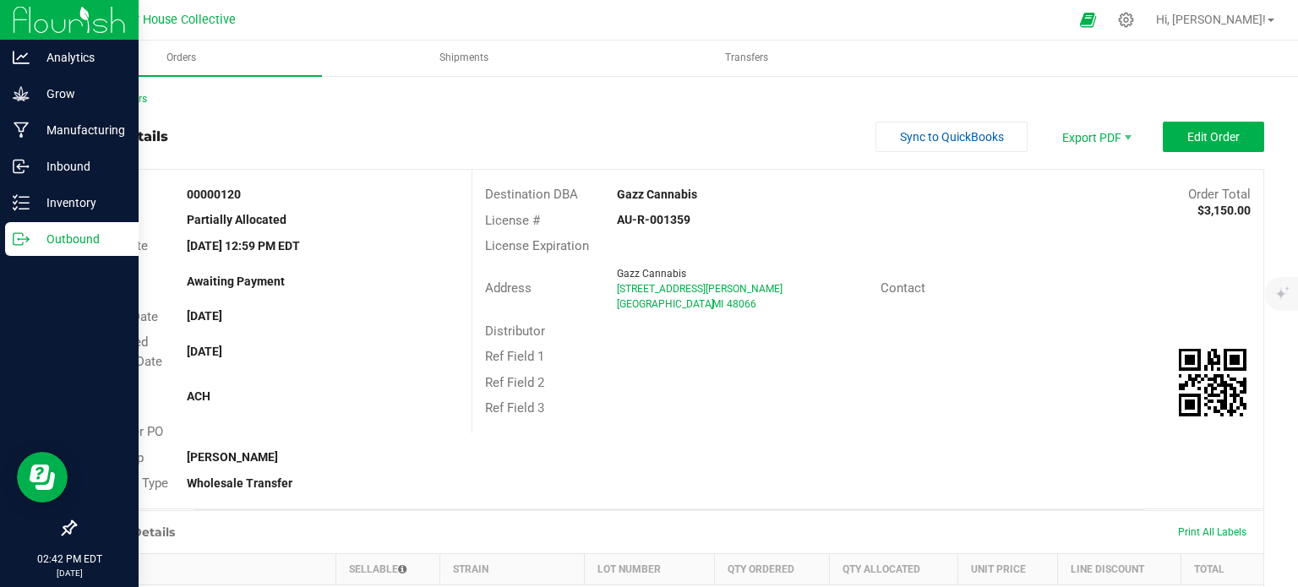
click at [37, 243] on p "Outbound" at bounding box center [80, 239] width 101 height 20
